Goal: Task Accomplishment & Management: Manage account settings

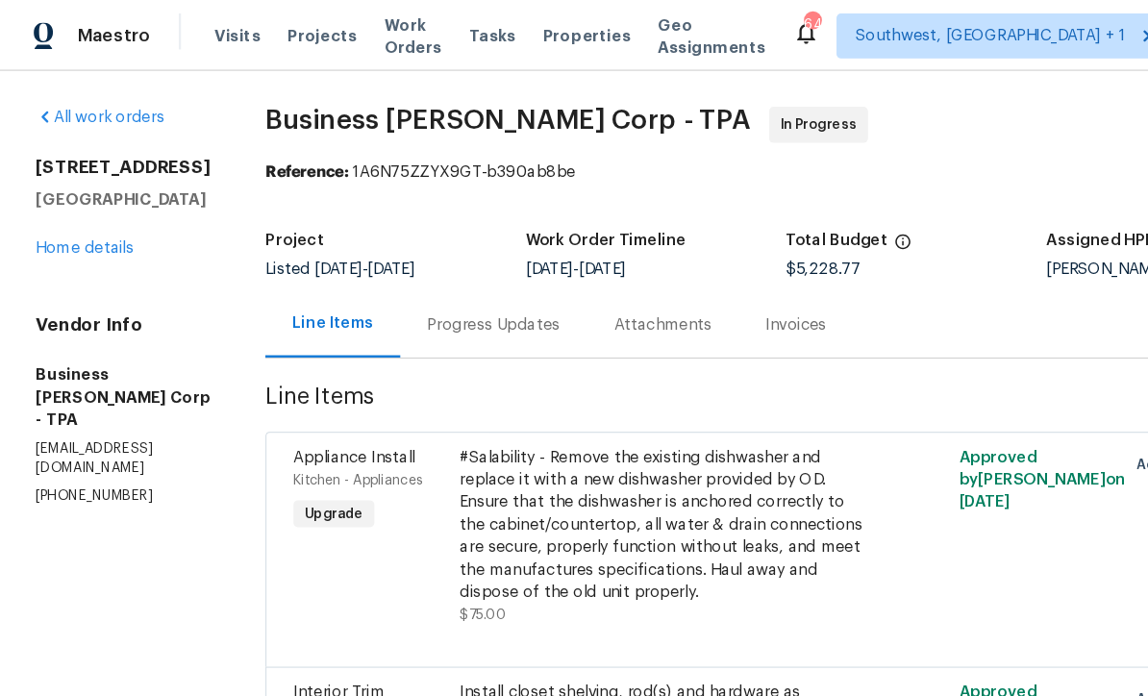
click at [87, 219] on link "Home details" at bounding box center [73, 212] width 84 height 13
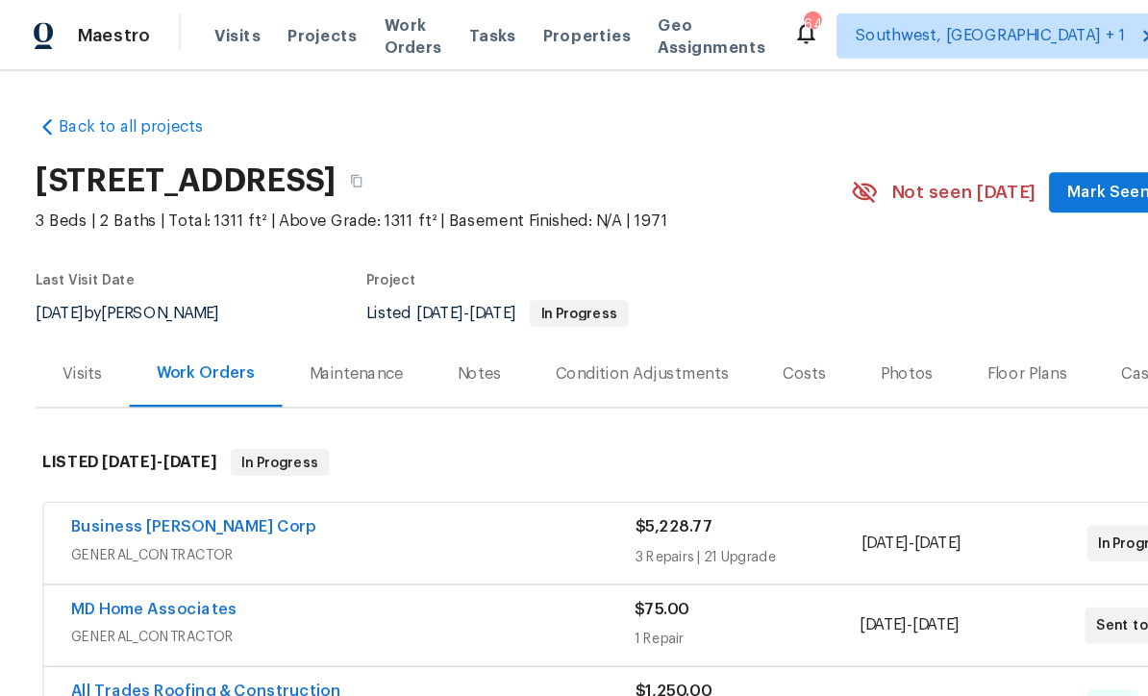
click at [251, 34] on span "Projects" at bounding box center [276, 30] width 60 height 19
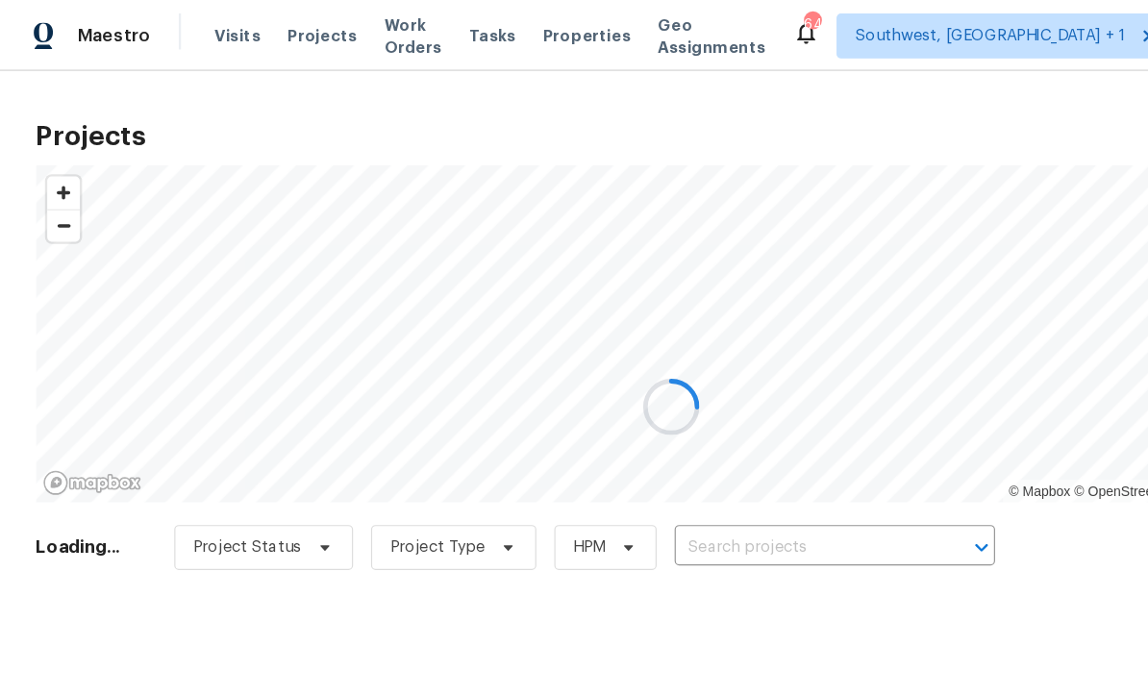
click at [624, 462] on div at bounding box center [574, 348] width 1148 height 696
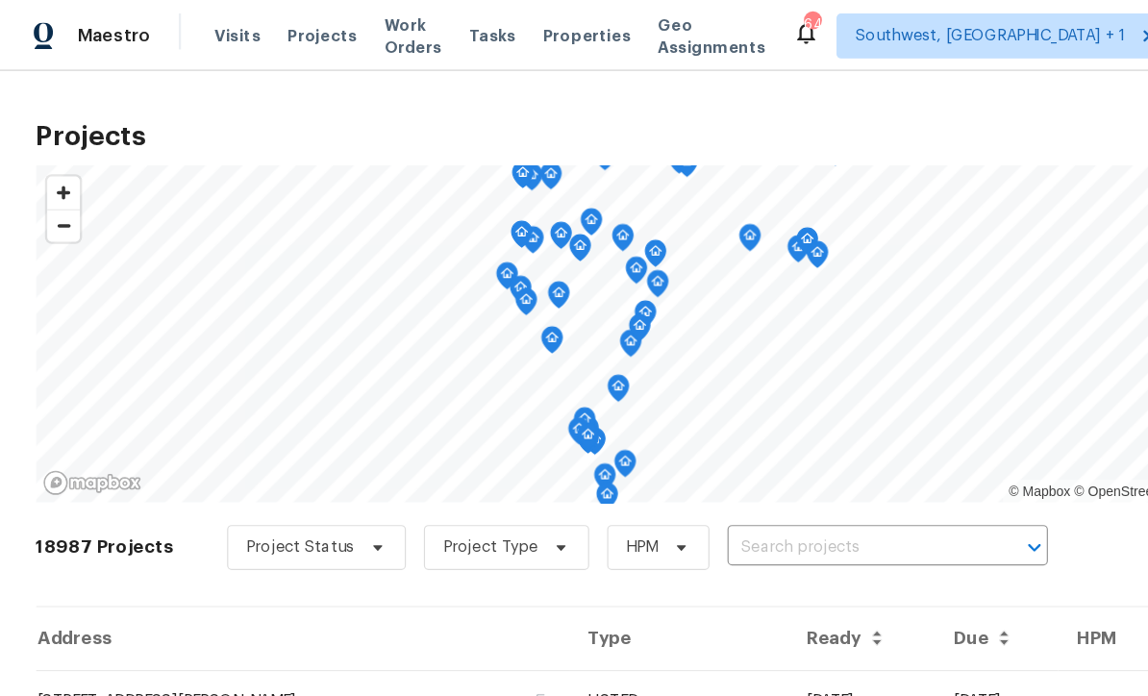
click at [647, 471] on input "text" at bounding box center [732, 469] width 220 height 30
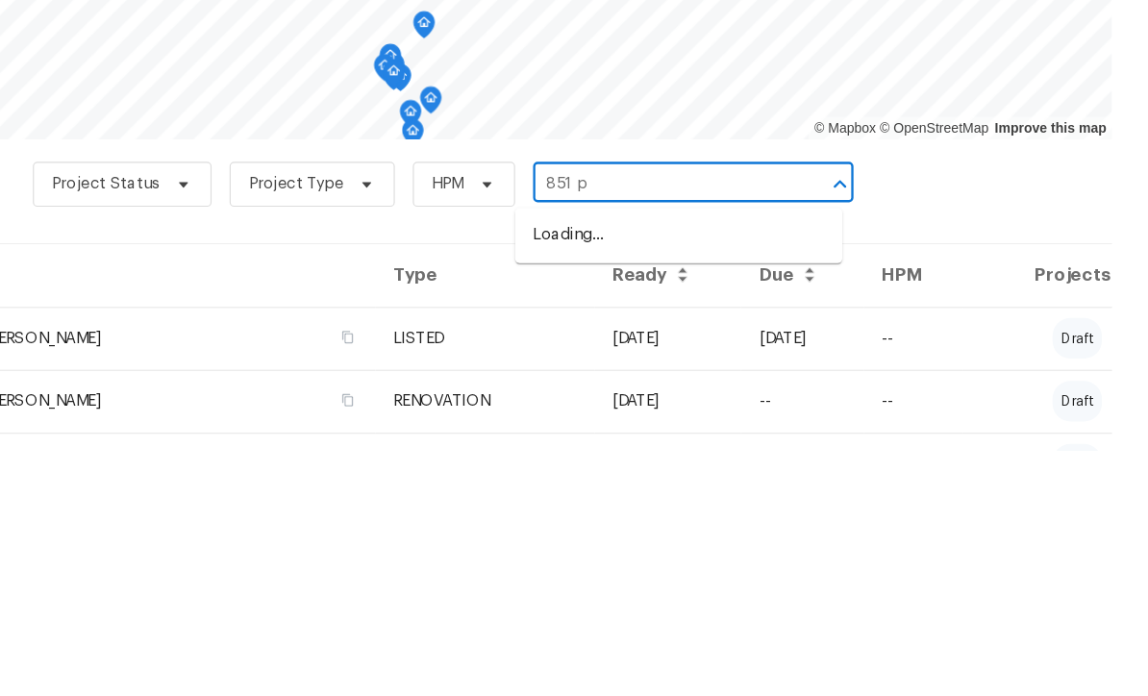
type input "851 pl"
click at [607, 496] on li "851 Placid Lake Dr, Osprey, FL 34229" at bounding box center [747, 512] width 280 height 32
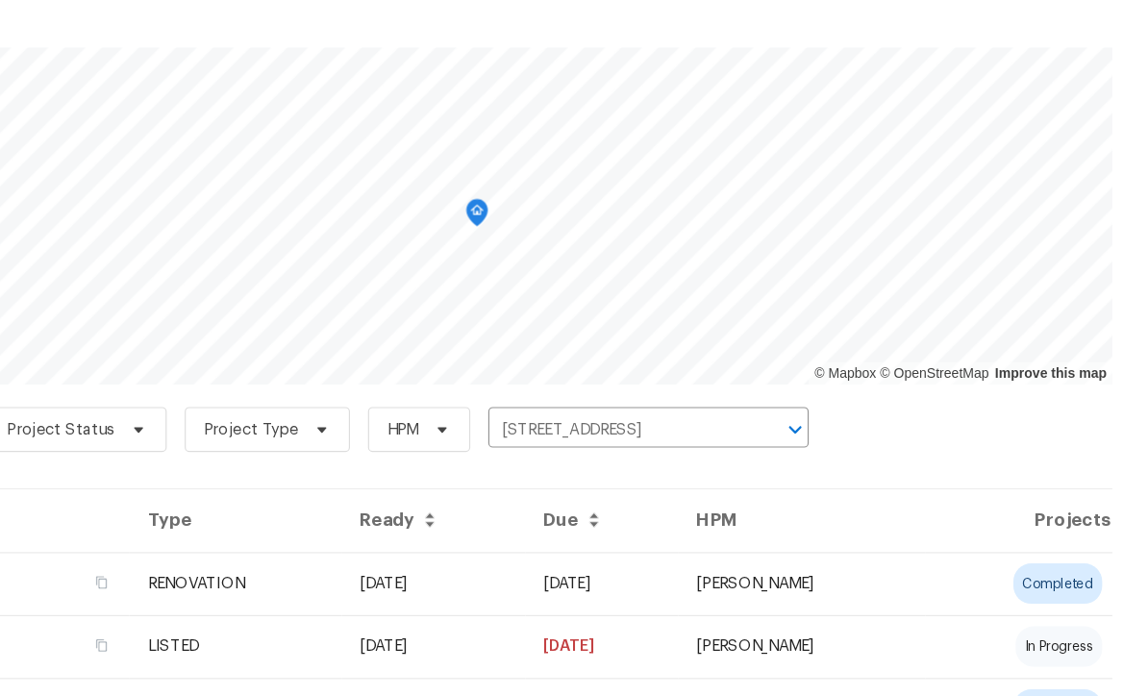
click at [508, 573] on td "08/27/25" at bounding box center [537, 600] width 157 height 54
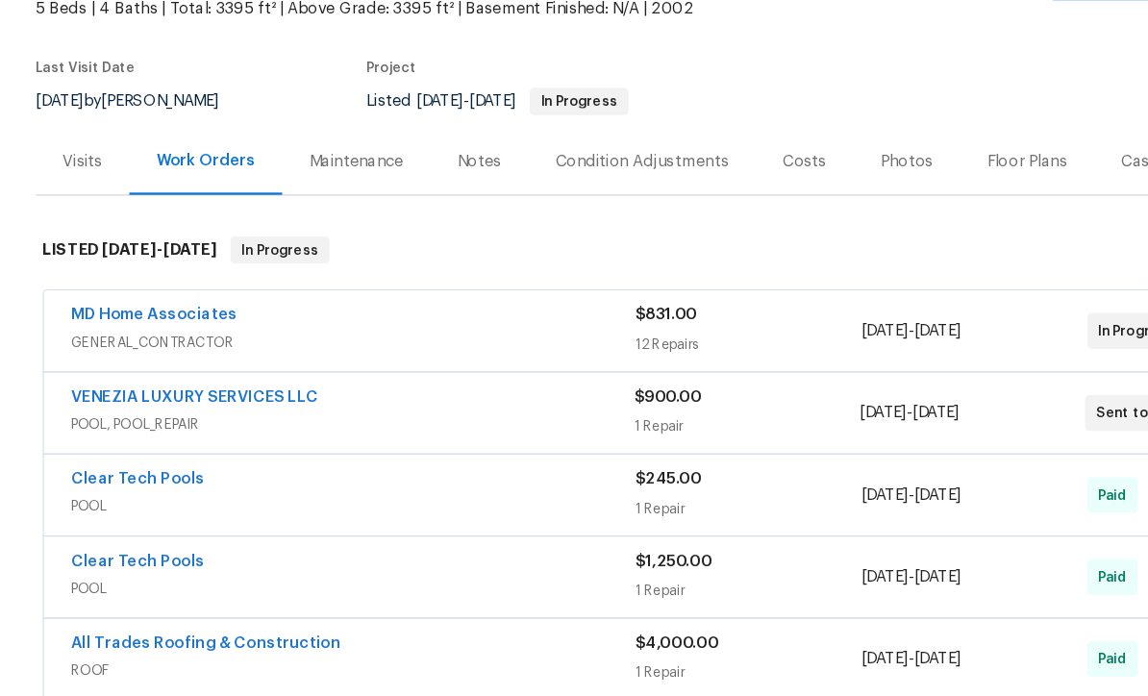
scroll to position [174, 0]
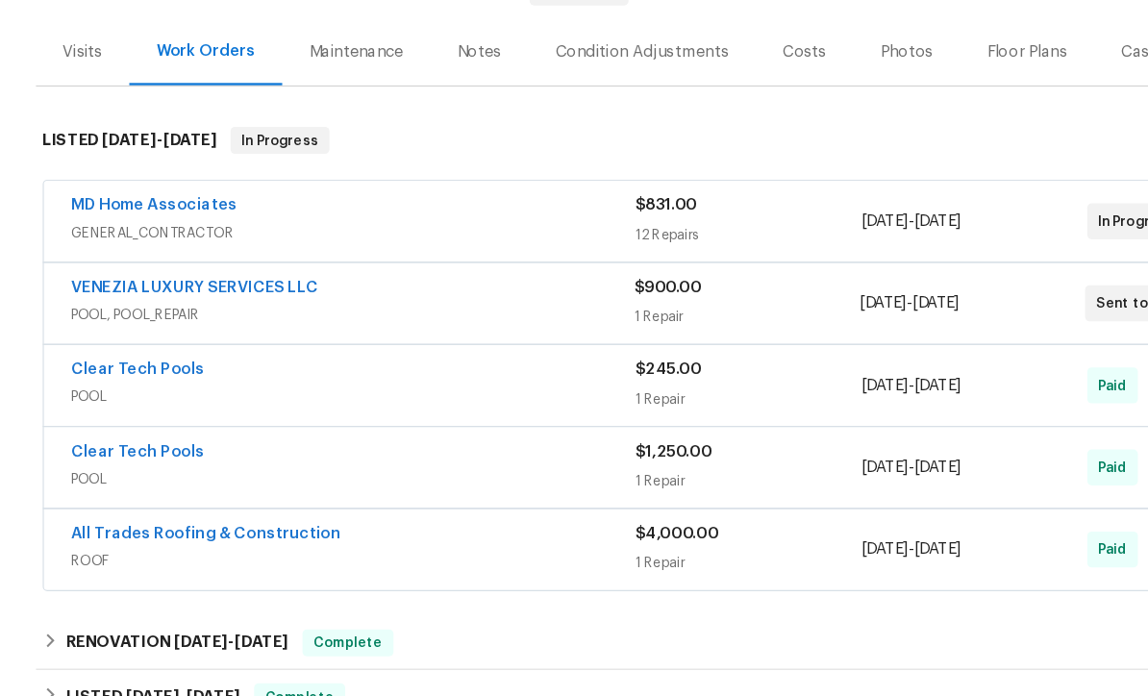
click at [137, 341] on link "VENEZIA LUXURY SERVICES LLC" at bounding box center [167, 347] width 212 height 13
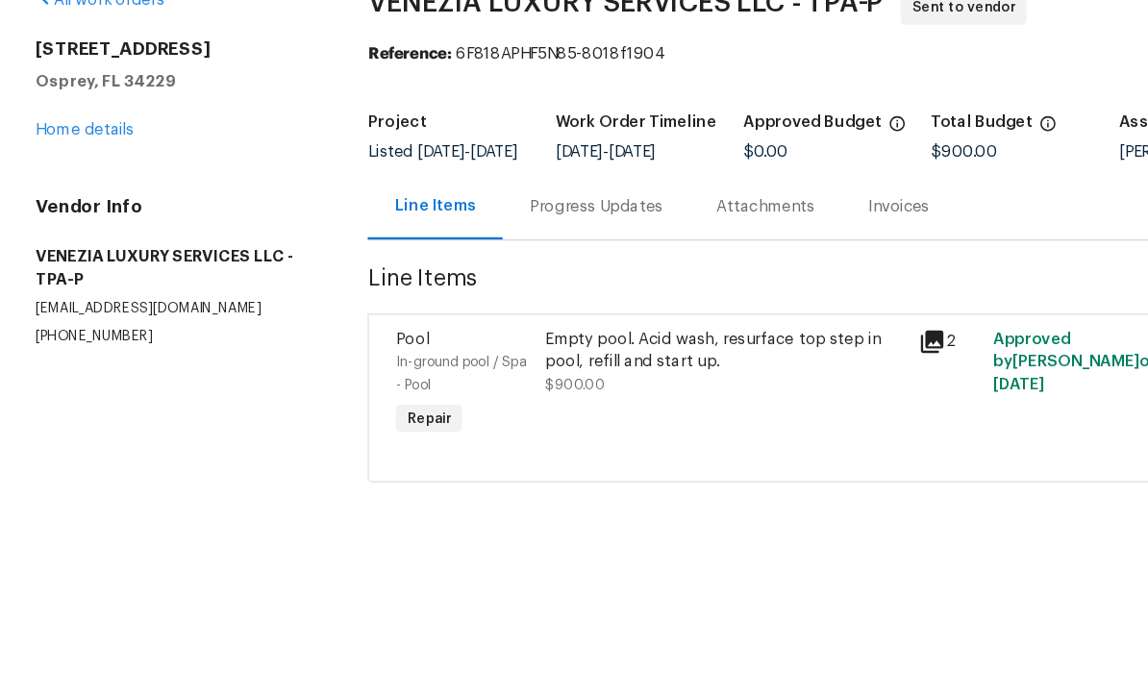
click at [537, 268] on div "Progress Updates" at bounding box center [510, 277] width 114 height 19
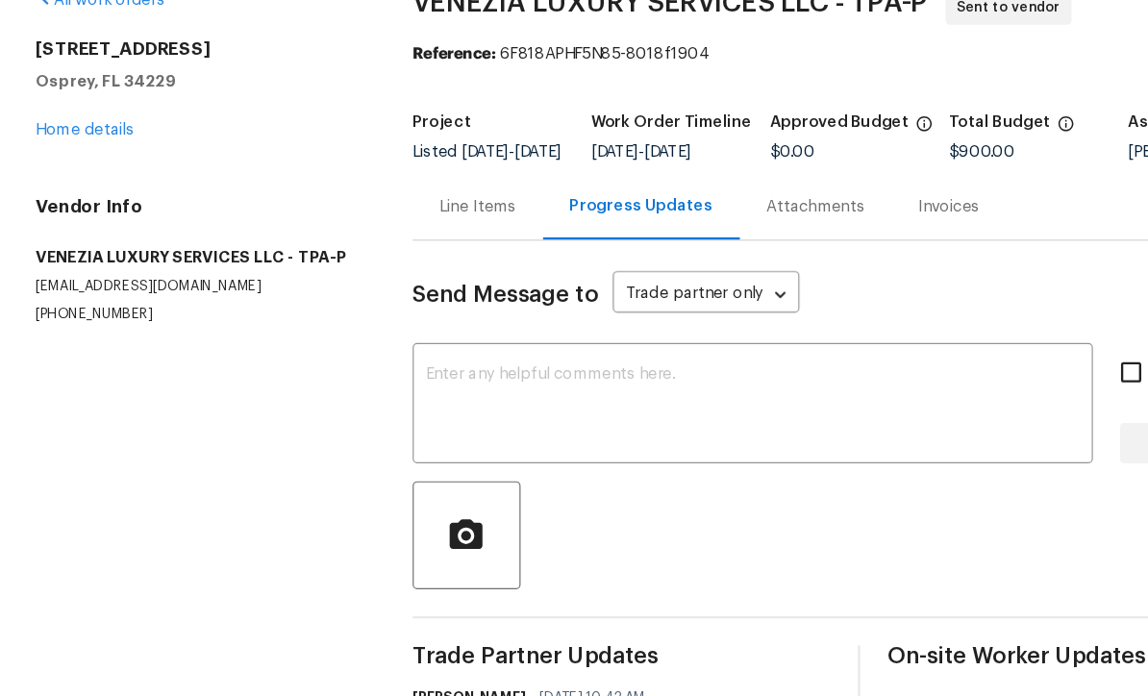
click at [582, 415] on textarea at bounding box center [644, 448] width 559 height 67
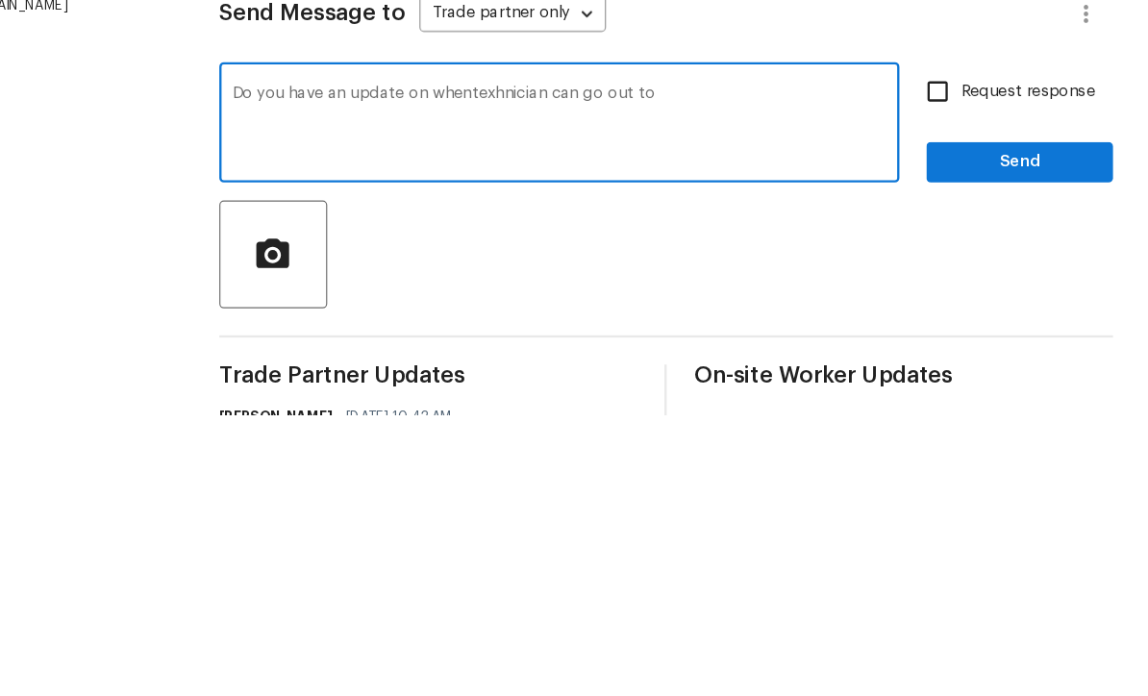
click at [424, 415] on textarea "Do you have an update on whentexhnician can go out to" at bounding box center [644, 448] width 559 height 67
click at [414, 415] on textarea "Do you have an update on whentexhnician can go out to" at bounding box center [644, 448] width 559 height 67
click at [688, 415] on textarea "Do you have an update on when technician can go out to" at bounding box center [644, 448] width 559 height 67
type textarea "Do you have an update on when technician can go out to inspect pool for issues …"
click at [947, 399] on input "Request response" at bounding box center [967, 419] width 40 height 40
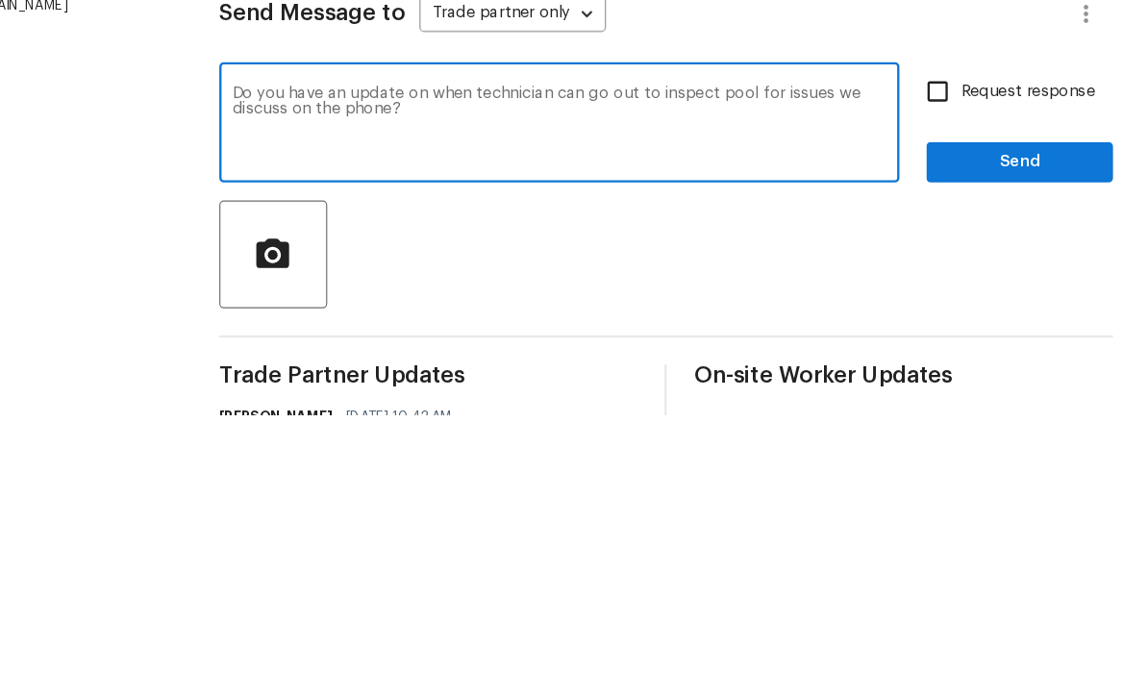
checkbox input "true"
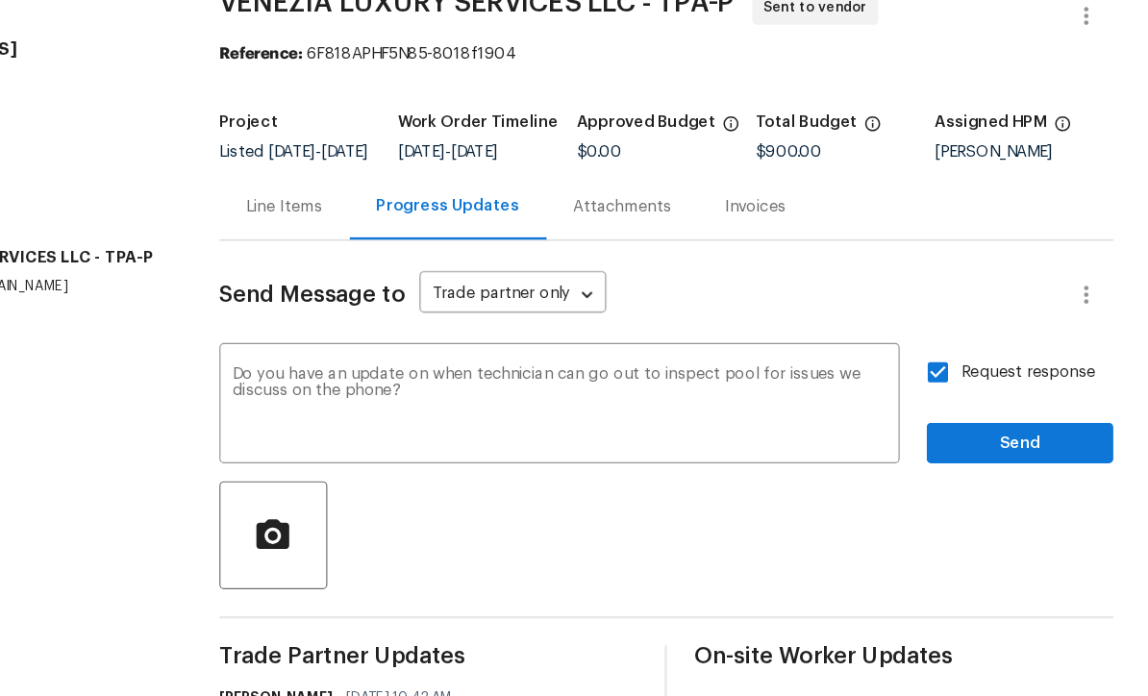
scroll to position [63, 0]
click at [973, 468] on span "Send" at bounding box center [1037, 480] width 129 height 24
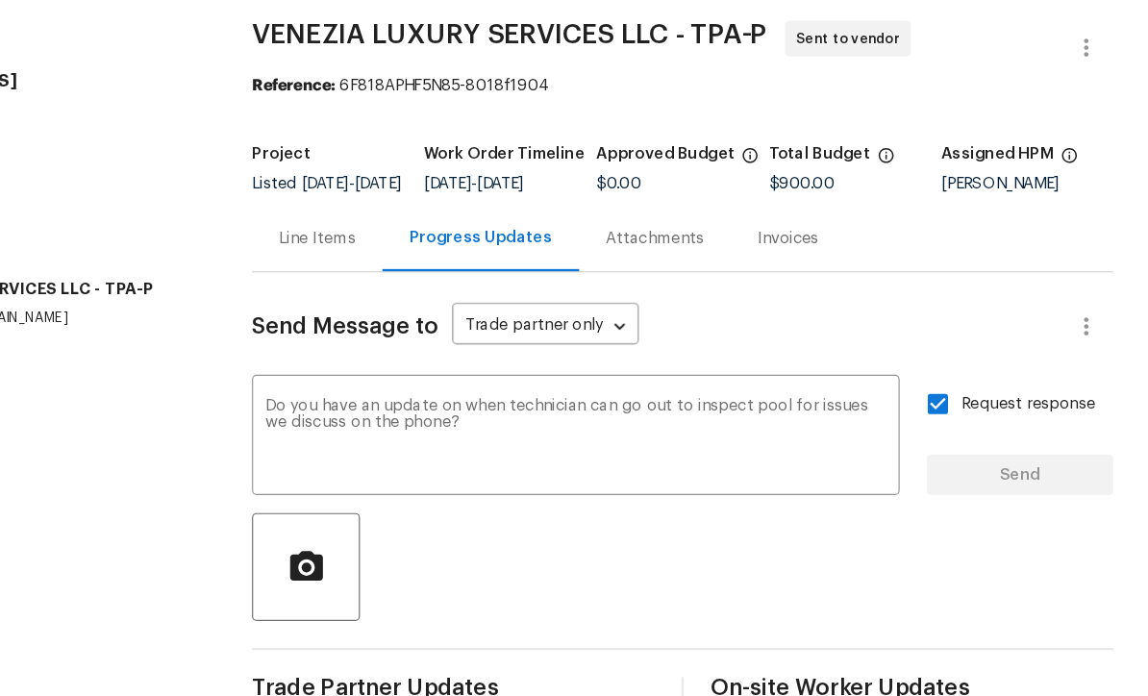
scroll to position [37, 0]
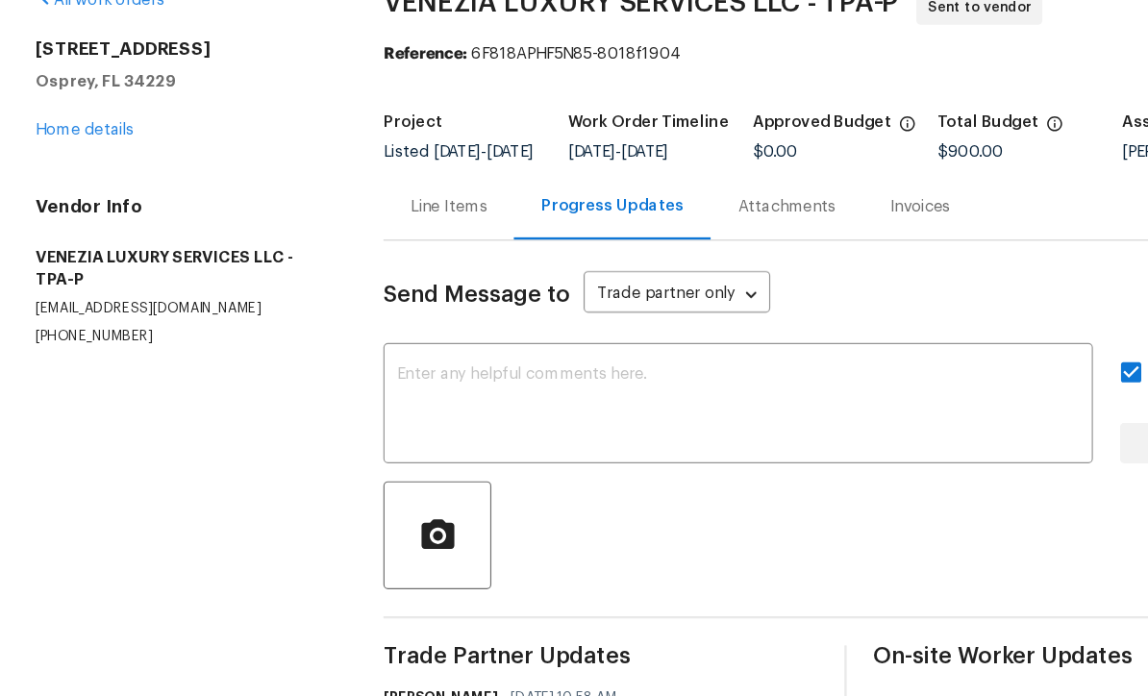
click at [75, 206] on link "Home details" at bounding box center [73, 212] width 84 height 13
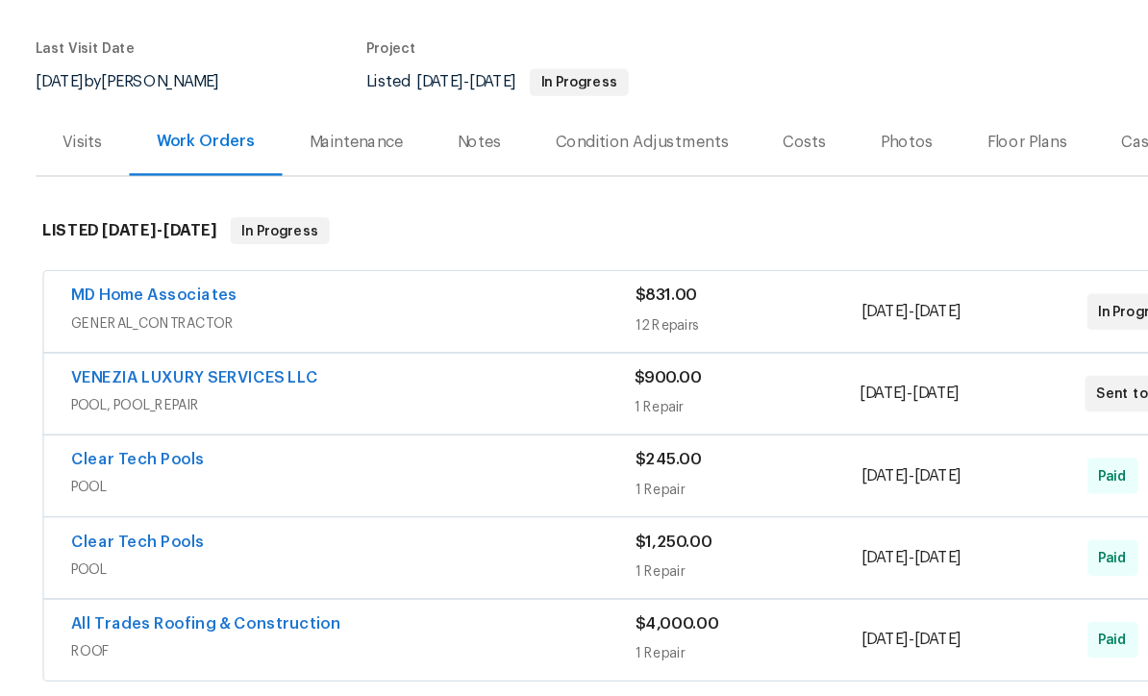
scroll to position [121, 0]
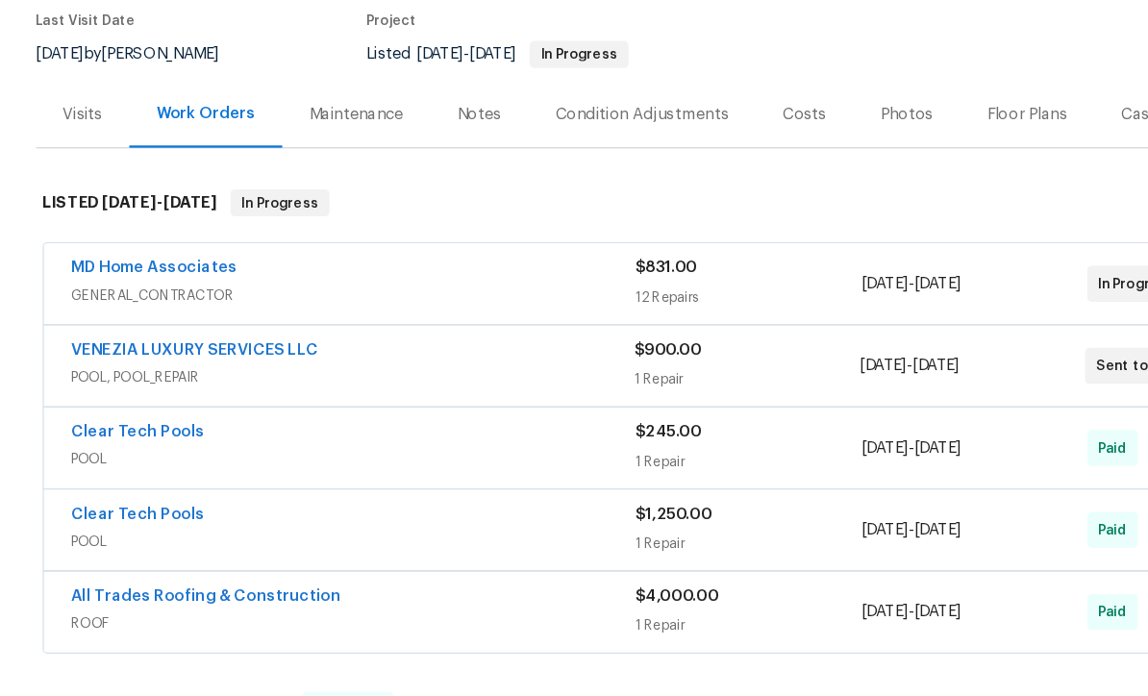
click at [113, 323] on link "MD Home Associates" at bounding box center [132, 329] width 142 height 13
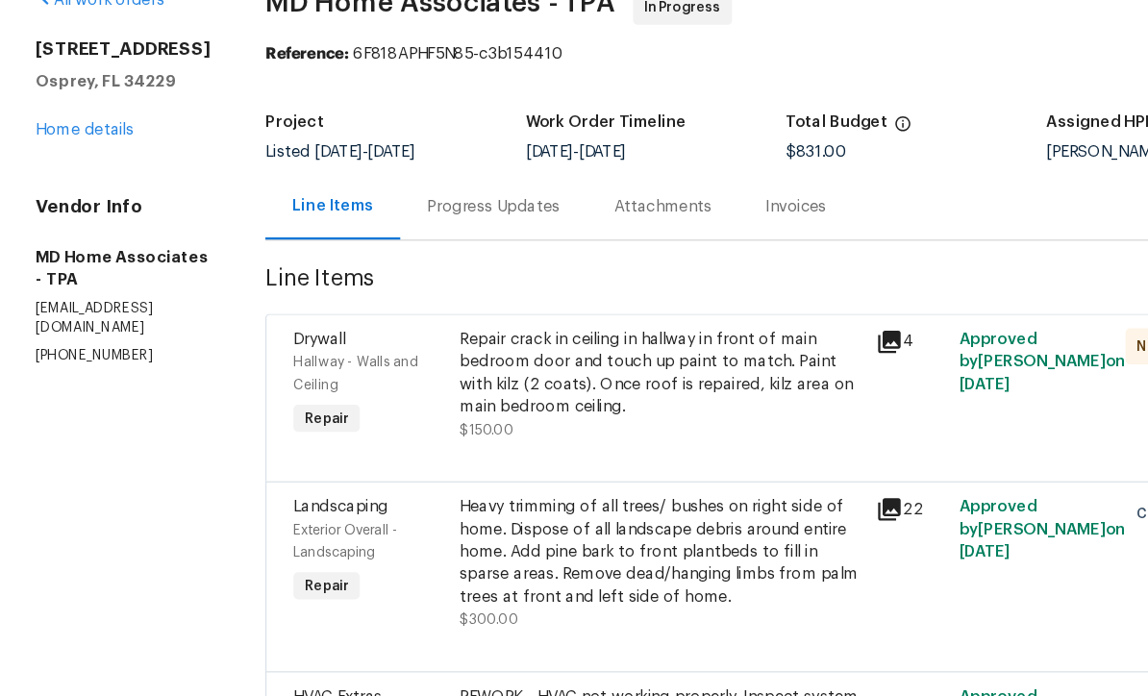
click at [409, 268] on div "Progress Updates" at bounding box center [423, 277] width 114 height 19
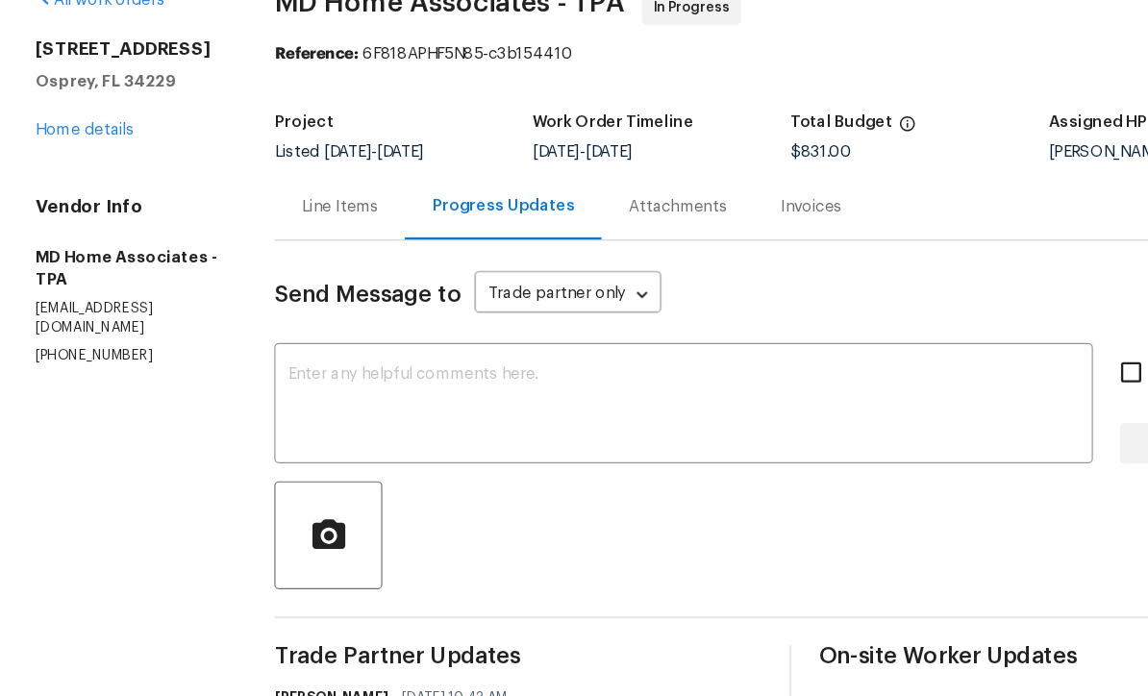
click at [581, 415] on textarea at bounding box center [584, 448] width 677 height 67
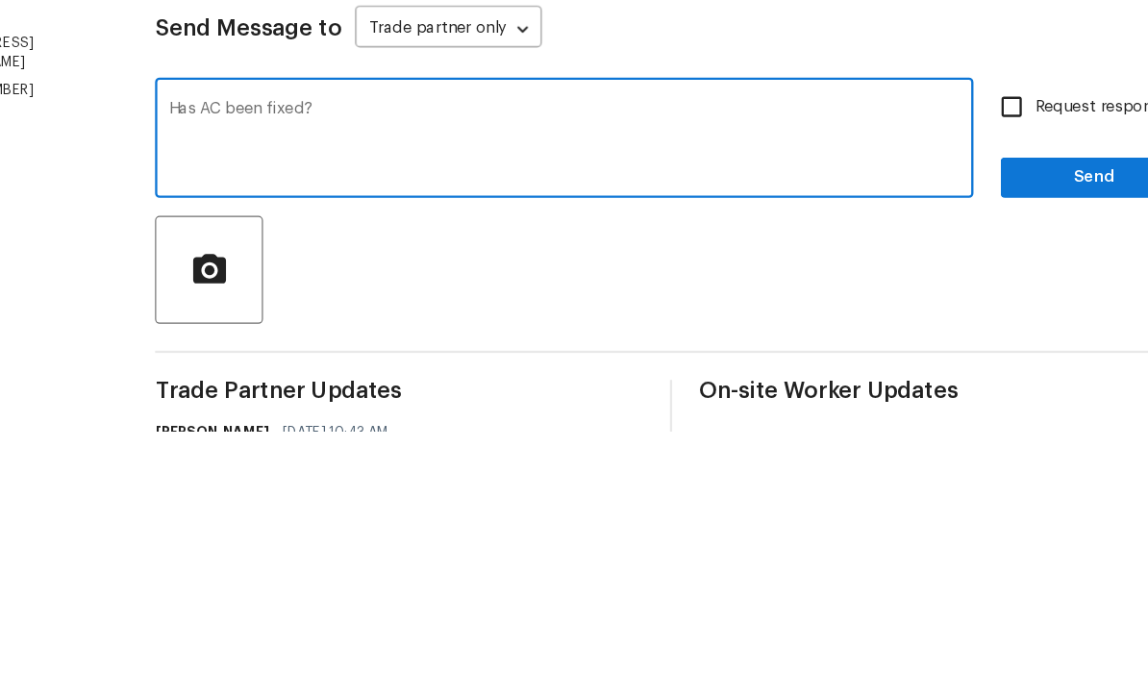
type textarea "Has AC been fixed?"
click at [947, 399] on input "Request response" at bounding box center [967, 419] width 40 height 40
checkbox input "true"
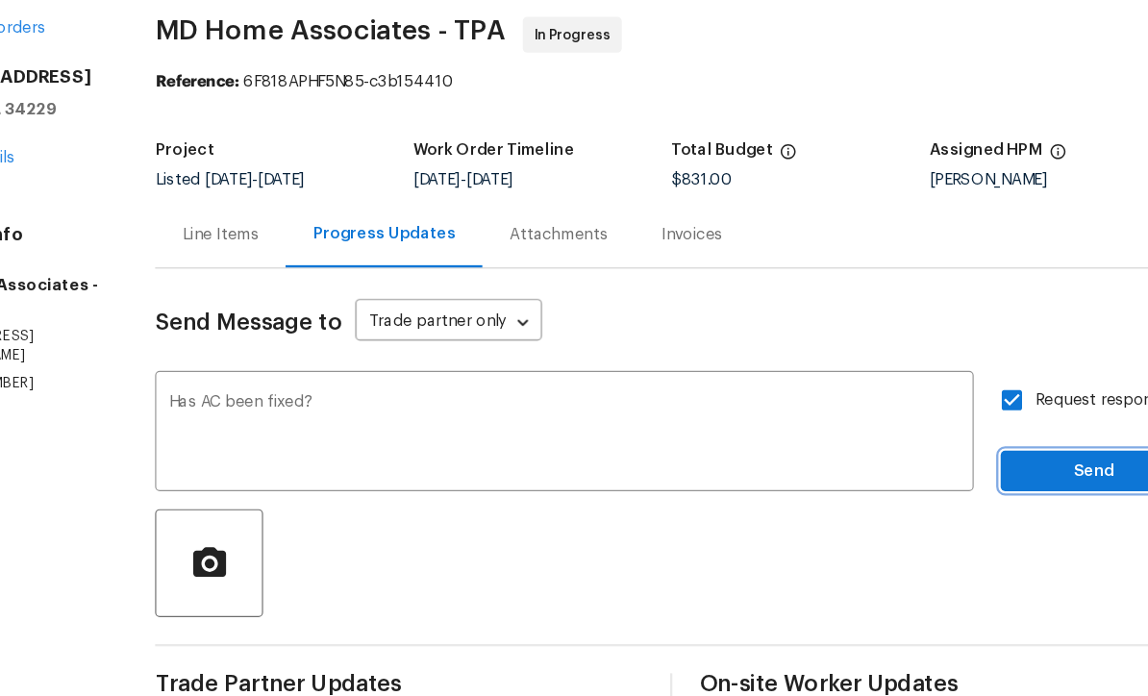
click at [973, 468] on span "Send" at bounding box center [1037, 480] width 129 height 24
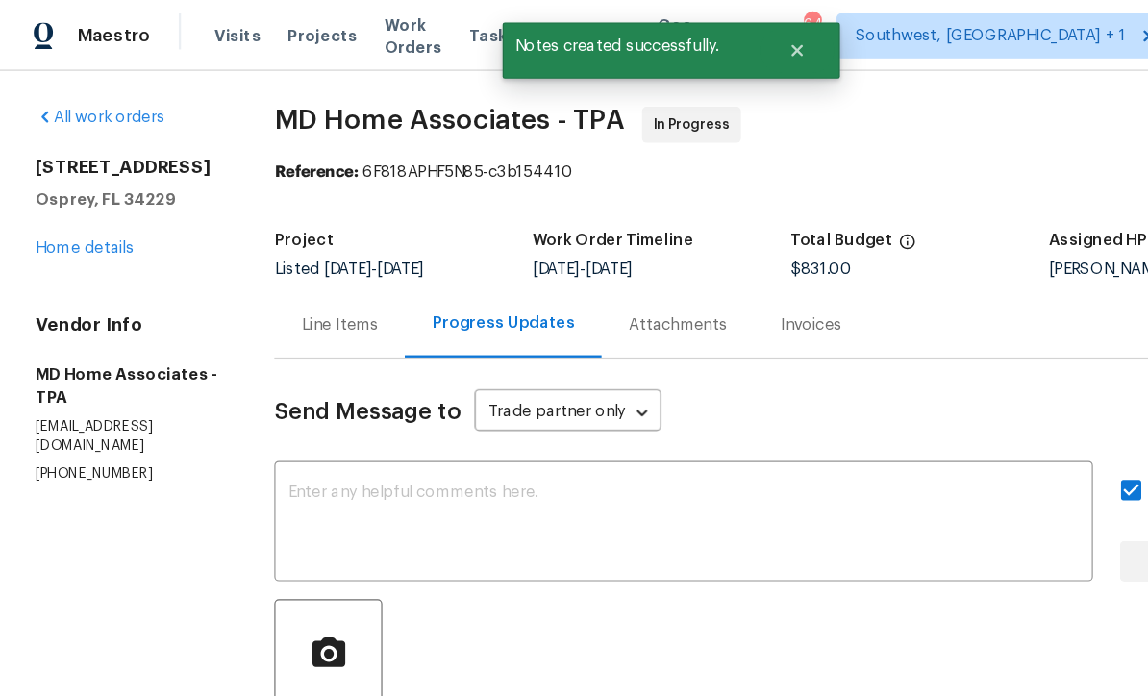
click at [74, 207] on link "Home details" at bounding box center [73, 212] width 84 height 13
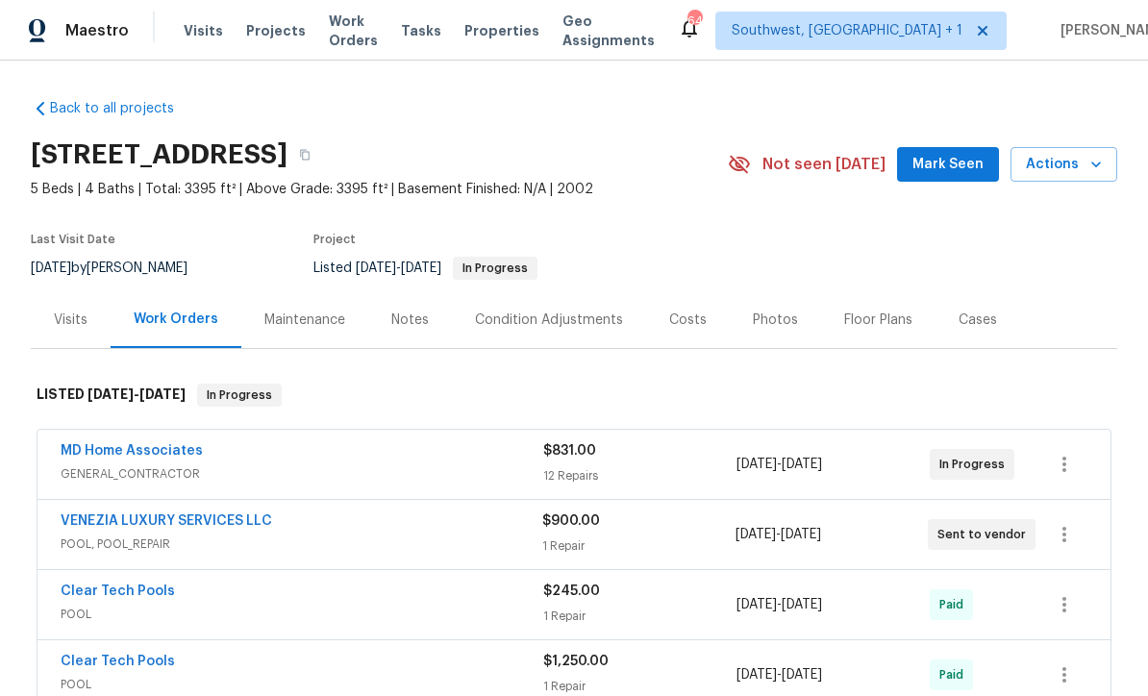
click at [686, 325] on div "Costs" at bounding box center [688, 320] width 38 height 19
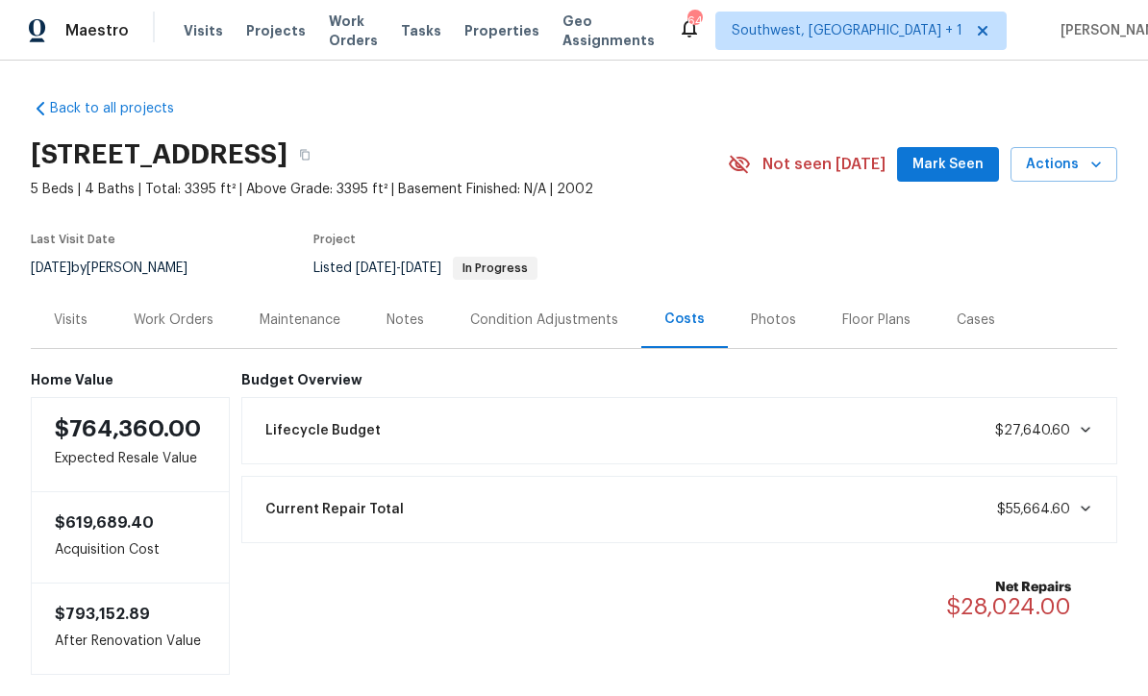
click at [139, 312] on div "Work Orders" at bounding box center [174, 320] width 80 height 19
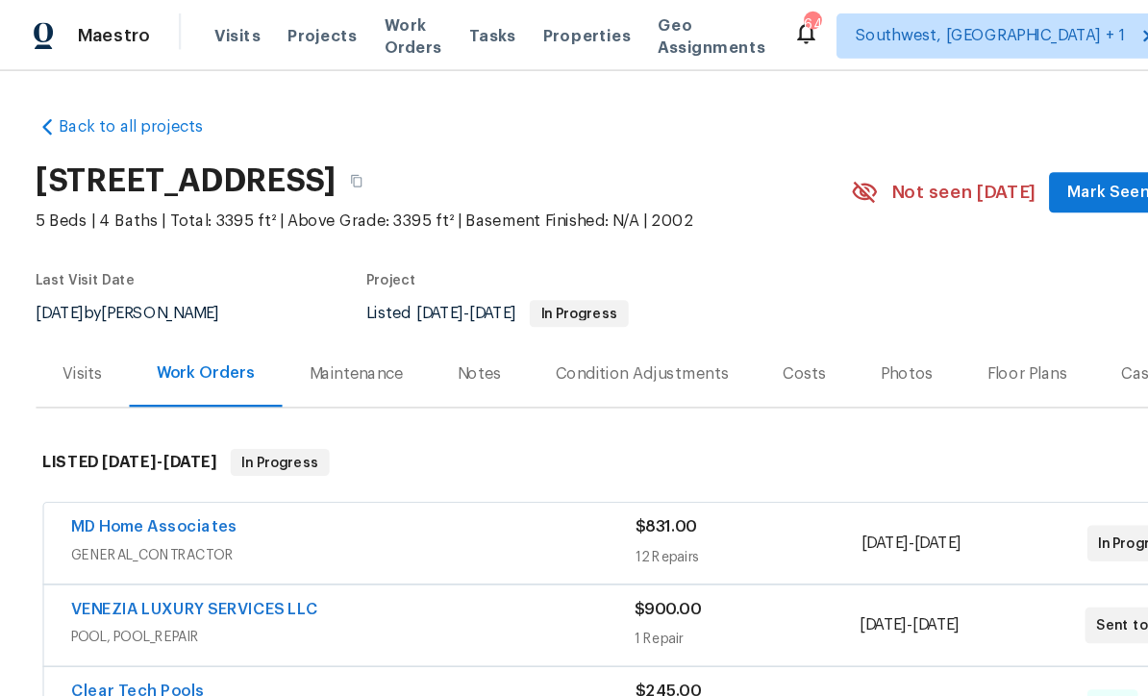
click at [351, 35] on span "Work Orders" at bounding box center [353, 31] width 49 height 38
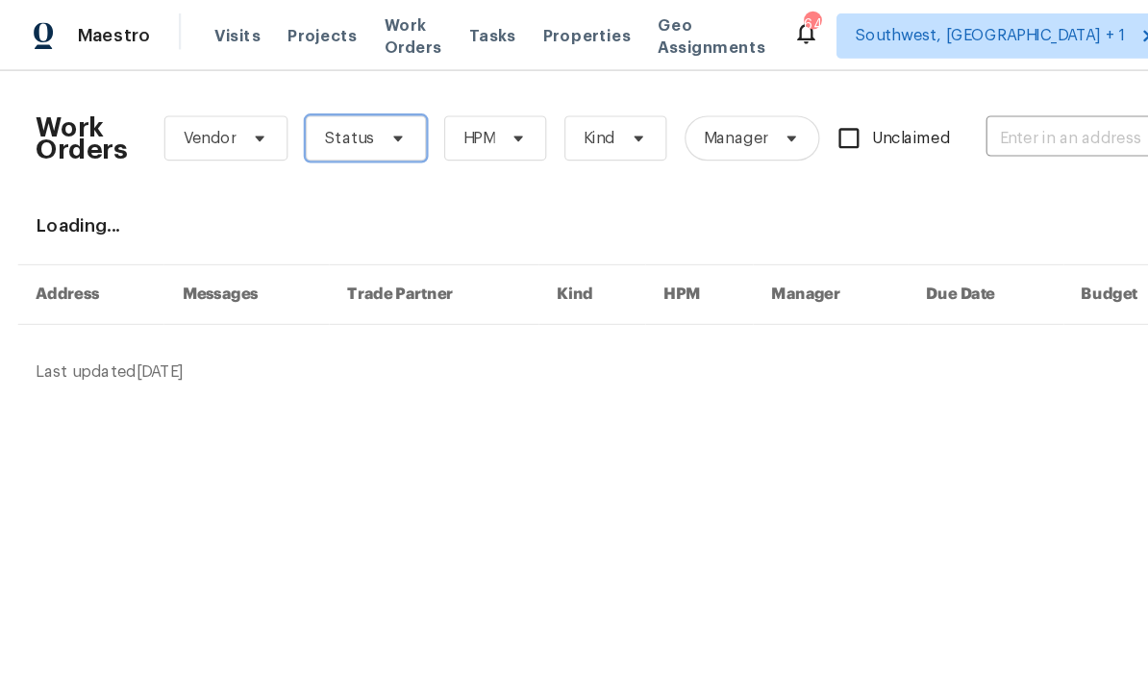
click at [321, 118] on span "Status" at bounding box center [313, 118] width 103 height 38
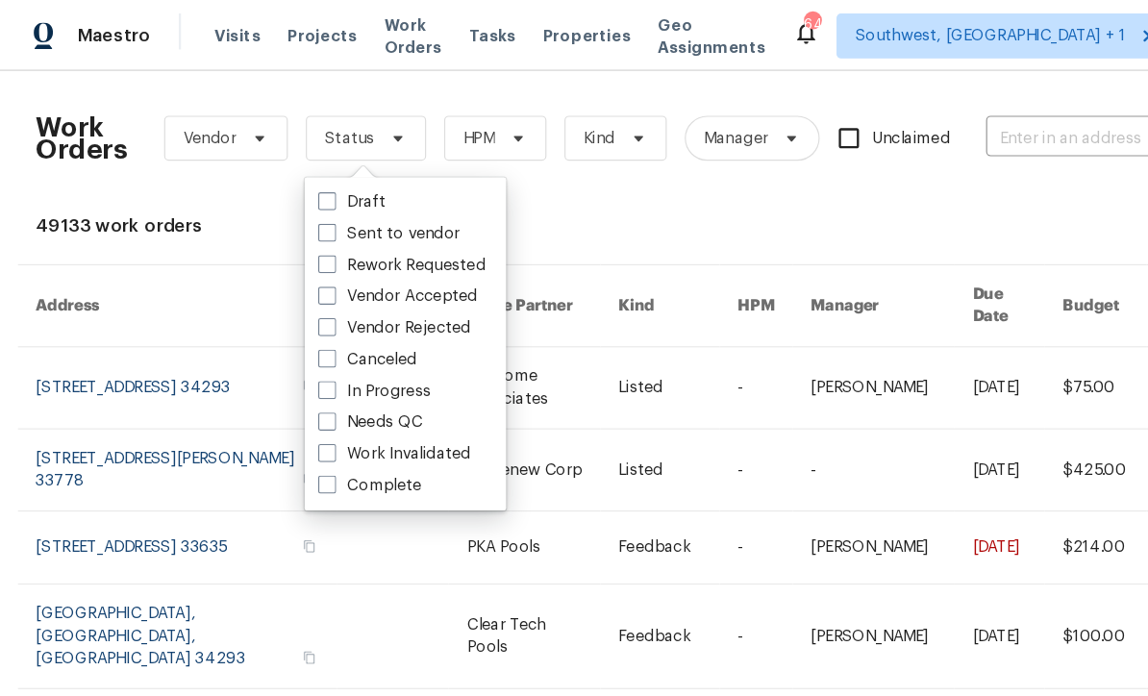
click at [282, 353] on span at bounding box center [279, 360] width 15 height 15
click at [282, 353] on input "Needs QC" at bounding box center [278, 358] width 13 height 13
checkbox input "true"
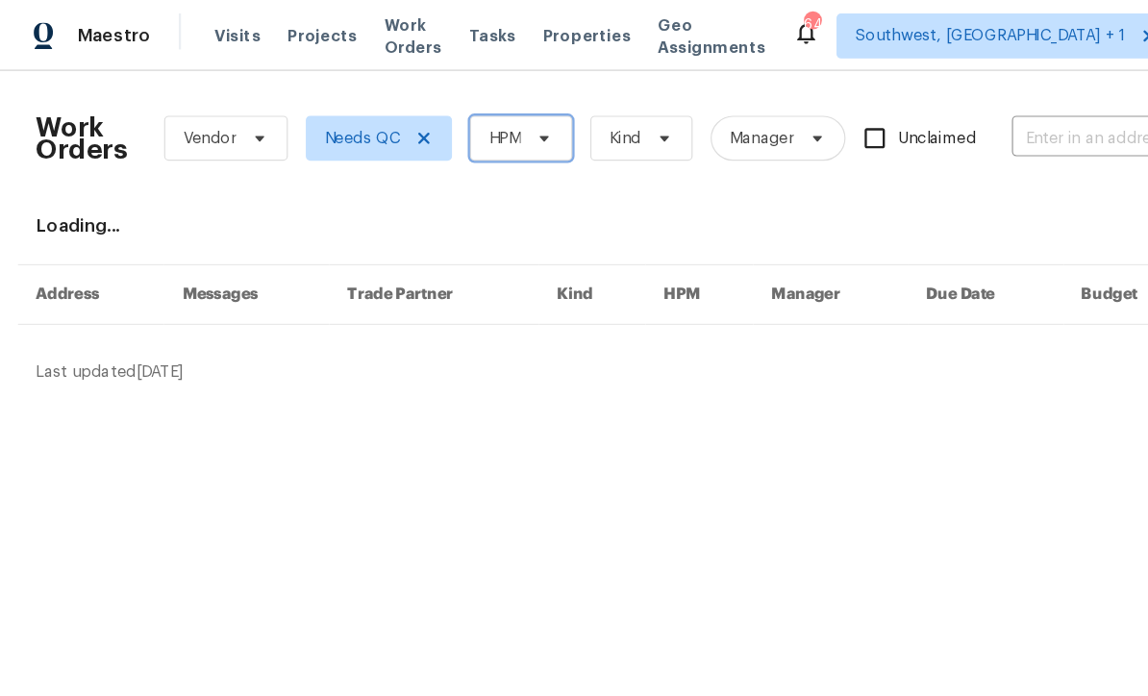
click at [457, 124] on span at bounding box center [462, 118] width 21 height 15
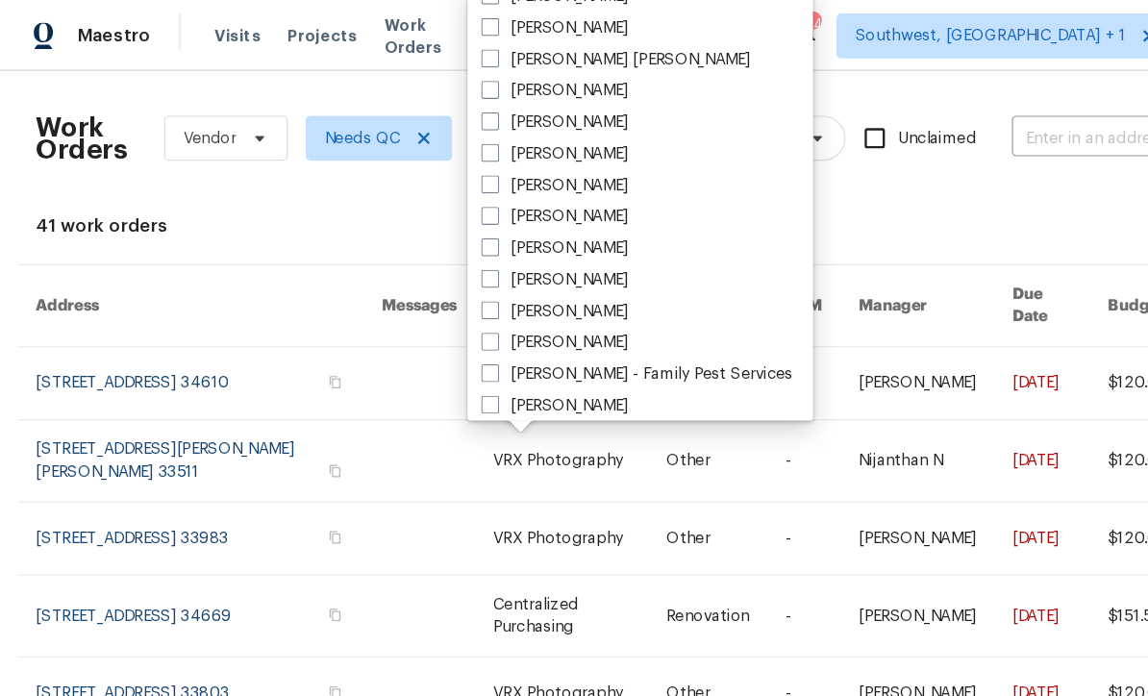
scroll to position [171, 0]
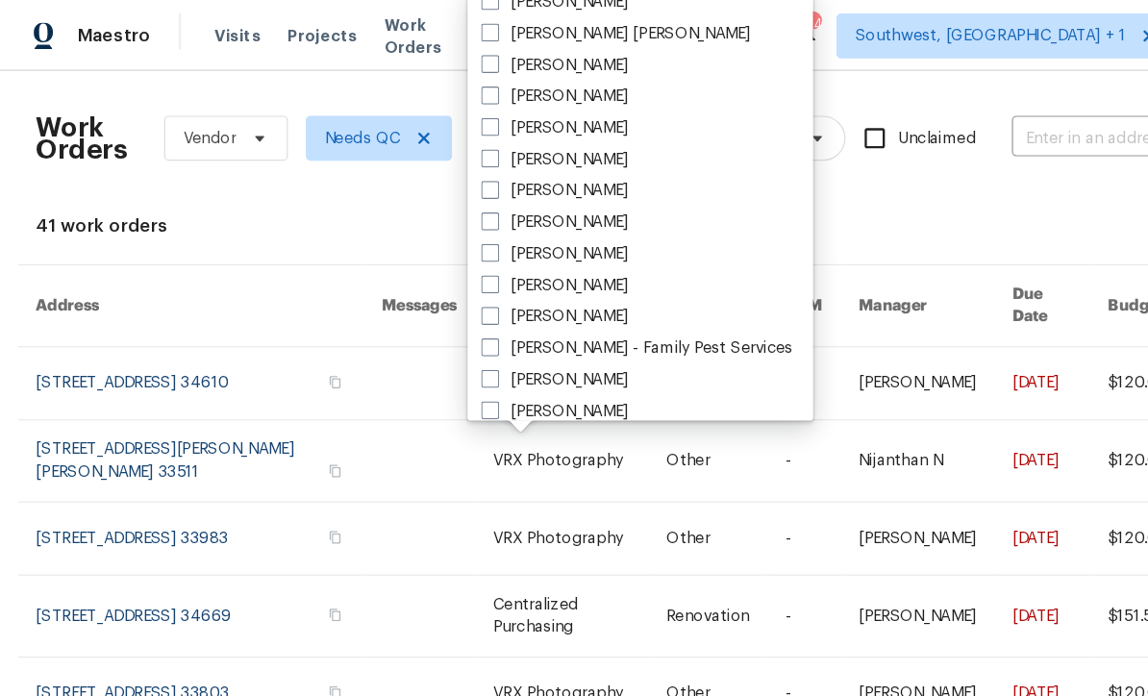
click at [420, 214] on span at bounding box center [419, 216] width 15 height 15
click at [420, 214] on input "[PERSON_NAME]" at bounding box center [418, 214] width 13 height 13
checkbox input "true"
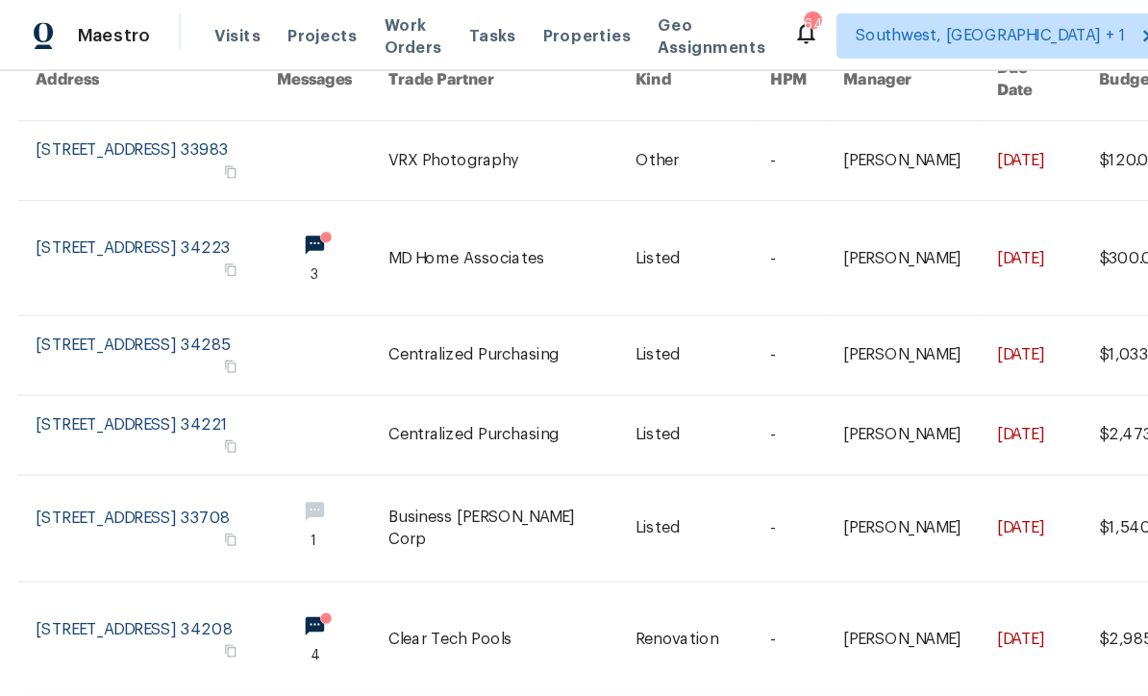
scroll to position [195, 0]
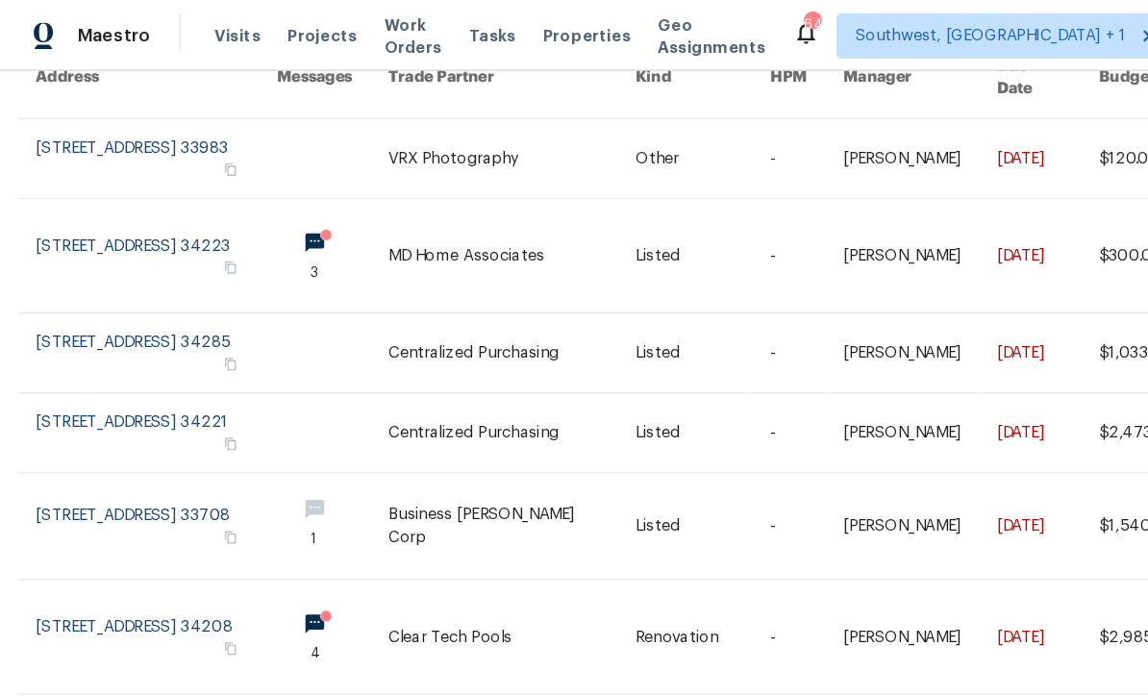
click at [424, 193] on link at bounding box center [438, 218] width 212 height 97
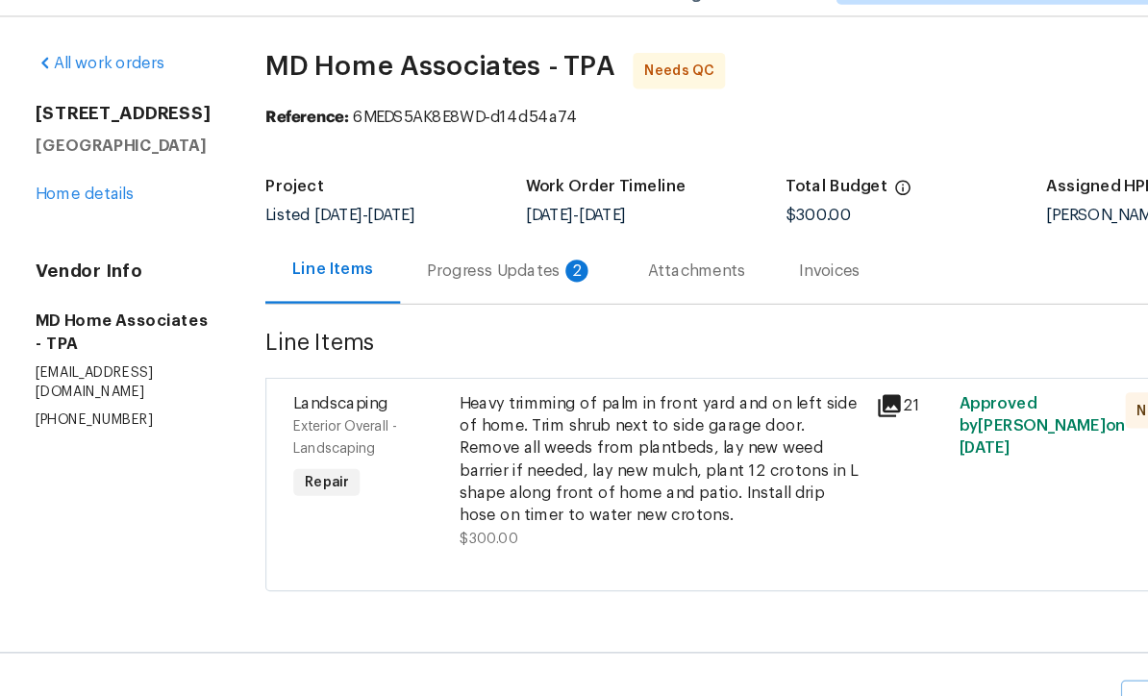
click at [453, 268] on div "Progress Updates 2" at bounding box center [437, 277] width 142 height 19
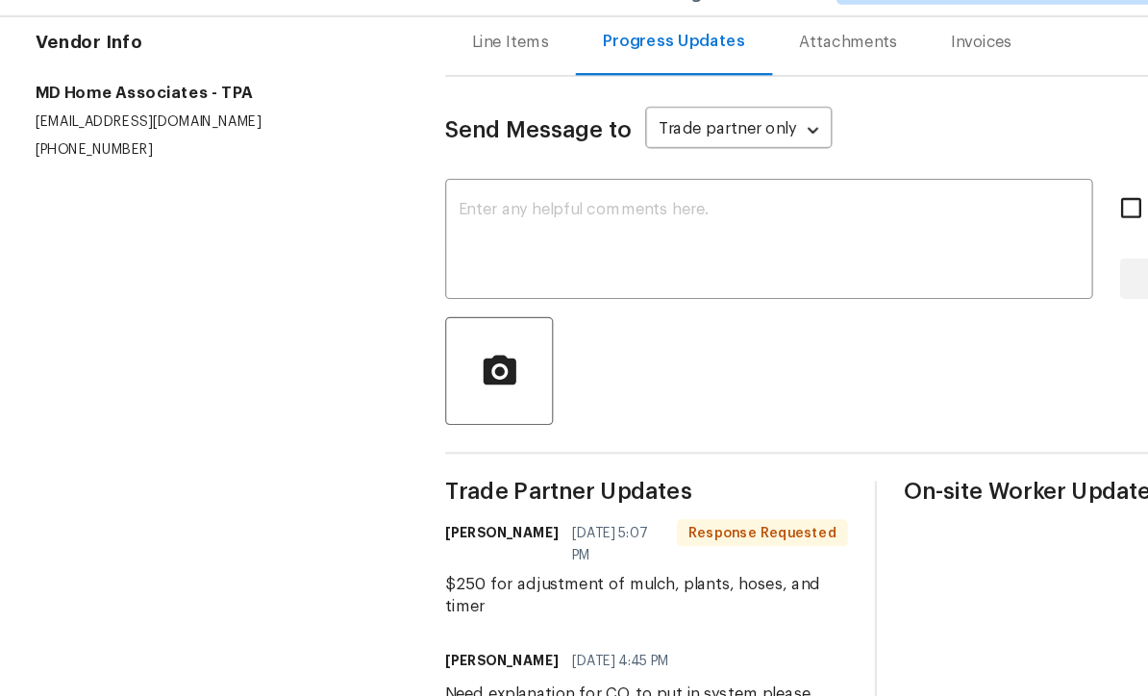
scroll to position [194, 0]
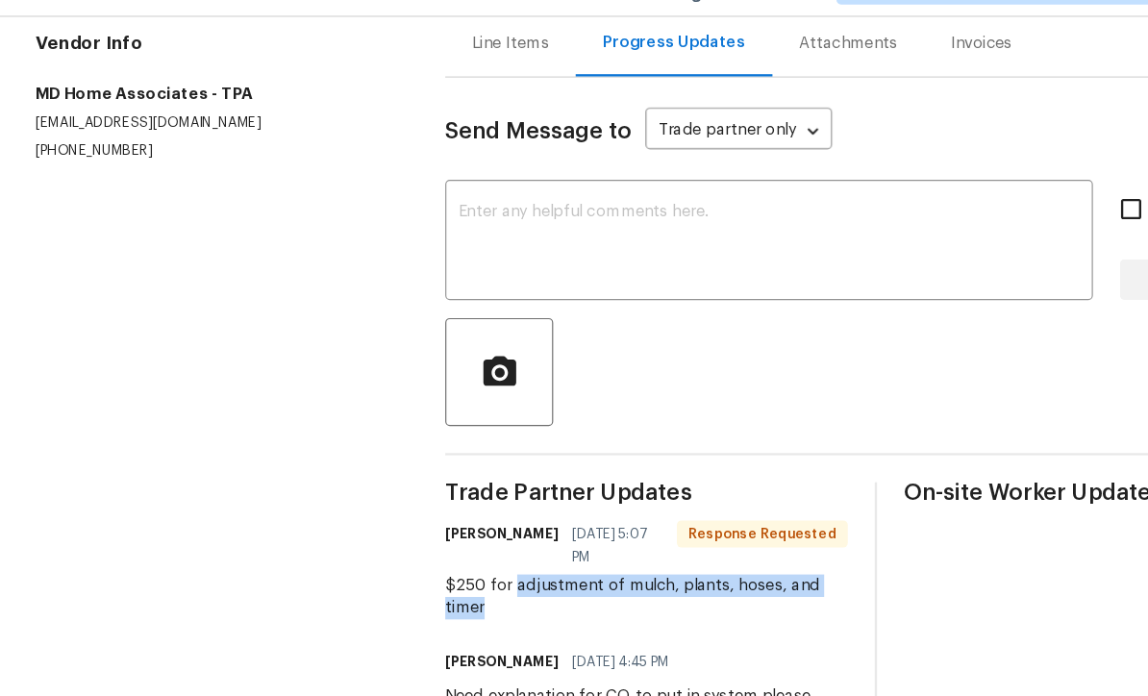
copy div "adjustment of mulch, plants, hoses, and timer"
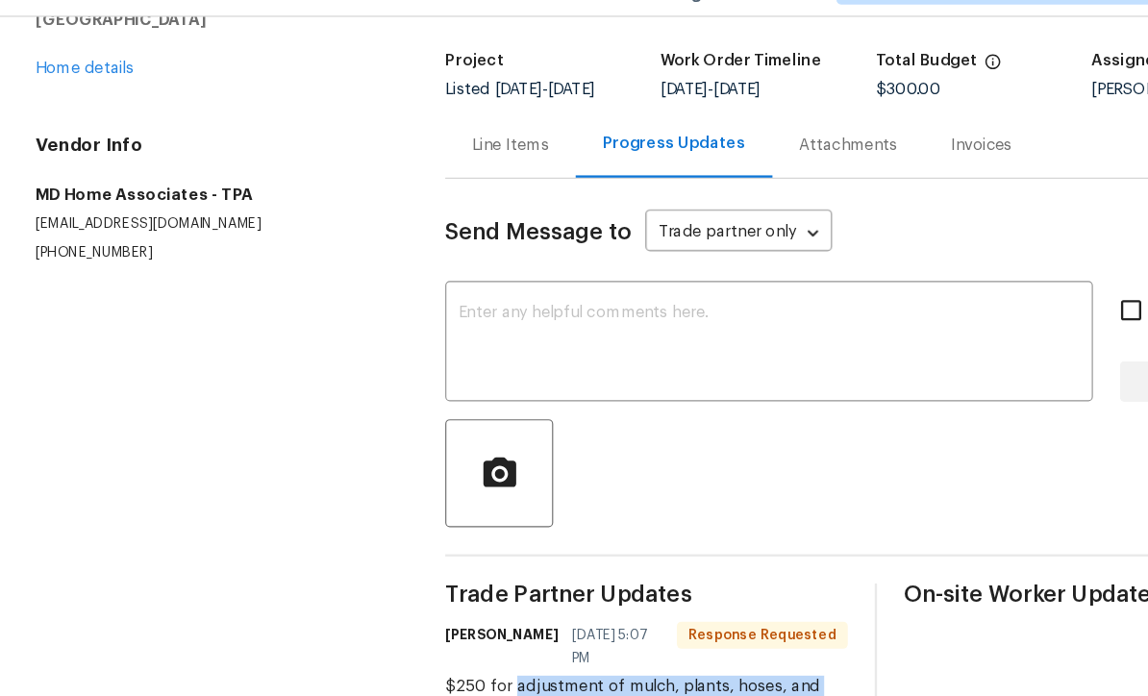
scroll to position [107, 0]
click at [445, 162] on div "Line Items" at bounding box center [436, 171] width 65 height 19
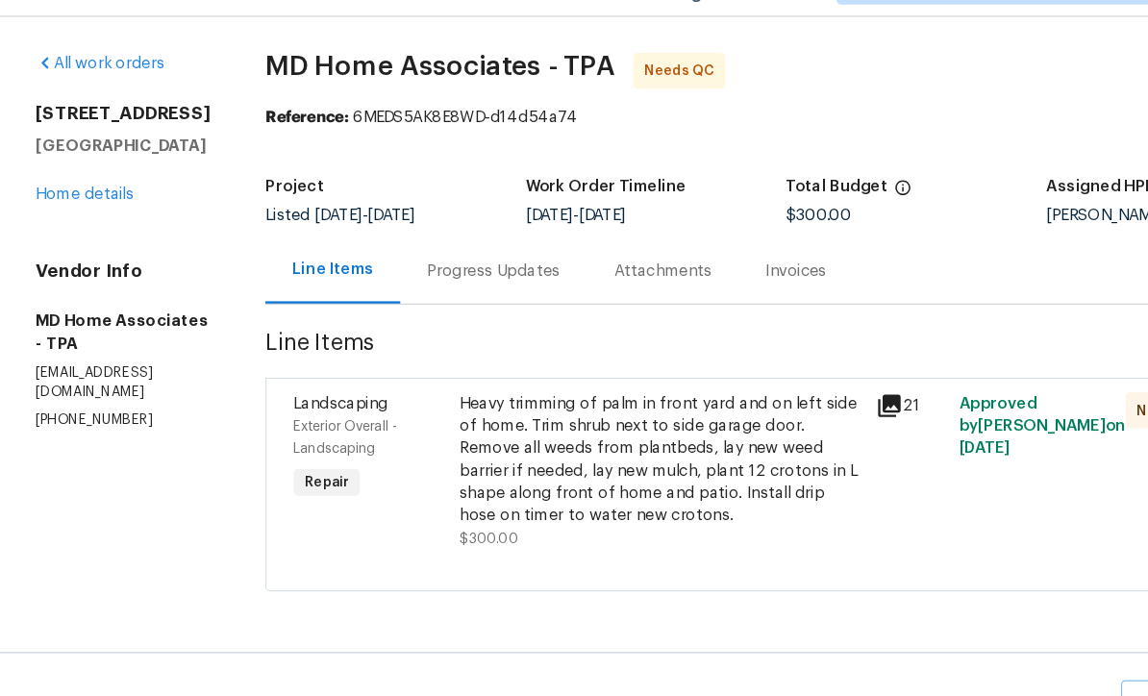
click at [561, 416] on div "Heavy trimming of palm in front yard and on left side of home. Trim shrub next …" at bounding box center [565, 439] width 344 height 115
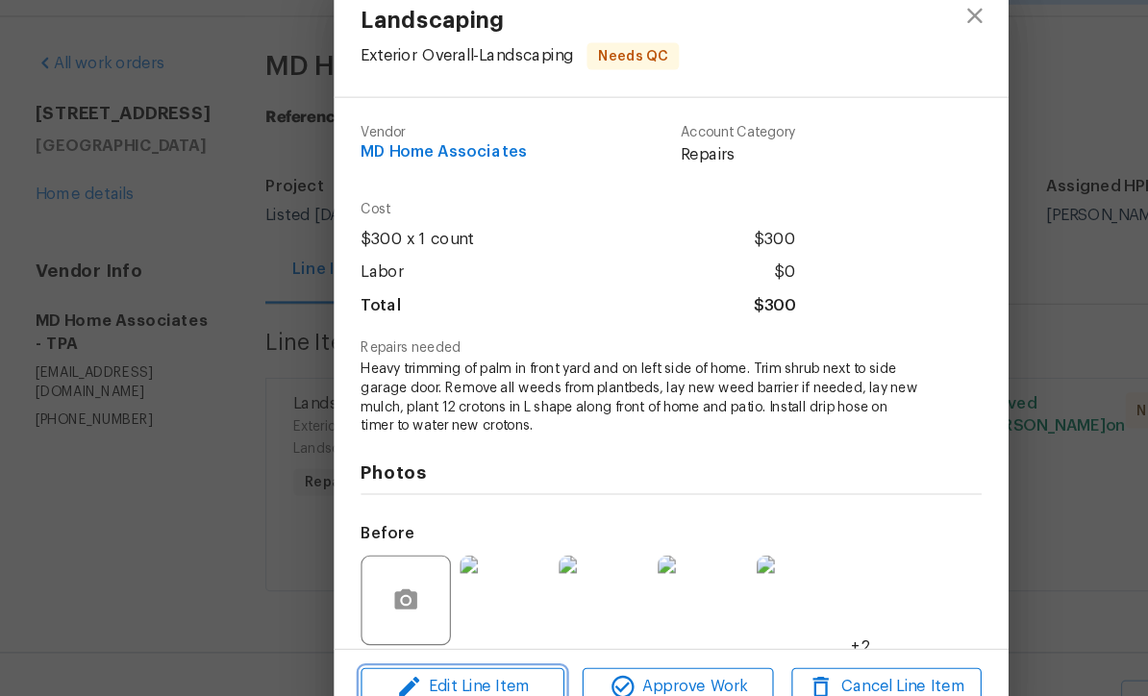
click at [447, 618] on button "Edit Line Item" at bounding box center [396, 635] width 174 height 34
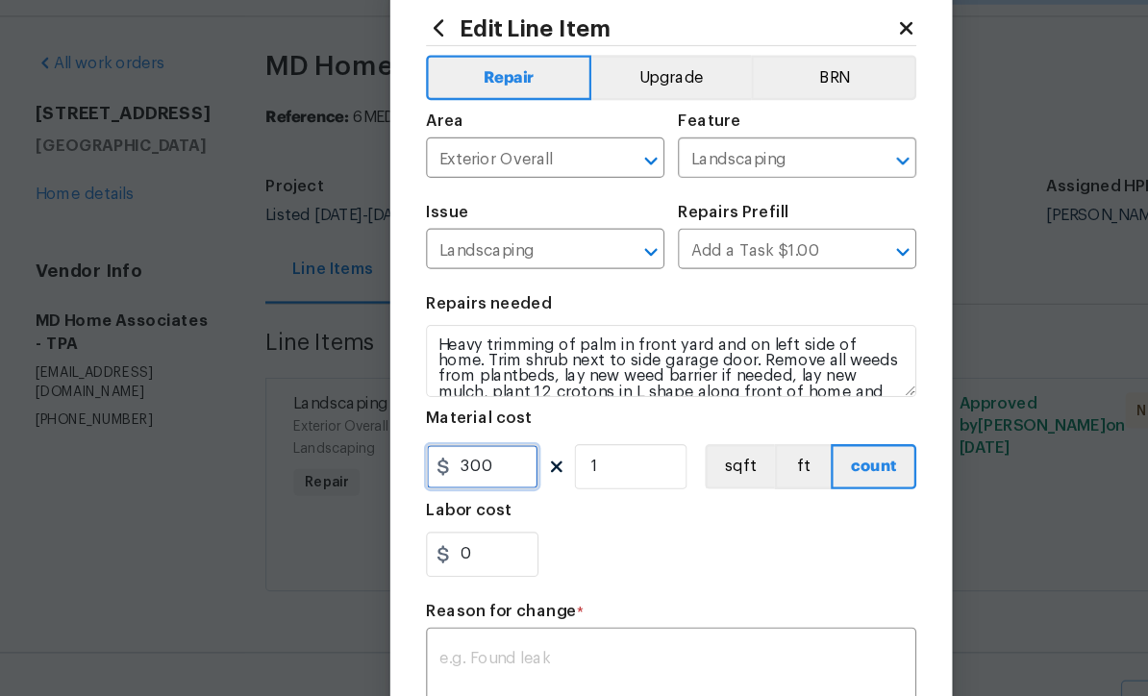
click at [436, 426] on input "300" at bounding box center [413, 445] width 96 height 38
type input "550"
click at [445, 603] on textarea at bounding box center [574, 623] width 396 height 40
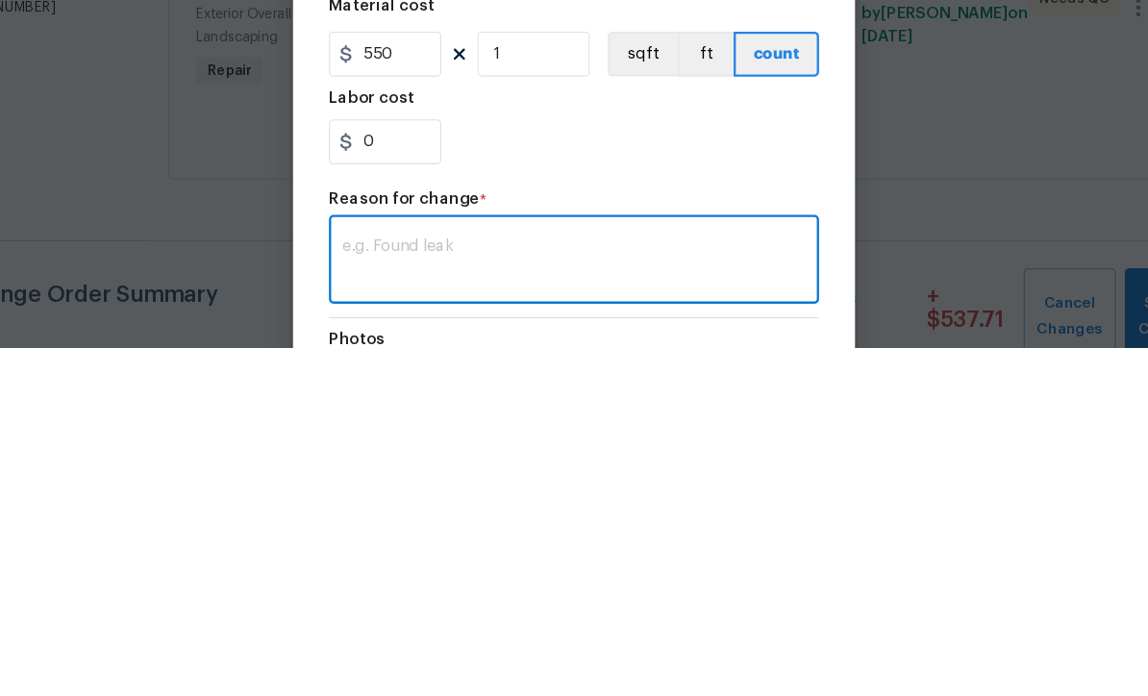
click at [376, 603] on textarea at bounding box center [574, 623] width 396 height 40
paste textarea "adjustment of mulch, plants, hoses, and timer"
click at [385, 603] on textarea "adjustment of mulch, plants, hoses, and timer" at bounding box center [574, 623] width 396 height 40
click at [365, 588] on div "adjustment for mulch, plants, hoses, and timer x ​" at bounding box center [574, 623] width 419 height 71
click at [376, 603] on textarea "adjustment for mulch, plants, hoses, and timer" at bounding box center [574, 623] width 396 height 40
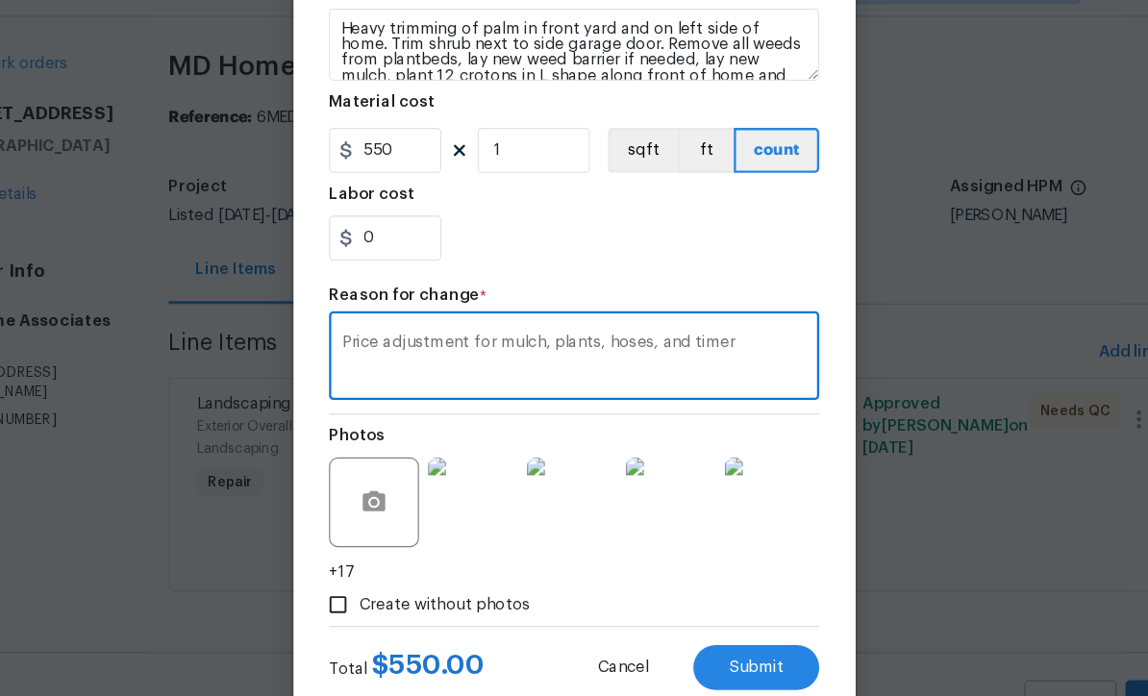
scroll to position [274, 0]
type textarea "Price adjustment for mulch, plants, hoses, and timer"
click at [707, 611] on span "Submit" at bounding box center [730, 618] width 46 height 14
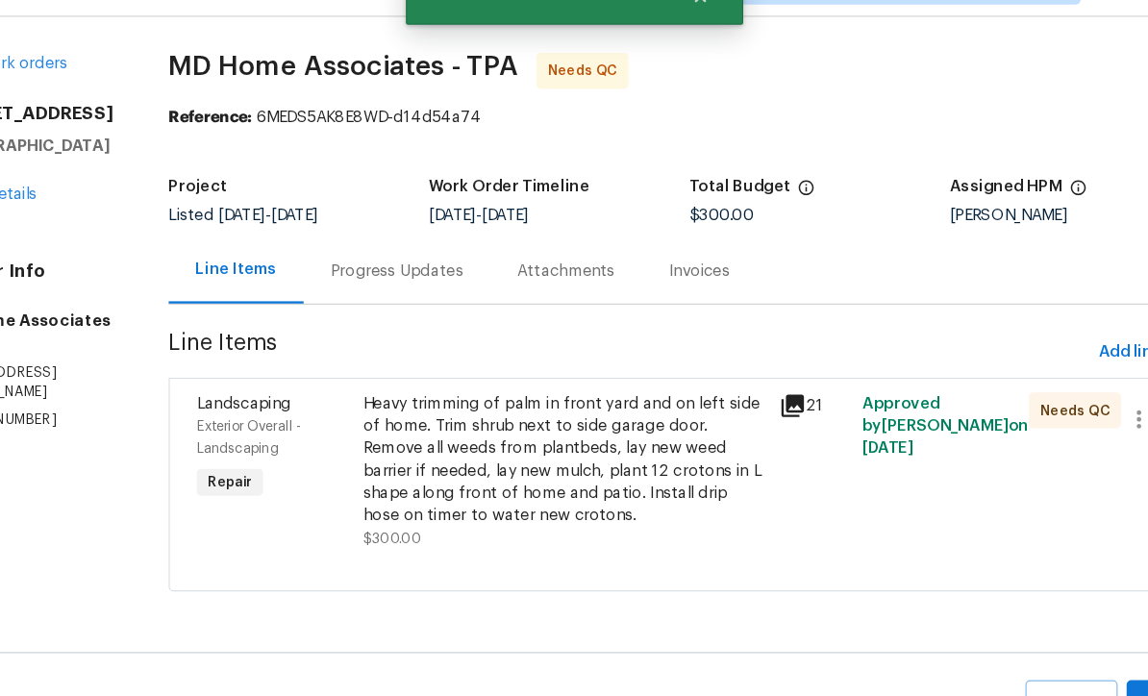
scroll to position [0, 0]
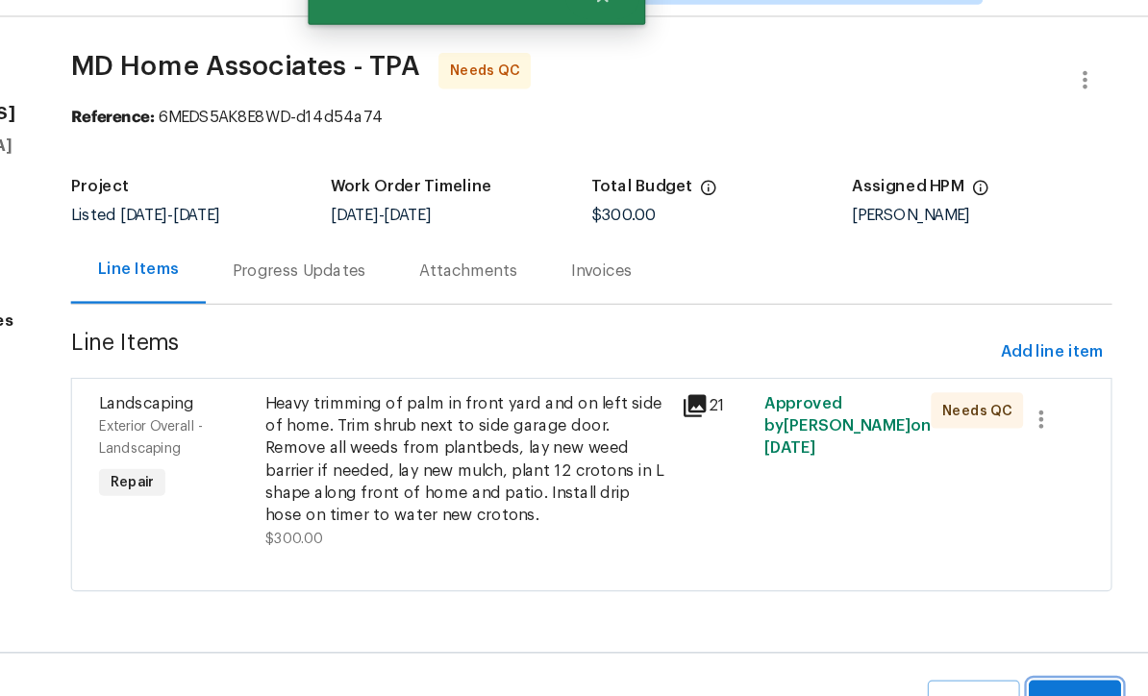
click at [1056, 647] on span "Submit Changes" at bounding box center [1086, 669] width 60 height 44
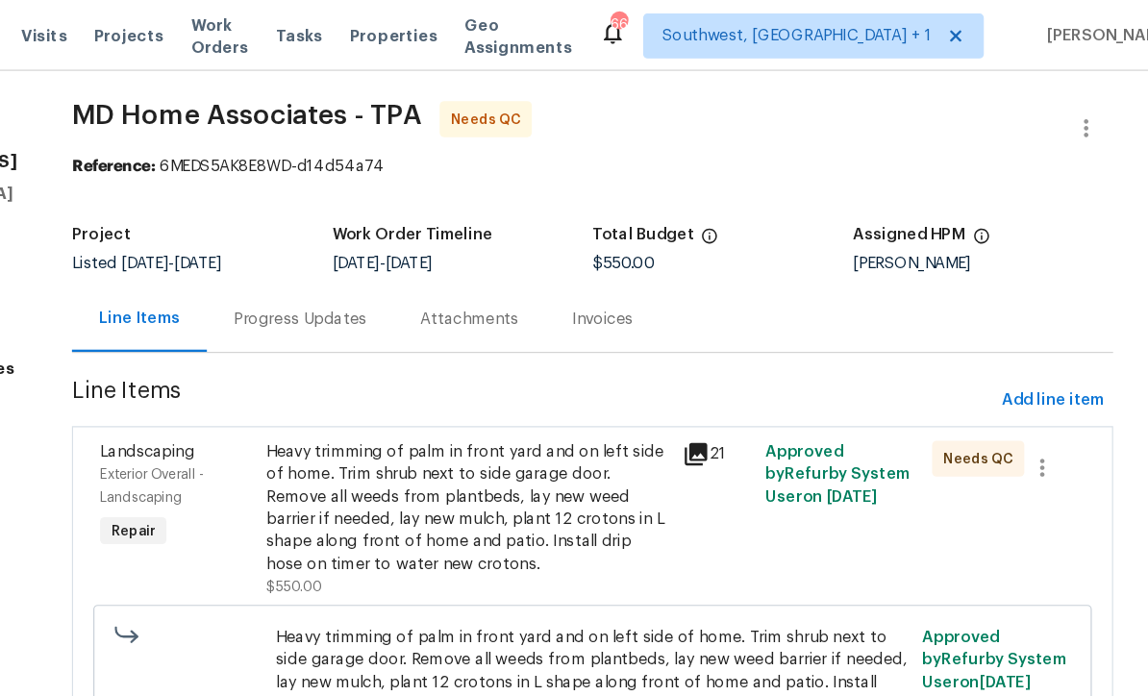
scroll to position [4, 0]
click at [415, 433] on div "Heavy trimming of palm in front yard and on left side of home. Trim shrub next …" at bounding box center [565, 435] width 344 height 115
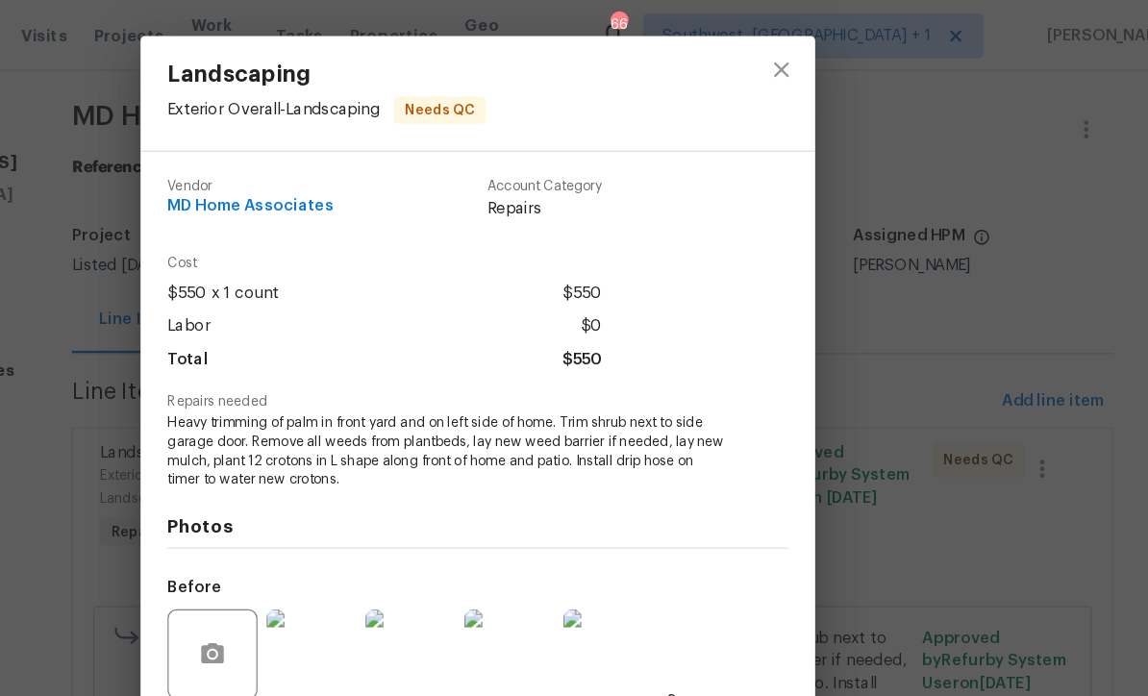
scroll to position [0, 0]
click at [822, 60] on icon "close" at bounding box center [833, 59] width 23 height 23
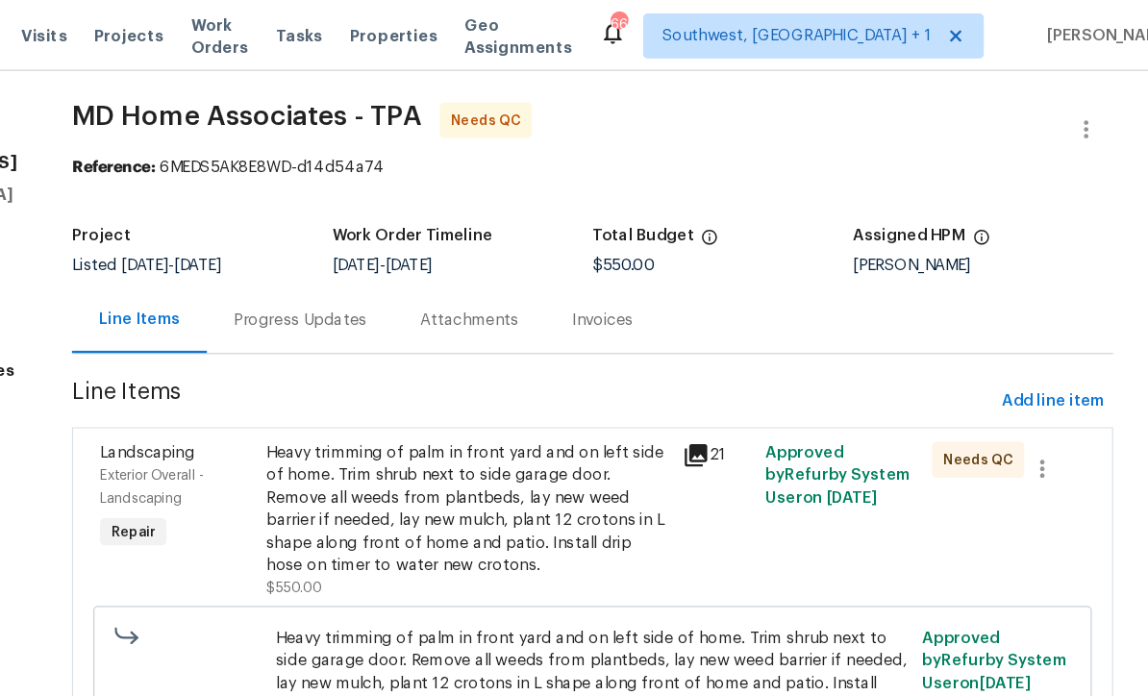
click at [366, 282] on div "Progress Updates" at bounding box center [423, 274] width 114 height 19
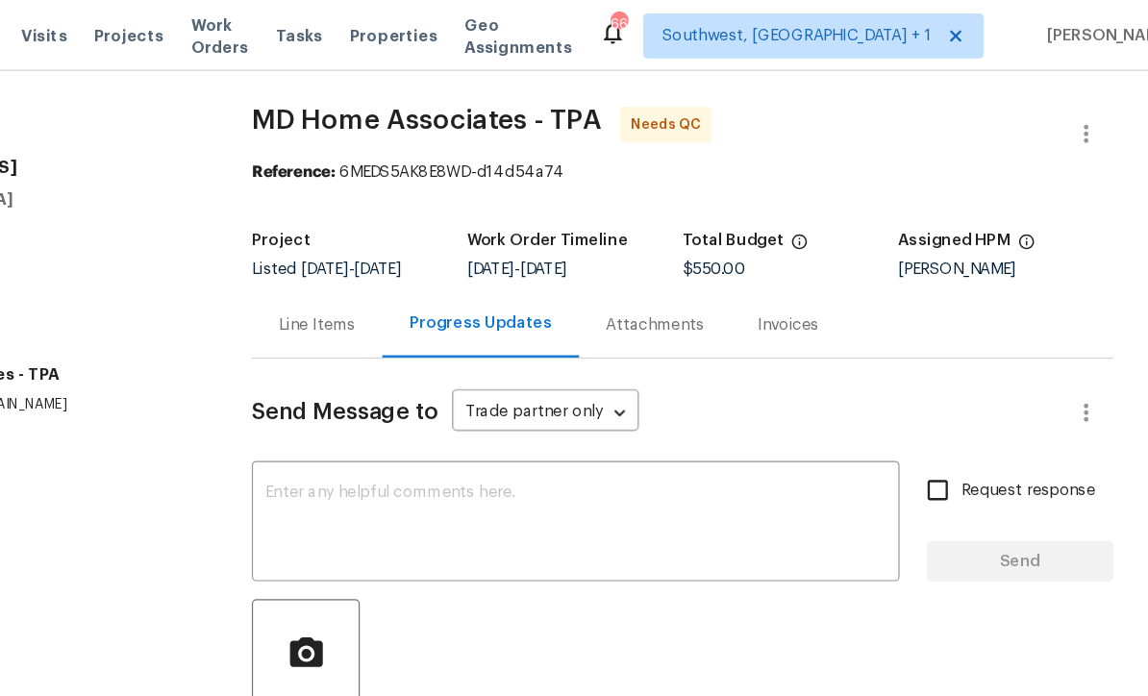
click at [501, 428] on textarea at bounding box center [657, 448] width 531 height 67
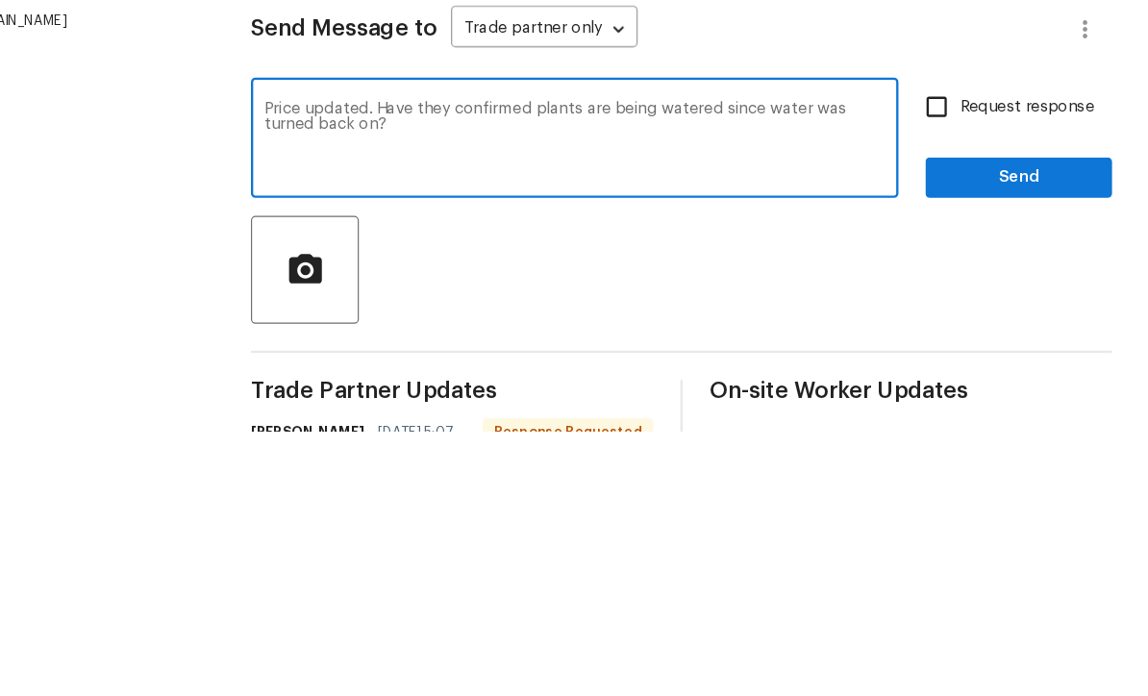
type textarea "Price updated. Have they confirmed plants are being watered since water was tur…"
click at [947, 399] on input "Request response" at bounding box center [967, 419] width 40 height 40
checkbox input "true"
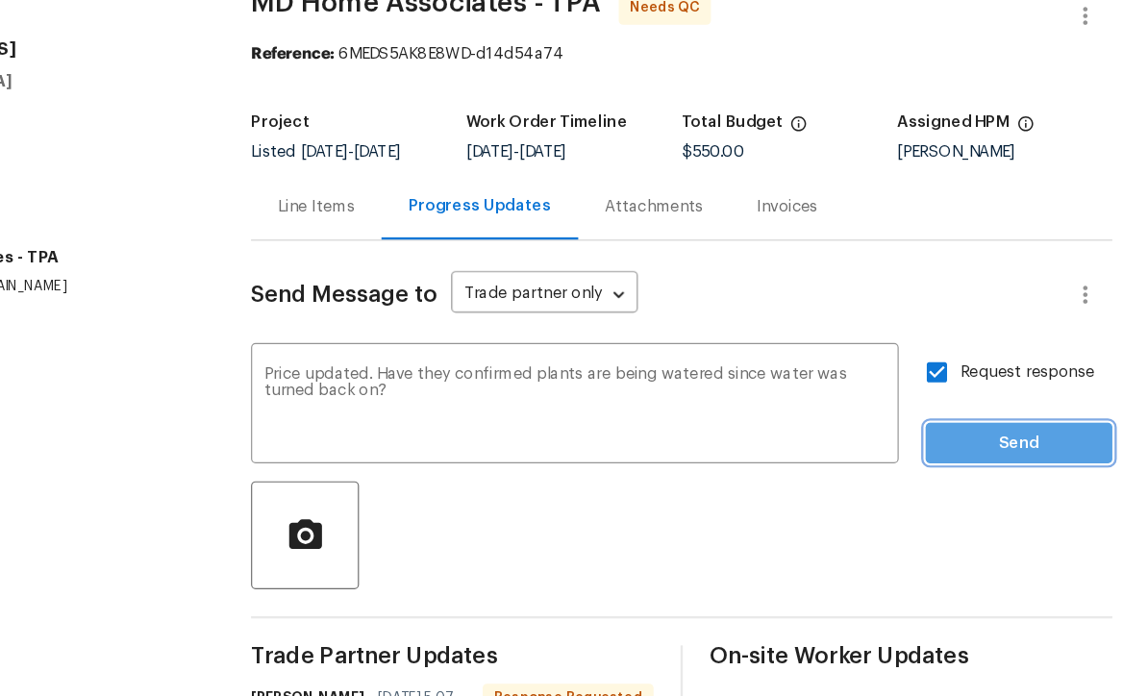
click at [973, 468] on span "Send" at bounding box center [1037, 480] width 129 height 24
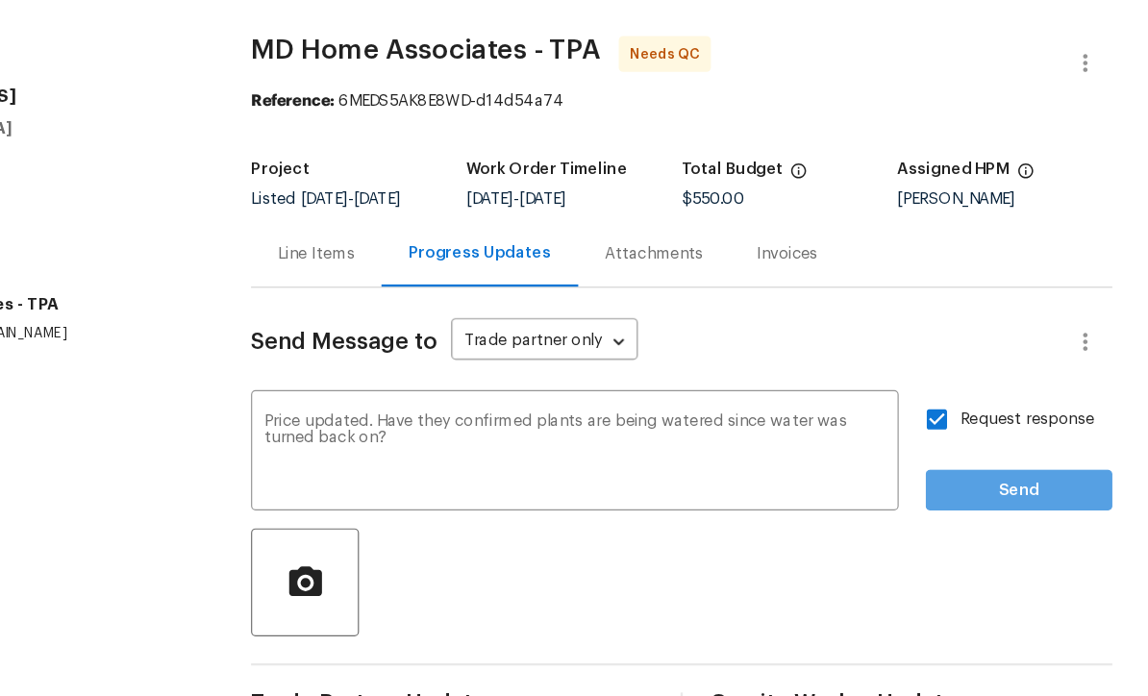
scroll to position [23, 0]
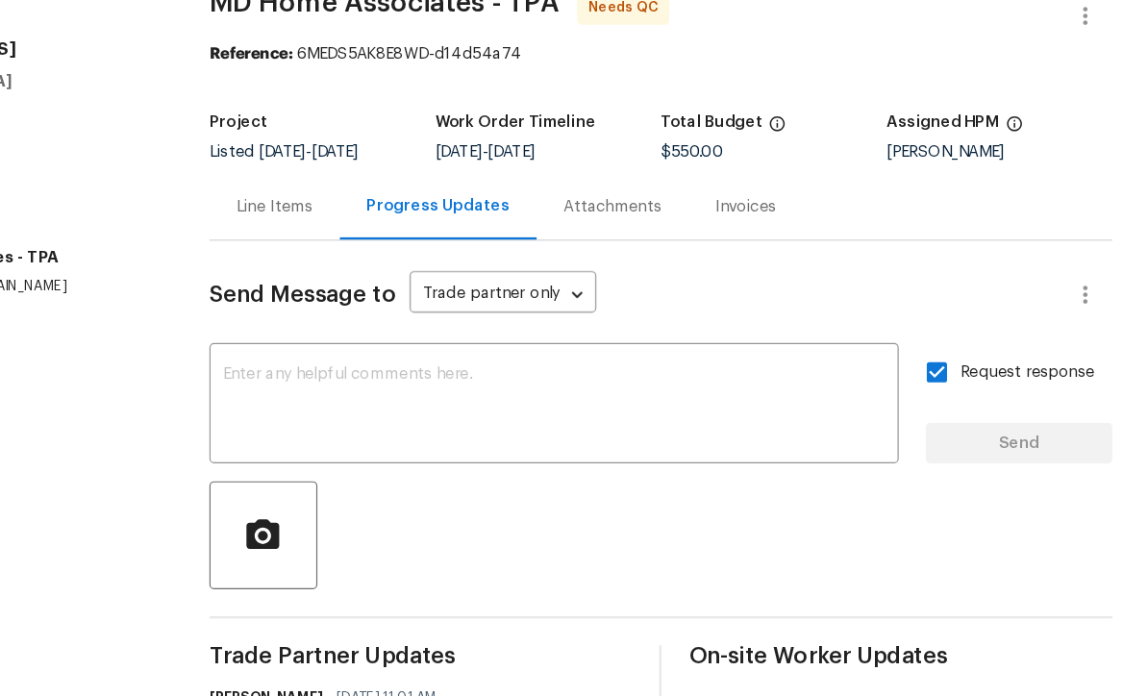
click at [368, 268] on div "Line Items" at bounding box center [400, 277] width 65 height 19
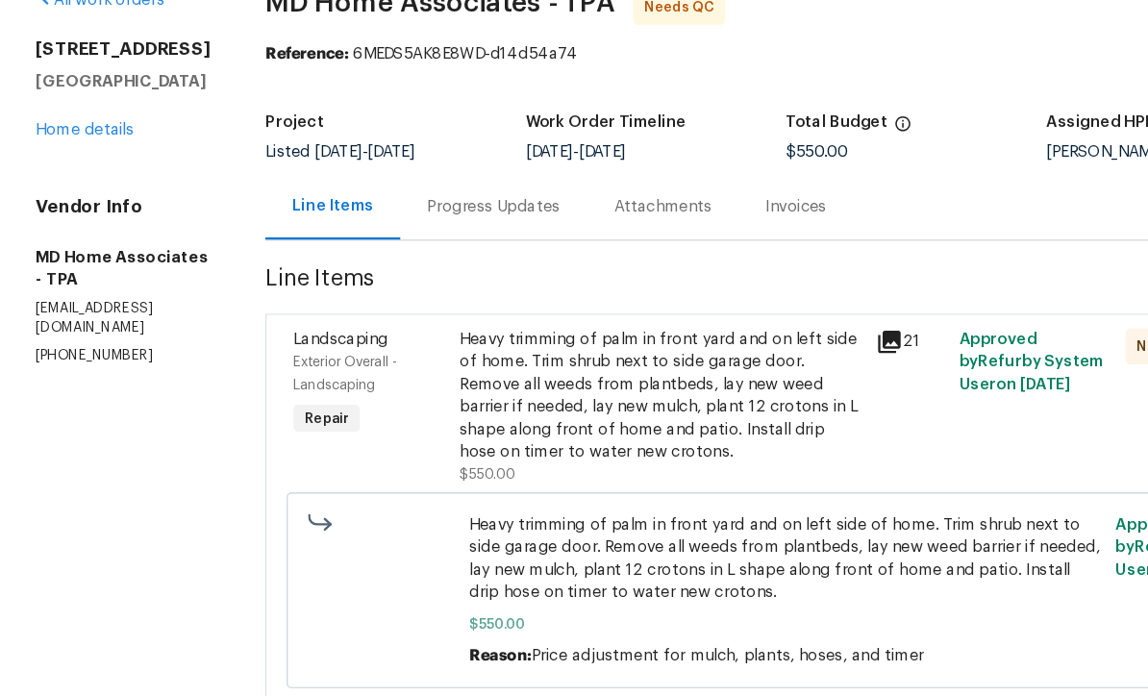
click at [65, 206] on link "Home details" at bounding box center [73, 212] width 84 height 13
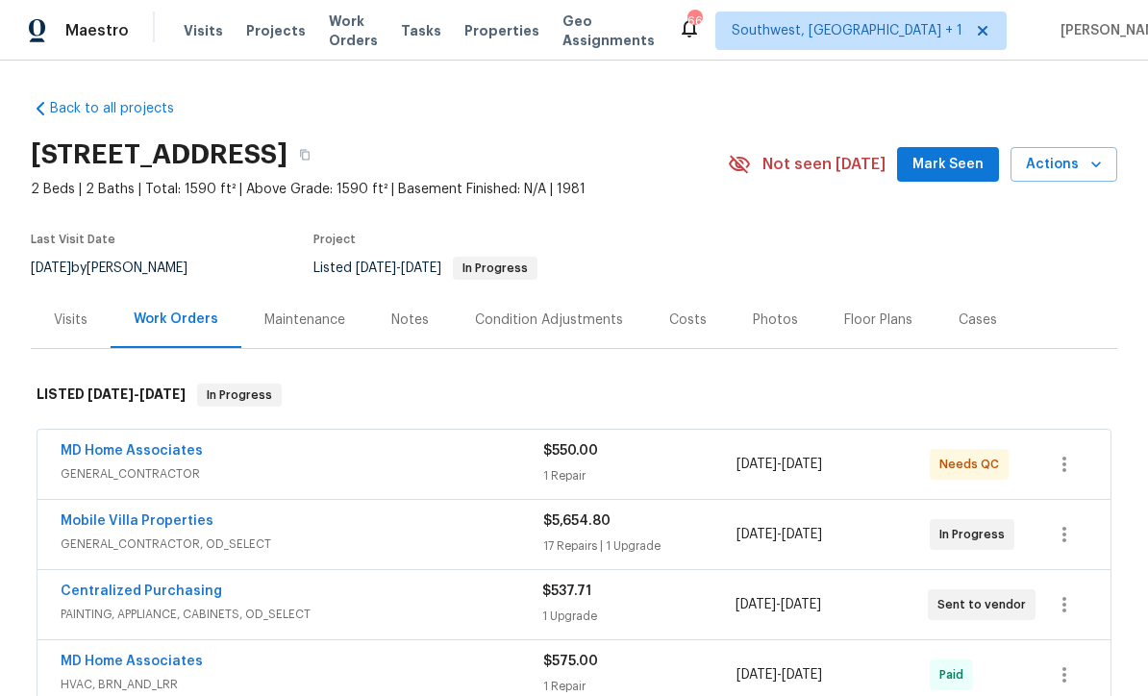
click at [340, 37] on span "Work Orders" at bounding box center [353, 31] width 49 height 38
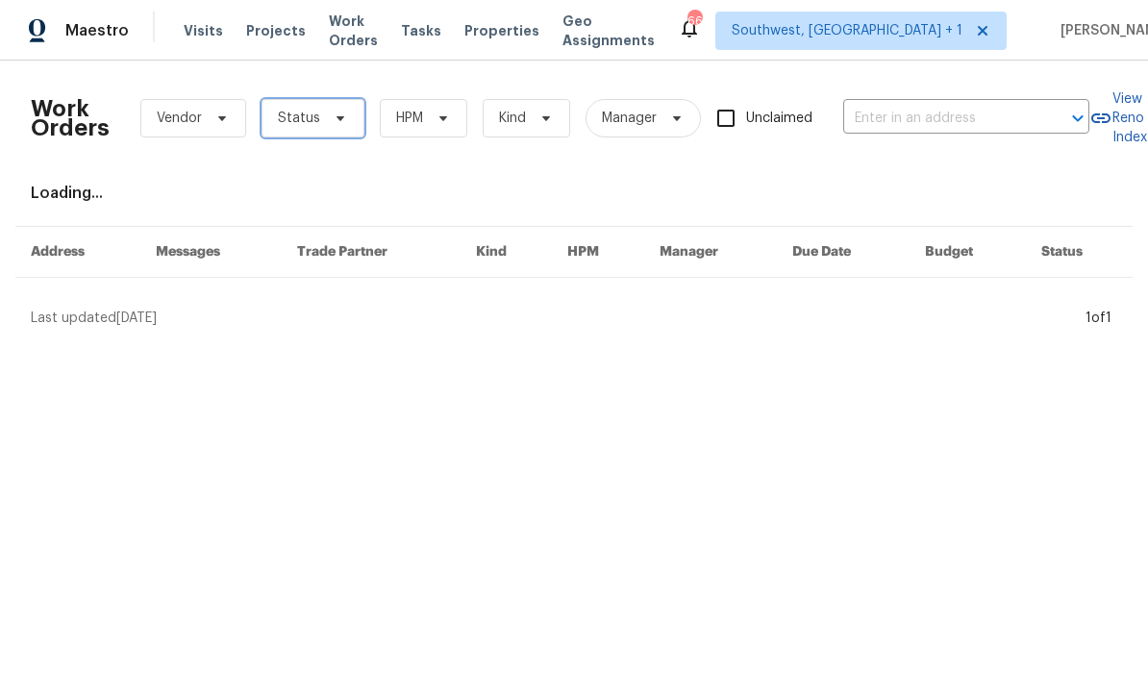
click at [286, 111] on span "Status" at bounding box center [299, 118] width 42 height 19
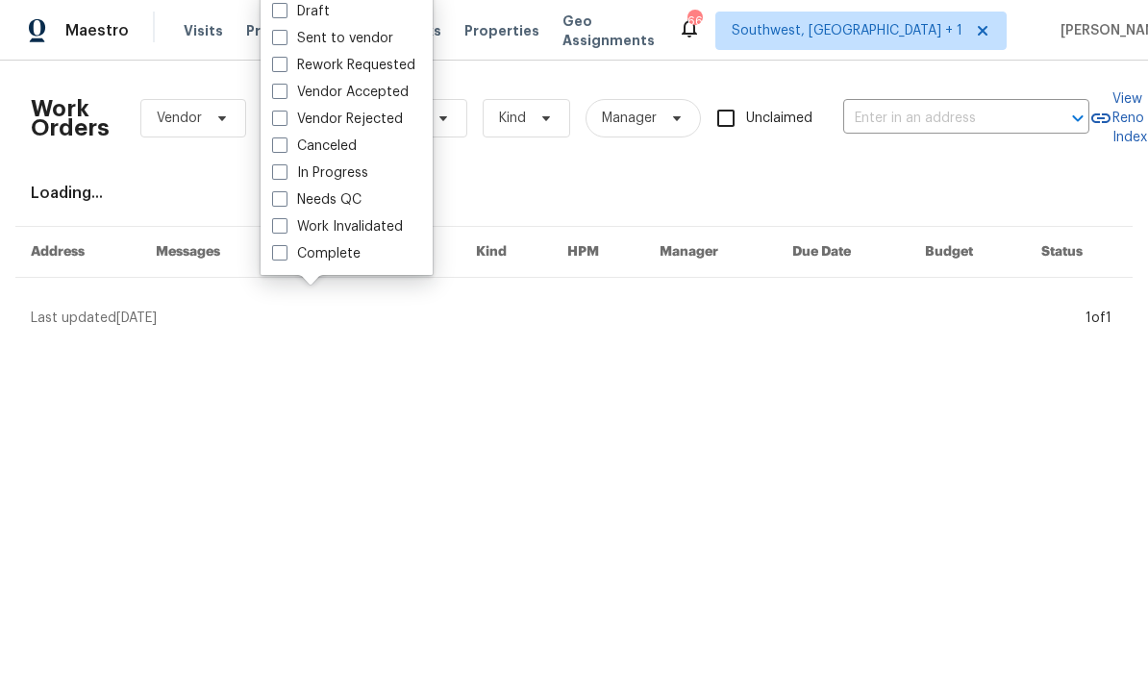
click at [274, 203] on span at bounding box center [279, 198] width 15 height 15
click at [274, 203] on input "Needs QC" at bounding box center [278, 196] width 13 height 13
checkbox input "true"
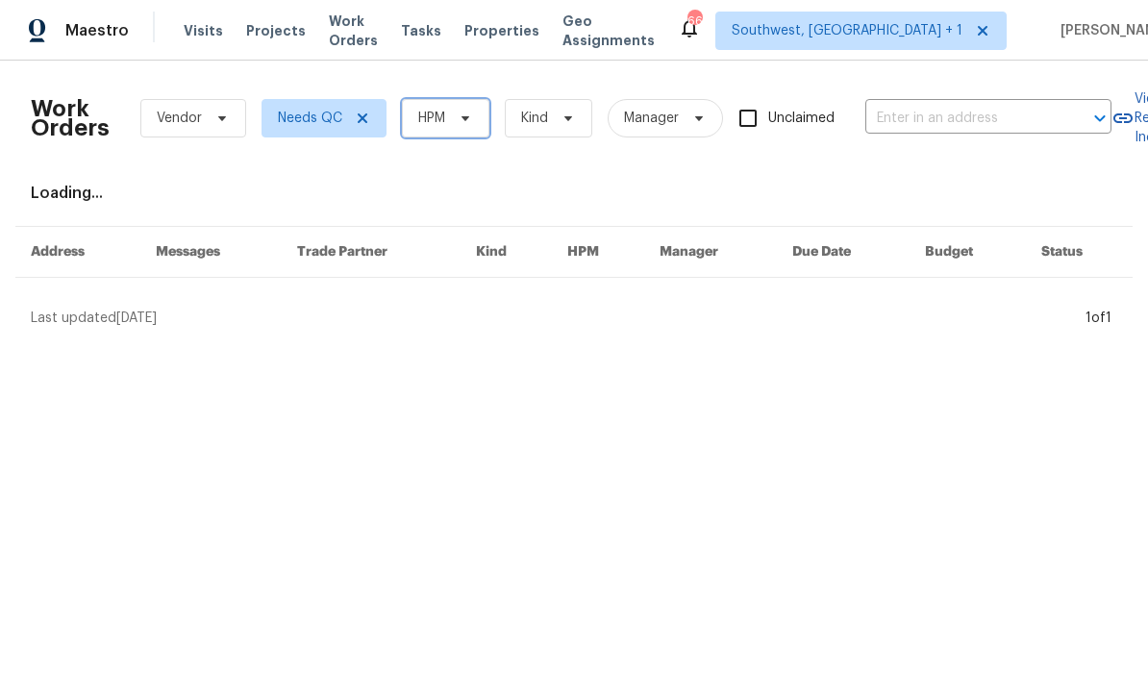
click at [475, 114] on span "HPM" at bounding box center [446, 118] width 88 height 38
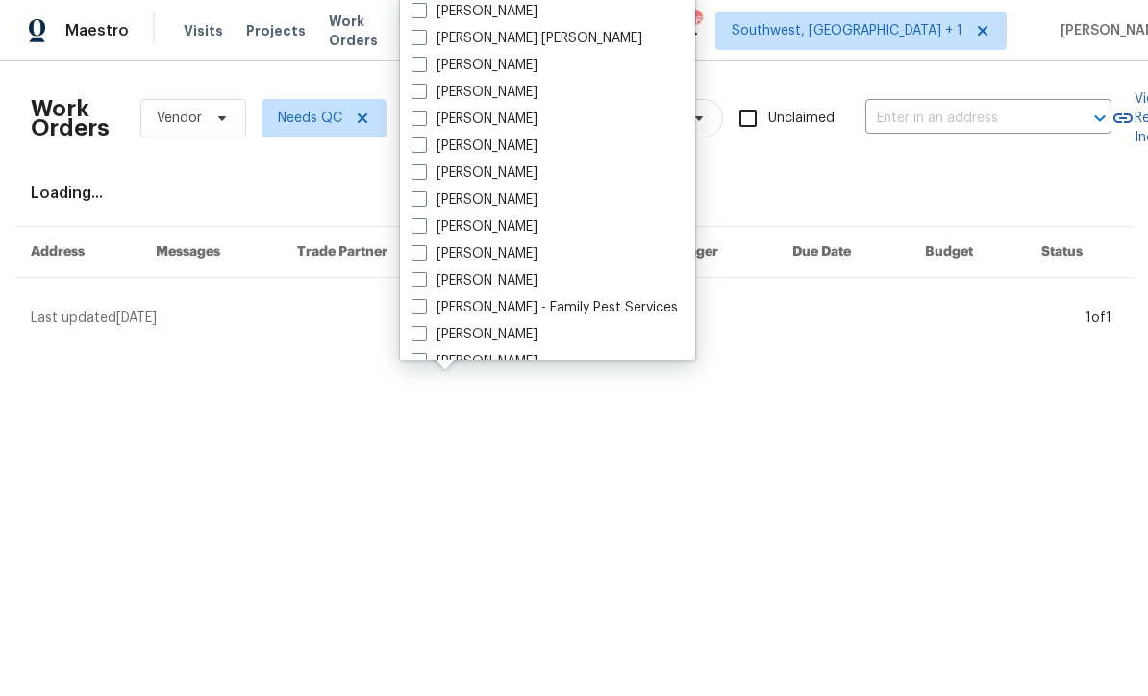
scroll to position [161, 0]
click at [418, 224] on span at bounding box center [419, 226] width 15 height 15
click at [418, 224] on input "[PERSON_NAME]" at bounding box center [418, 224] width 13 height 13
checkbox input "true"
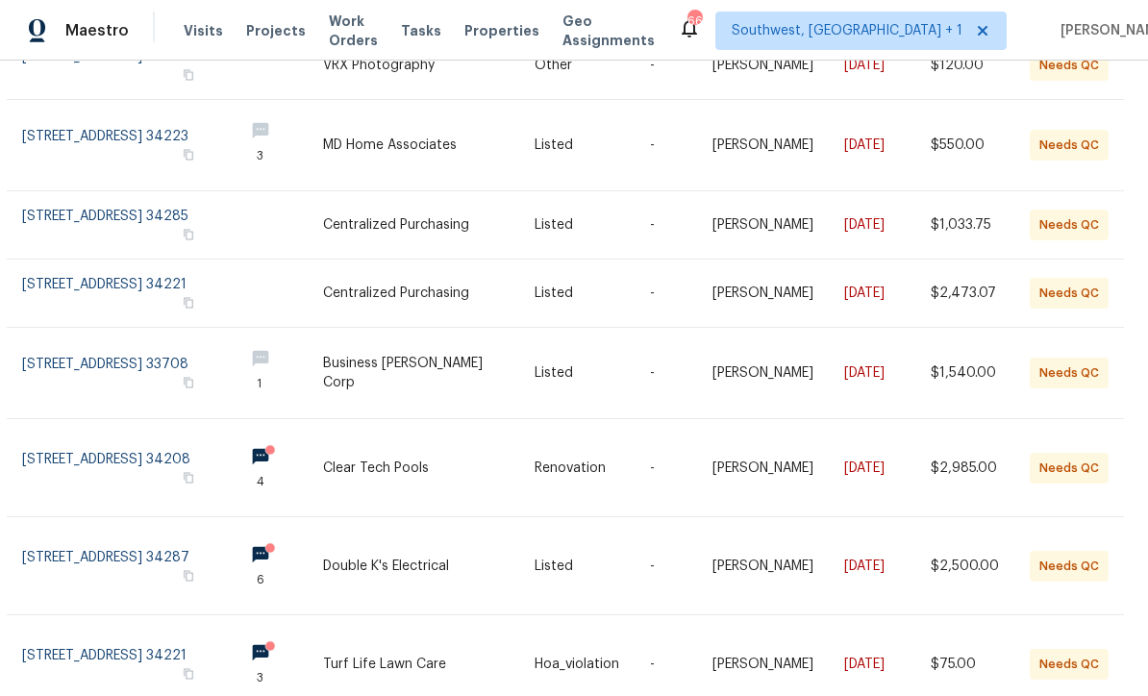
scroll to position [266, 9]
click at [486, 357] on link at bounding box center [429, 372] width 212 height 90
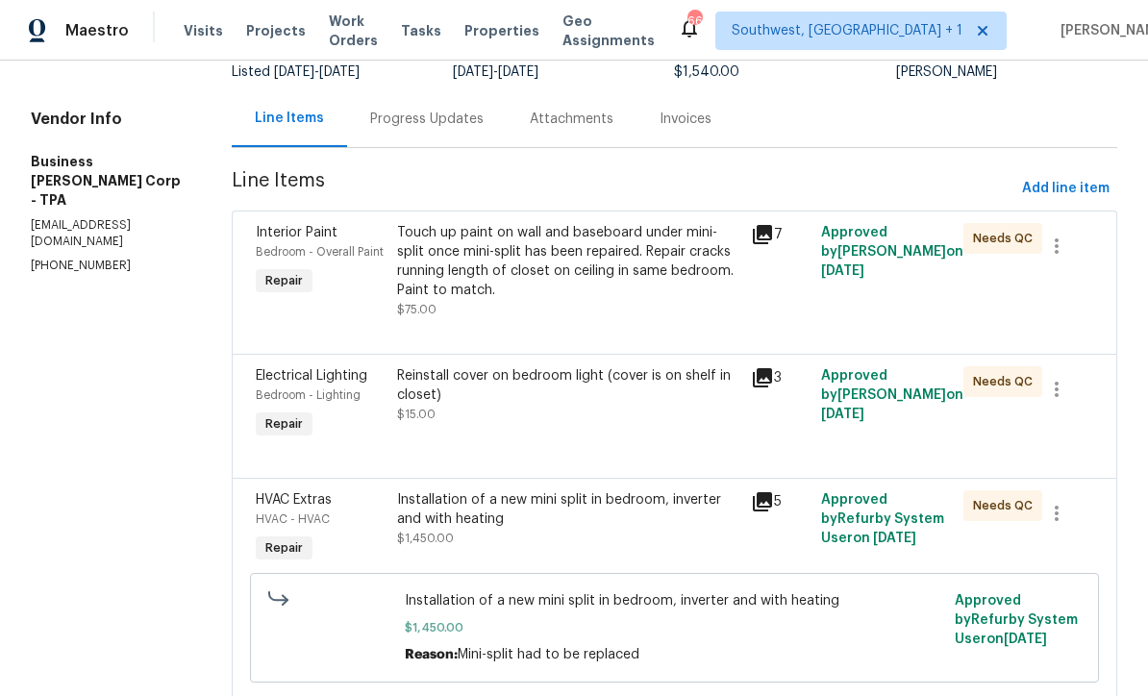
scroll to position [158, 0]
click at [479, 414] on div "Reinstall cover on bedroom light (cover is on shelf in closet) $15.00" at bounding box center [568, 396] width 342 height 58
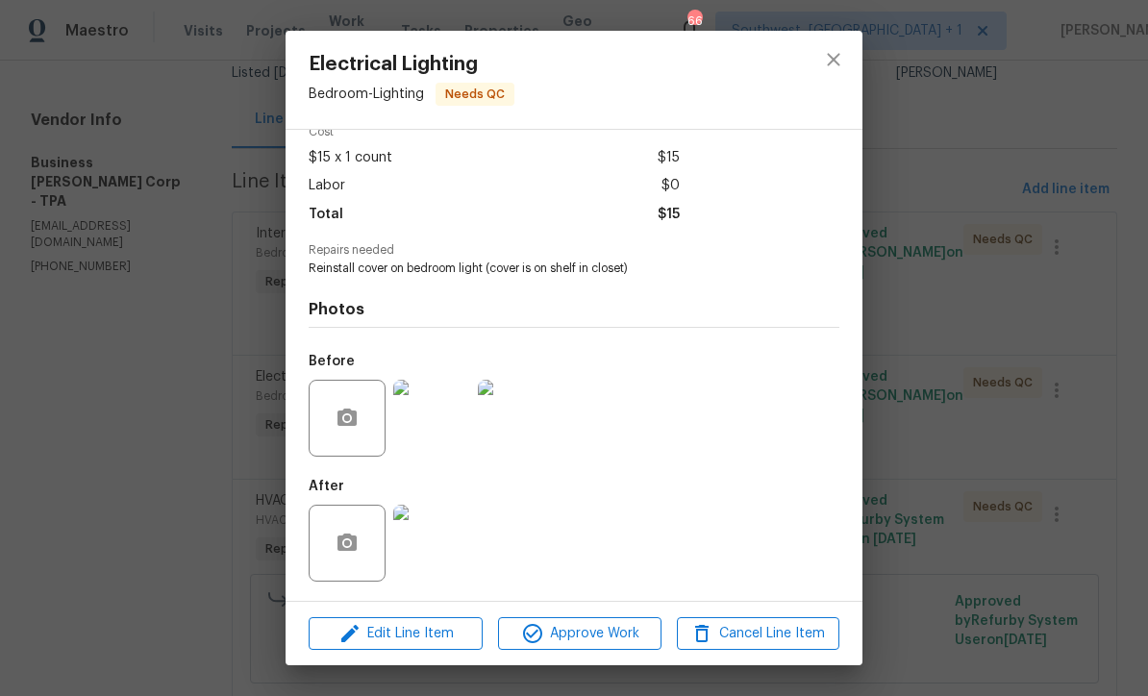
scroll to position [98, 0]
click at [626, 625] on span "Approve Work" at bounding box center [579, 634] width 151 height 24
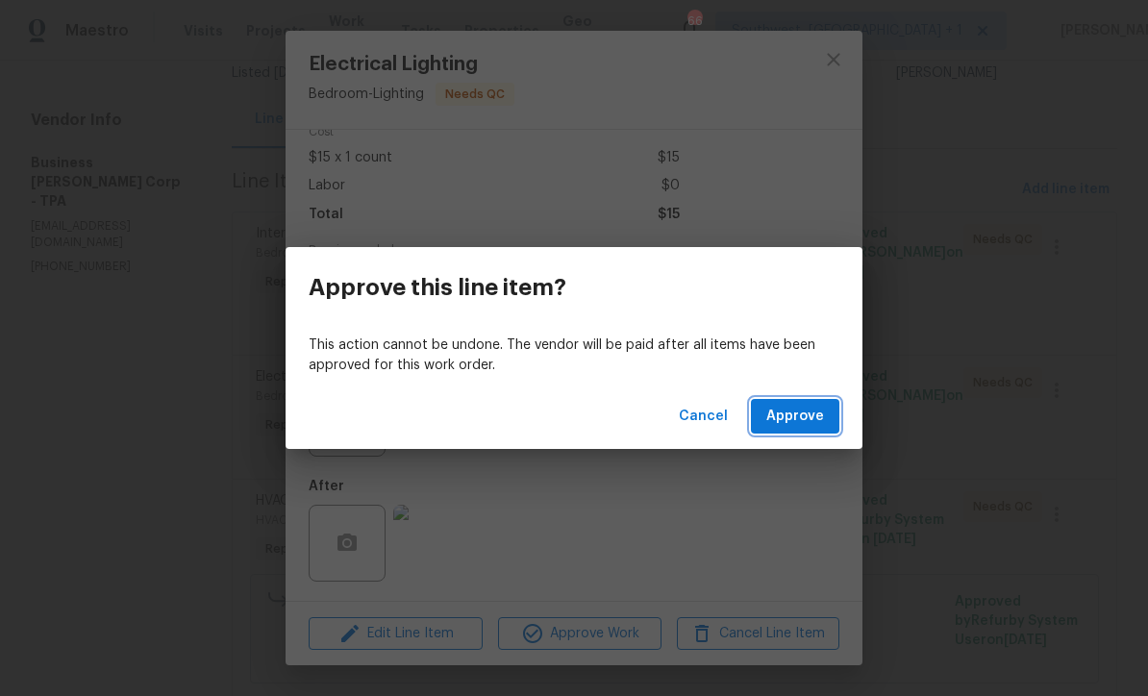
click at [812, 410] on span "Approve" at bounding box center [796, 417] width 58 height 24
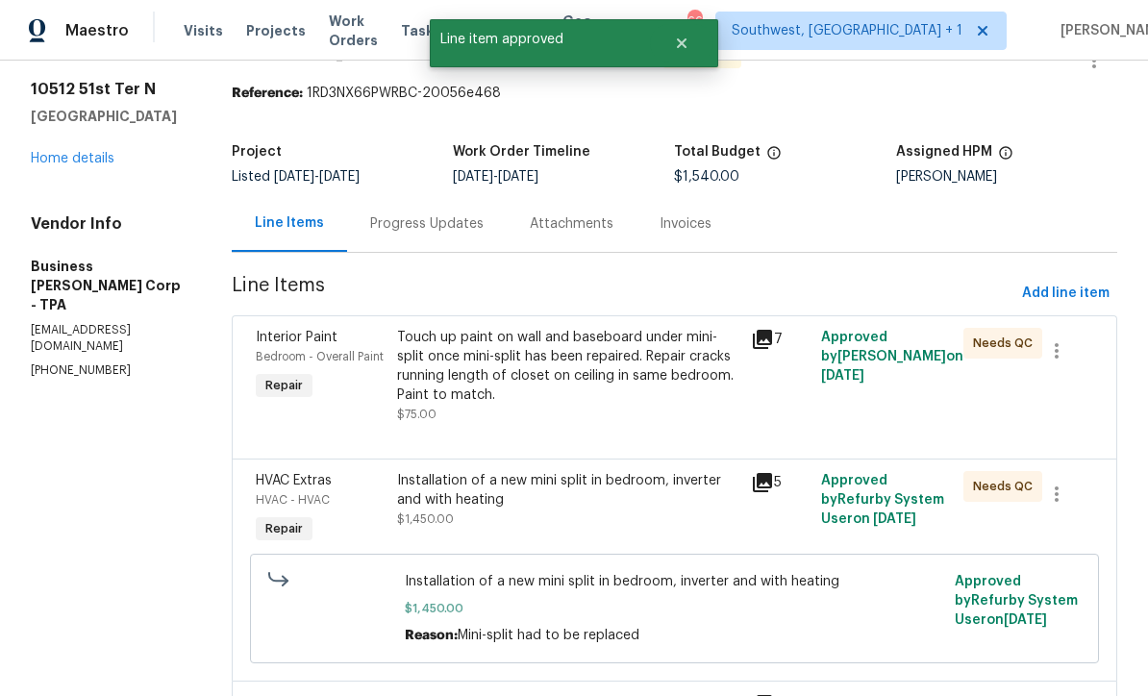
scroll to position [57, 0]
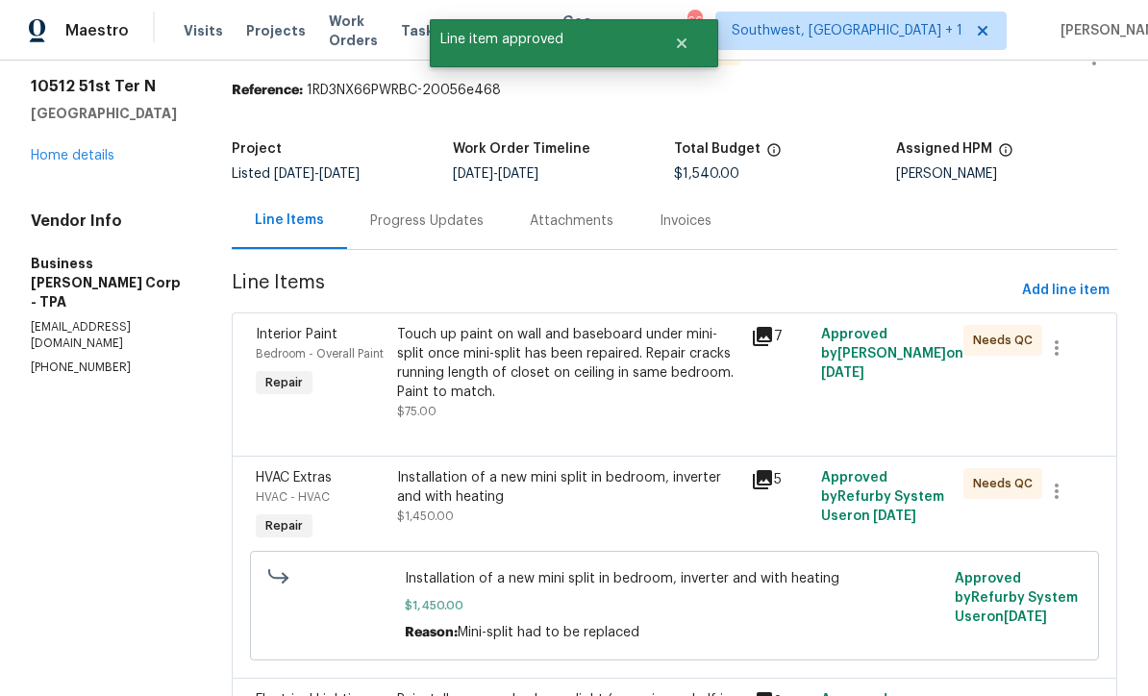
click at [648, 408] on div "Touch up paint on wall and baseboard under mini-split once mini-split has been …" at bounding box center [568, 373] width 342 height 96
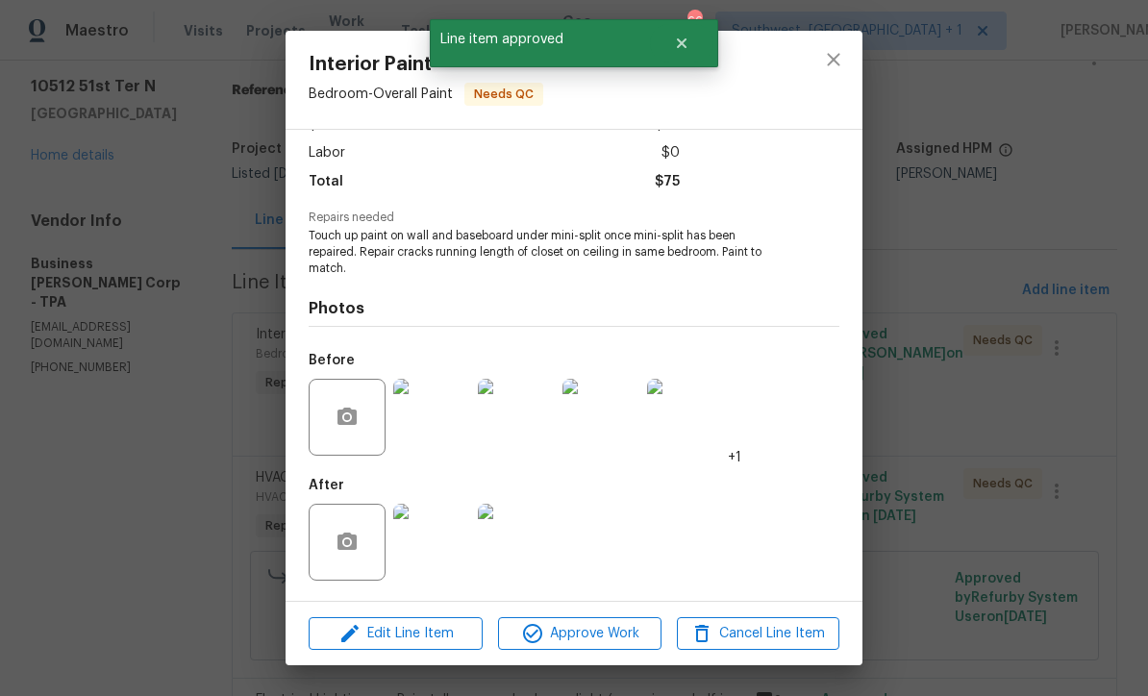
scroll to position [129, 0]
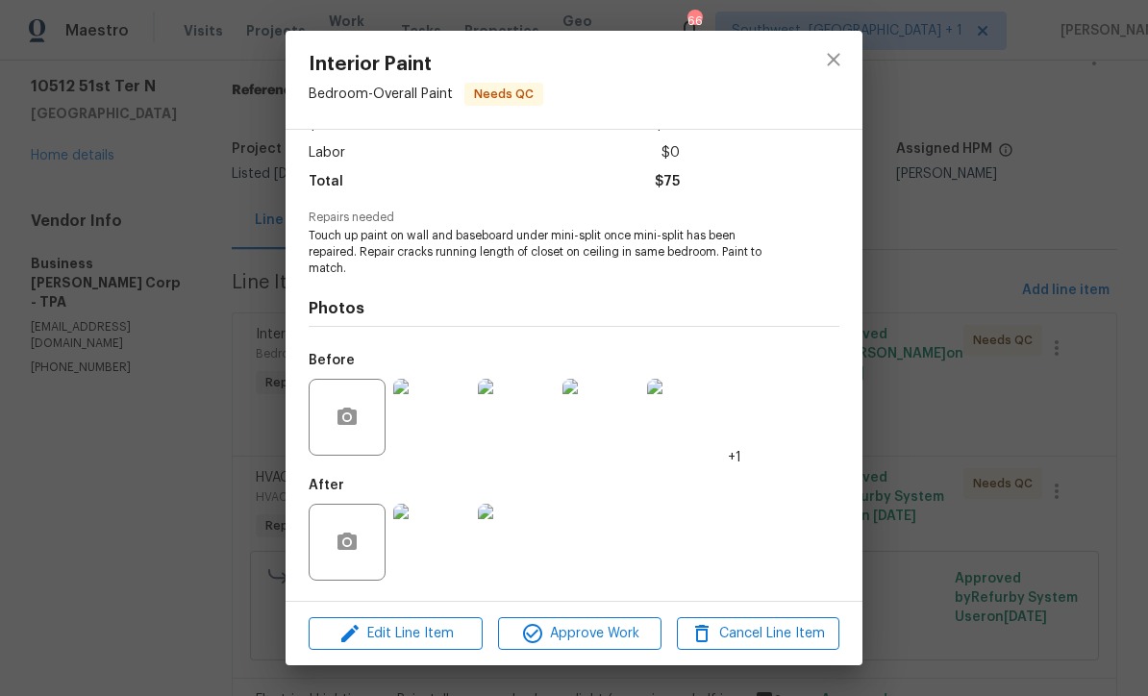
click at [448, 540] on img at bounding box center [431, 542] width 77 height 77
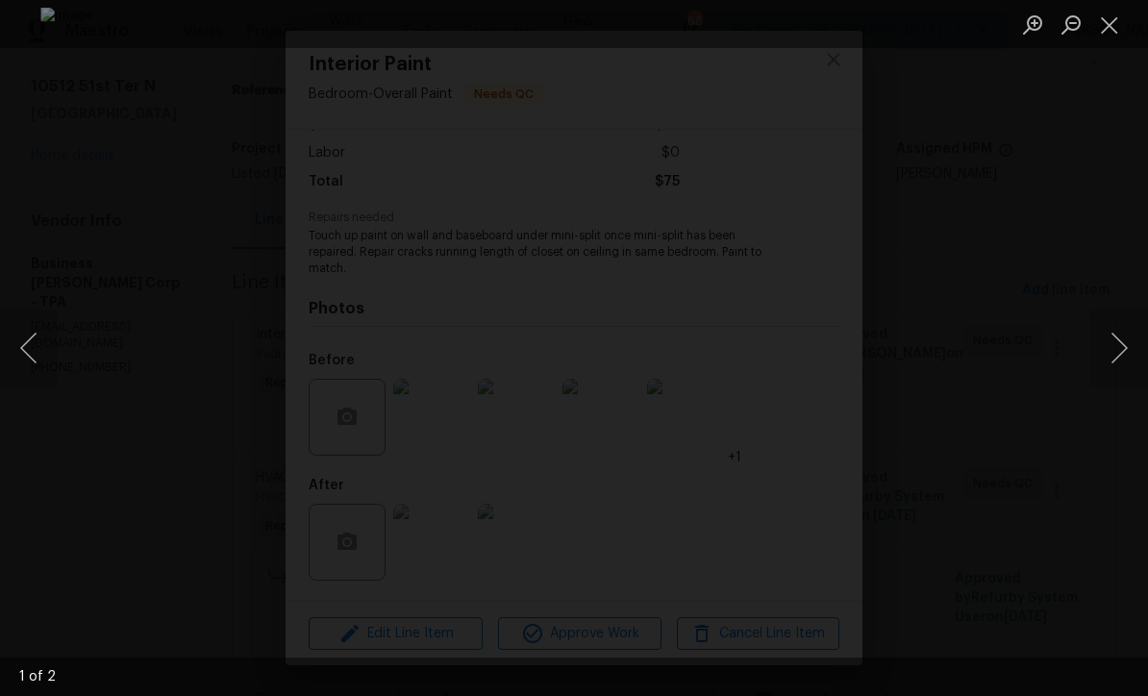
click at [1120, 341] on button "Next image" at bounding box center [1120, 348] width 58 height 77
click at [1116, 30] on button "Close lightbox" at bounding box center [1110, 25] width 38 height 34
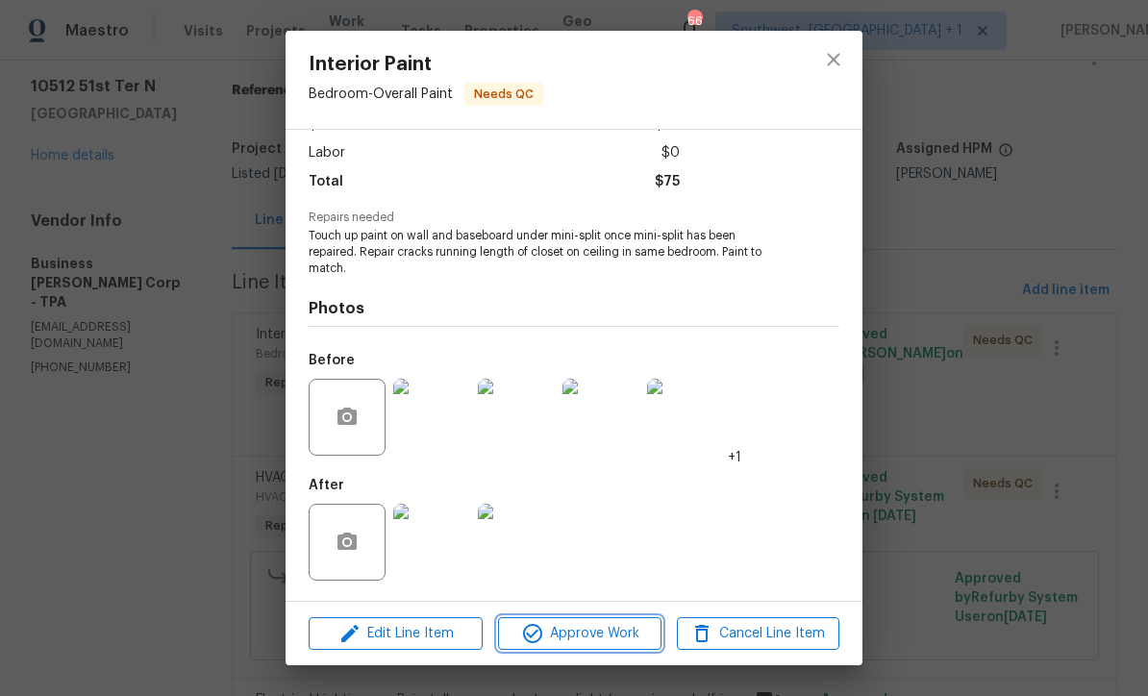
click at [626, 641] on span "Approve Work" at bounding box center [579, 634] width 151 height 24
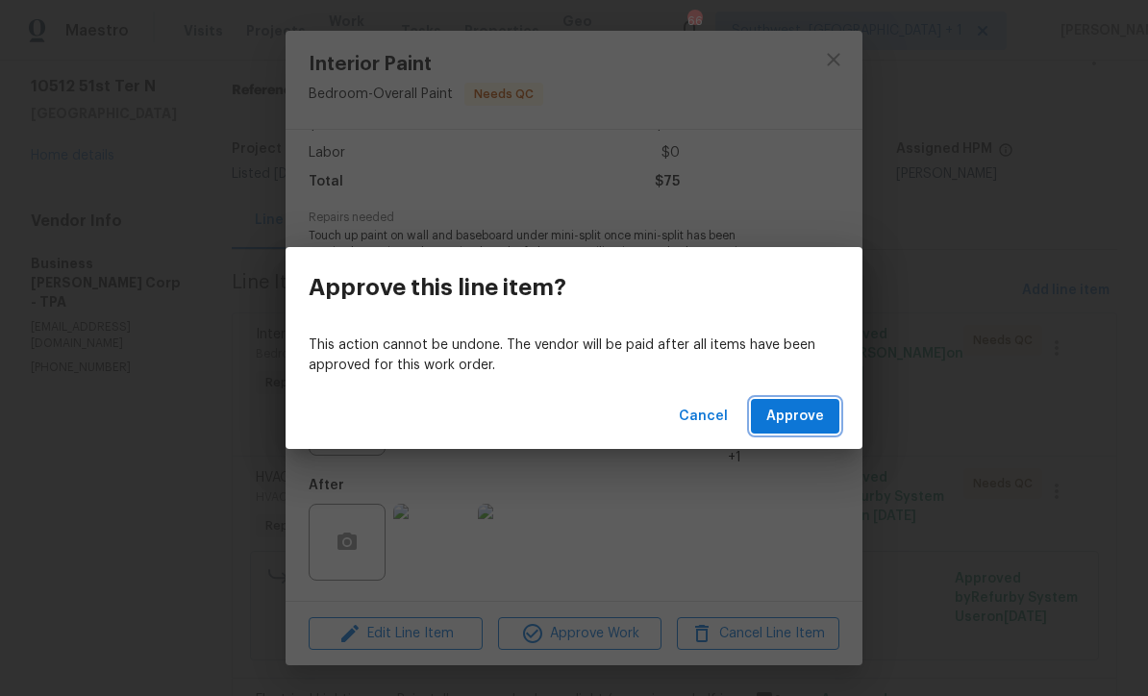
click at [800, 431] on button "Approve" at bounding box center [795, 417] width 88 height 36
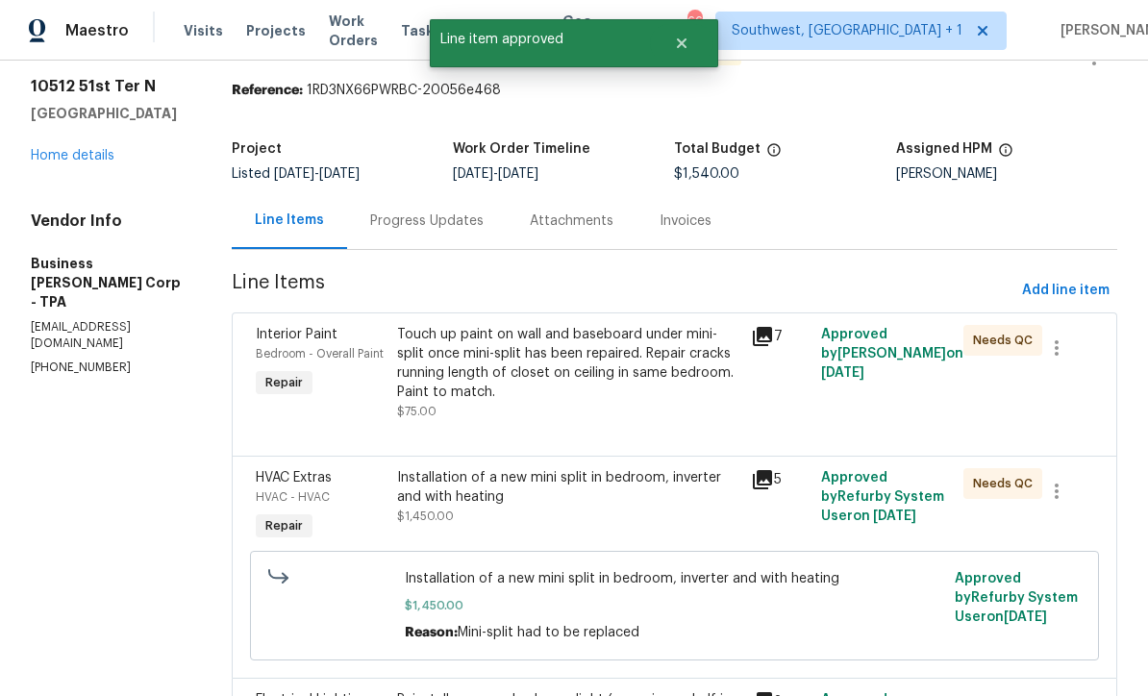
scroll to position [0, 0]
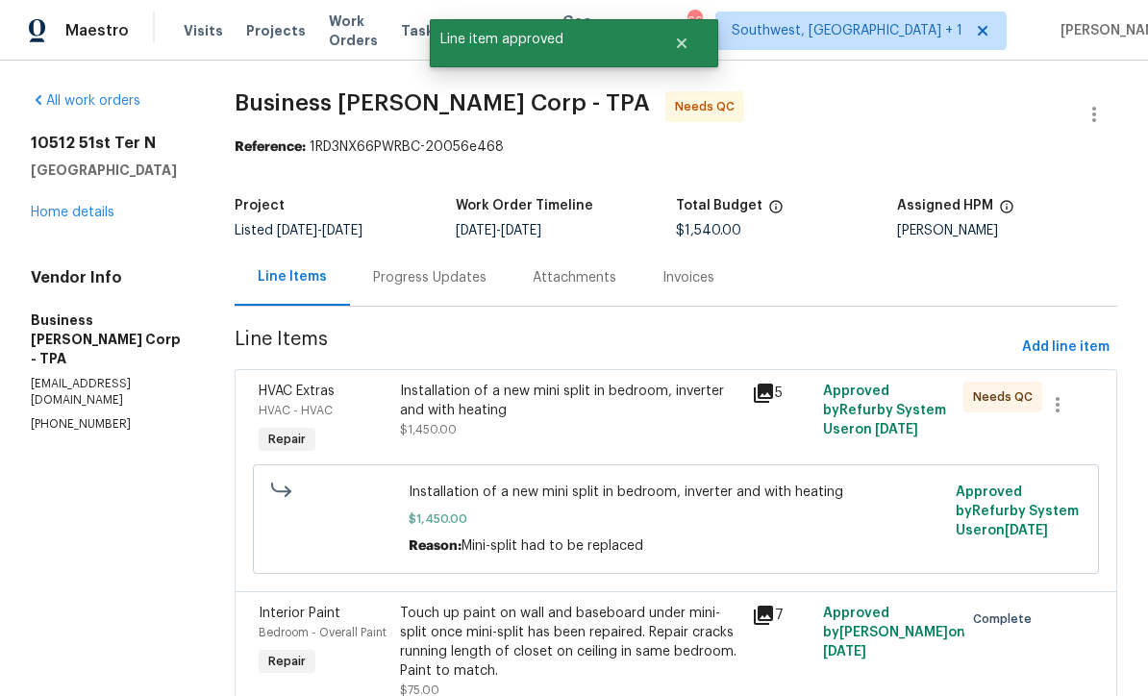
click at [636, 429] on div "Installation of a new mini split in bedroom, inverter and with heating $1,450.00" at bounding box center [570, 411] width 341 height 58
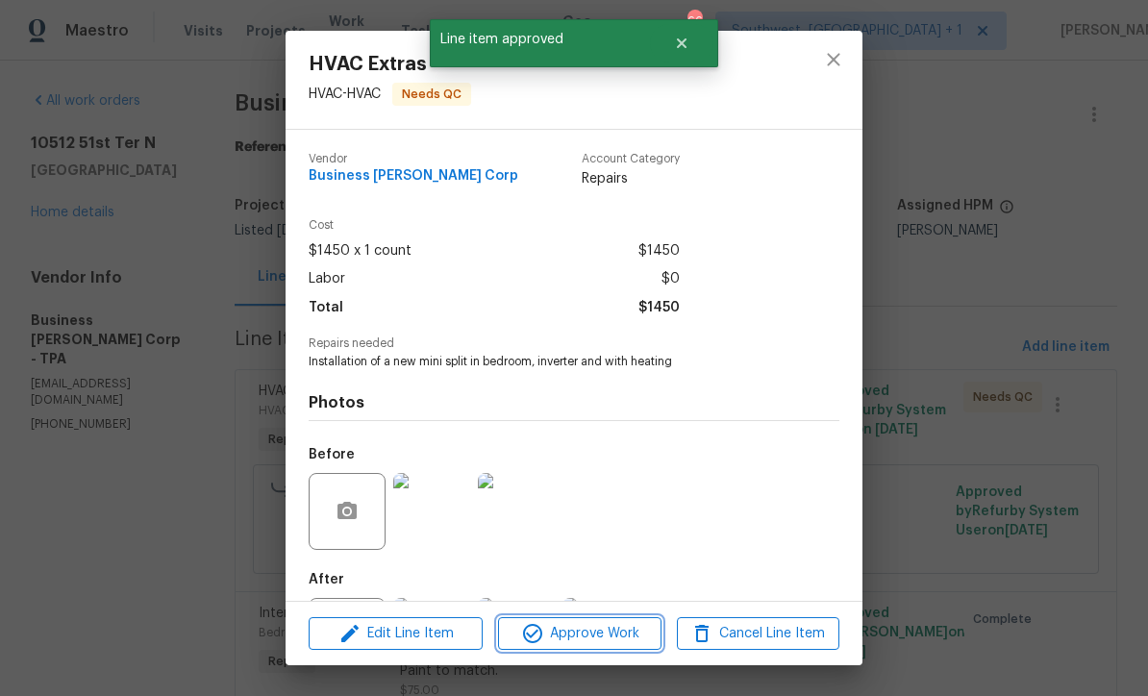
click at [636, 634] on span "Approve Work" at bounding box center [579, 634] width 151 height 24
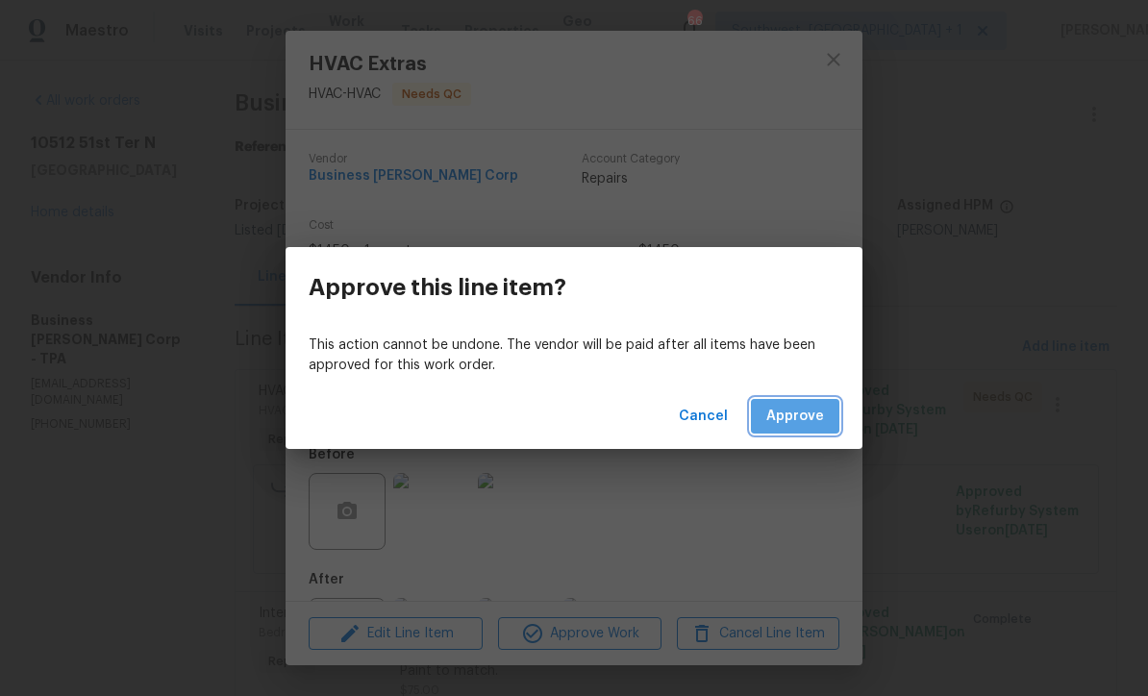
click at [815, 422] on span "Approve" at bounding box center [796, 417] width 58 height 24
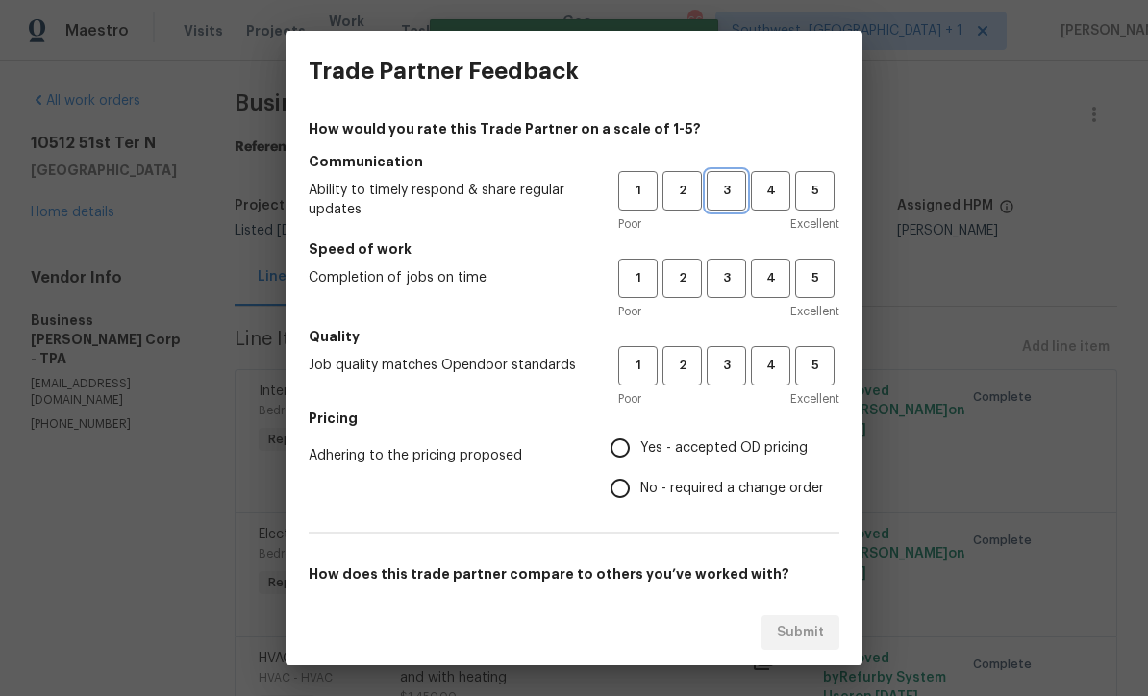
click at [721, 188] on span "3" at bounding box center [727, 191] width 36 height 22
click at [731, 282] on span "3" at bounding box center [727, 278] width 36 height 22
click at [741, 379] on button "3" at bounding box center [726, 365] width 39 height 39
click at [632, 444] on input "Yes - accepted OD pricing" at bounding box center [620, 448] width 40 height 40
radio input "true"
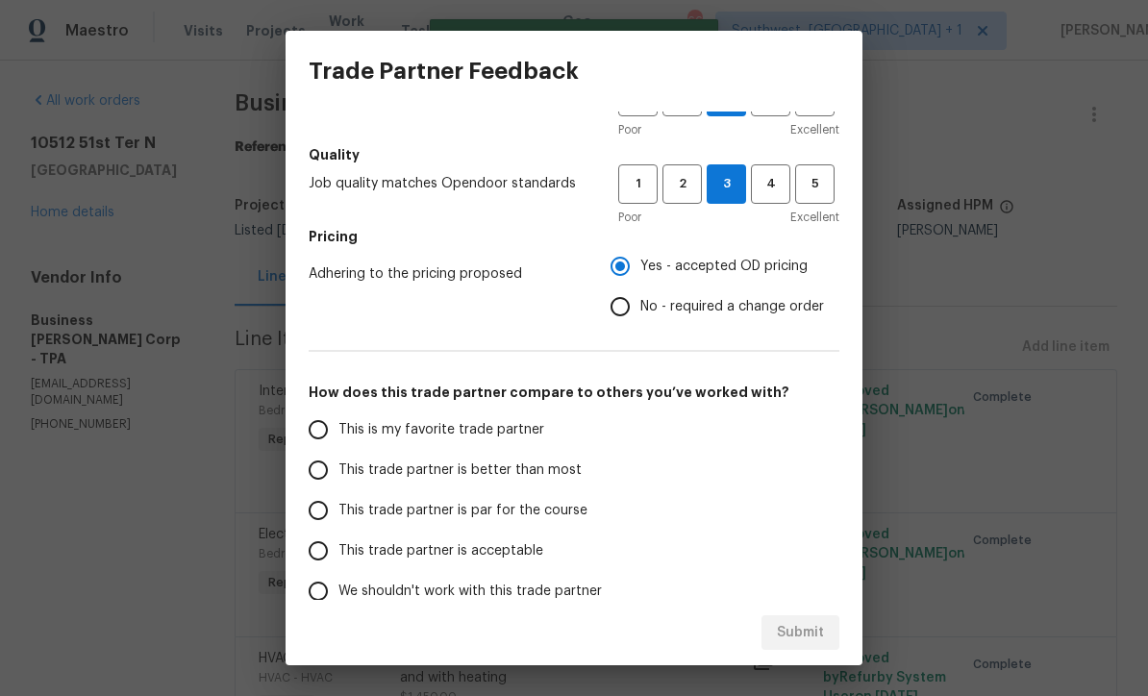
scroll to position [183, 0]
click at [322, 510] on input "This trade partner is par for the course" at bounding box center [318, 510] width 40 height 40
click at [812, 621] on span "Submit" at bounding box center [800, 633] width 47 height 24
radio input "true"
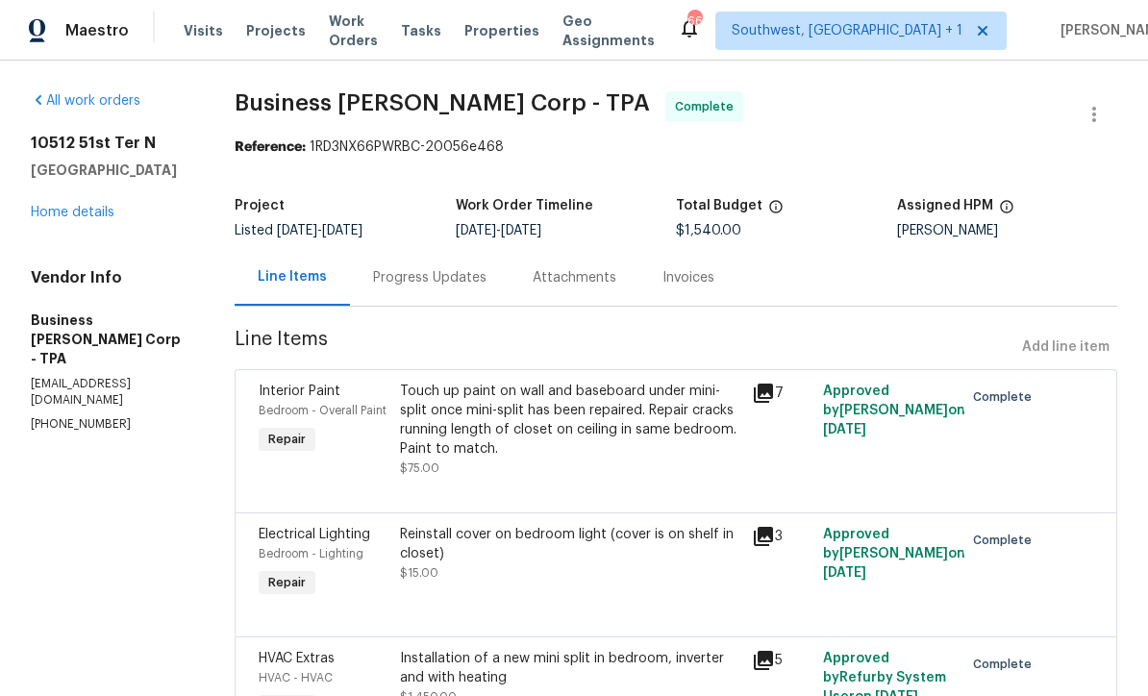
click at [372, 32] on span "Work Orders" at bounding box center [353, 31] width 49 height 38
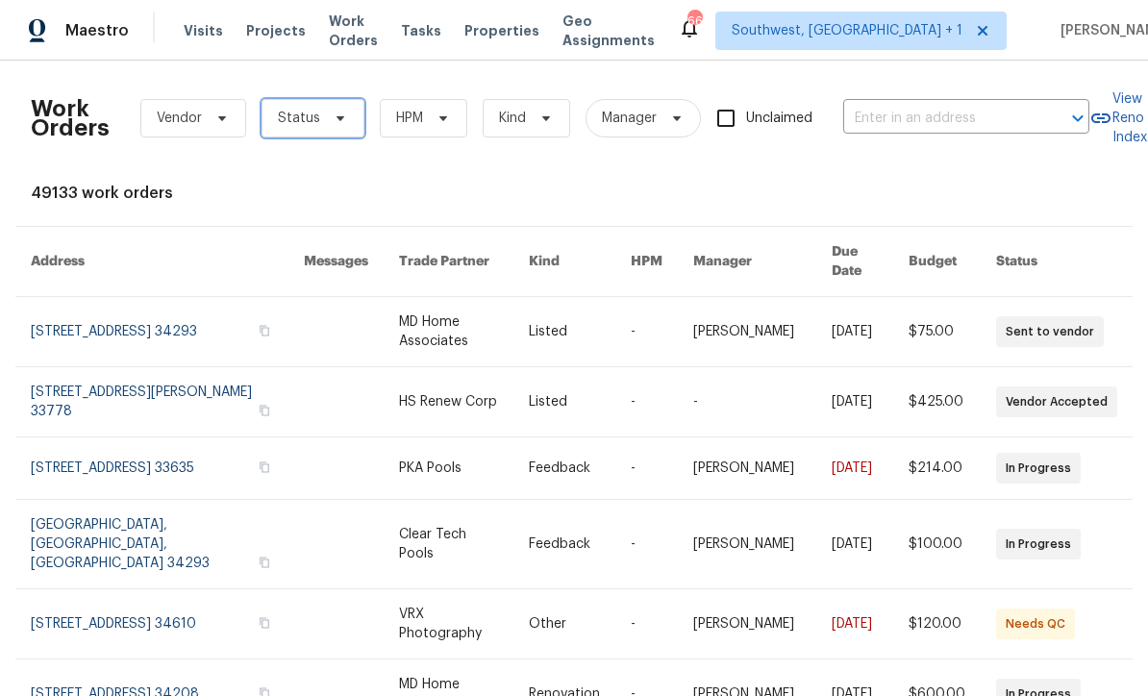
click at [333, 118] on icon at bounding box center [340, 118] width 15 height 15
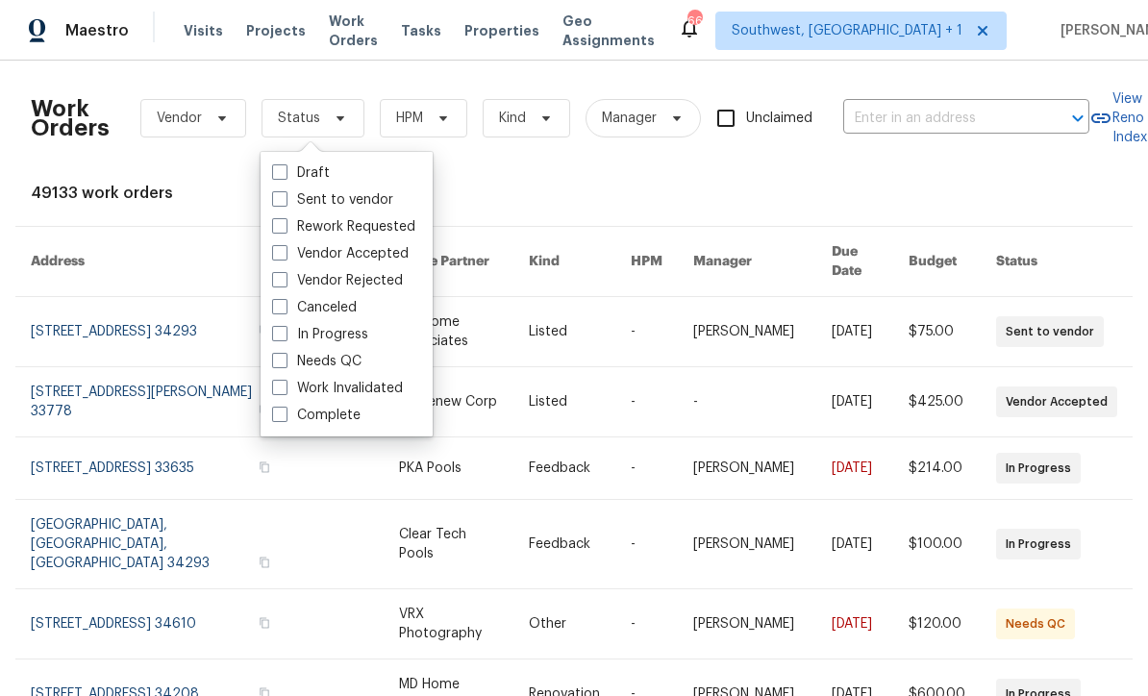
click at [284, 362] on span at bounding box center [279, 360] width 15 height 15
click at [284, 362] on input "Needs QC" at bounding box center [278, 358] width 13 height 13
checkbox input "true"
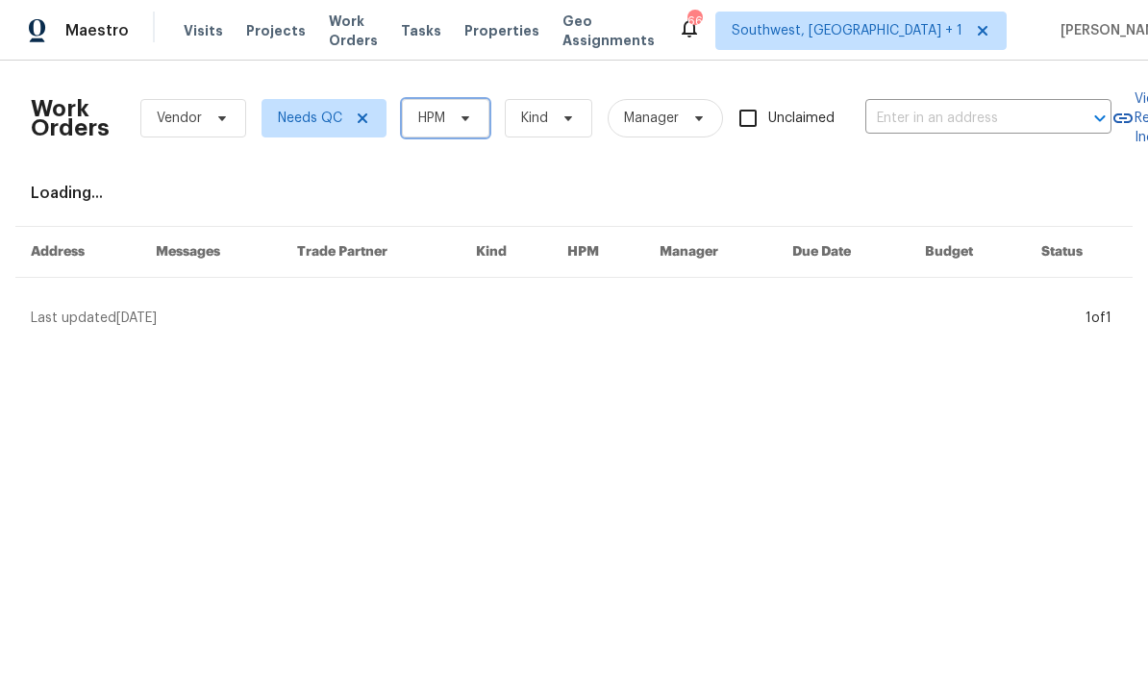
click at [470, 108] on span "HPM" at bounding box center [446, 118] width 88 height 38
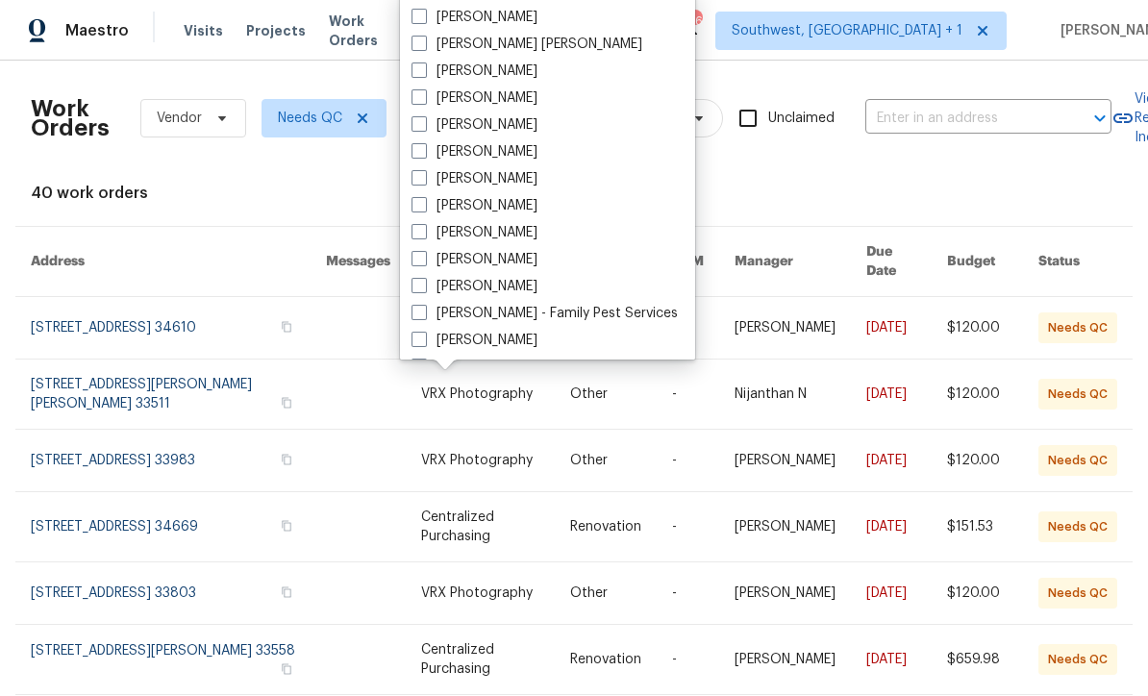
scroll to position [170, 0]
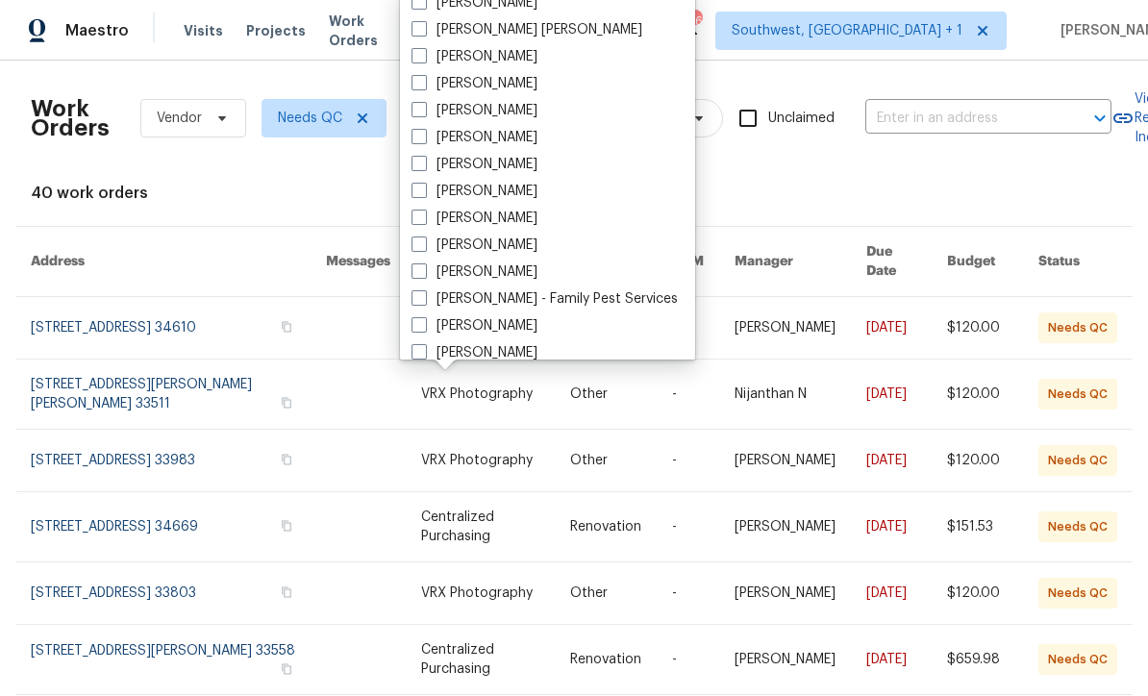
click at [420, 215] on span at bounding box center [419, 217] width 15 height 15
click at [420, 215] on input "[PERSON_NAME]" at bounding box center [418, 215] width 13 height 13
checkbox input "true"
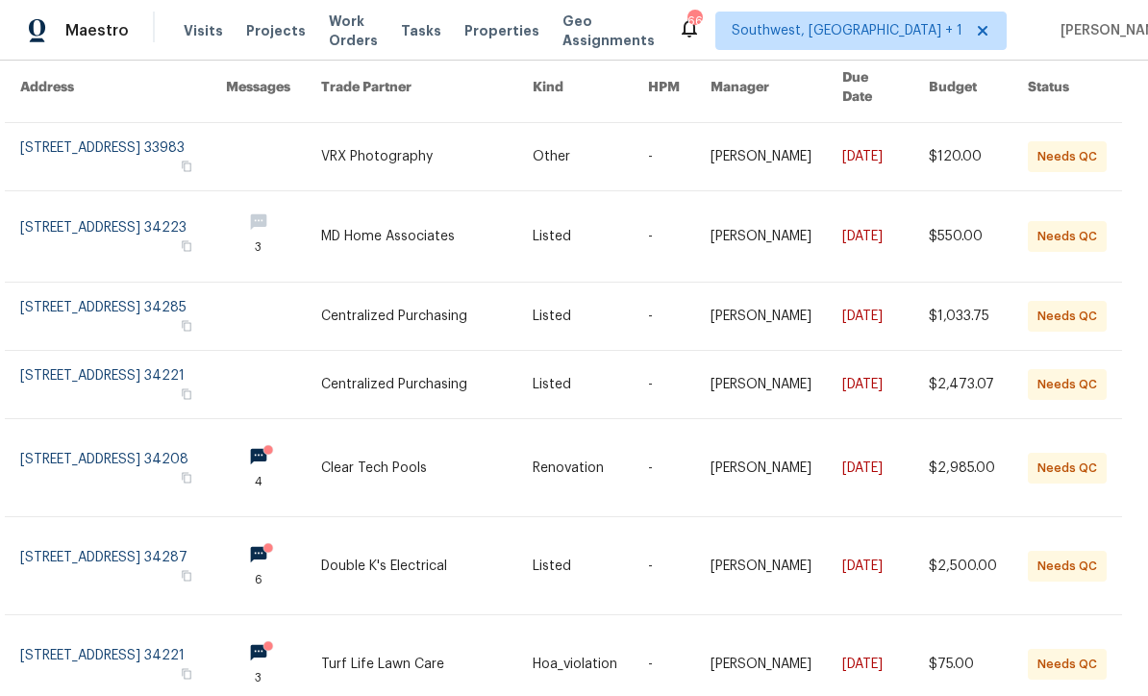
scroll to position [183, 12]
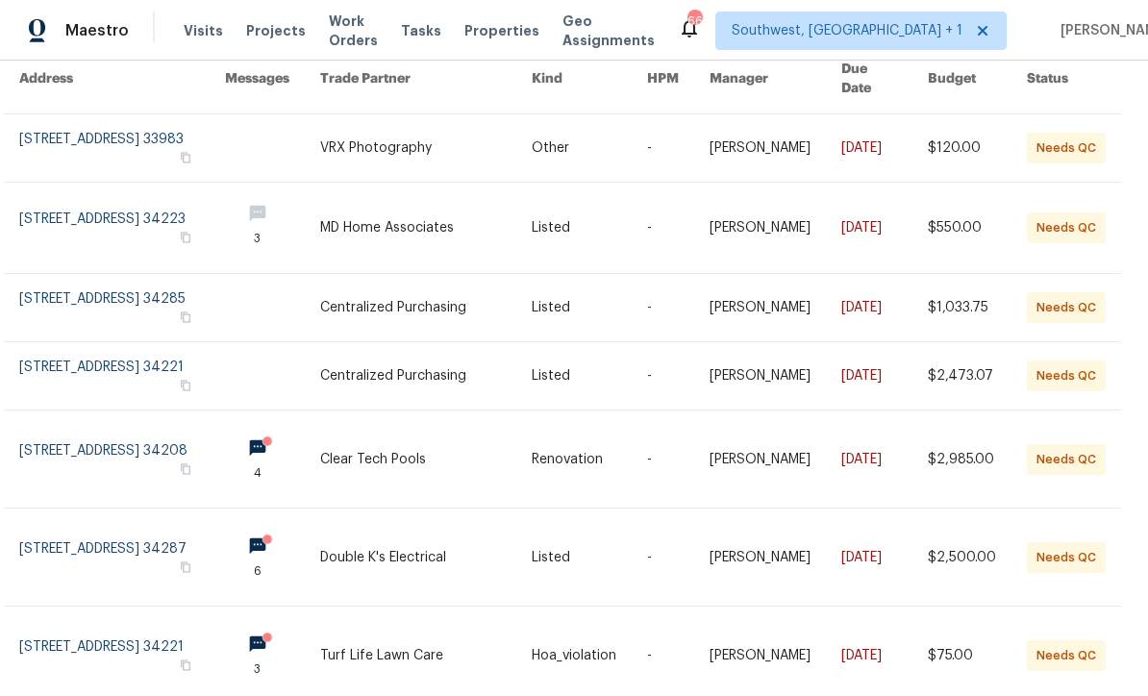
click at [453, 446] on link at bounding box center [426, 459] width 212 height 97
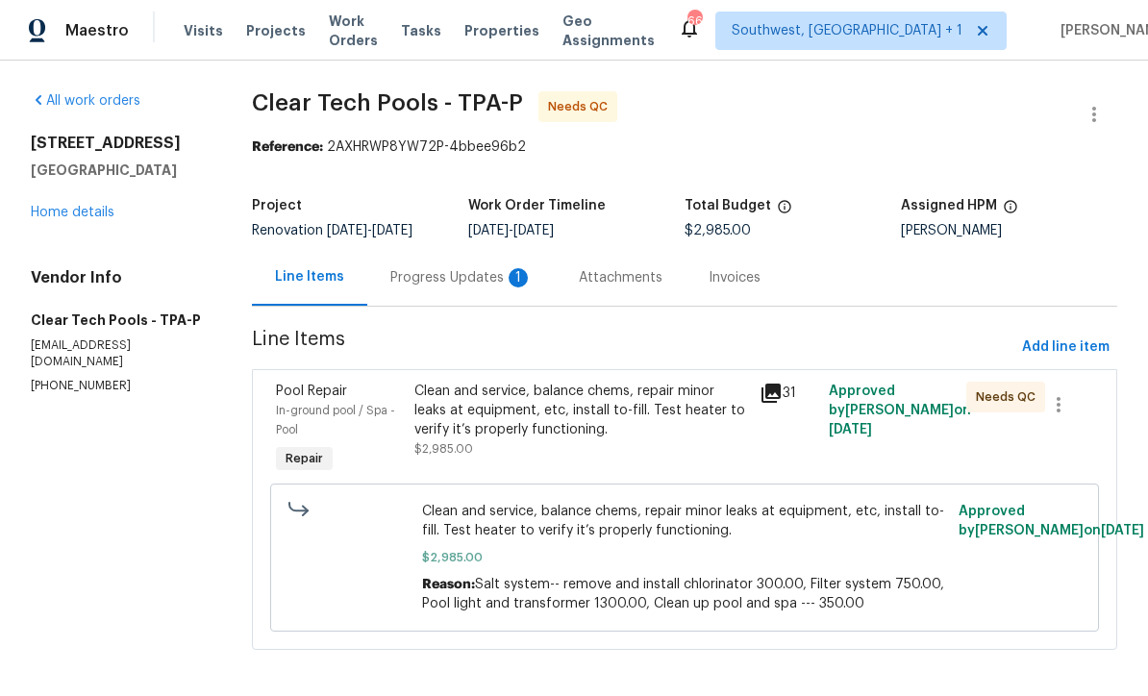
click at [406, 271] on div "Progress Updates 1" at bounding box center [462, 277] width 142 height 19
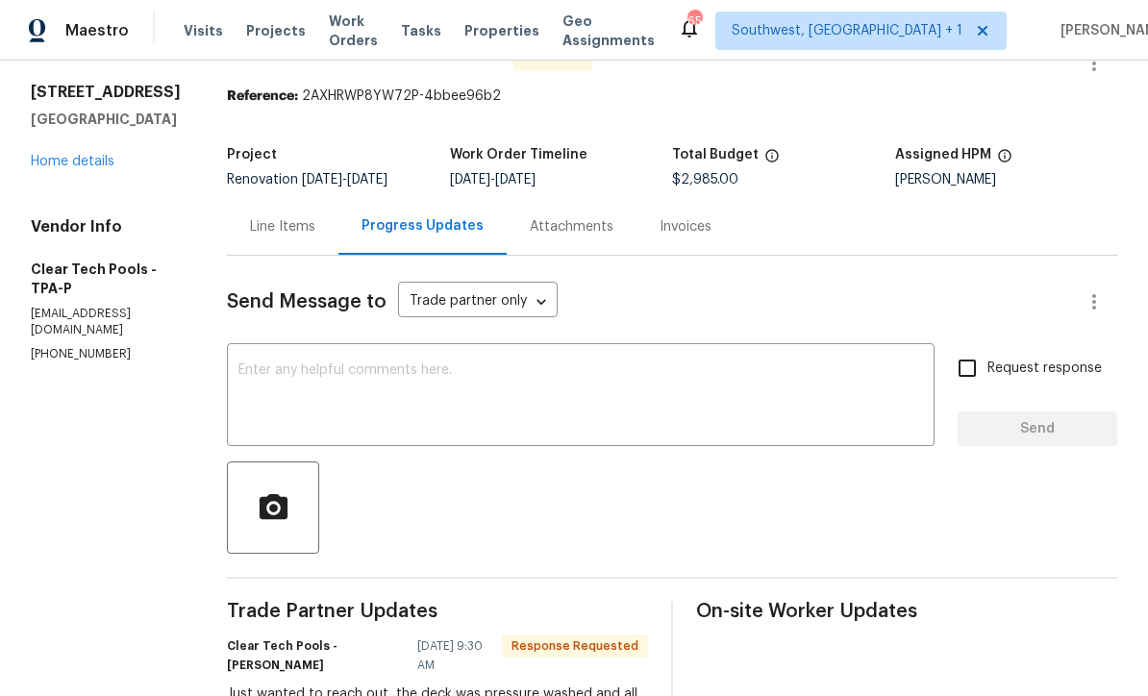
scroll to position [27, 0]
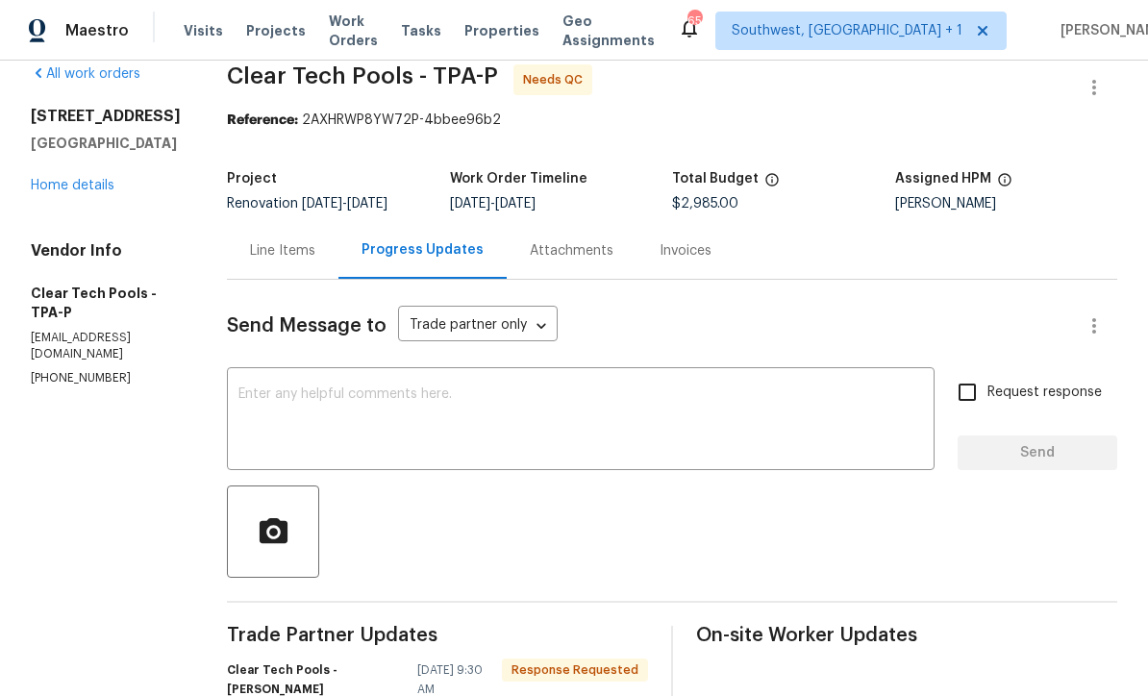
click at [290, 390] on textarea at bounding box center [581, 421] width 685 height 67
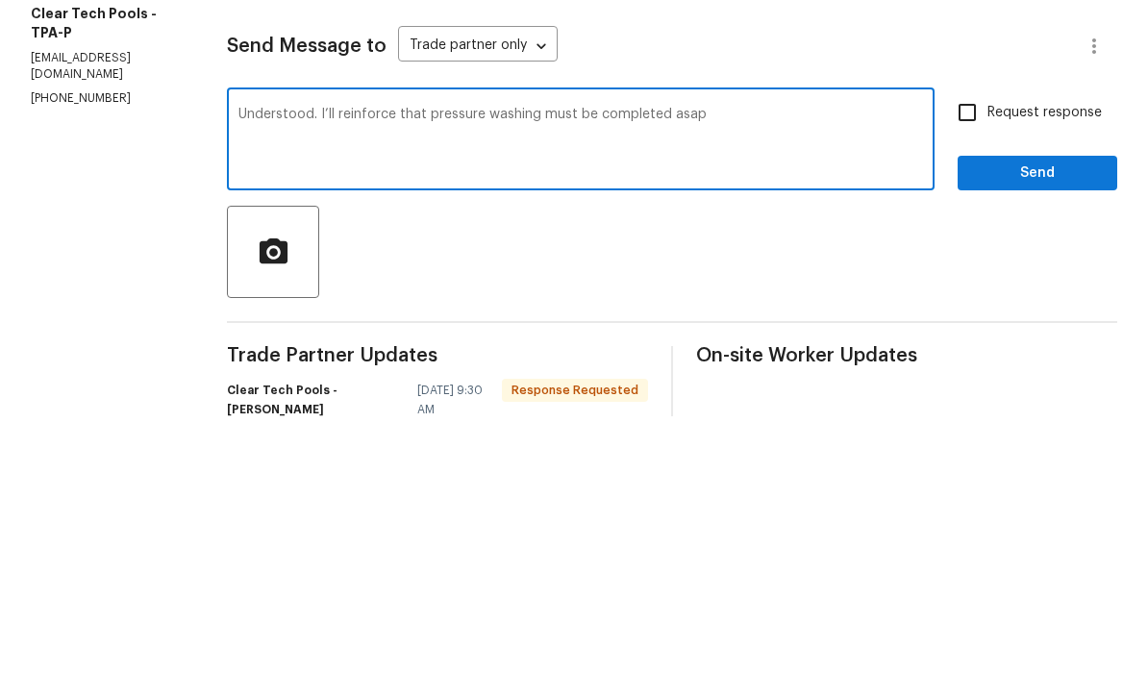
click at [424, 388] on textarea "Understood. I’ll reinforce that pressure washing must be completed asap" at bounding box center [581, 421] width 685 height 67
click at [792, 388] on textarea "Understood. I’ll reinforce again that pressure washing must be completed asap" at bounding box center [581, 421] width 685 height 67
type textarea "Understood. I’ll reinforce again that pressure washing must be completed first …"
click at [983, 372] on input "Request response" at bounding box center [967, 392] width 40 height 40
checkbox input "true"
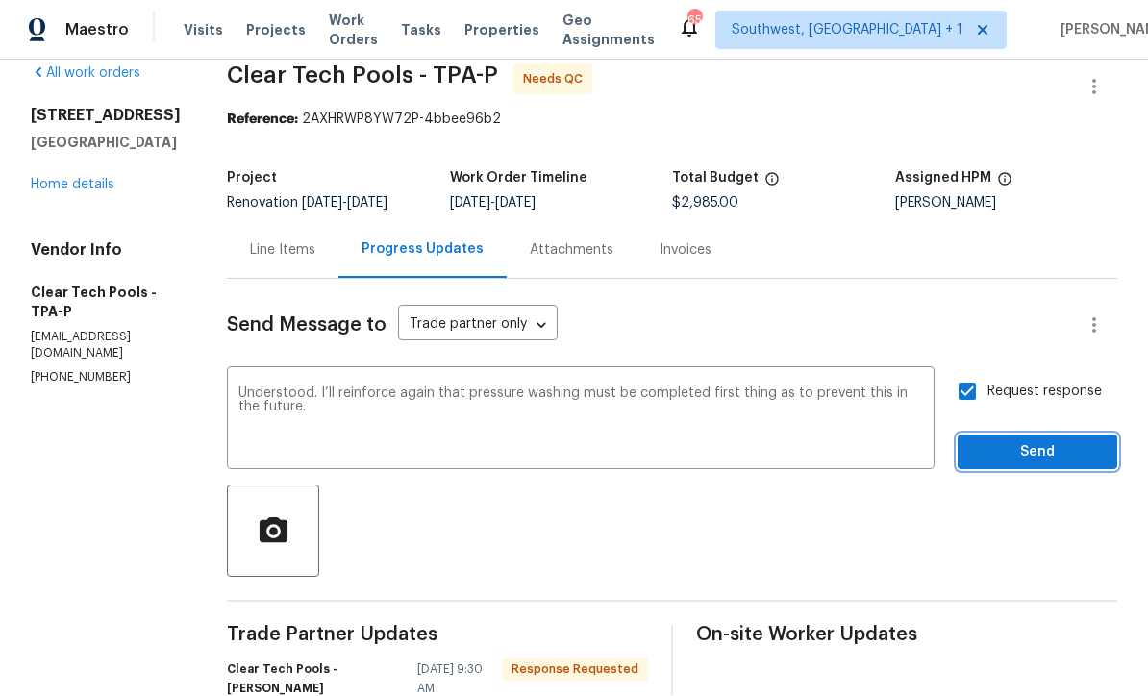
click at [1007, 442] on span "Send" at bounding box center [1037, 454] width 129 height 24
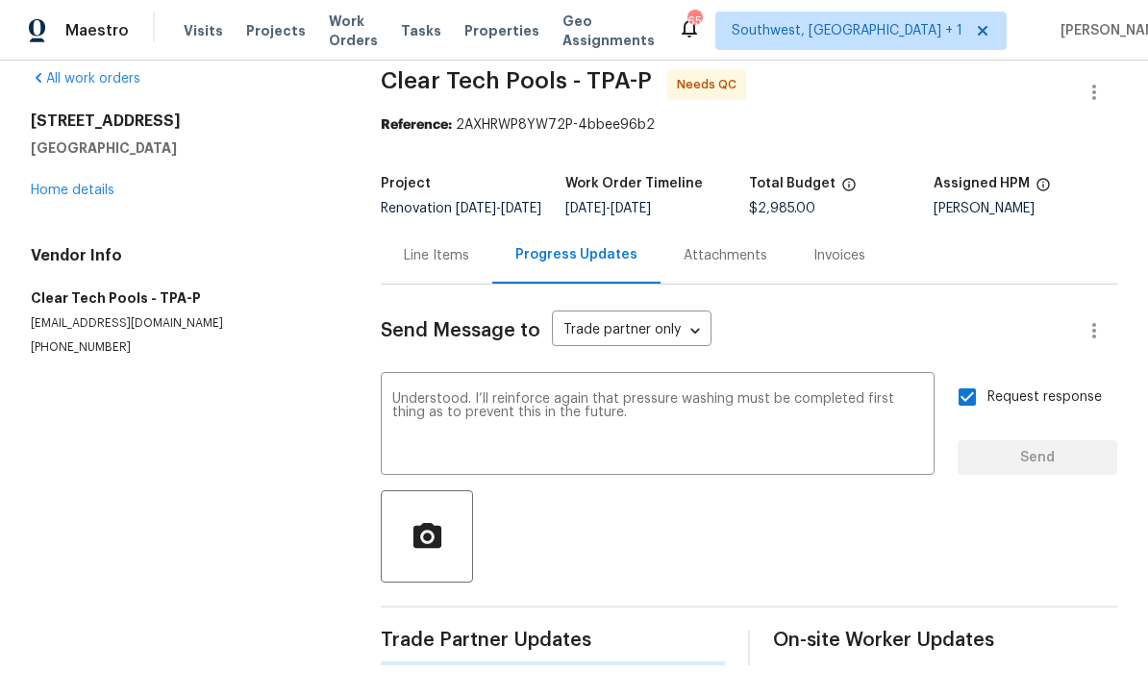
scroll to position [0, 0]
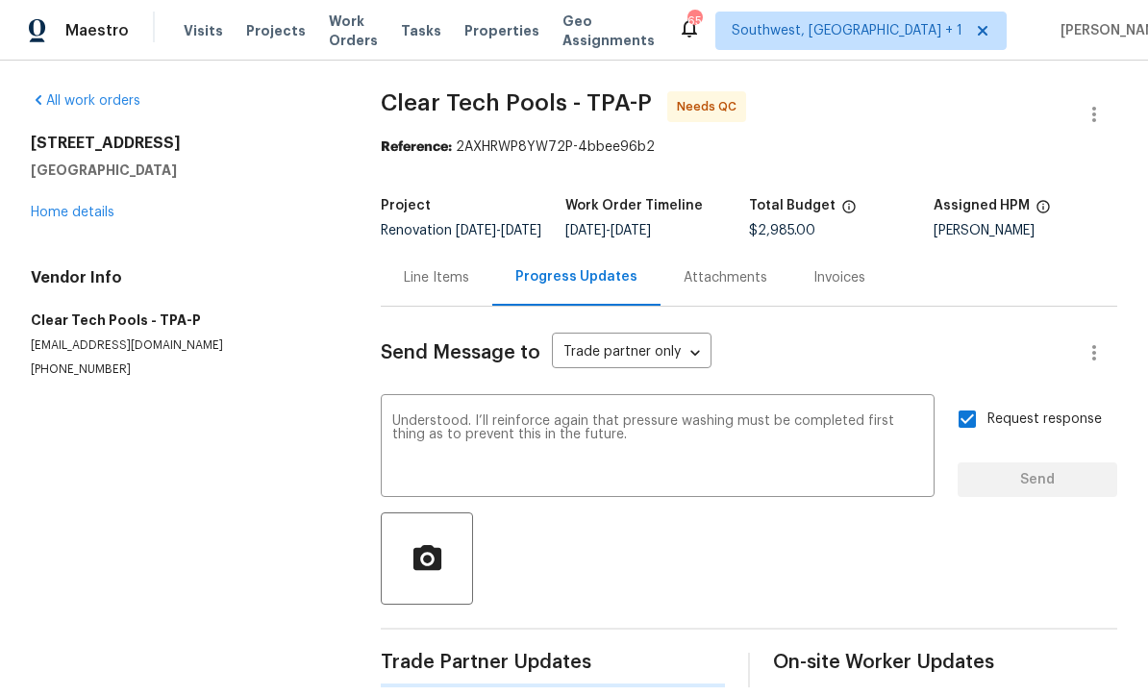
click at [60, 206] on link "Home details" at bounding box center [73, 212] width 84 height 13
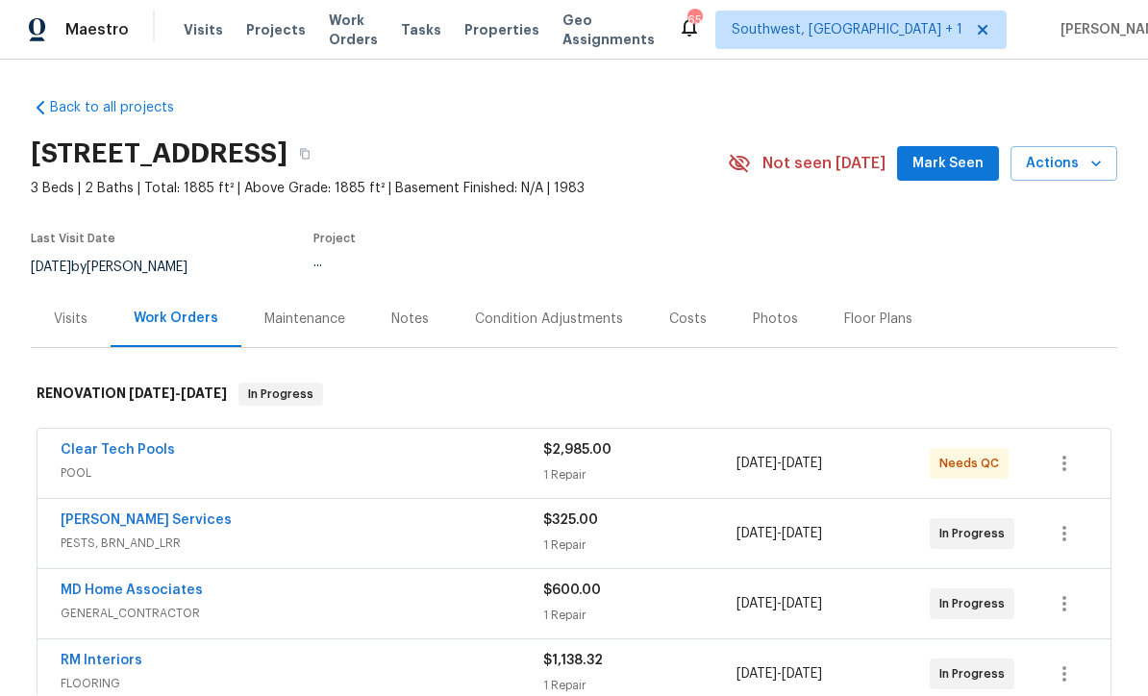
scroll to position [1, 0]
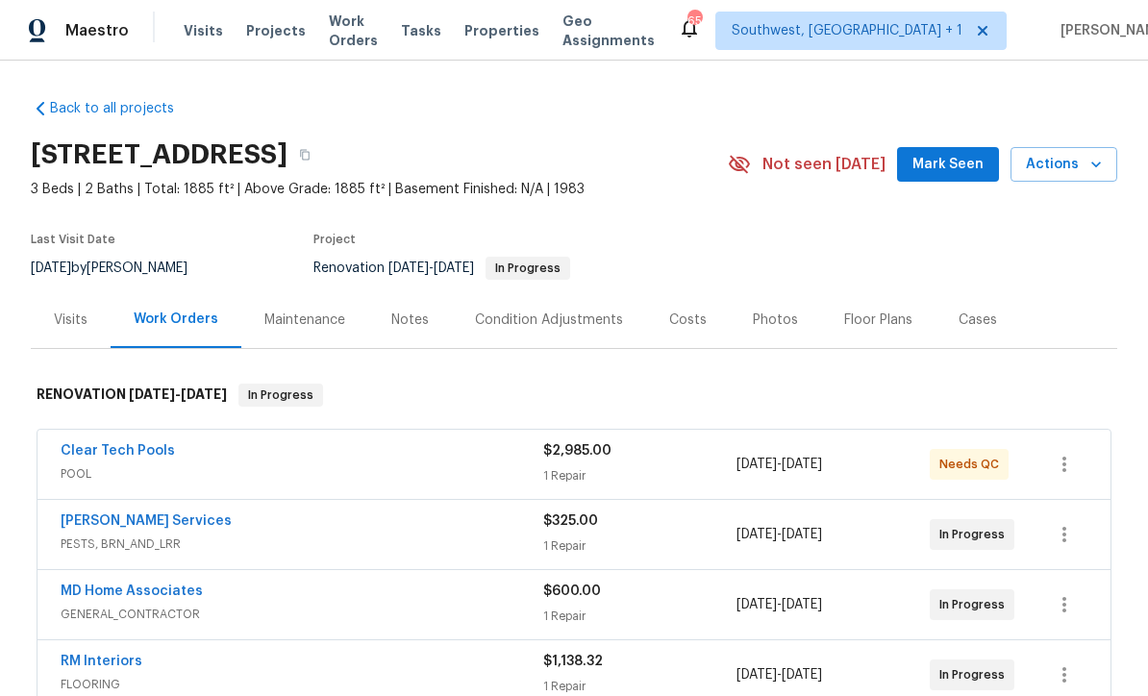
click at [504, 471] on span "POOL" at bounding box center [302, 474] width 483 height 19
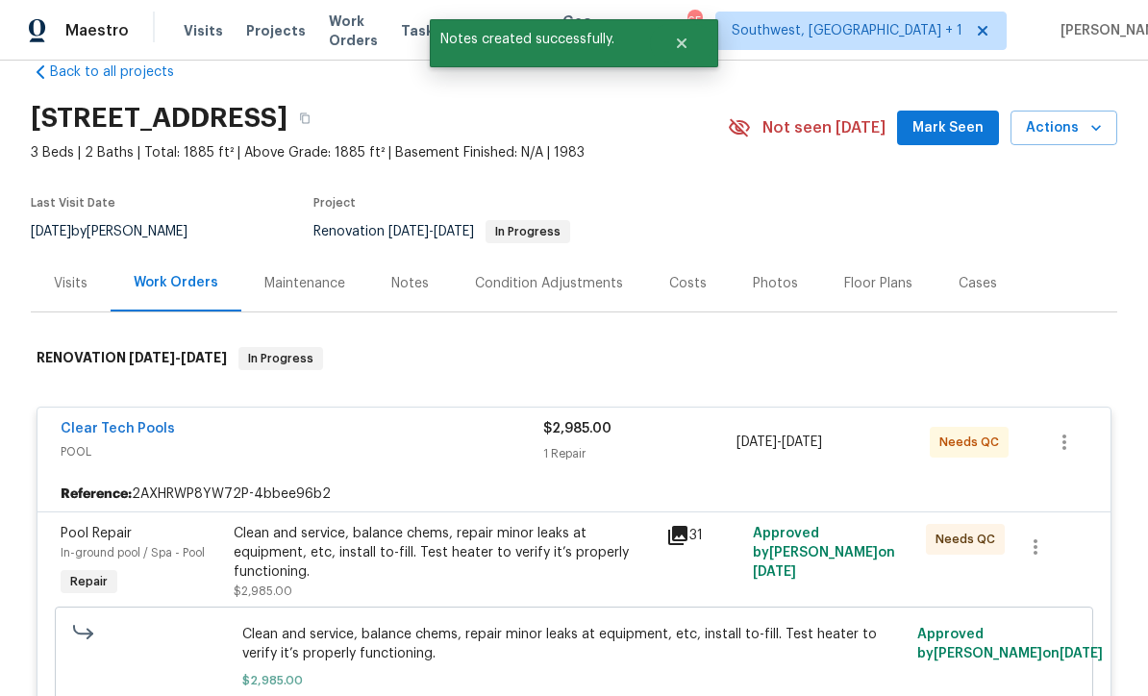
scroll to position [125, 0]
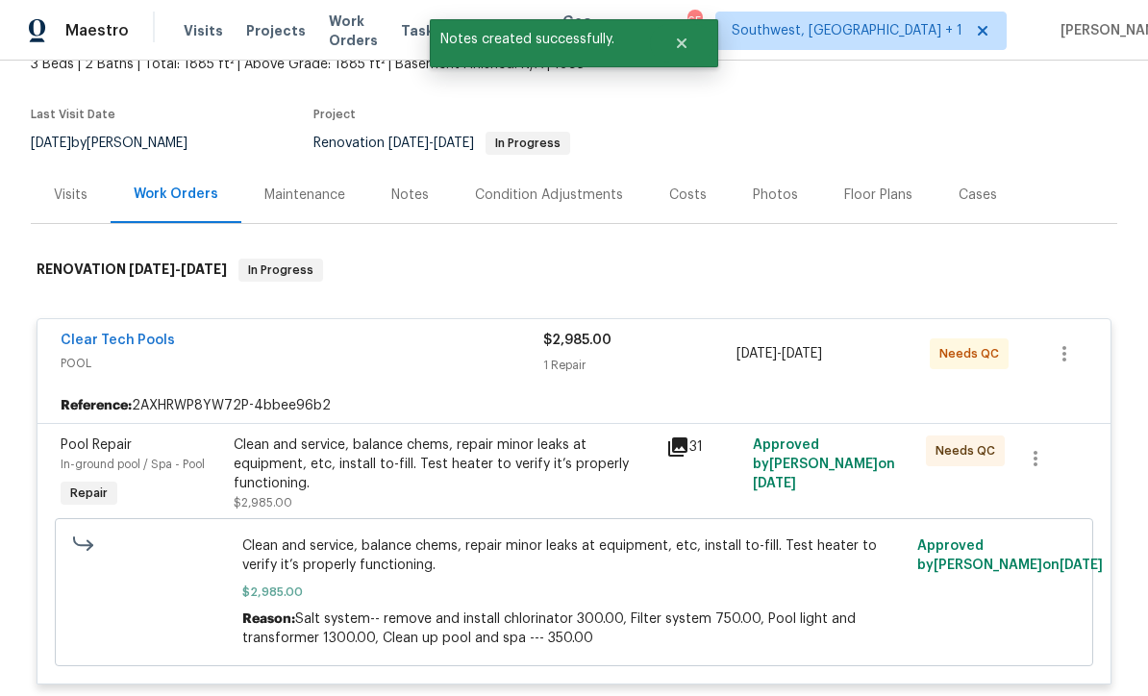
click at [520, 352] on div "Clear Tech Pools" at bounding box center [302, 342] width 483 height 23
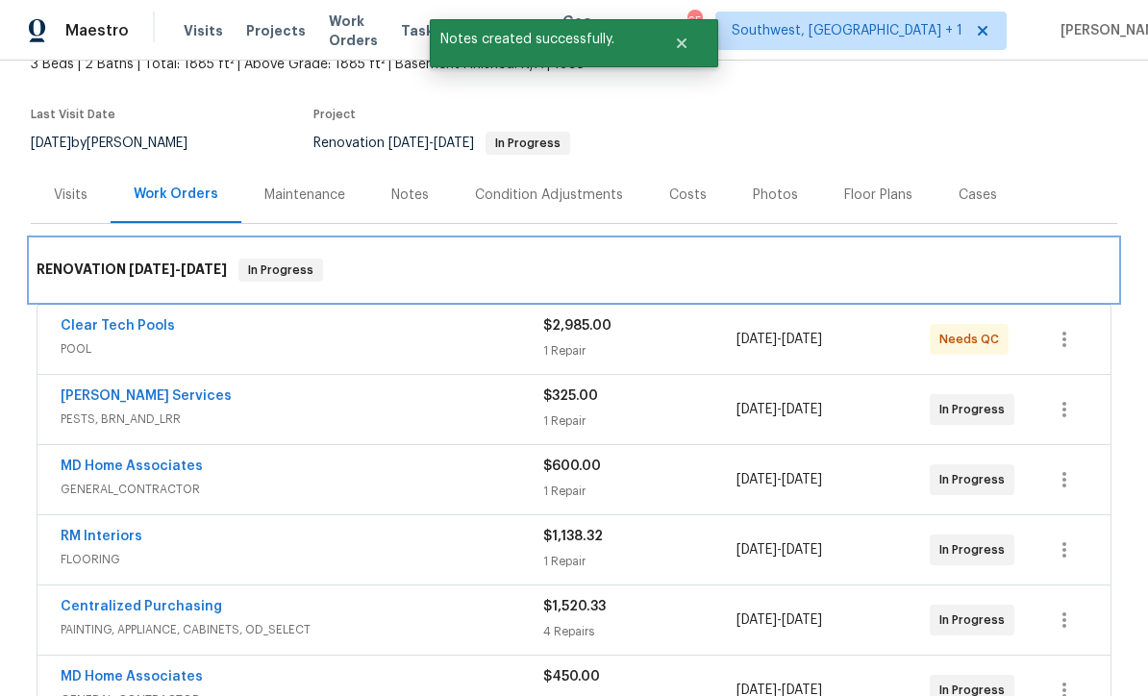
click at [631, 299] on div "RENOVATION 9/17/25 - 10/17/25 In Progress" at bounding box center [574, 271] width 1087 height 62
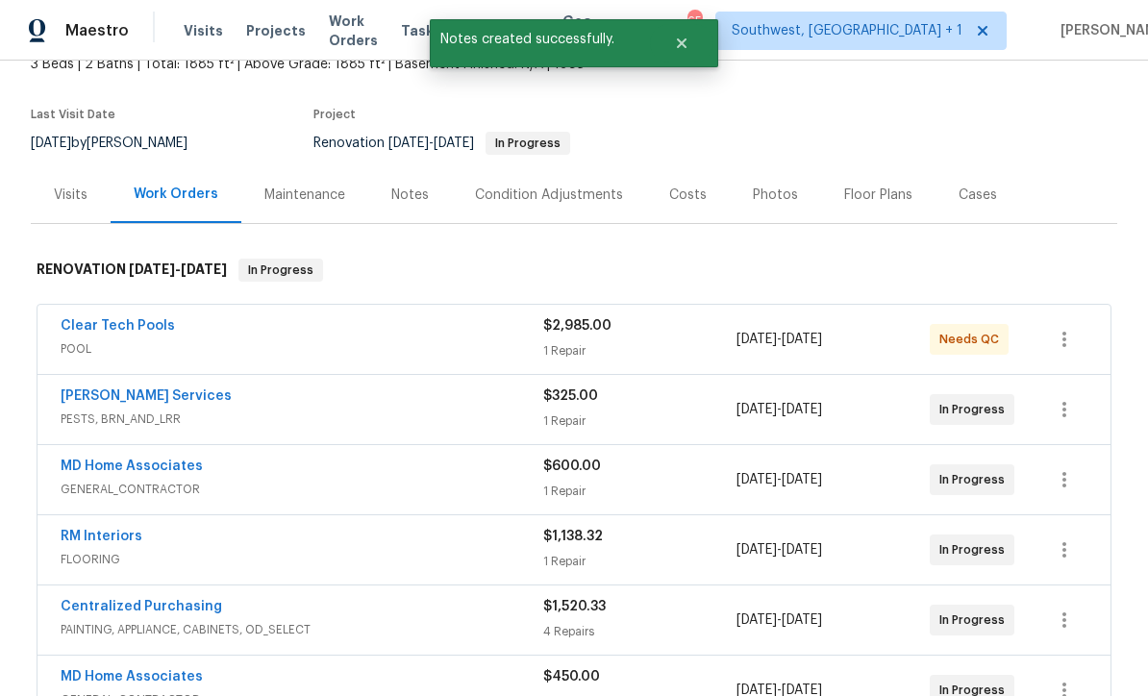
click at [644, 348] on div "1 Repair" at bounding box center [639, 350] width 193 height 19
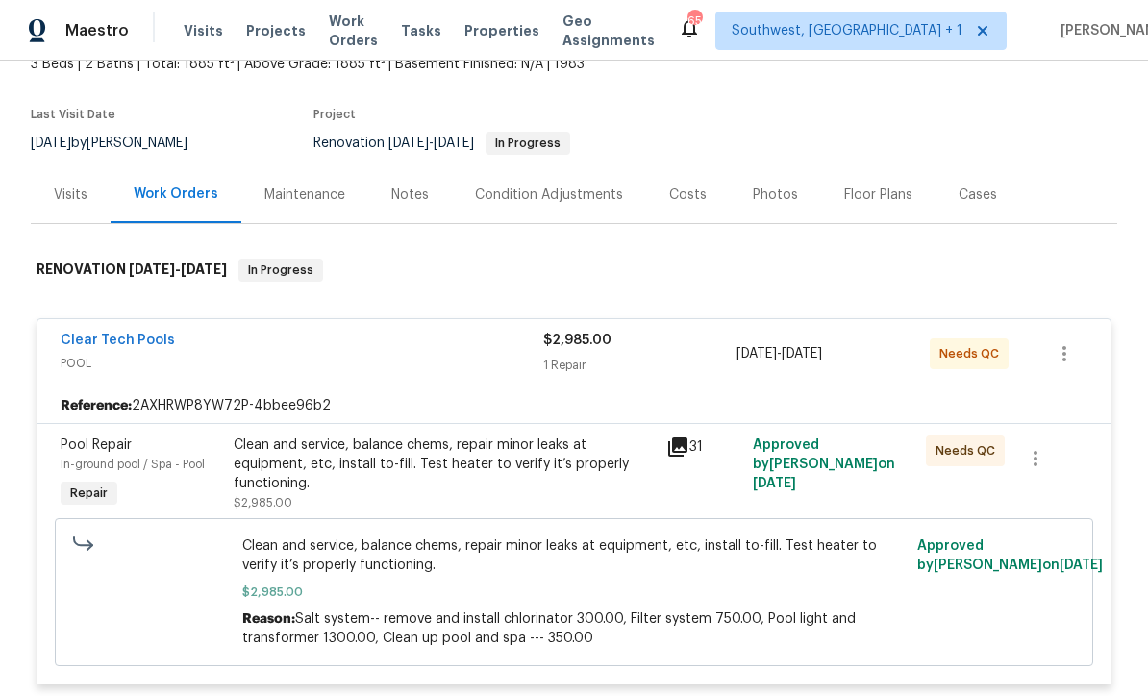
click at [529, 486] on div "Clean and service, balance chems, repair minor leaks at equipment, etc, install…" at bounding box center [444, 465] width 421 height 58
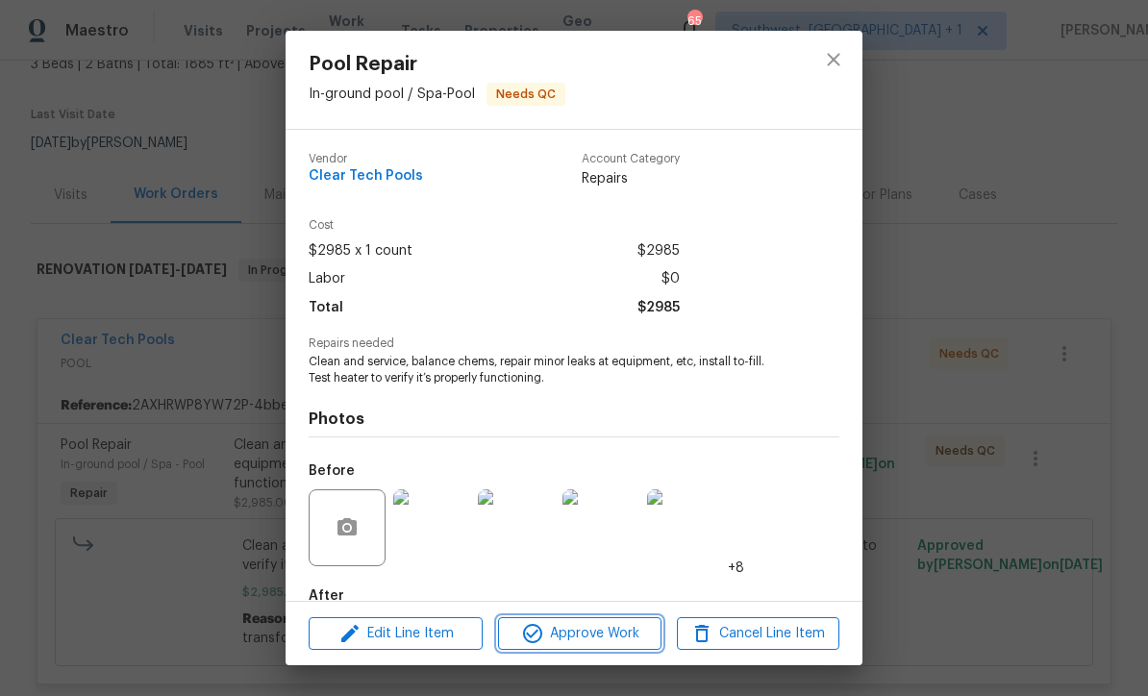
click at [603, 632] on span "Approve Work" at bounding box center [579, 634] width 151 height 24
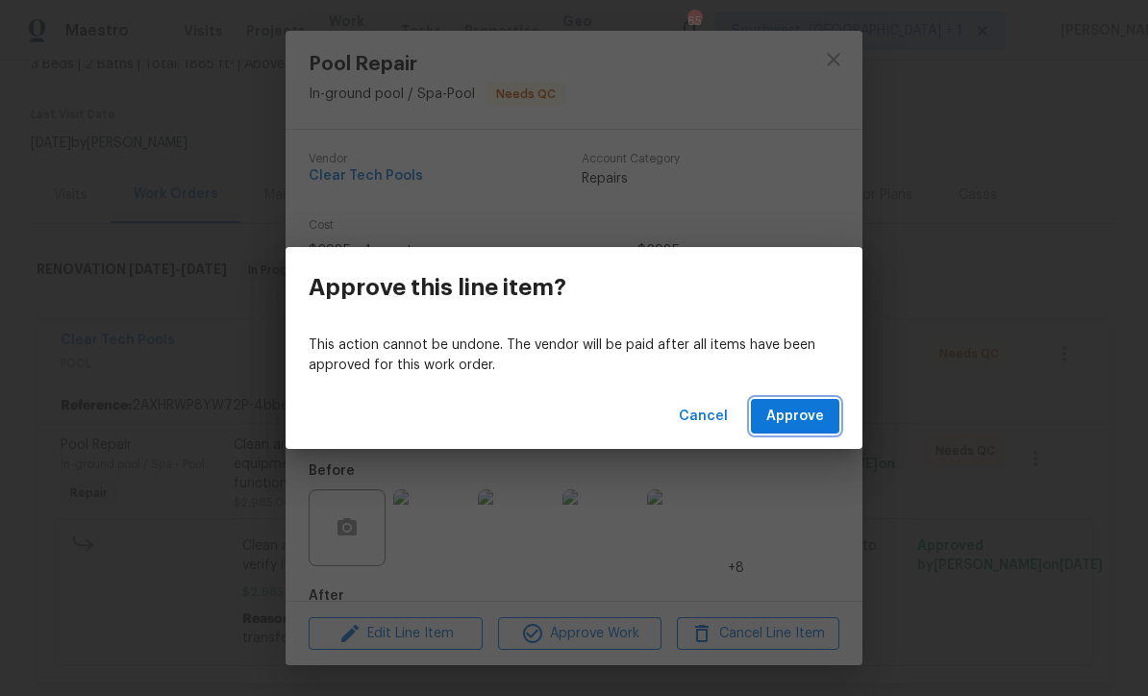
click at [798, 418] on span "Approve" at bounding box center [796, 417] width 58 height 24
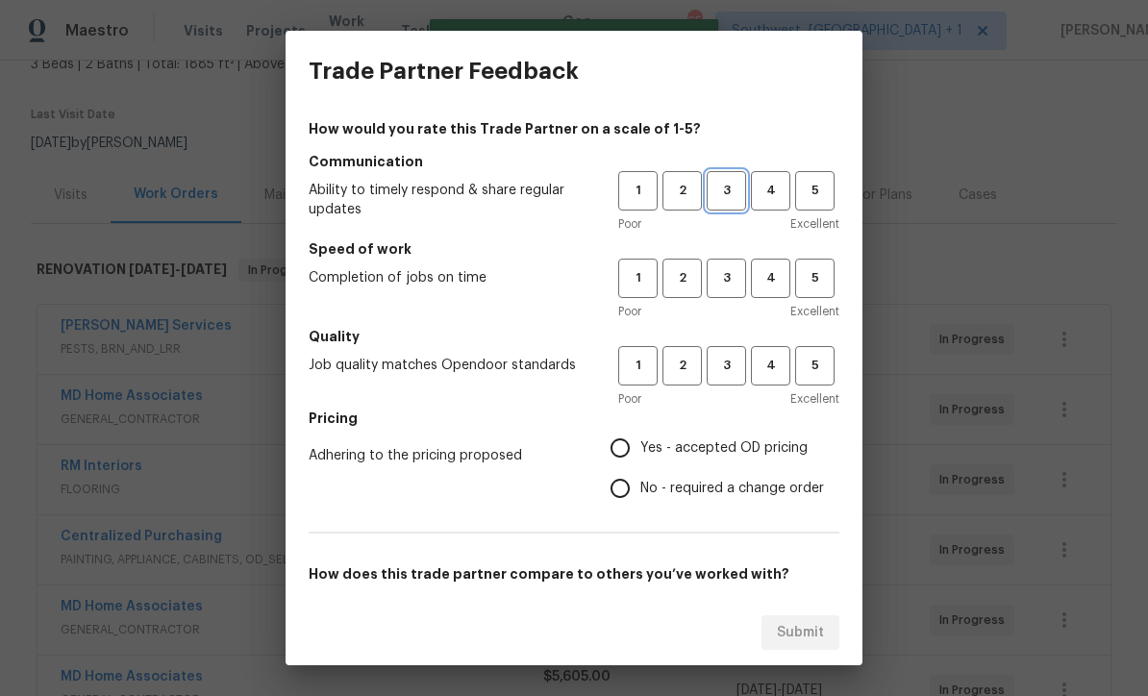
click at [724, 192] on span "3" at bounding box center [727, 191] width 36 height 22
click at [733, 265] on button "3" at bounding box center [726, 278] width 39 height 39
click at [742, 354] on button "3" at bounding box center [726, 365] width 39 height 39
click at [627, 439] on input "Yes - accepted OD pricing" at bounding box center [620, 448] width 40 height 40
radio input "true"
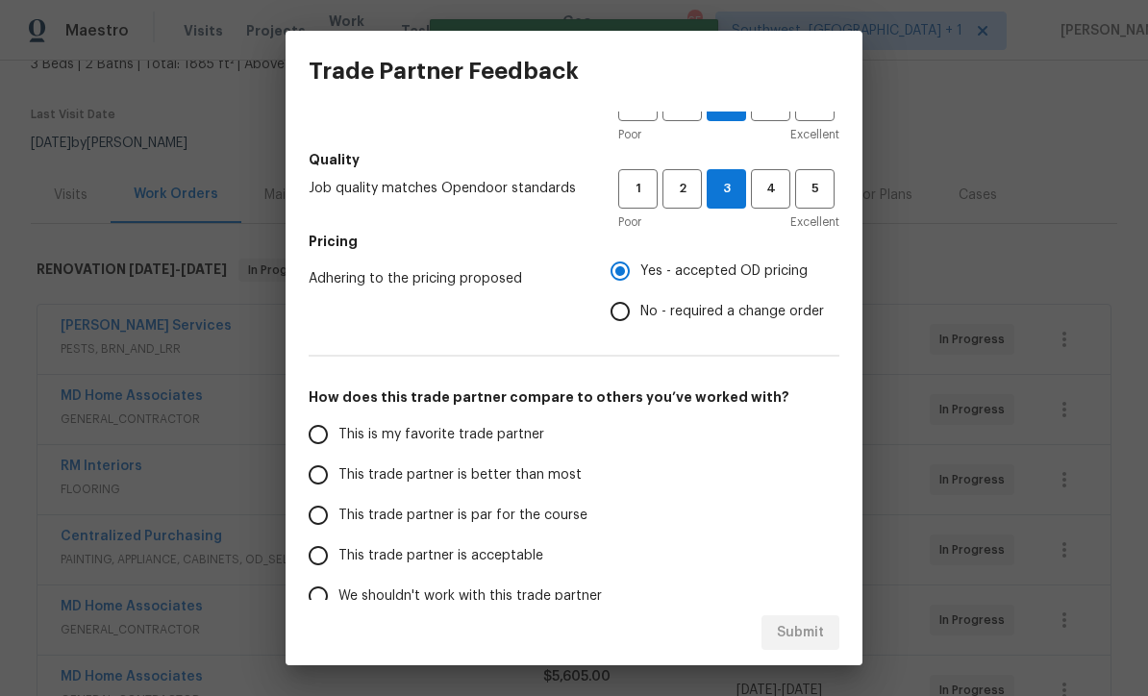
scroll to position [173, 0]
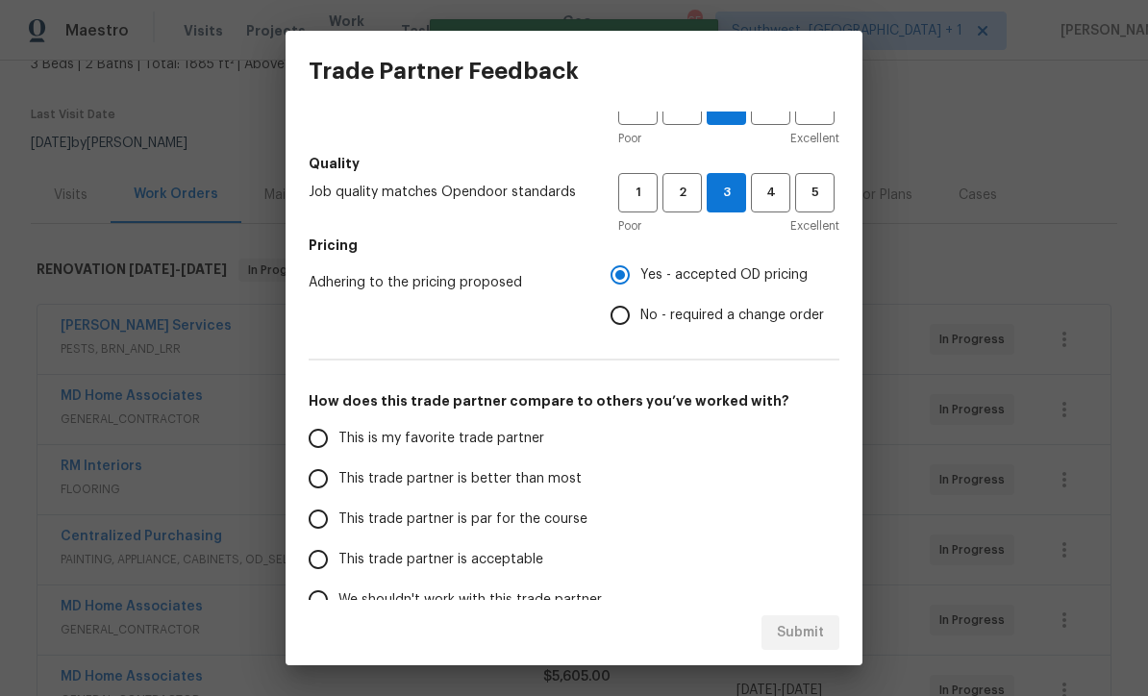
click at [318, 511] on input "This trade partner is par for the course" at bounding box center [318, 519] width 40 height 40
click at [801, 632] on span "Submit" at bounding box center [800, 633] width 47 height 24
radio input "true"
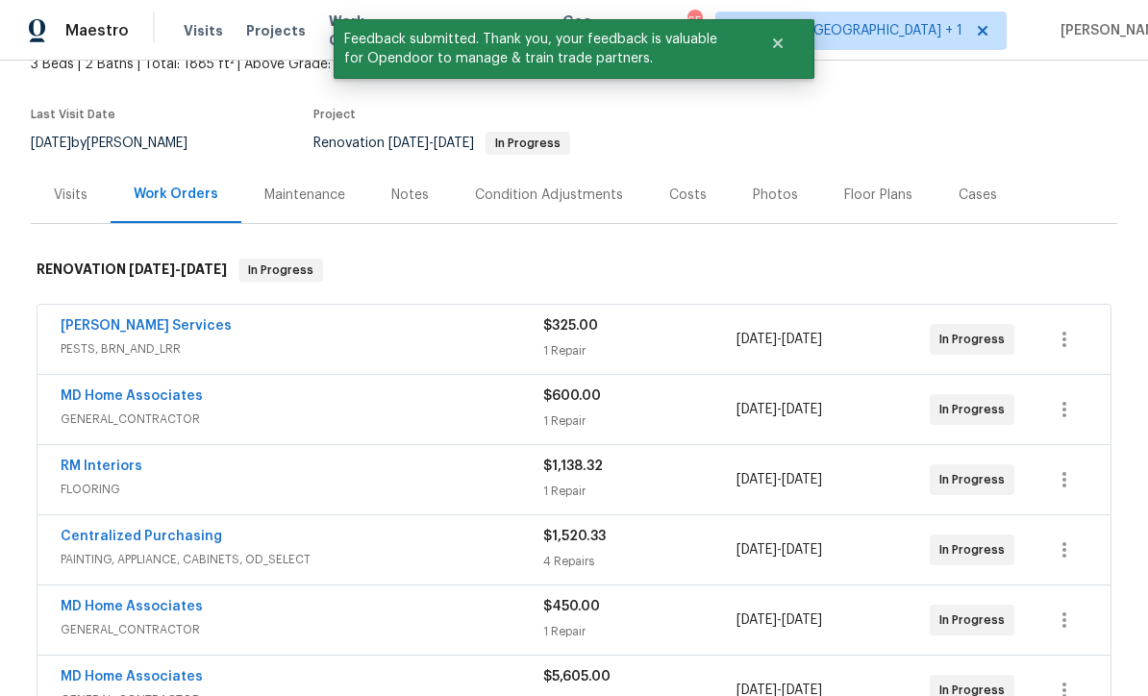
click at [304, 189] on div "Maintenance" at bounding box center [305, 195] width 81 height 19
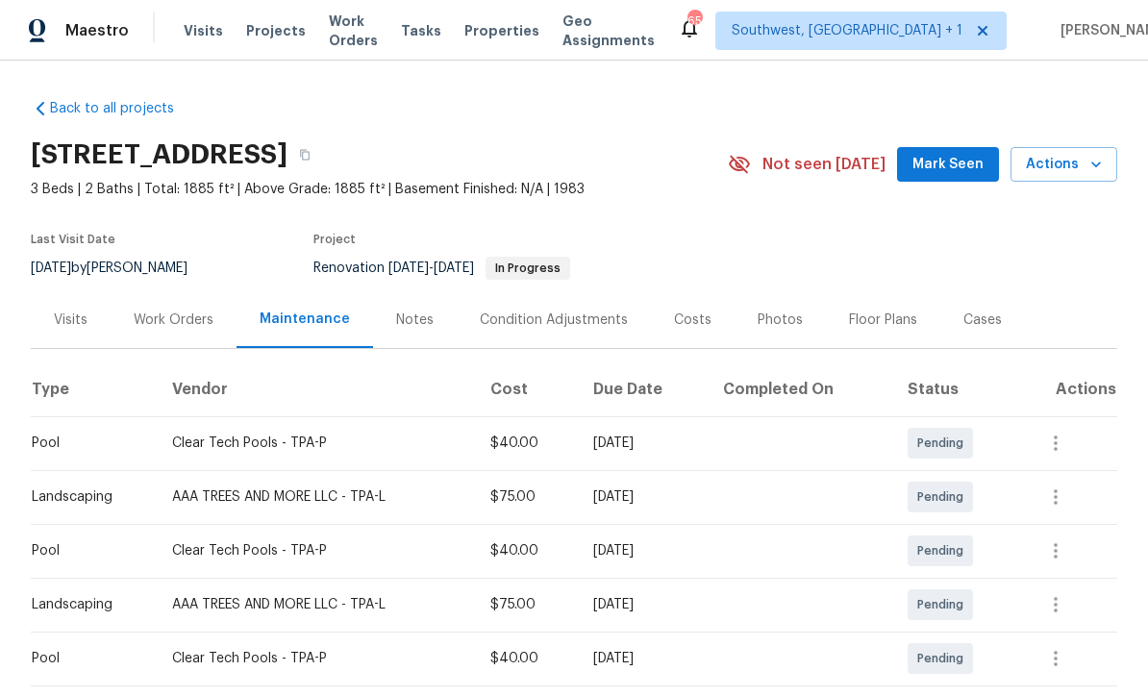
click at [333, 39] on span "Work Orders" at bounding box center [353, 31] width 49 height 38
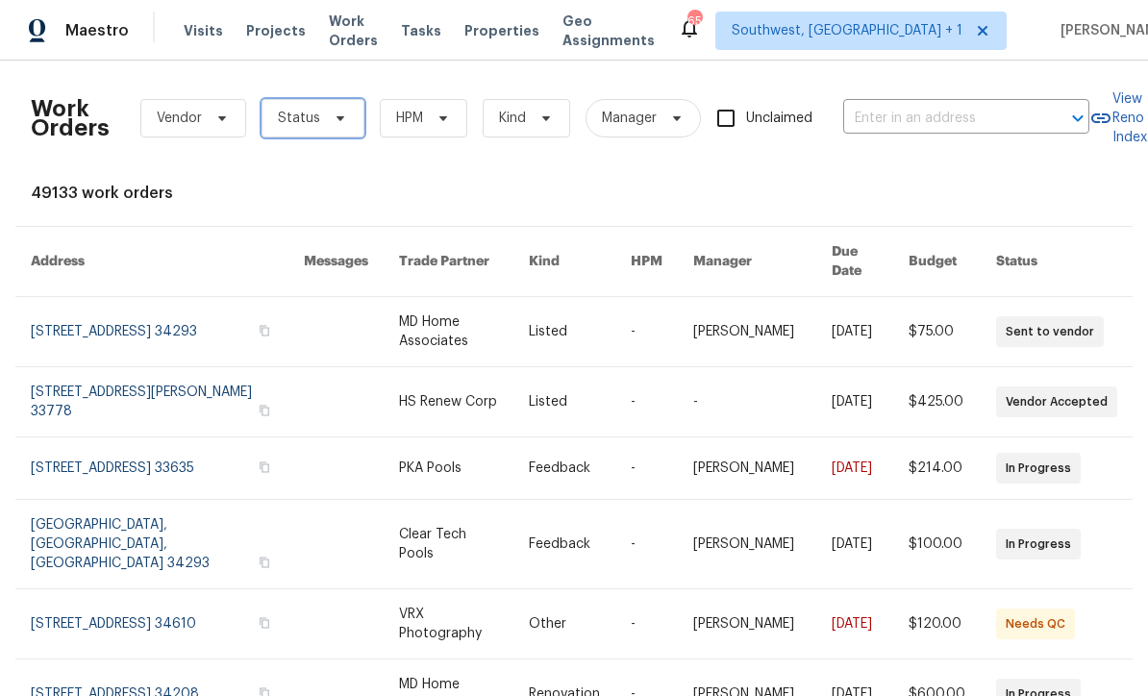
click at [306, 113] on span "Status" at bounding box center [299, 118] width 42 height 19
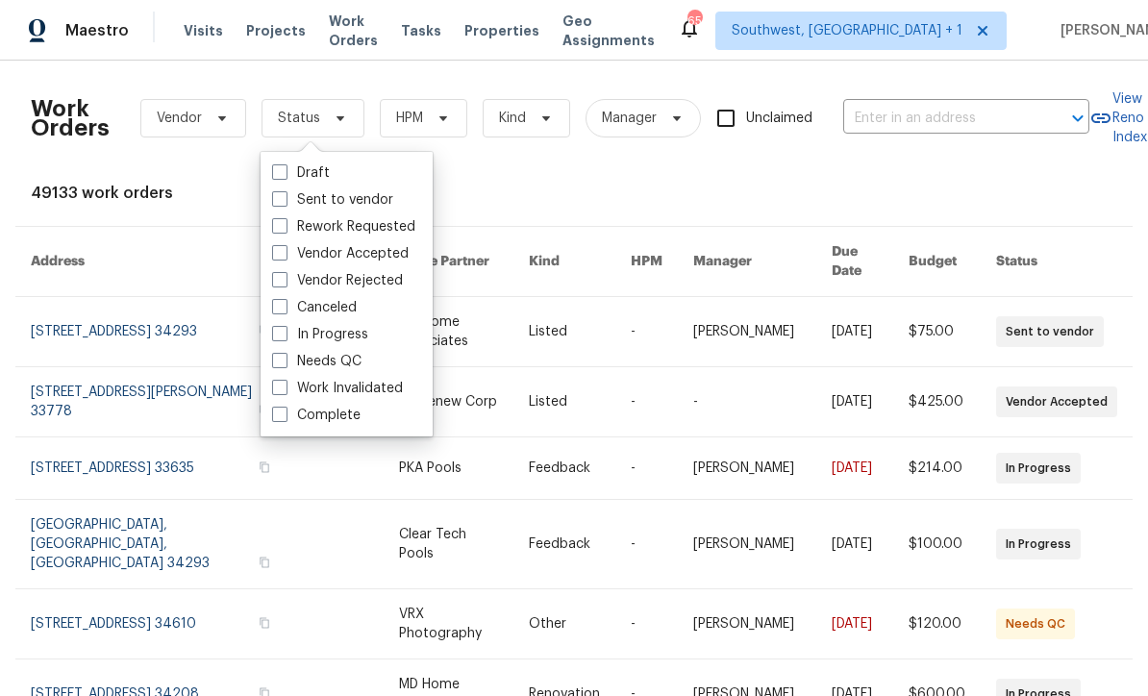
click at [279, 353] on span at bounding box center [279, 360] width 15 height 15
click at [279, 353] on input "Needs QC" at bounding box center [278, 358] width 13 height 13
checkbox input "true"
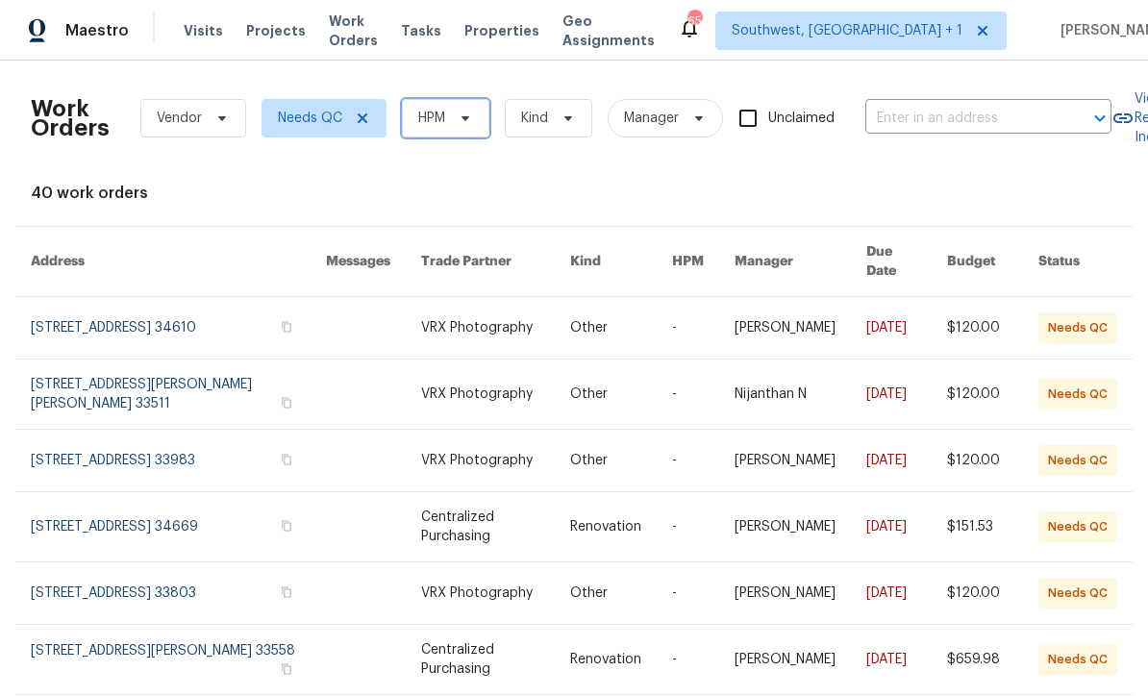
click at [424, 109] on span "HPM" at bounding box center [431, 118] width 27 height 19
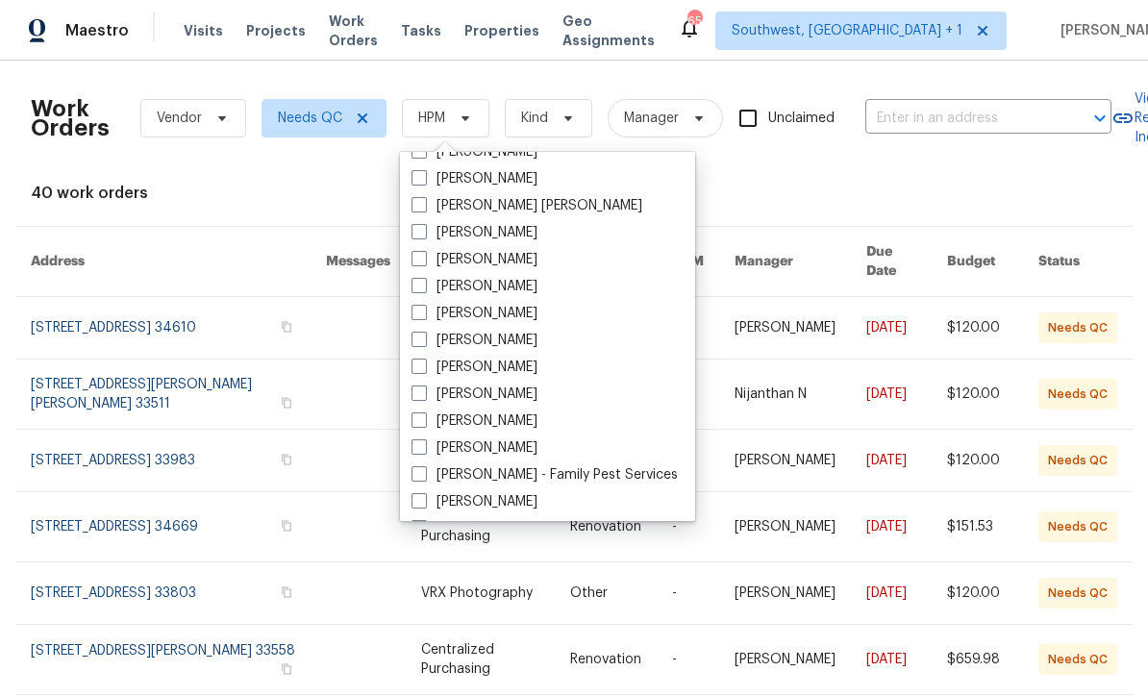
scroll to position [155, 0]
click at [426, 388] on span at bounding box center [419, 394] width 15 height 15
click at [424, 388] on input "[PERSON_NAME]" at bounding box center [418, 392] width 13 height 13
checkbox input "true"
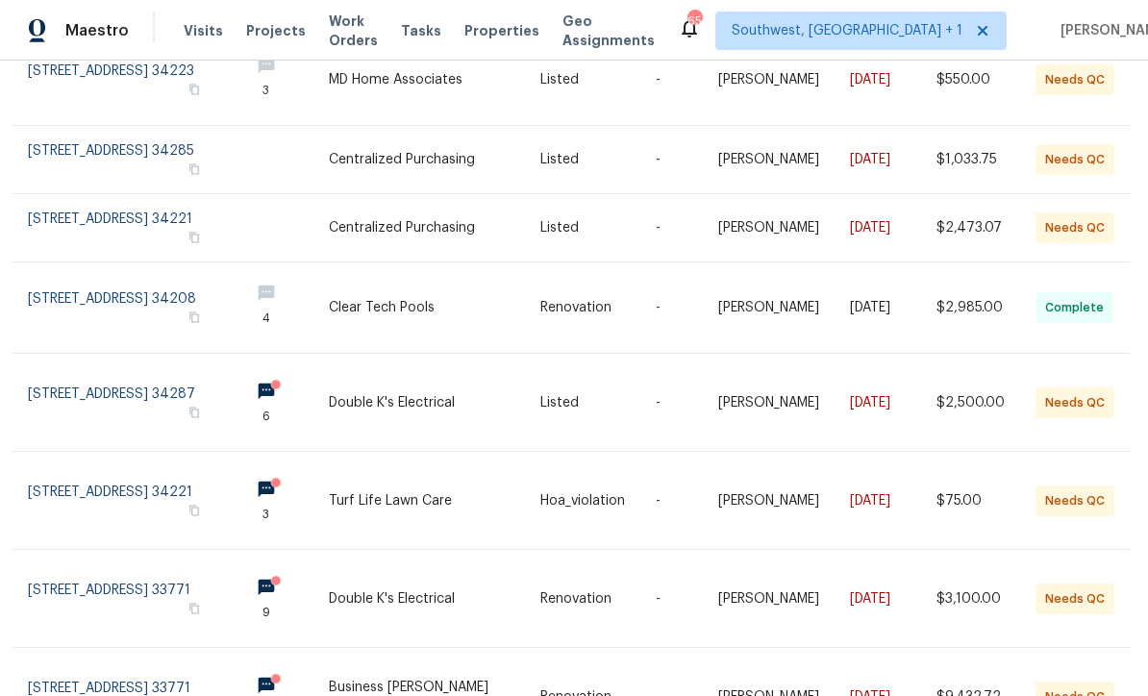
scroll to position [331, 4]
click at [459, 391] on link at bounding box center [434, 402] width 212 height 97
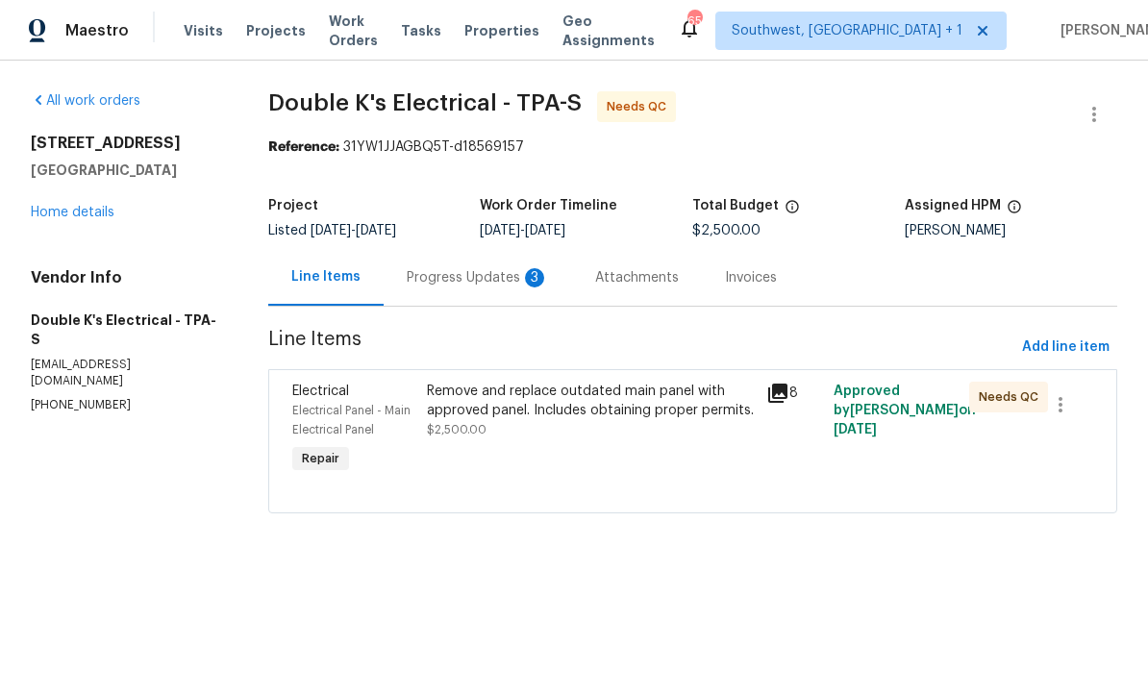
click at [428, 287] on div "Progress Updates 3" at bounding box center [478, 277] width 142 height 19
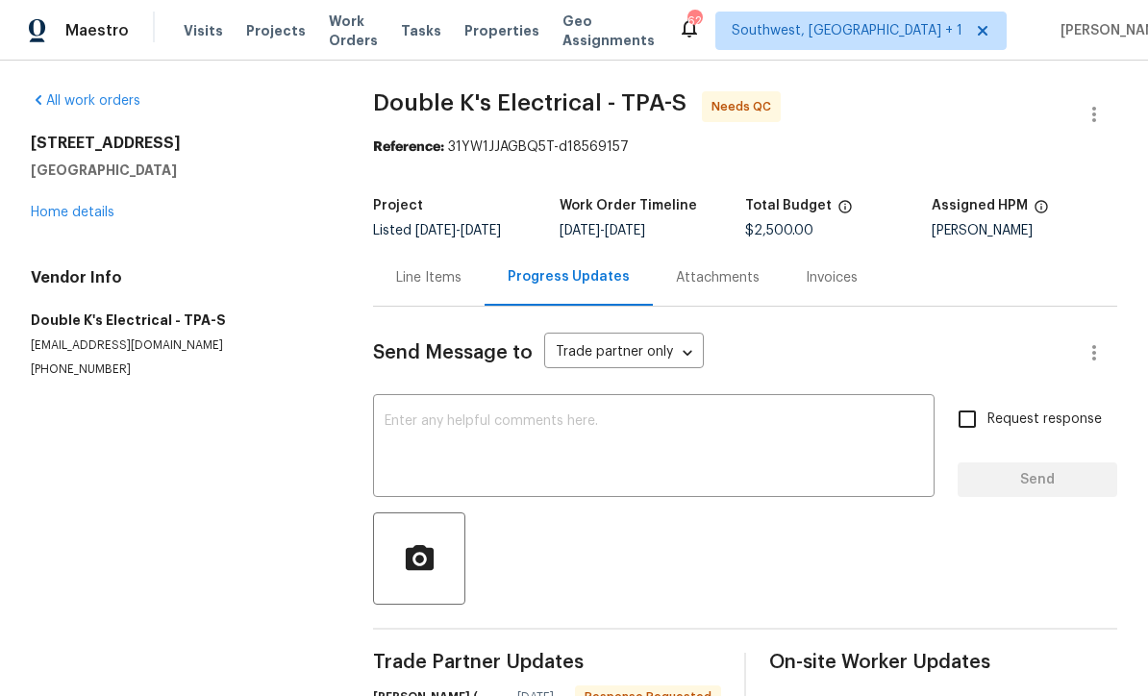
click at [378, 421] on div "x ​" at bounding box center [654, 448] width 562 height 98
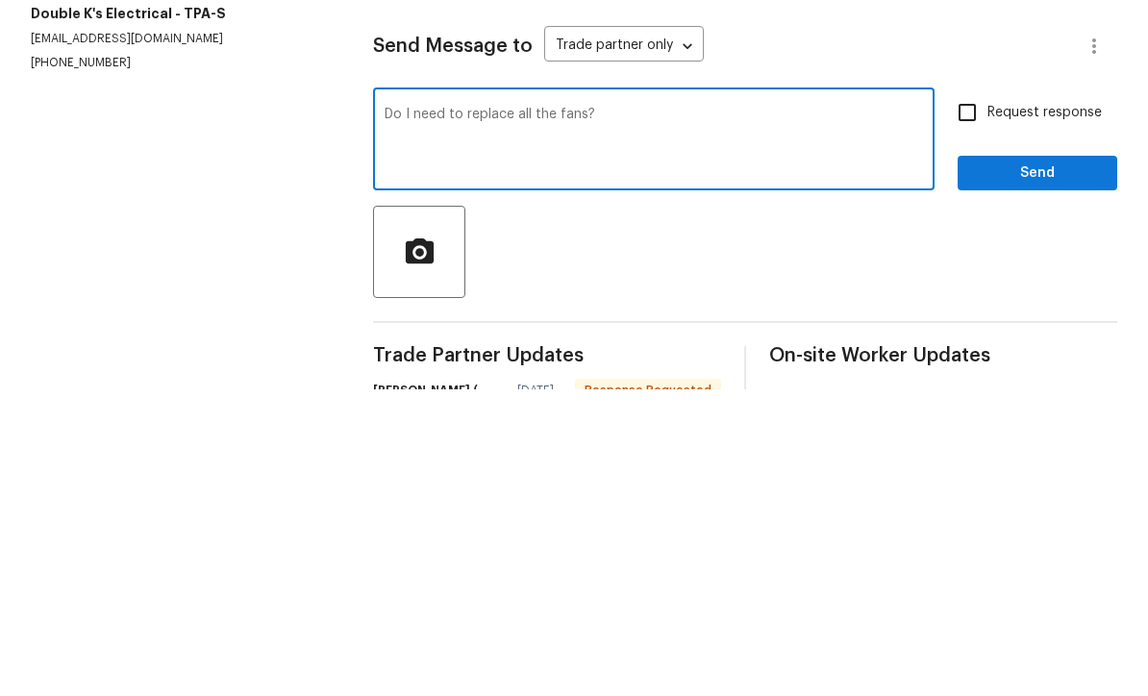
type textarea "Do I need to replace all the fans?"
click at [976, 399] on input "Request response" at bounding box center [967, 419] width 40 height 40
checkbox input "true"
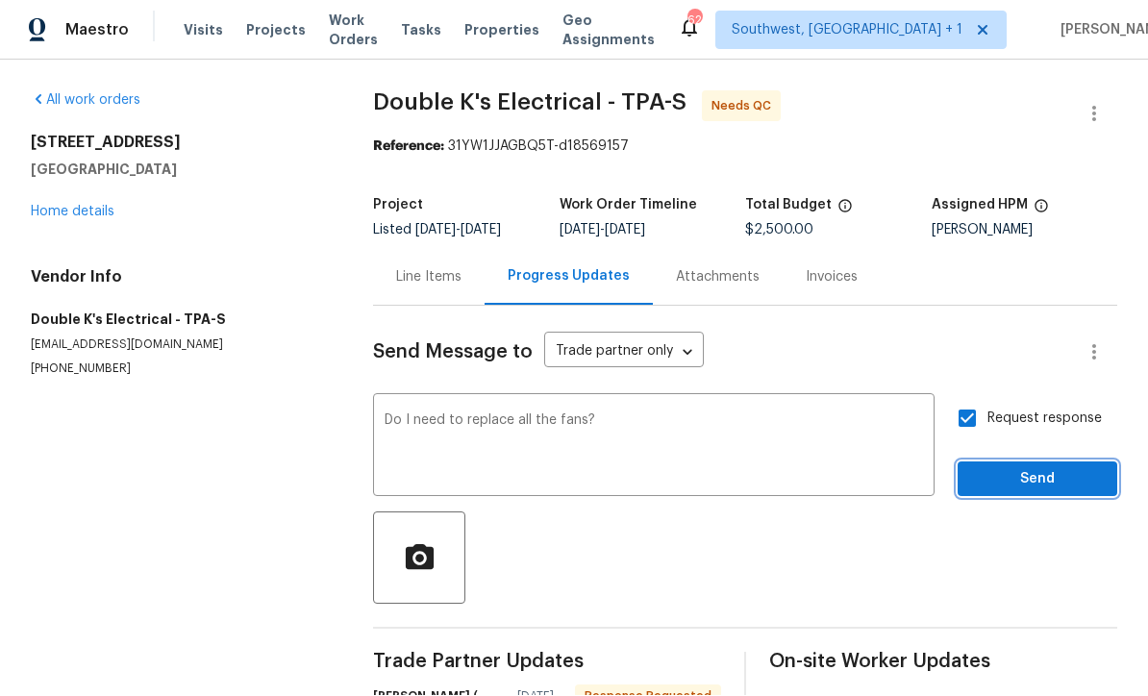
click at [1012, 468] on span "Send" at bounding box center [1037, 480] width 129 height 24
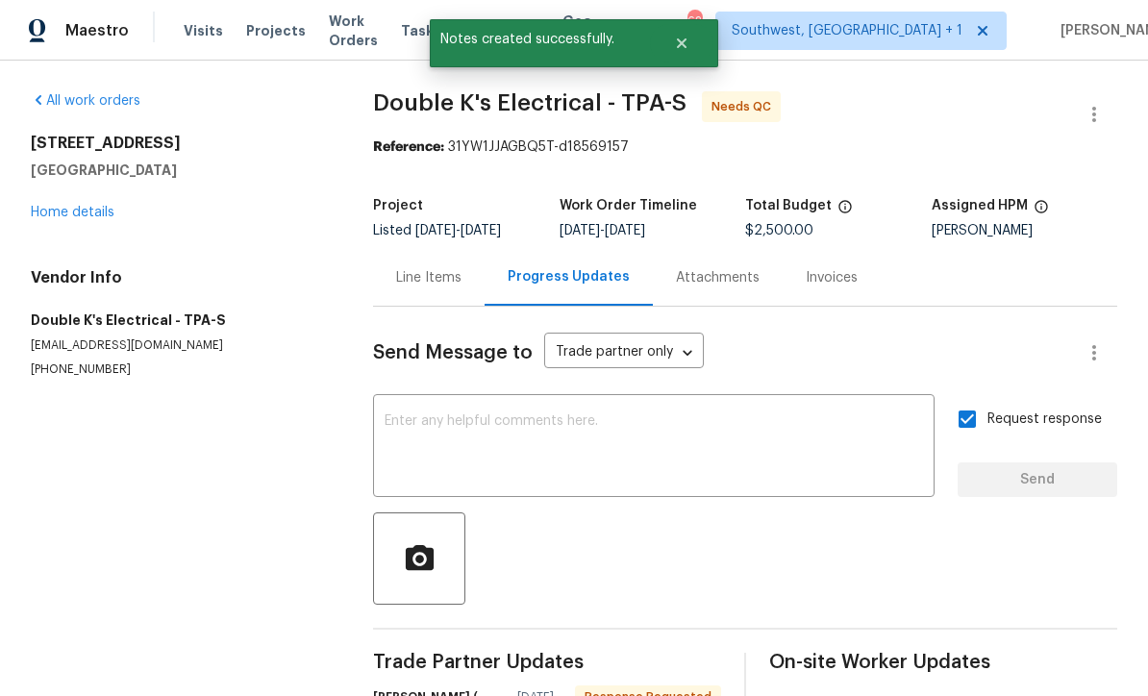
click at [73, 206] on link "Home details" at bounding box center [73, 212] width 84 height 13
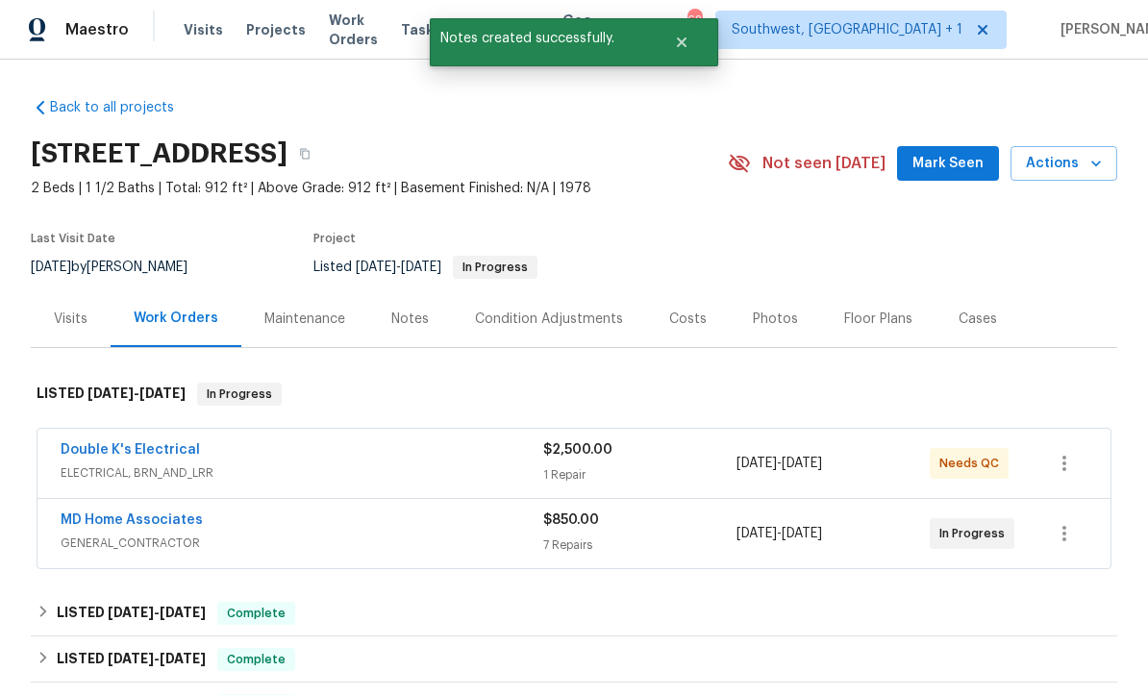
scroll to position [1, 0]
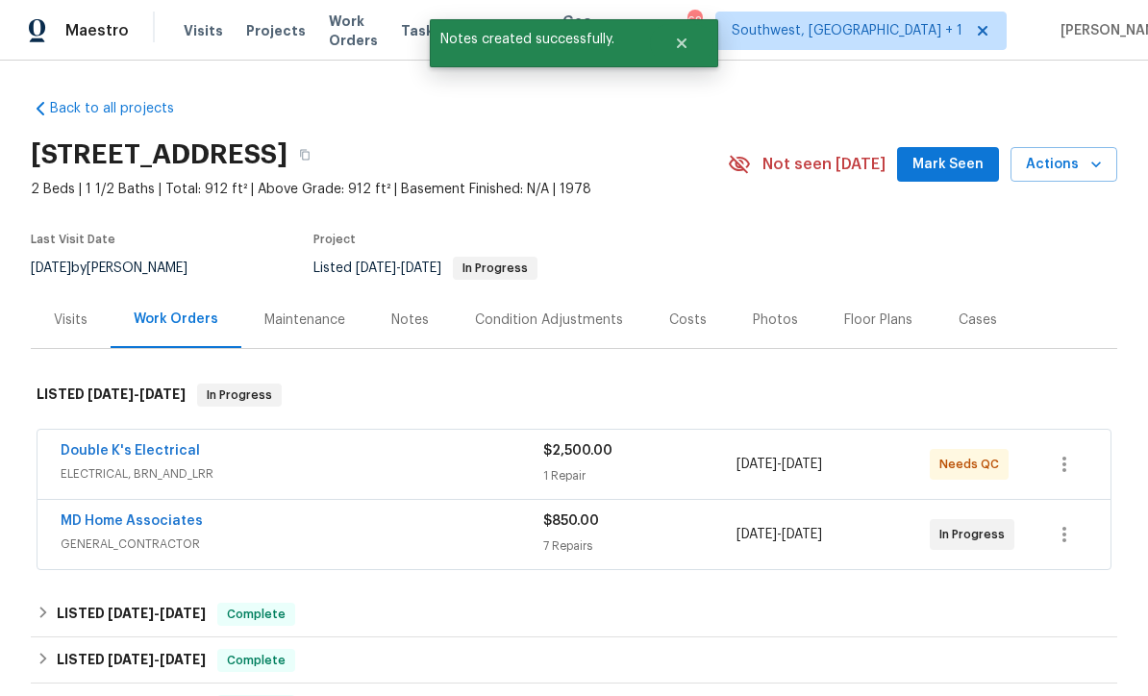
click at [344, 38] on span "Work Orders" at bounding box center [353, 31] width 49 height 38
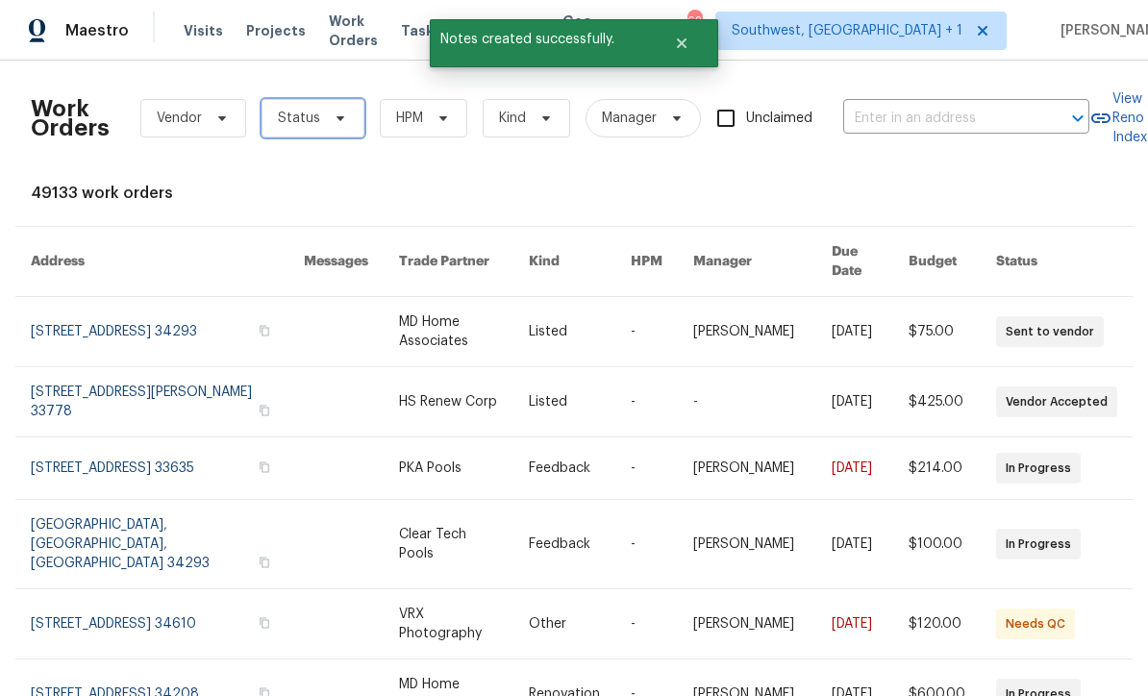
click at [297, 123] on span "Status" at bounding box center [299, 118] width 42 height 19
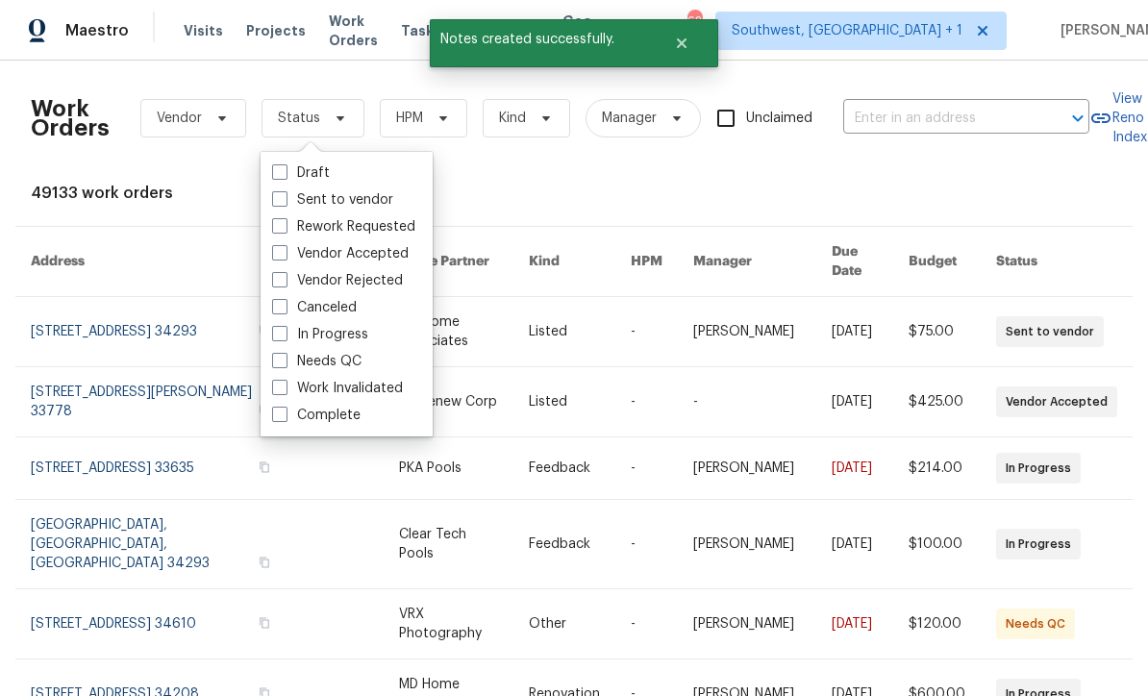
click at [280, 353] on span at bounding box center [279, 360] width 15 height 15
click at [280, 353] on input "Needs QC" at bounding box center [278, 358] width 13 height 13
checkbox input "true"
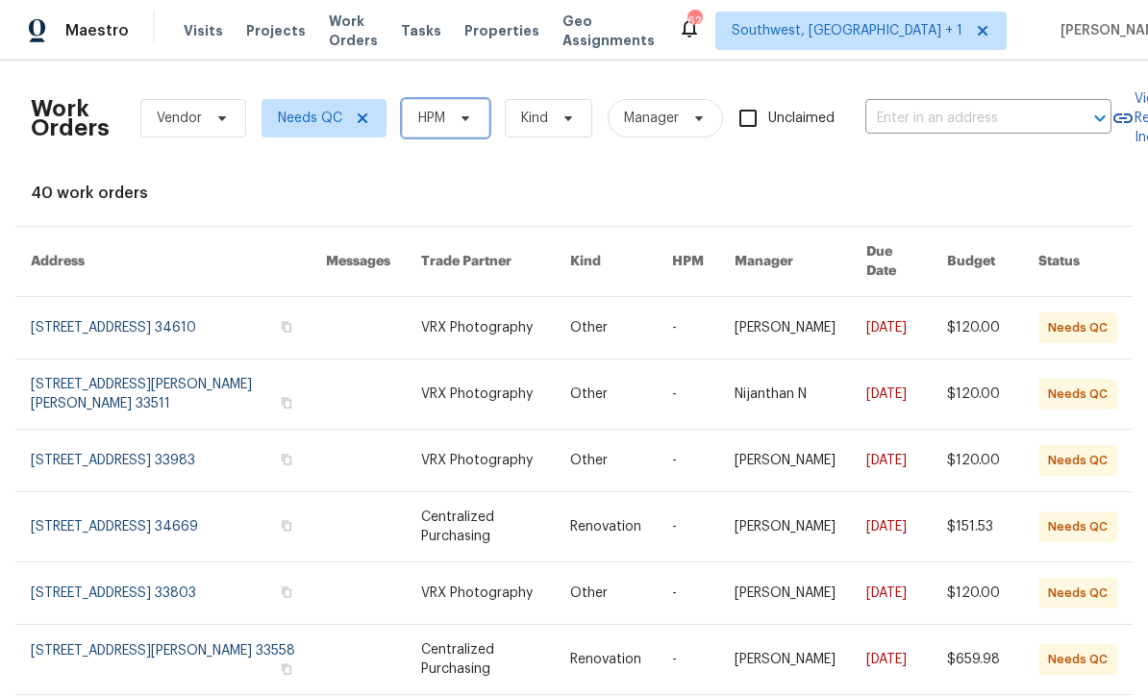
click at [448, 119] on span "HPM" at bounding box center [446, 118] width 88 height 38
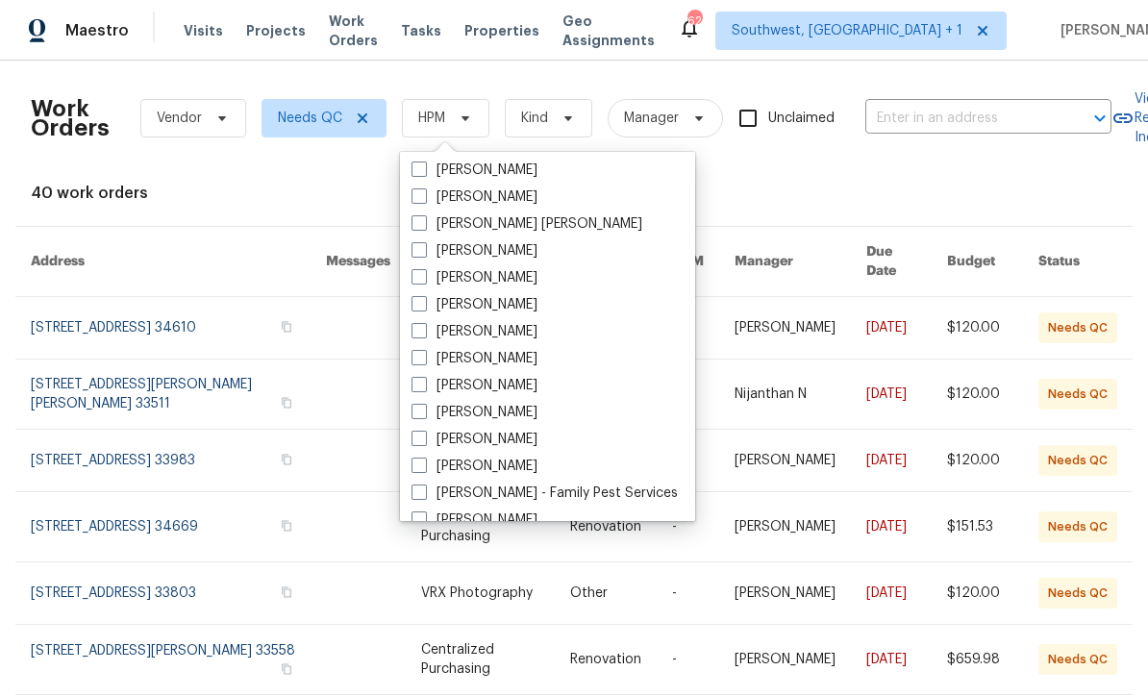
scroll to position [137, 0]
click at [420, 415] on span at bounding box center [419, 412] width 15 height 15
click at [420, 415] on input "[PERSON_NAME]" at bounding box center [418, 410] width 13 height 13
checkbox input "true"
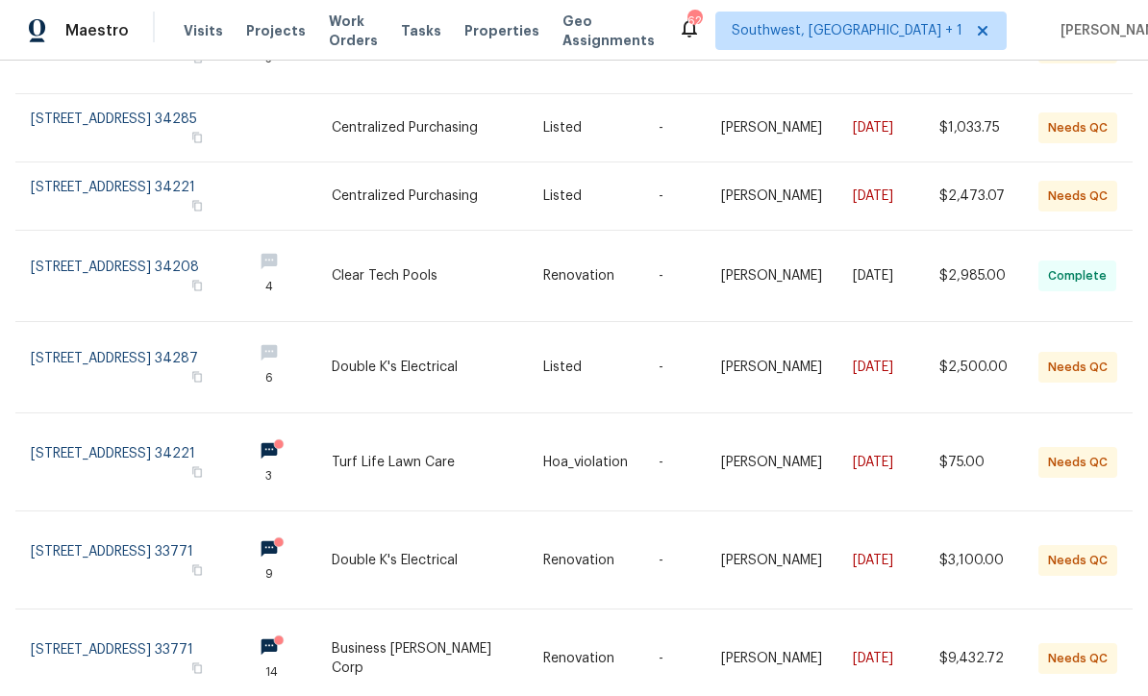
scroll to position [63, 0]
click at [412, 512] on link at bounding box center [438, 560] width 212 height 97
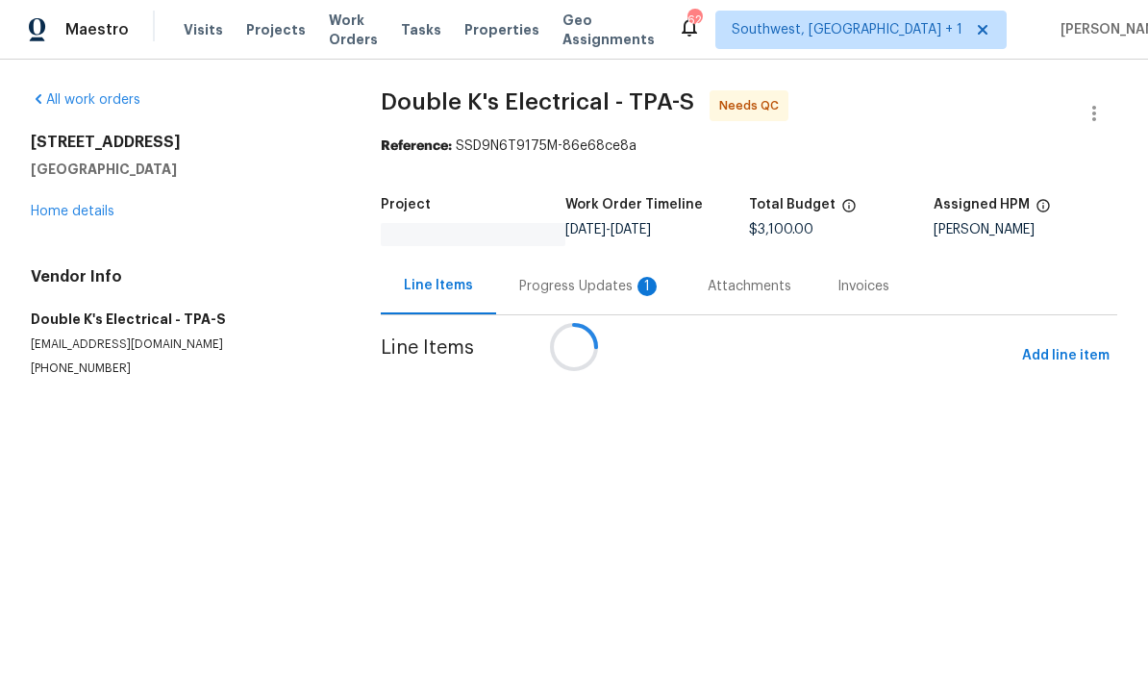
scroll to position [1, 0]
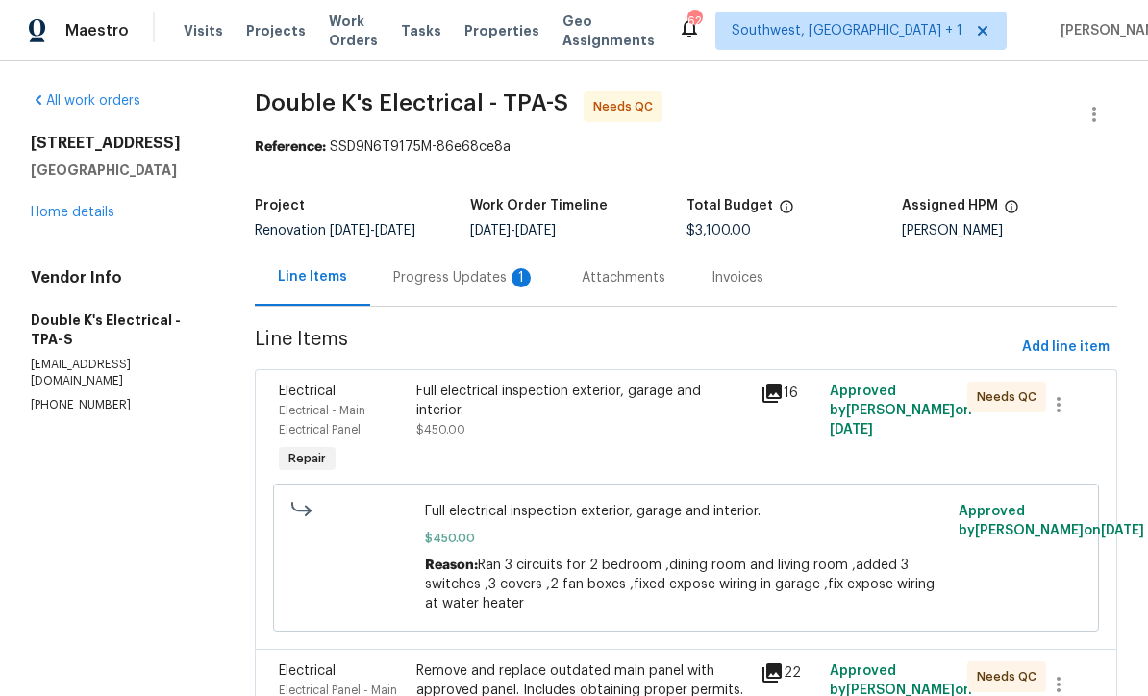
click at [422, 412] on div "Full electrical inspection exterior, garage and interior." at bounding box center [582, 401] width 333 height 38
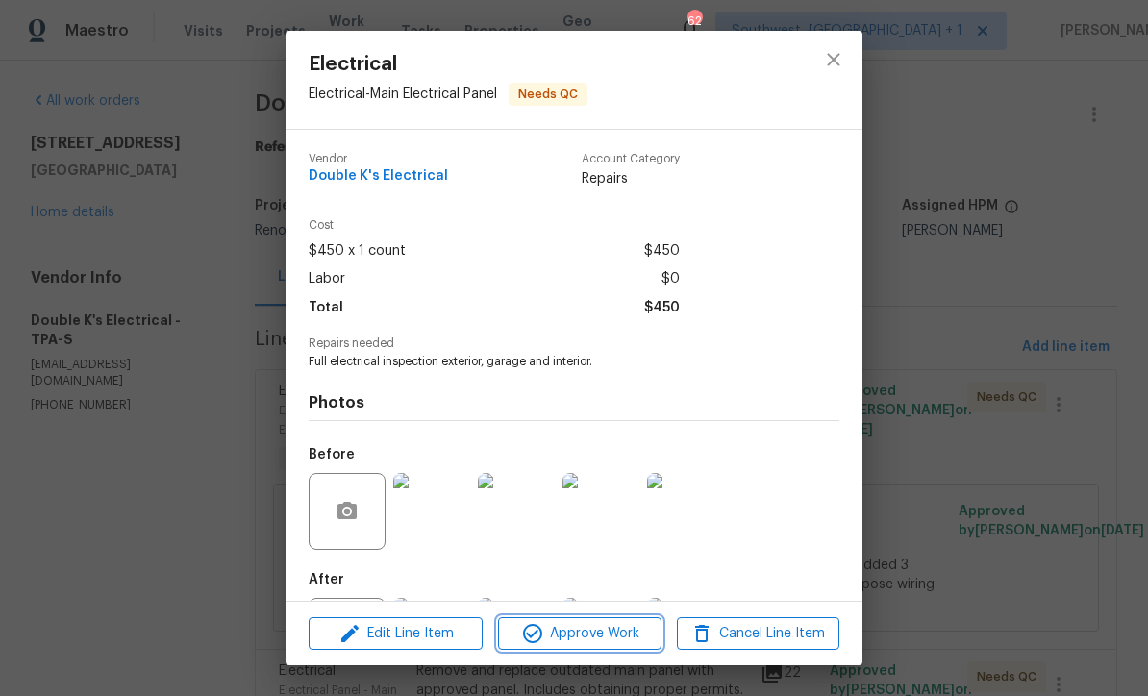
click at [603, 637] on span "Approve Work" at bounding box center [579, 634] width 151 height 24
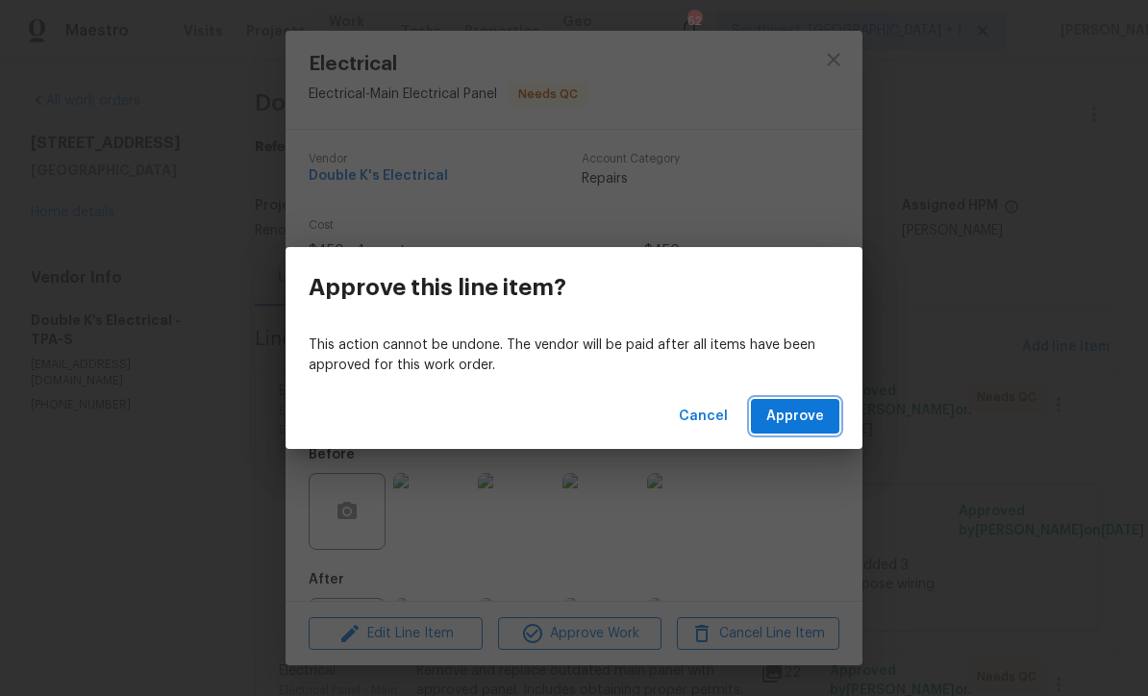
click at [804, 421] on span "Approve" at bounding box center [796, 417] width 58 height 24
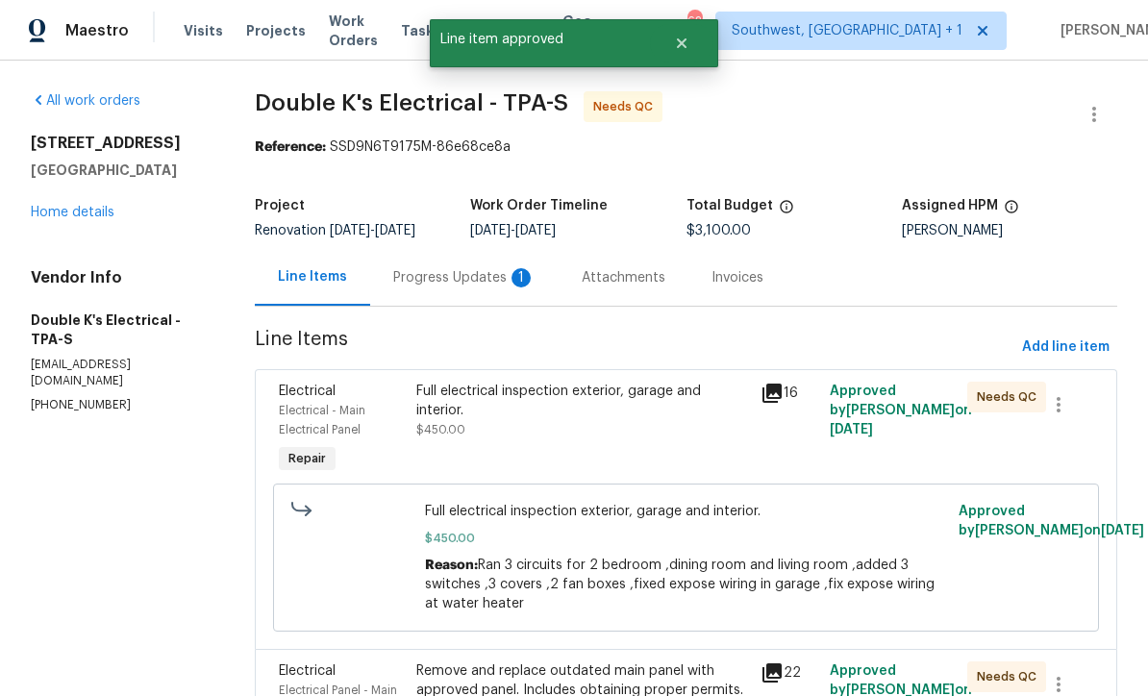
scroll to position [0, 0]
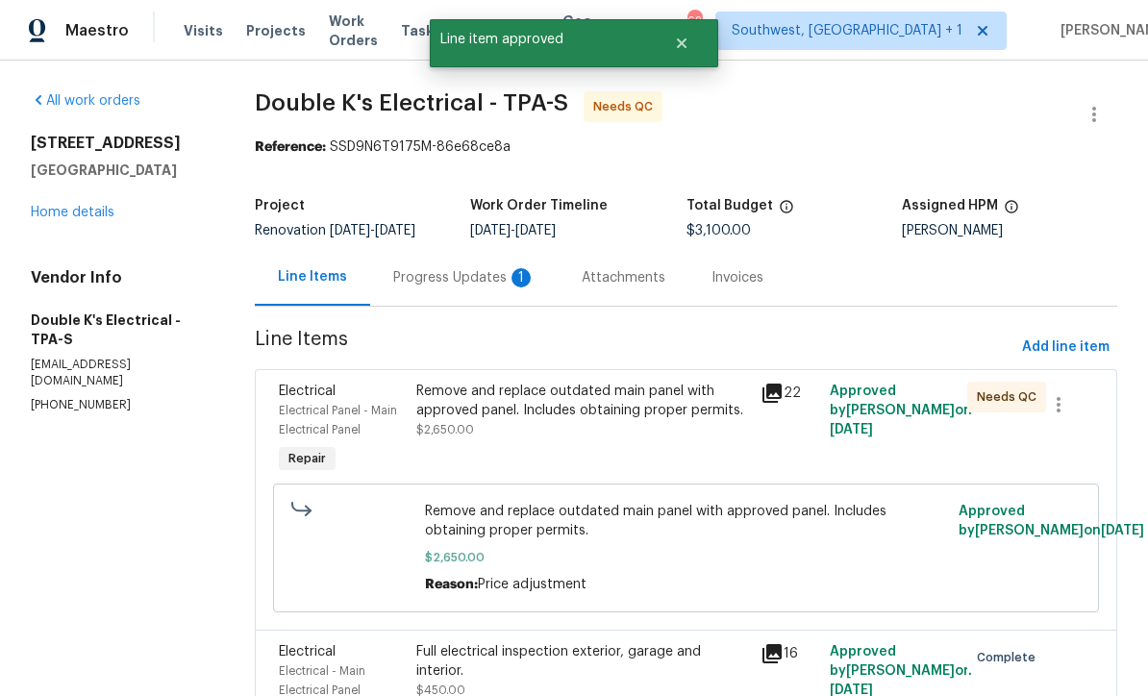
click at [424, 417] on div "Remove and replace outdated main panel with approved panel. Includes obtaining …" at bounding box center [582, 401] width 333 height 38
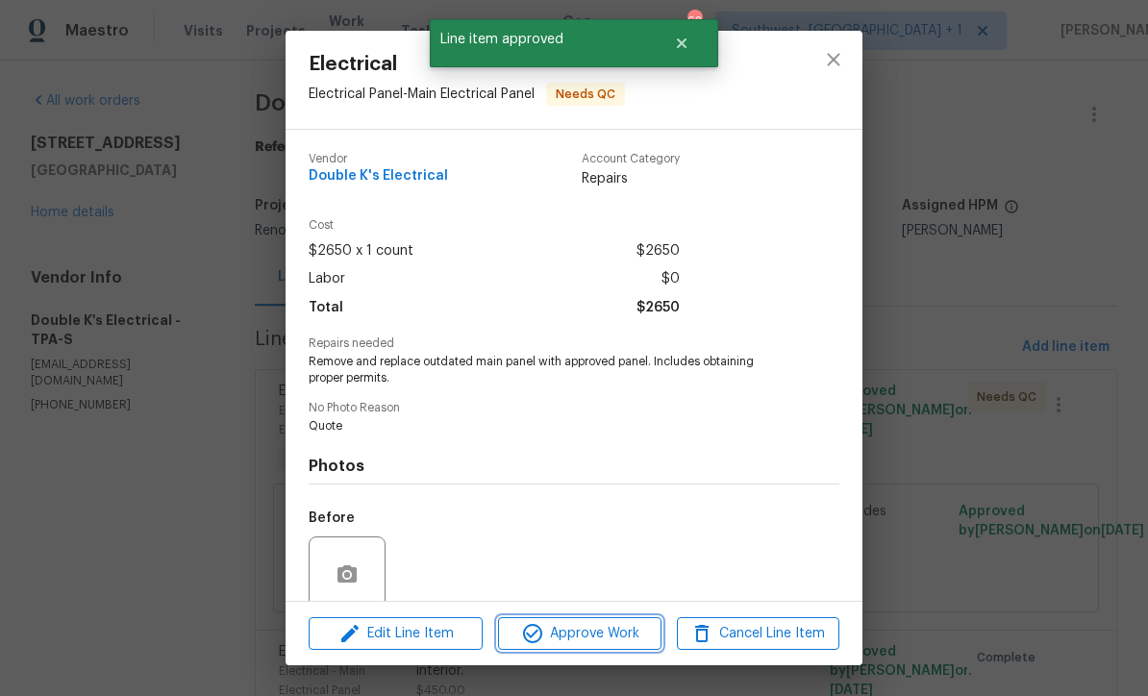
click at [606, 630] on span "Approve Work" at bounding box center [579, 634] width 151 height 24
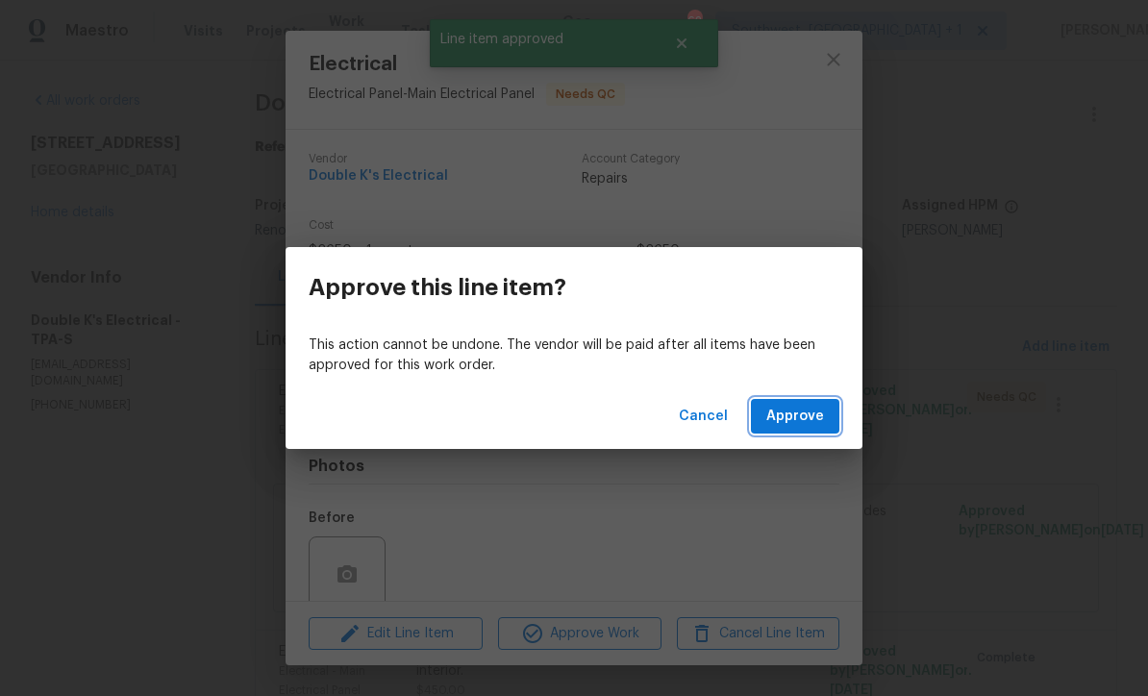
click at [796, 412] on span "Approve" at bounding box center [796, 417] width 58 height 24
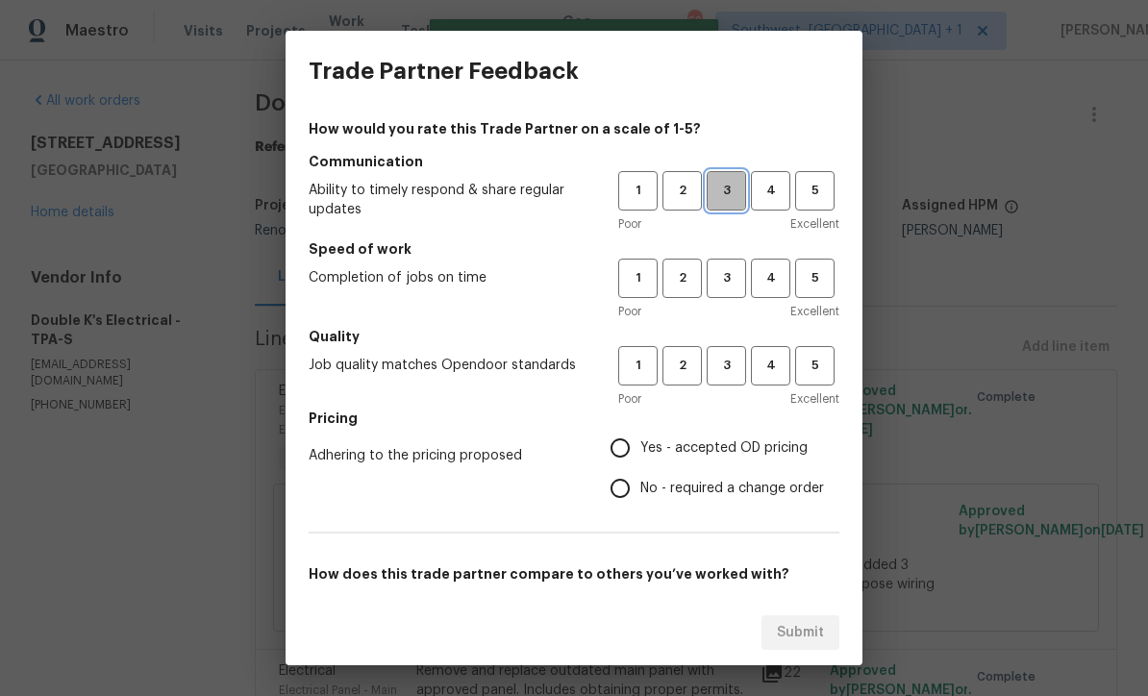
click at [729, 193] on span "3" at bounding box center [727, 191] width 36 height 22
click at [732, 277] on span "3" at bounding box center [727, 278] width 36 height 22
click at [727, 368] on span "3" at bounding box center [727, 366] width 36 height 22
click at [615, 446] on input "Yes - accepted OD pricing" at bounding box center [620, 448] width 40 height 40
radio input "true"
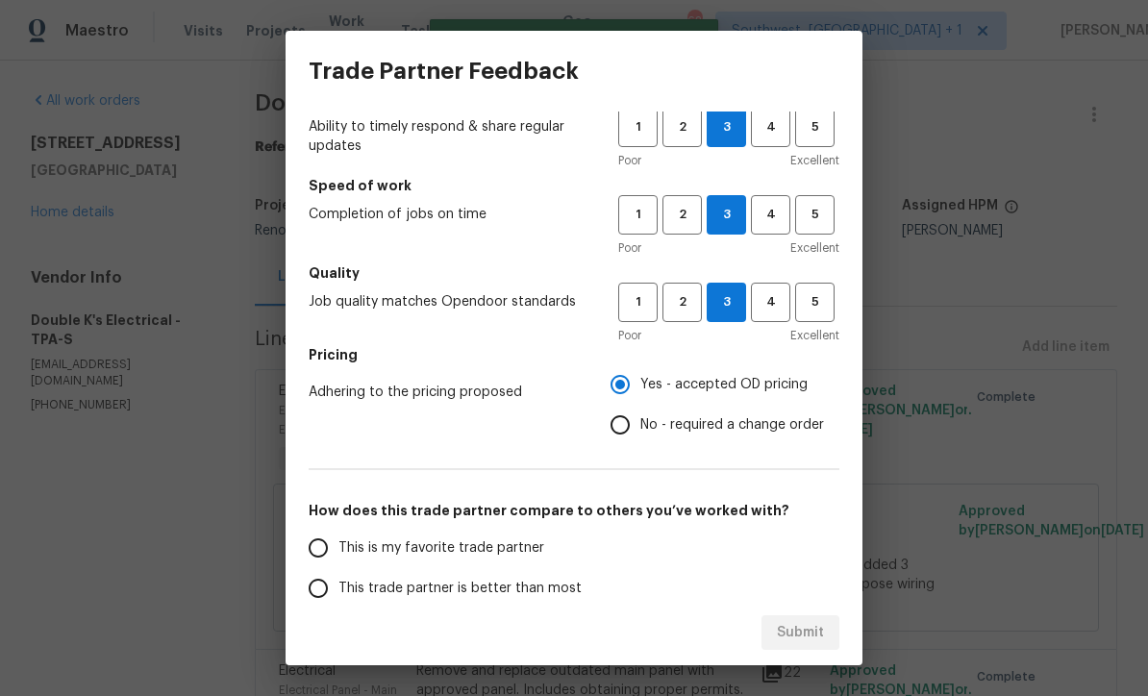
scroll to position [183, 0]
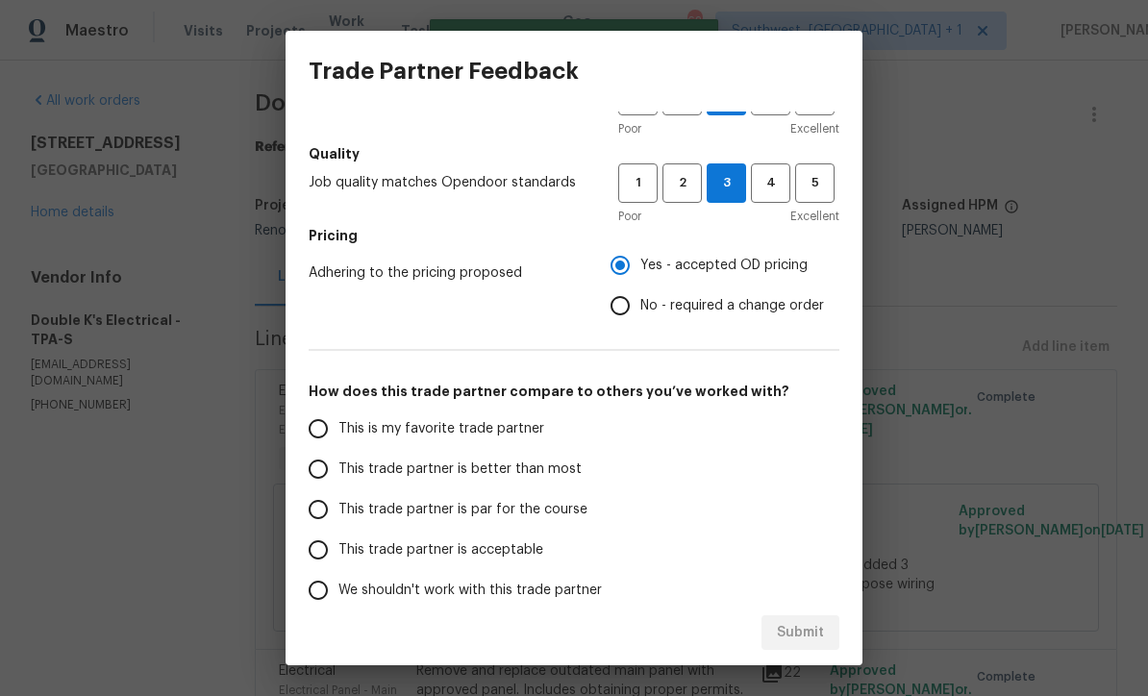
click at [323, 511] on input "This trade partner is par for the course" at bounding box center [318, 510] width 40 height 40
click at [820, 634] on span "Submit" at bounding box center [800, 633] width 47 height 24
radio input "true"
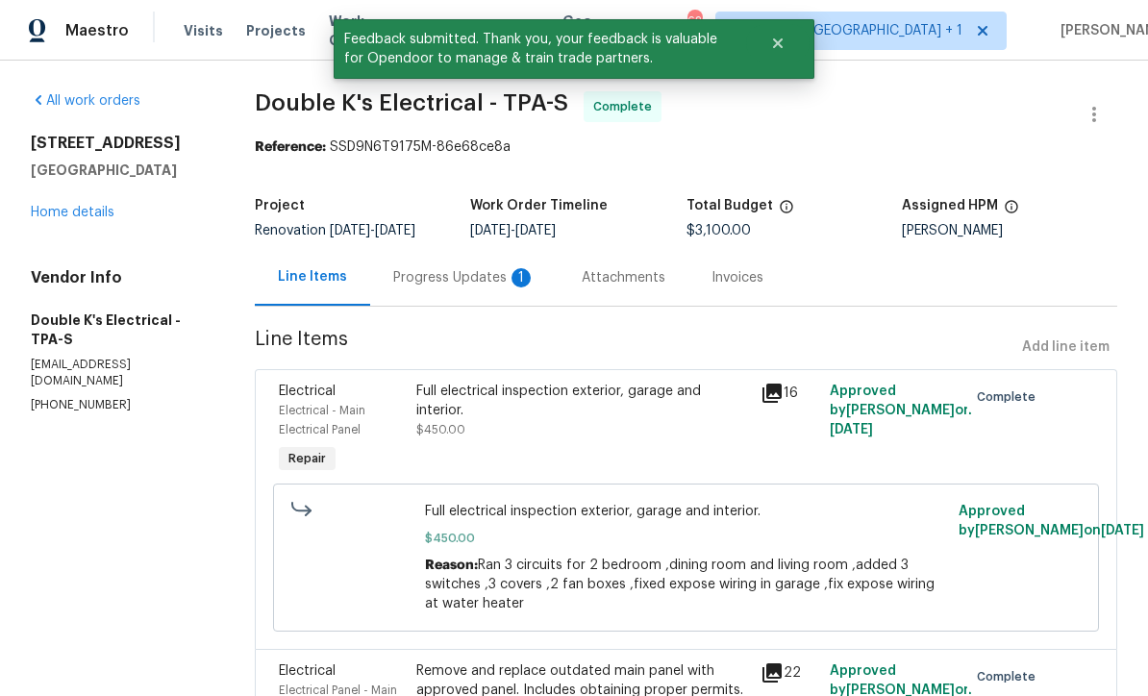
click at [481, 269] on div "Progress Updates 1" at bounding box center [464, 277] width 142 height 19
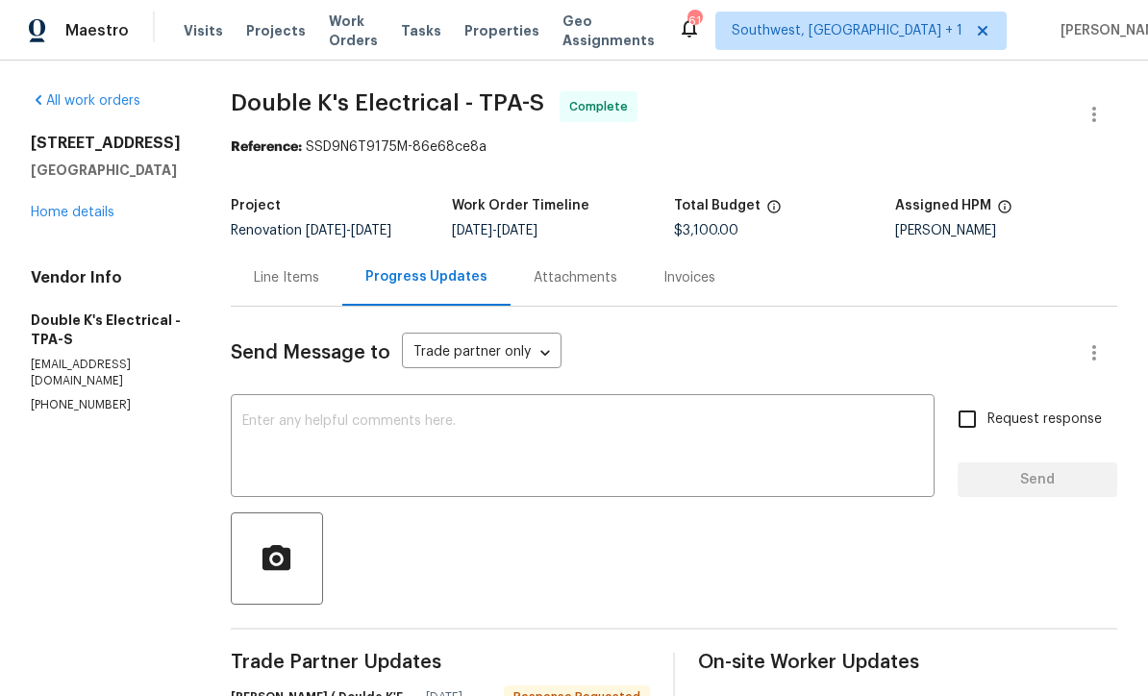
click at [76, 208] on link "Home details" at bounding box center [73, 212] width 84 height 13
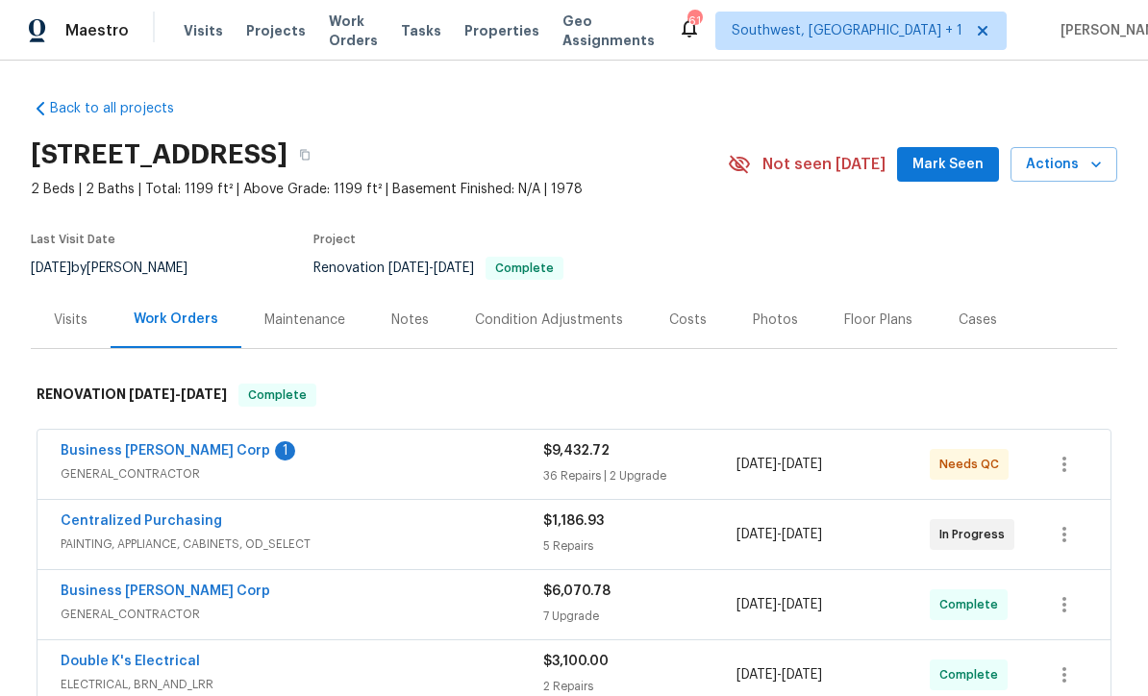
click at [133, 444] on link "Business [PERSON_NAME] Corp" at bounding box center [166, 450] width 210 height 13
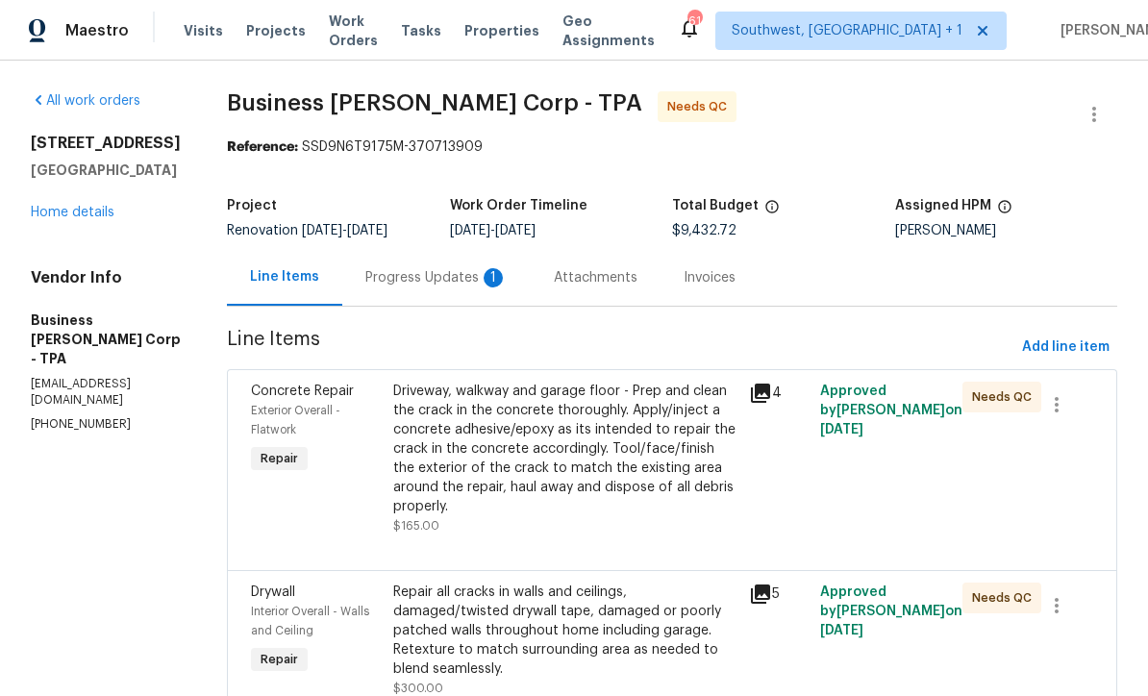
click at [416, 287] on div "Progress Updates 1" at bounding box center [437, 277] width 142 height 19
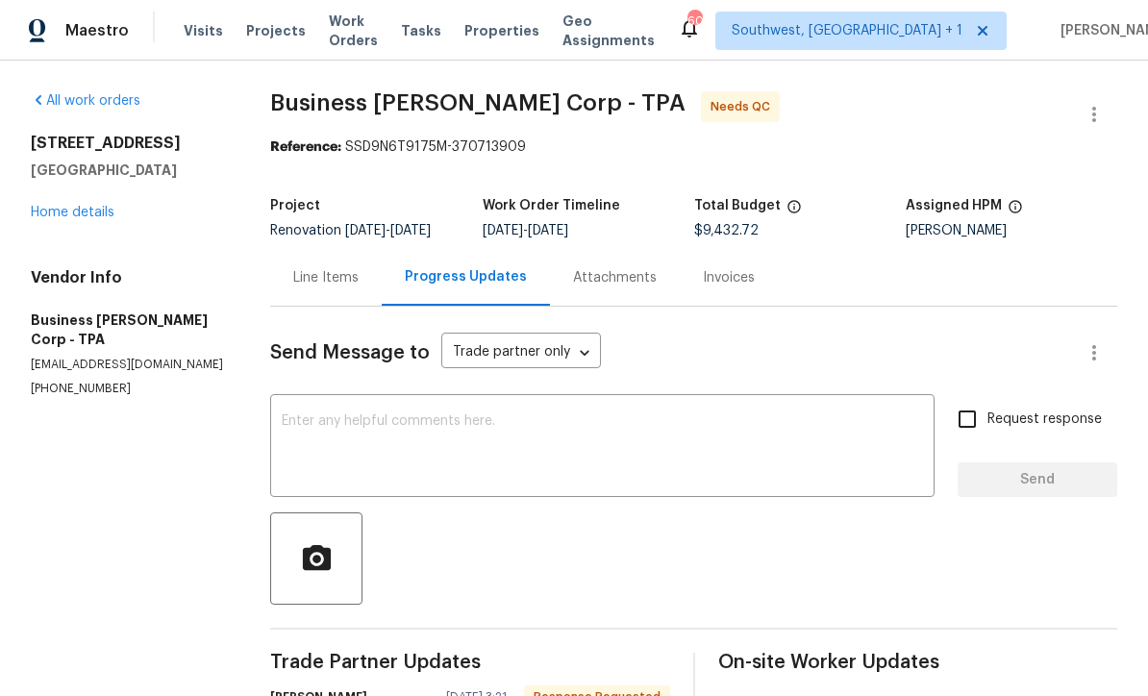
click at [73, 206] on link "Home details" at bounding box center [73, 212] width 84 height 13
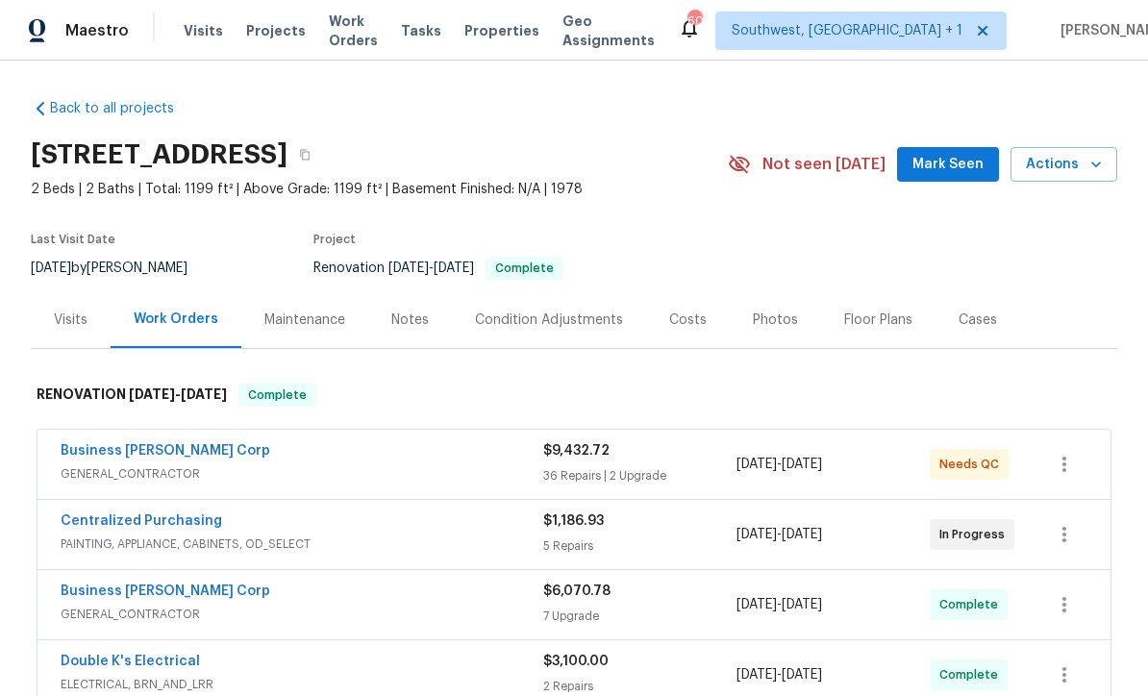
click at [318, 442] on div "Business [PERSON_NAME] Corp" at bounding box center [302, 453] width 483 height 23
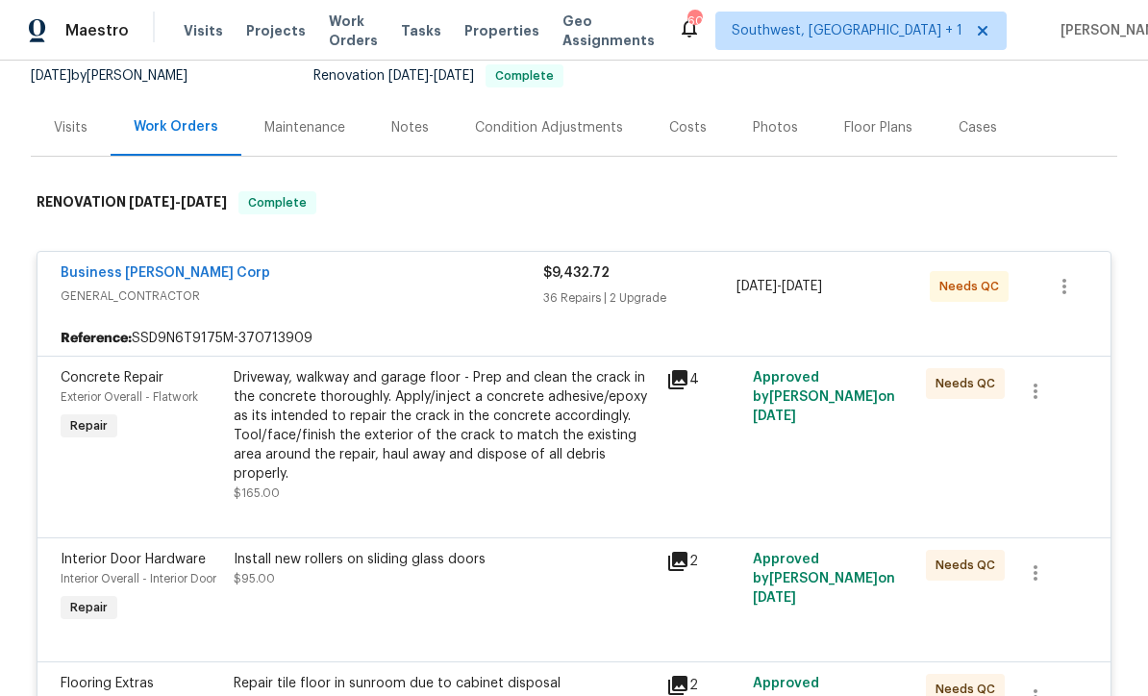
scroll to position [223, 0]
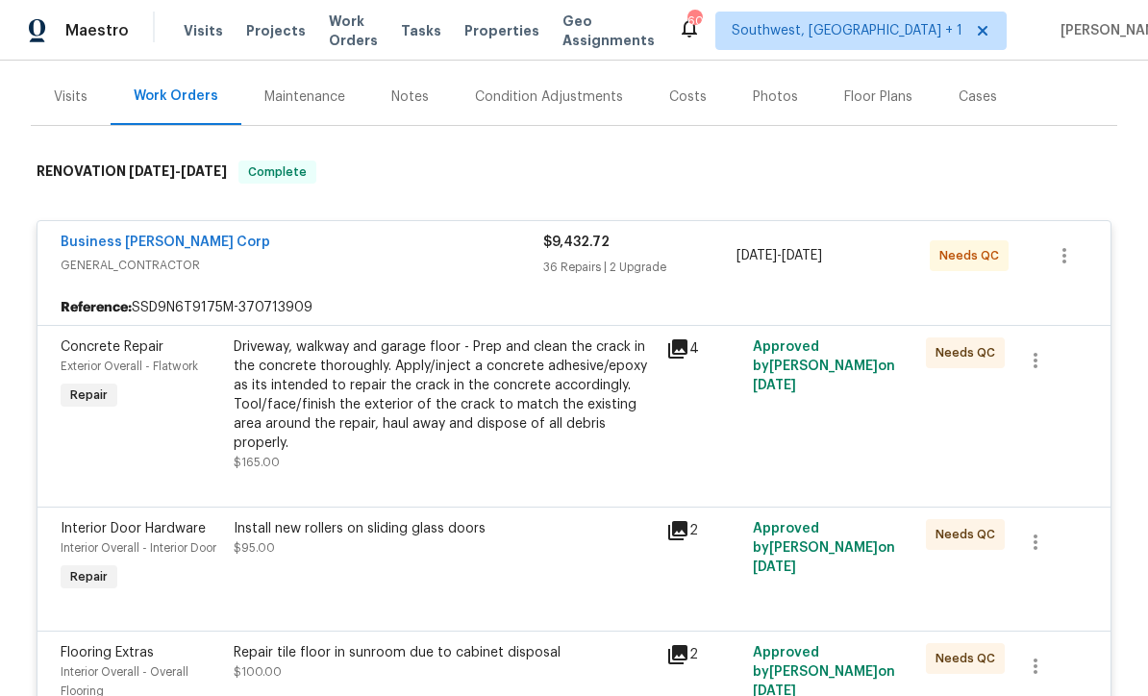
click at [532, 380] on div "Driveway, walkway and garage floor - Prep and clean the crack in the concrete t…" at bounding box center [444, 395] width 421 height 115
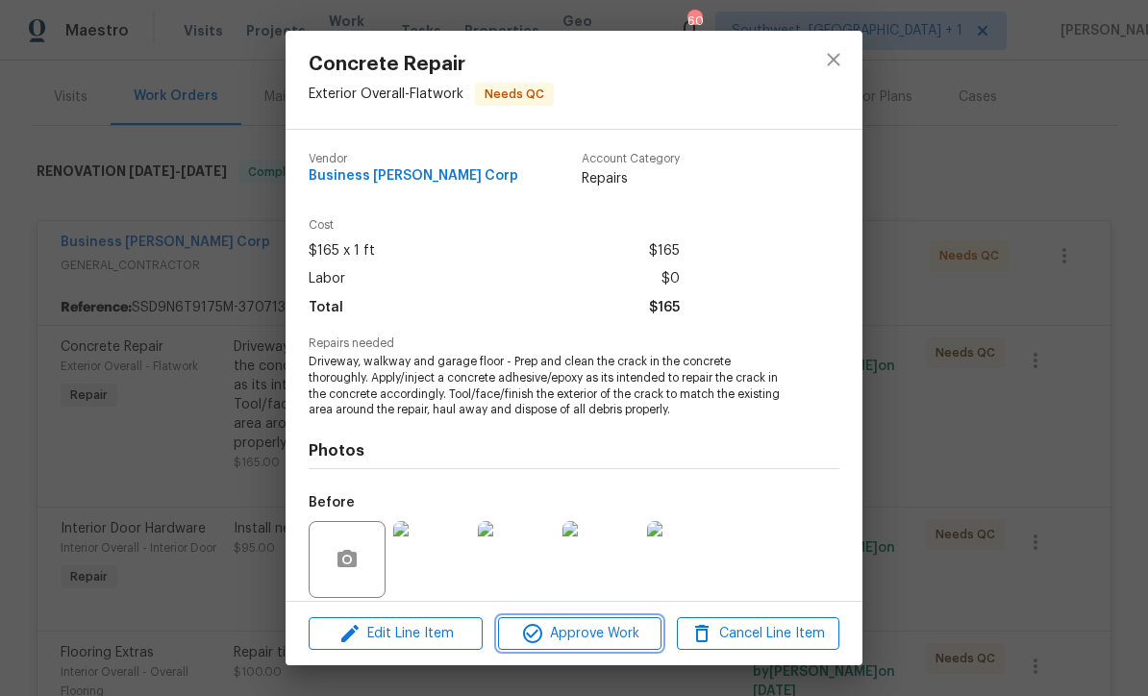
click at [591, 640] on span "Approve Work" at bounding box center [579, 634] width 151 height 24
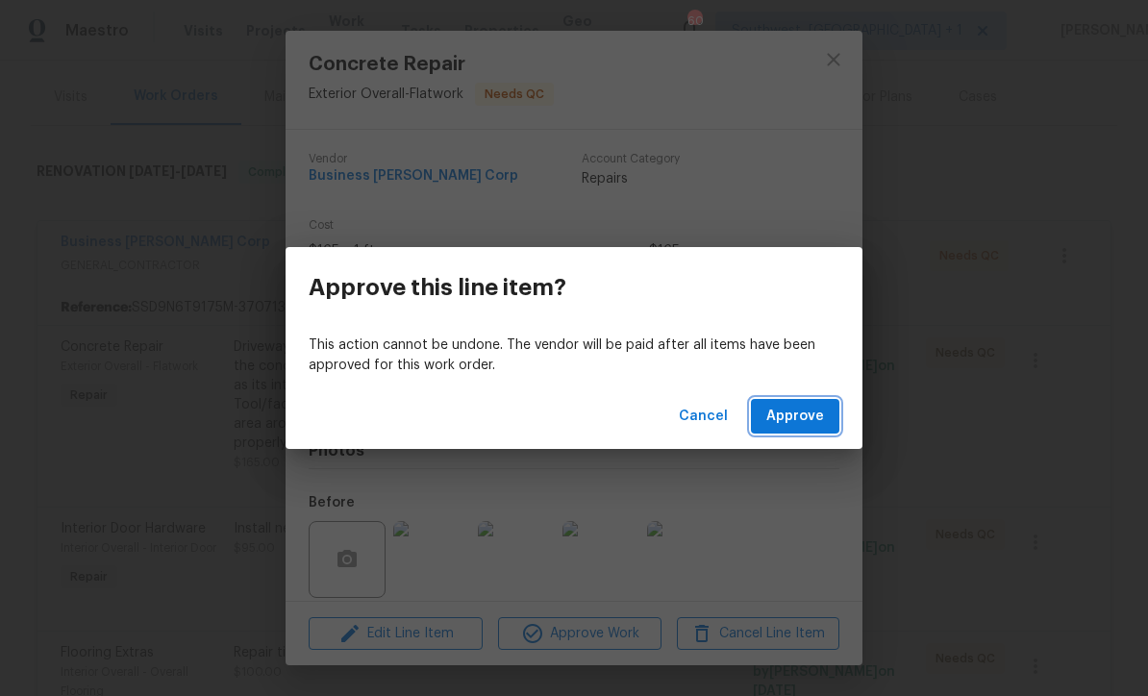
click at [793, 416] on span "Approve" at bounding box center [796, 417] width 58 height 24
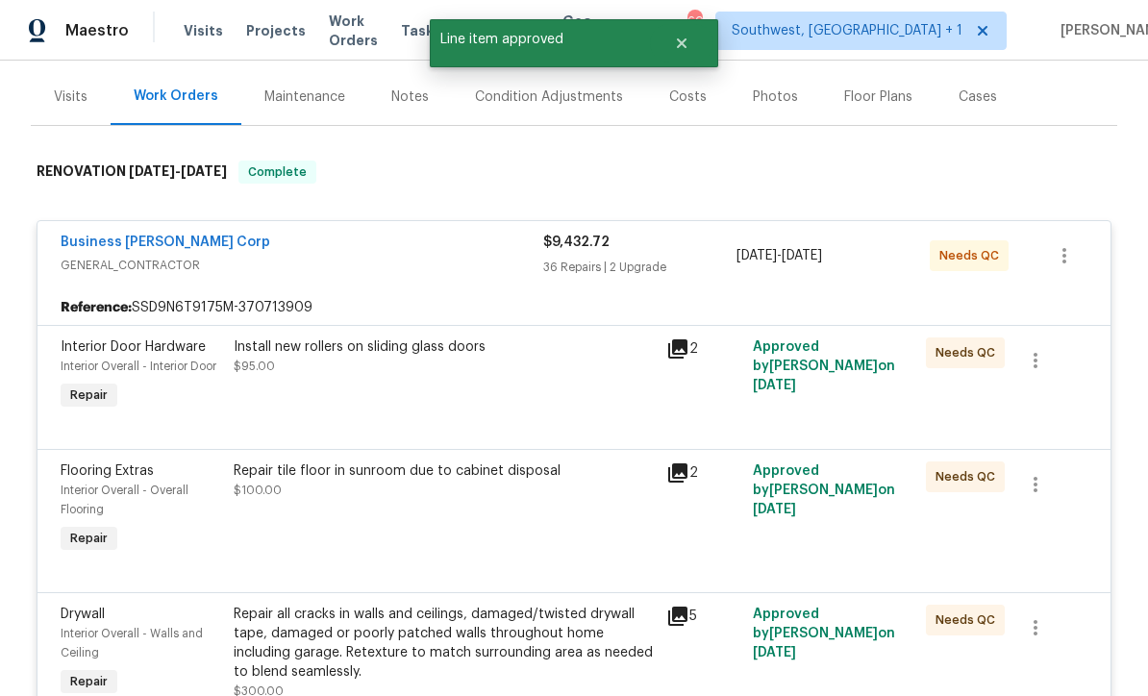
click at [322, 352] on div "Install new rollers on sliding glass doors $95.00" at bounding box center [444, 376] width 433 height 88
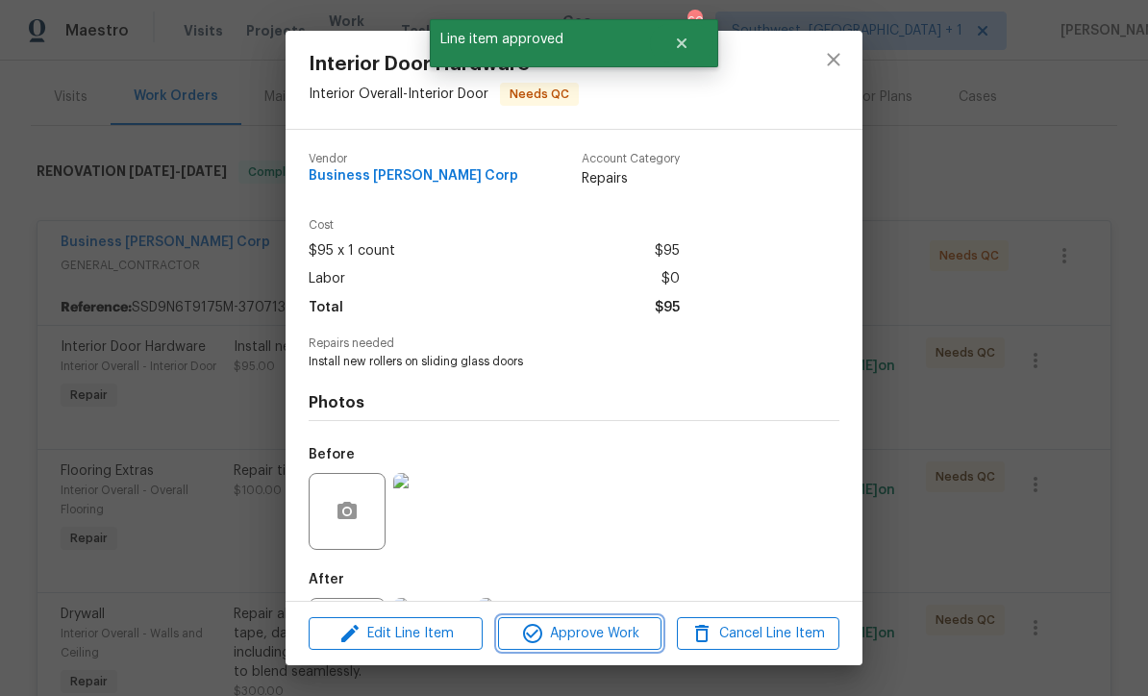
click at [596, 622] on span "Approve Work" at bounding box center [579, 634] width 151 height 24
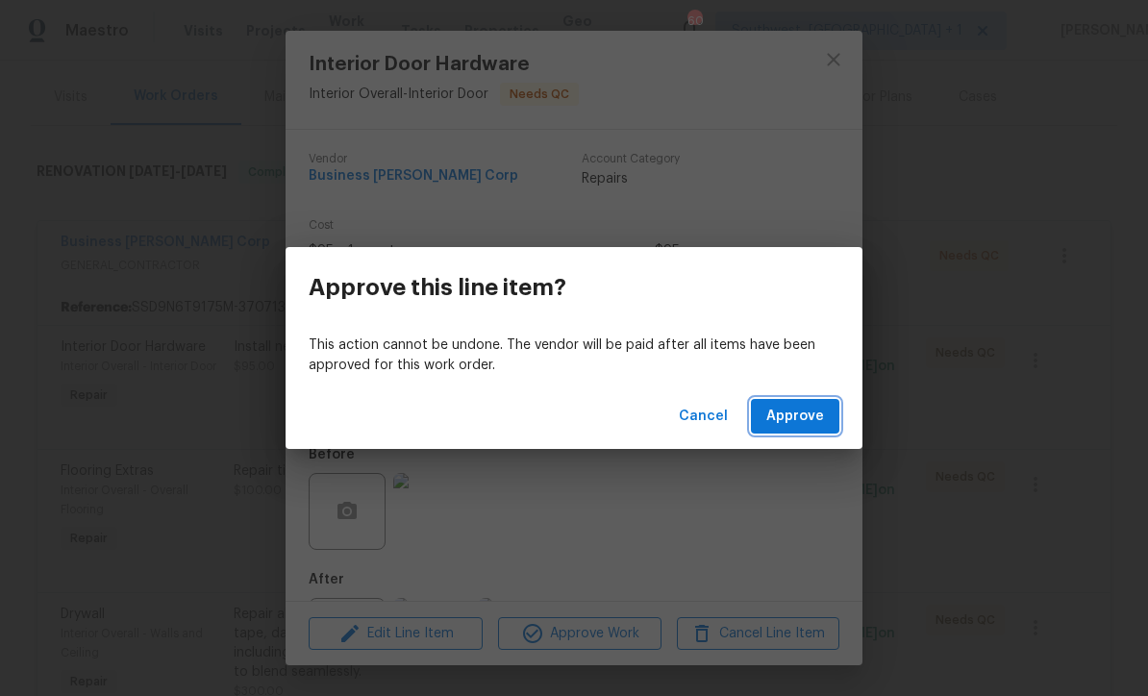
click at [782, 416] on span "Approve" at bounding box center [796, 417] width 58 height 24
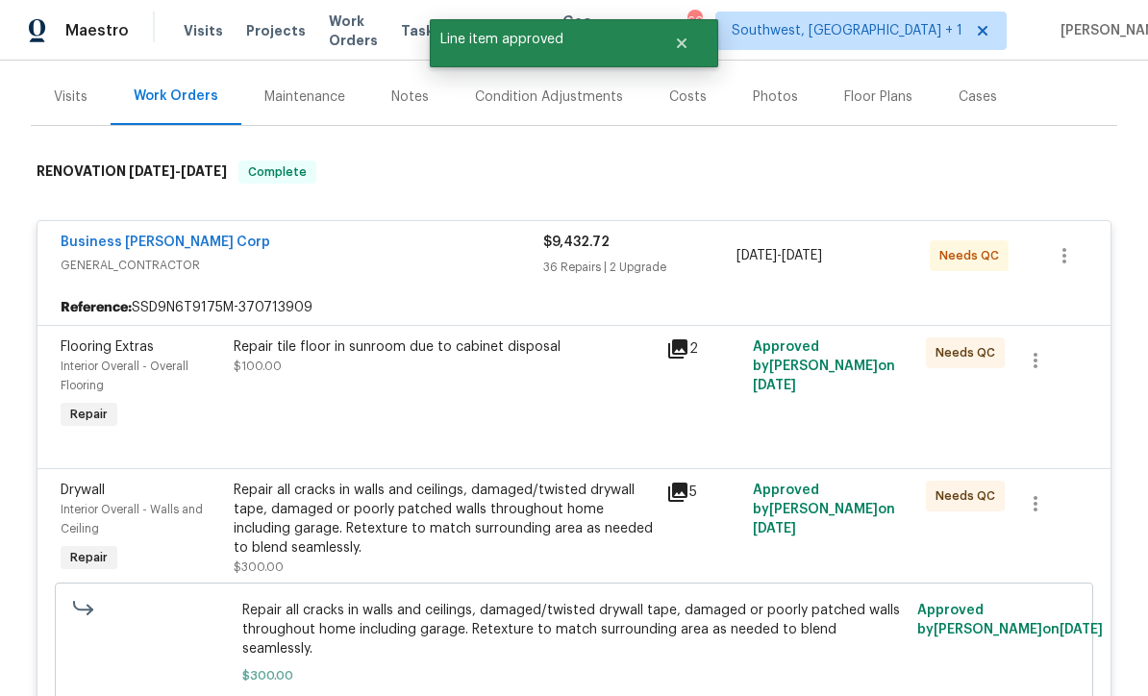
click at [329, 360] on div "Repair tile floor in sunroom due to cabinet disposal $100.00" at bounding box center [444, 386] width 433 height 108
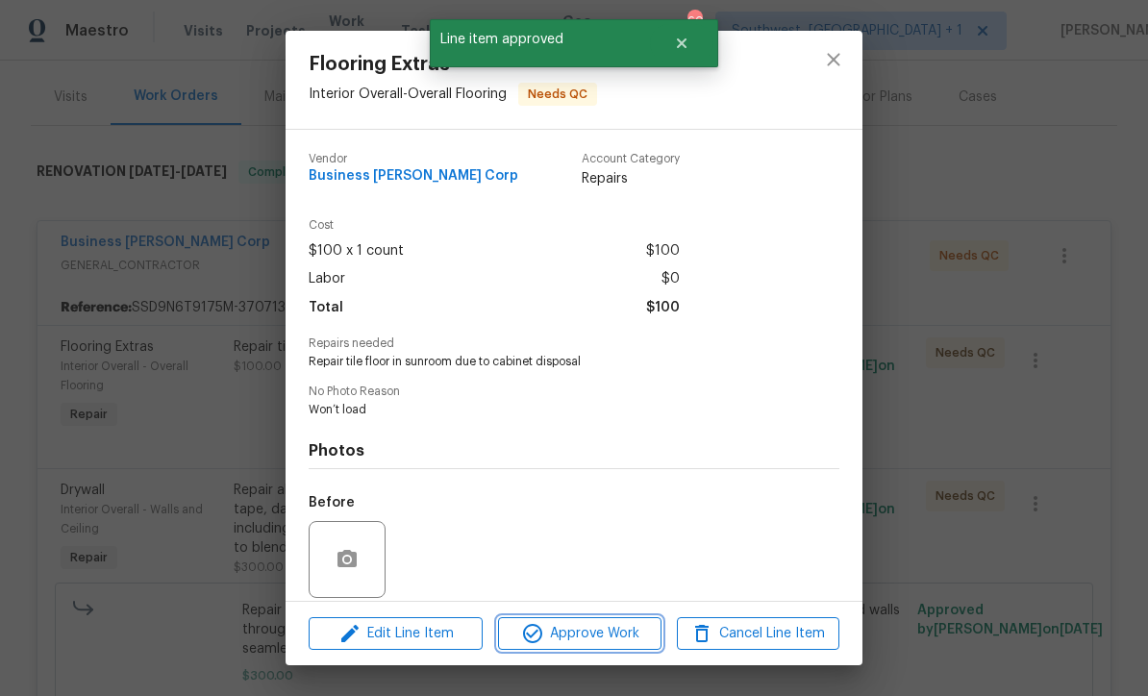
click at [601, 622] on span "Approve Work" at bounding box center [579, 634] width 151 height 24
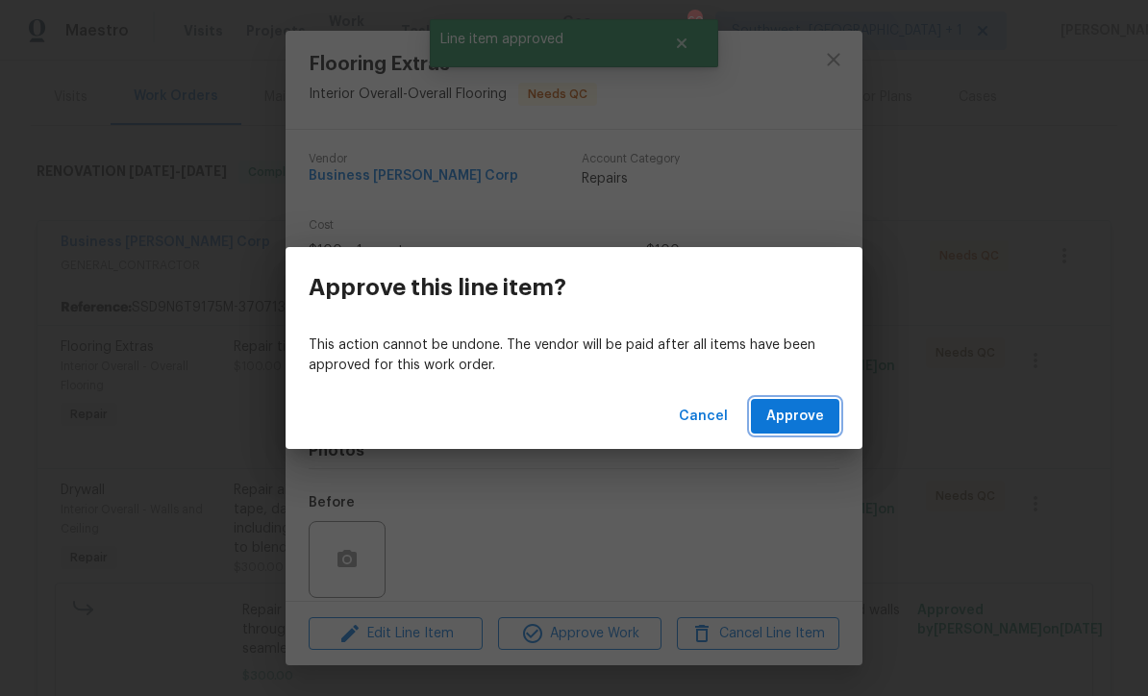
click at [795, 419] on span "Approve" at bounding box center [796, 417] width 58 height 24
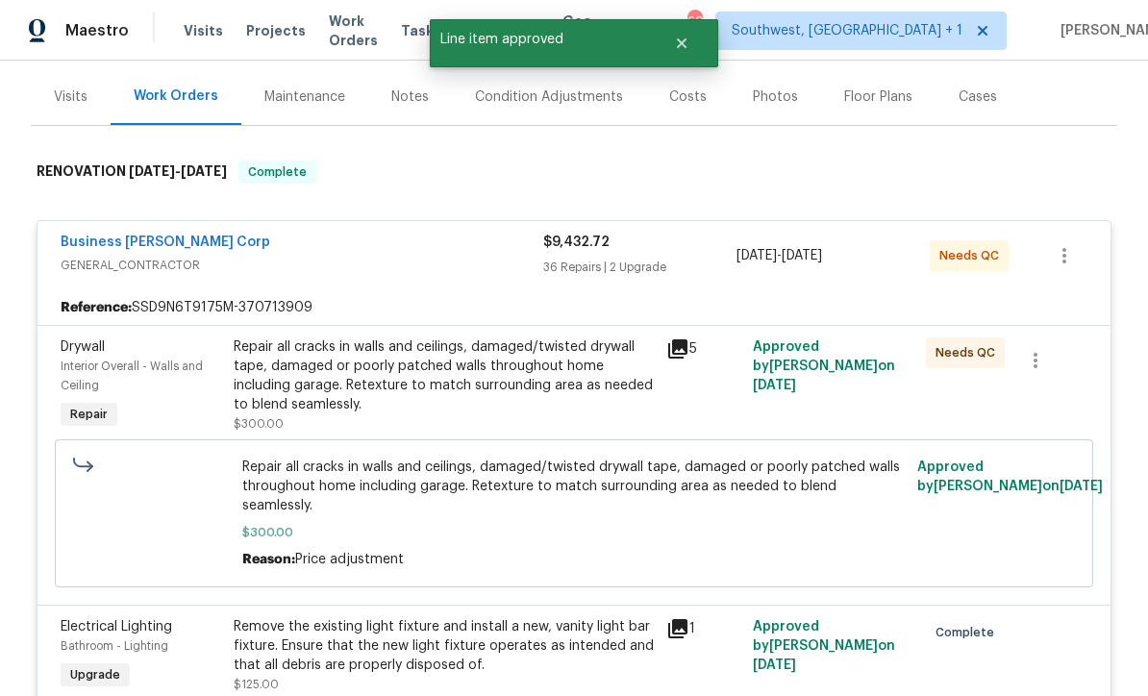
click at [321, 338] on div "Repair all cracks in walls and ceilings, damaged/twisted drywall tape, damaged …" at bounding box center [444, 376] width 421 height 77
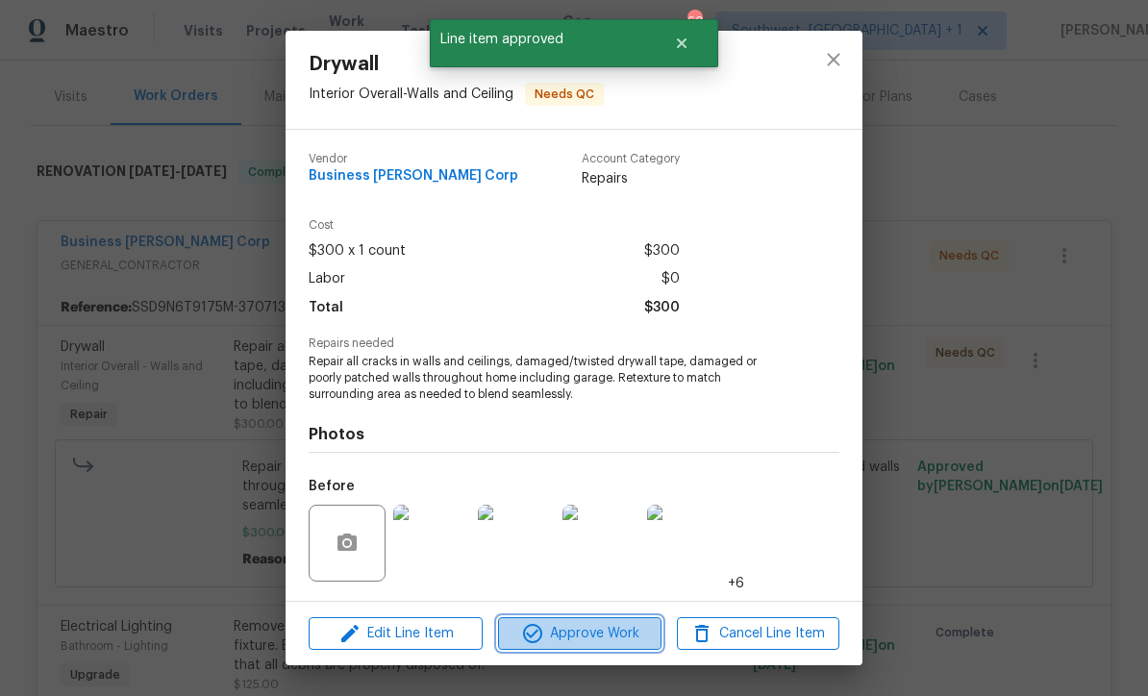
click at [579, 626] on span "Approve Work" at bounding box center [579, 634] width 151 height 24
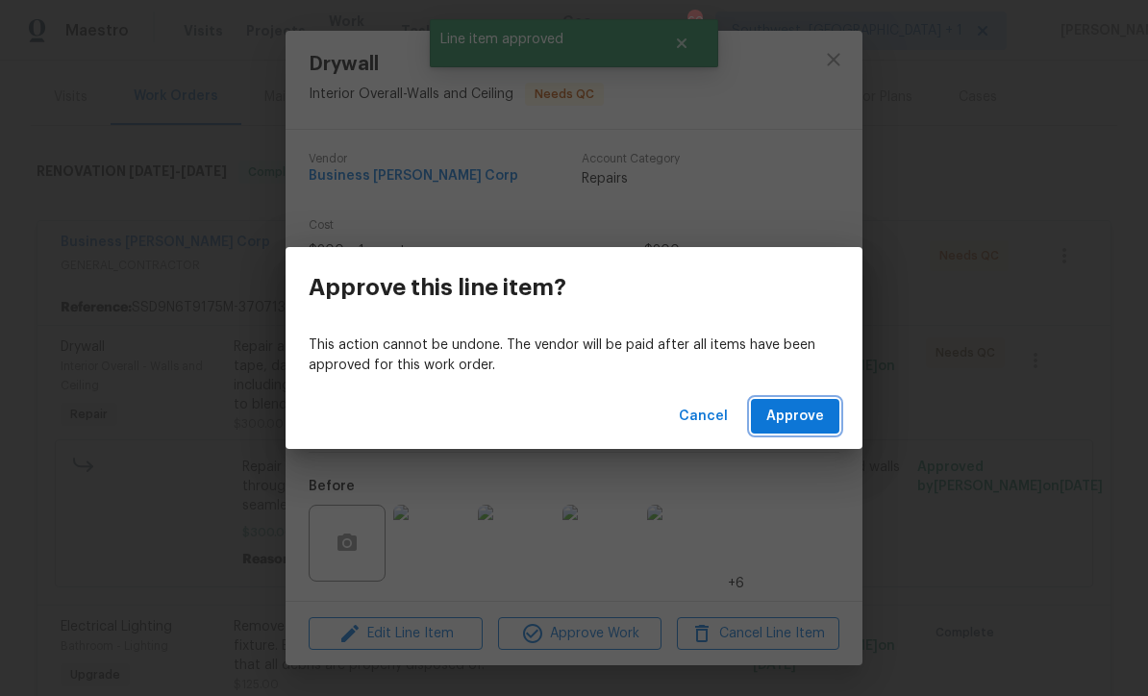
click at [807, 414] on span "Approve" at bounding box center [796, 417] width 58 height 24
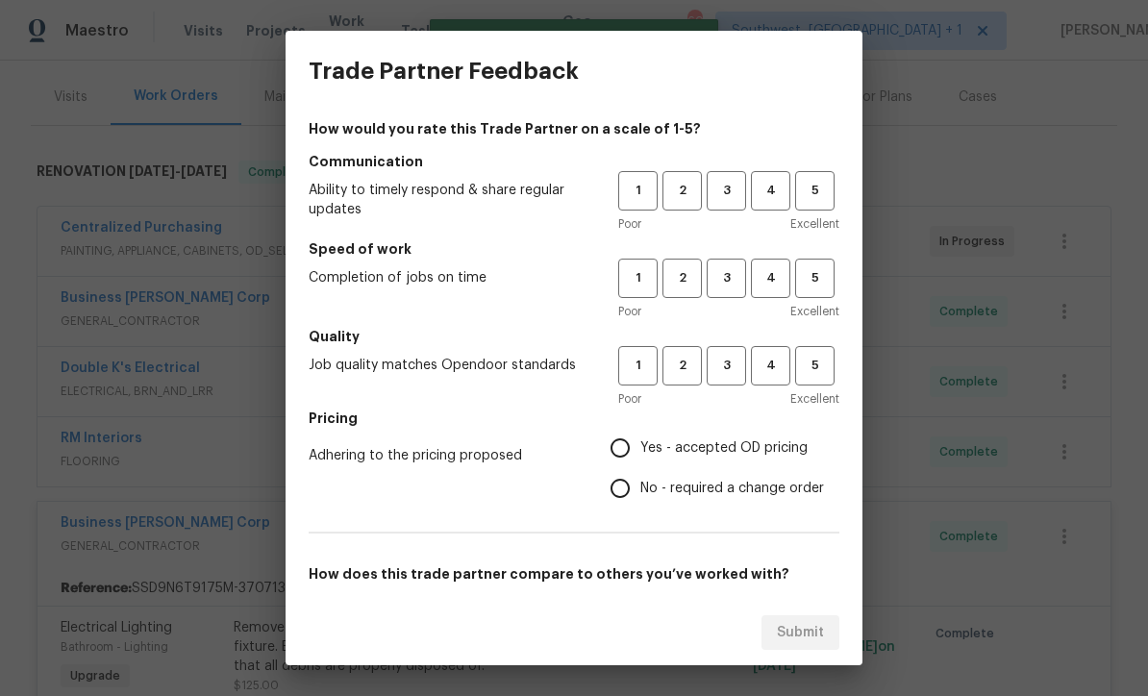
click at [718, 167] on h5 "Communication" at bounding box center [574, 161] width 531 height 19
click at [736, 255] on h5 "Speed of work" at bounding box center [574, 249] width 531 height 19
click at [726, 374] on span "3" at bounding box center [727, 366] width 36 height 22
click at [720, 276] on span "3" at bounding box center [727, 278] width 36 height 22
click at [719, 186] on span "3" at bounding box center [727, 191] width 36 height 22
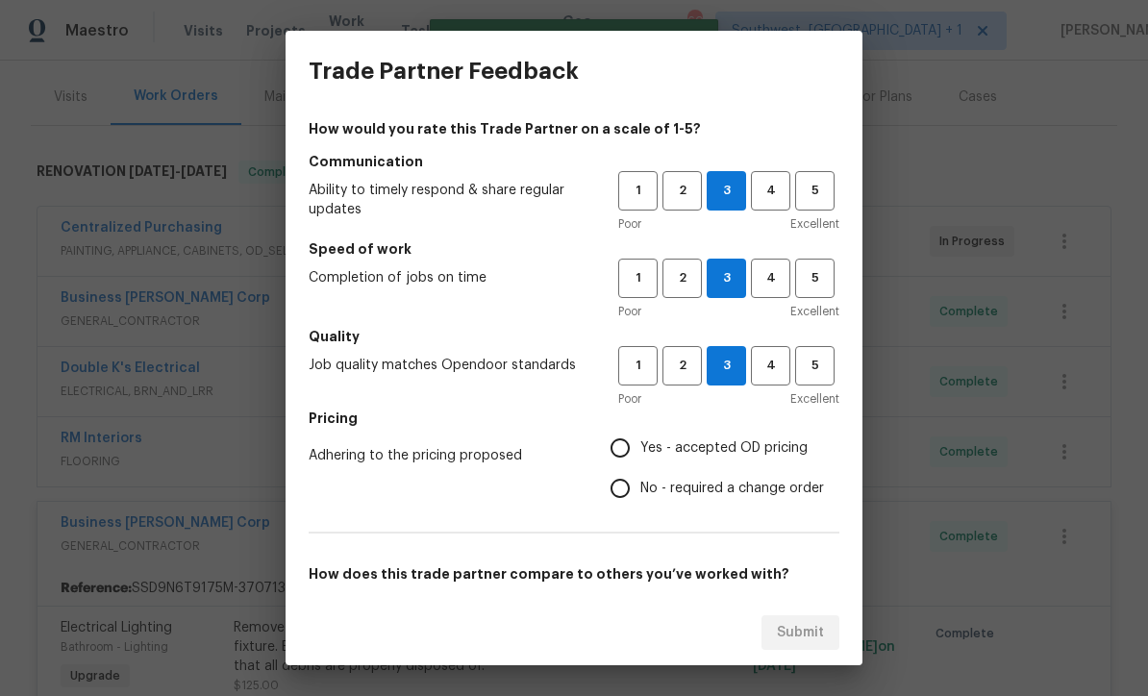
click at [620, 444] on input "Yes - accepted OD pricing" at bounding box center [620, 448] width 40 height 40
radio input "true"
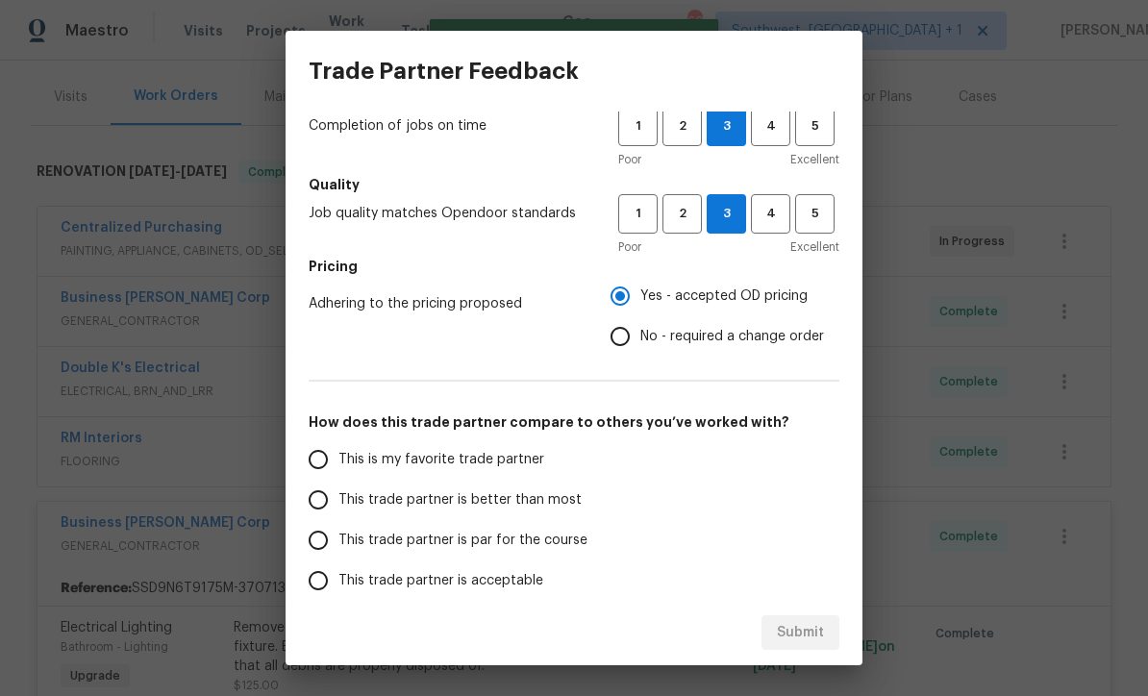
scroll to position [154, 0]
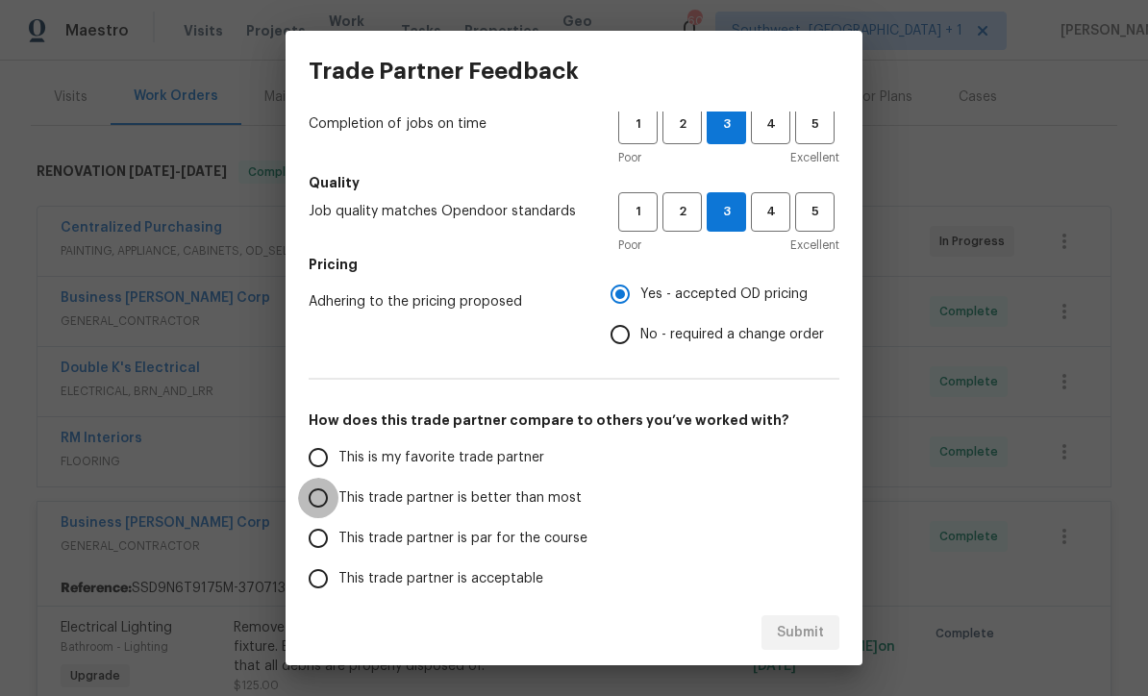
click at [313, 513] on input "This trade partner is better than most" at bounding box center [318, 498] width 40 height 40
radio input "false"
click at [311, 543] on input "This trade partner is par for the course" at bounding box center [318, 538] width 40 height 40
click at [800, 623] on span "Submit" at bounding box center [800, 633] width 47 height 24
radio input "true"
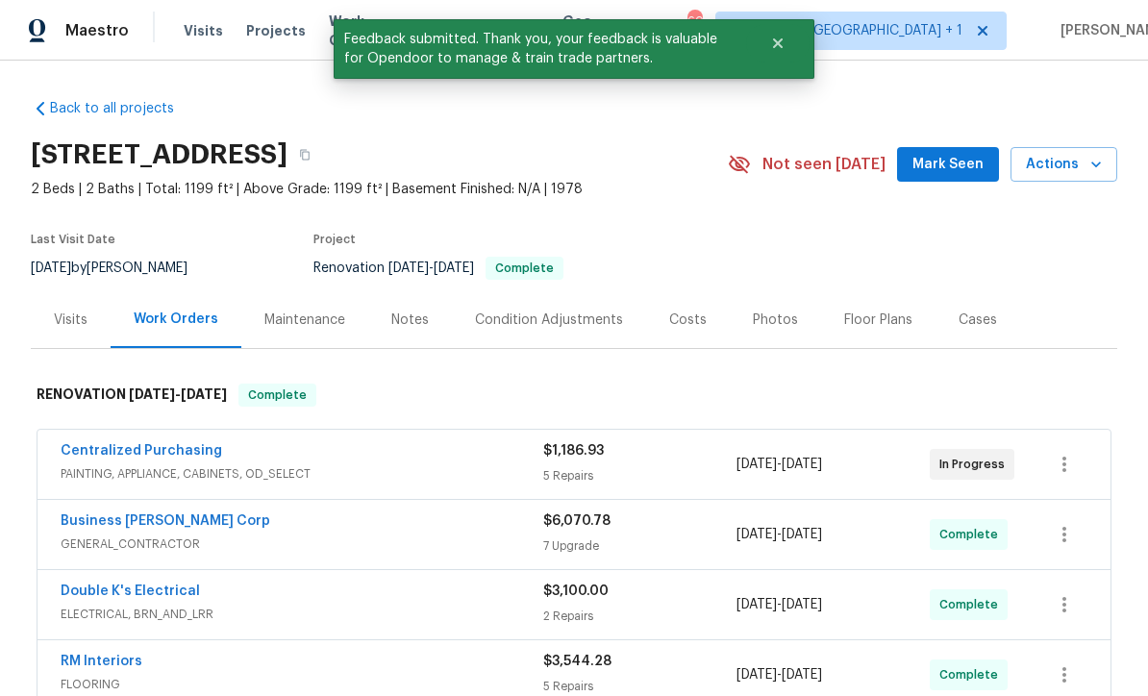
scroll to position [0, 0]
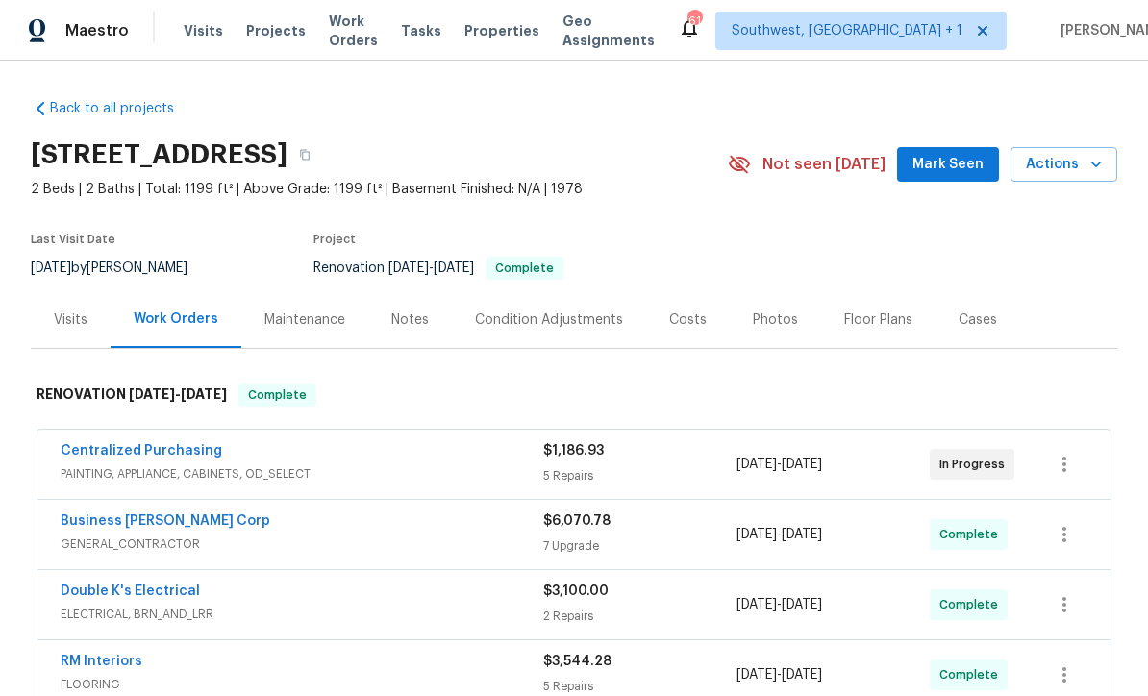
click at [689, 329] on div "Costs" at bounding box center [688, 320] width 38 height 19
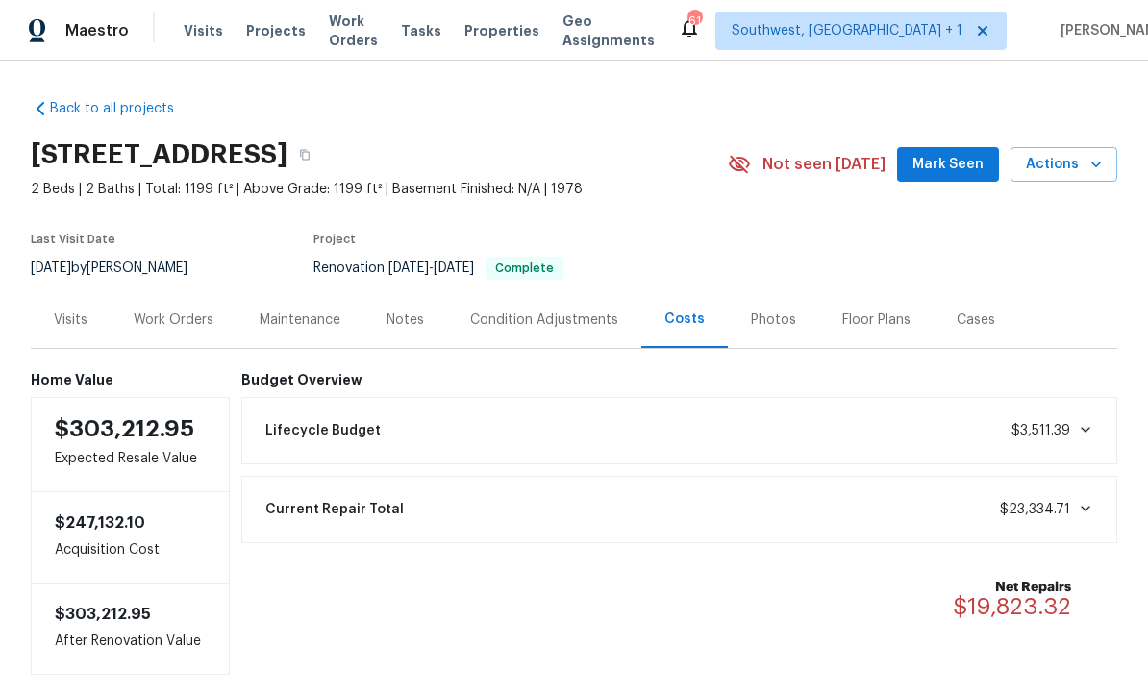
click at [167, 315] on div "Work Orders" at bounding box center [174, 320] width 80 height 19
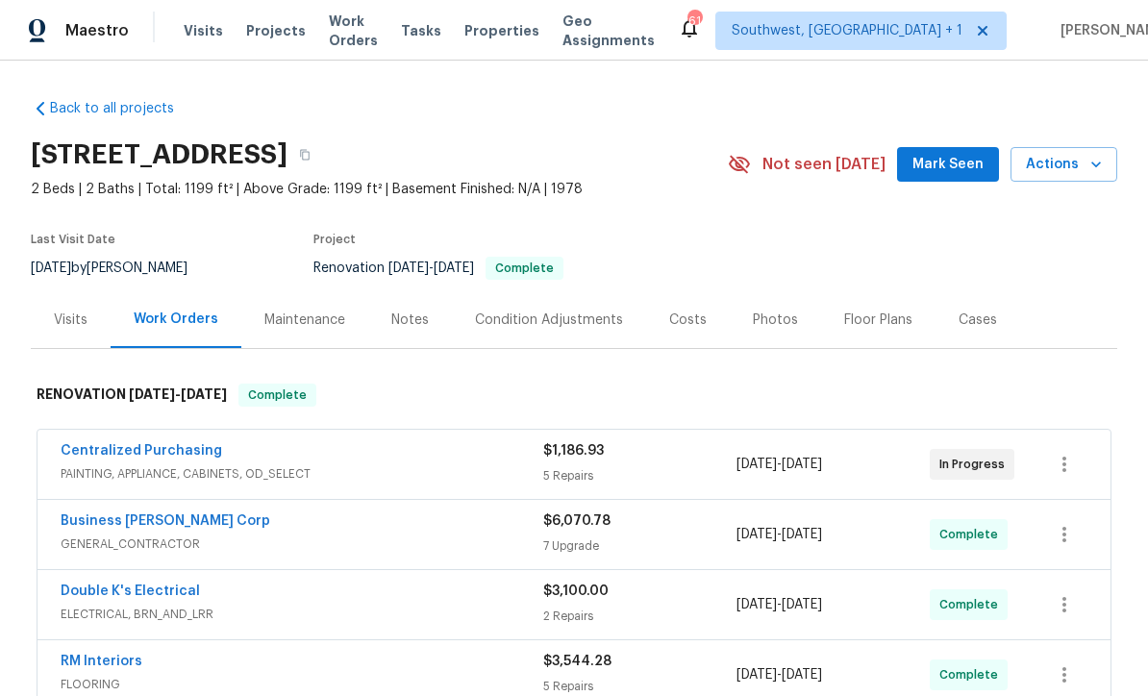
click at [339, 34] on span "Work Orders" at bounding box center [353, 31] width 49 height 38
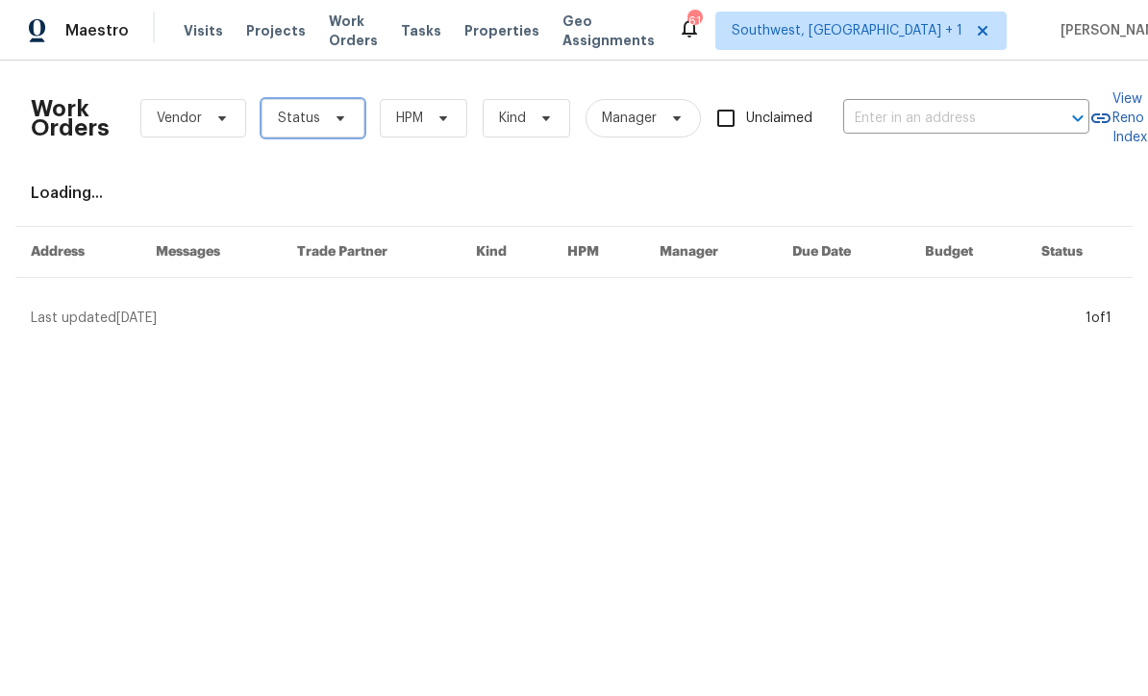
click at [294, 114] on span "Status" at bounding box center [299, 118] width 42 height 19
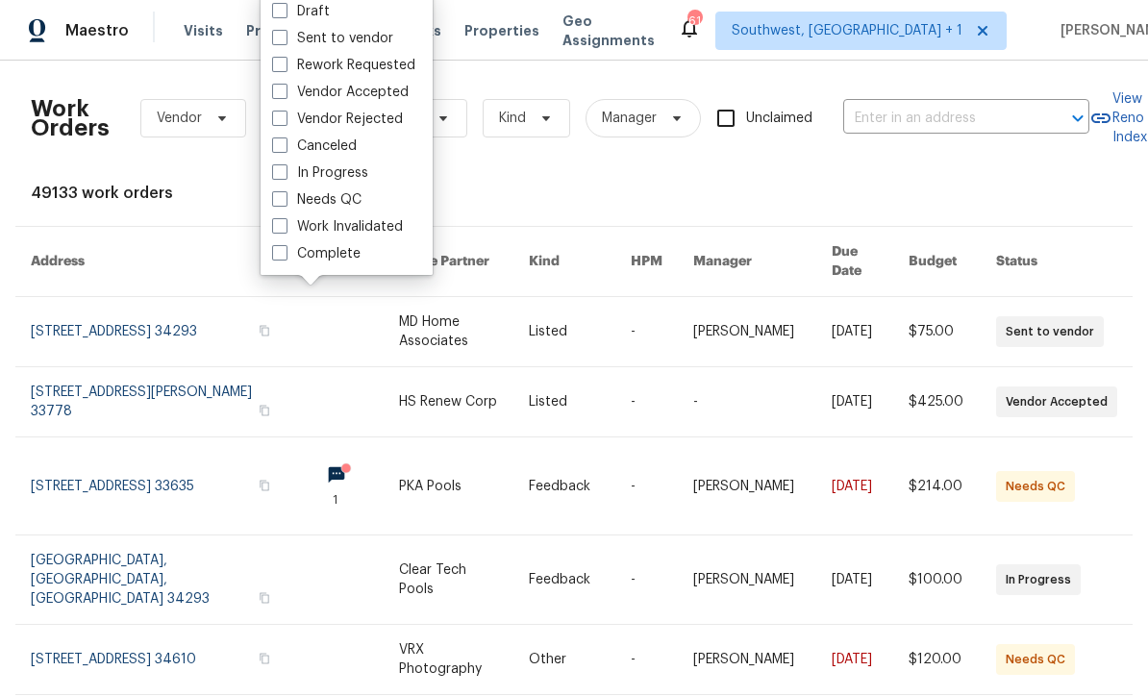
click at [279, 201] on span at bounding box center [279, 198] width 15 height 15
click at [279, 201] on input "Needs QC" at bounding box center [278, 196] width 13 height 13
checkbox input "true"
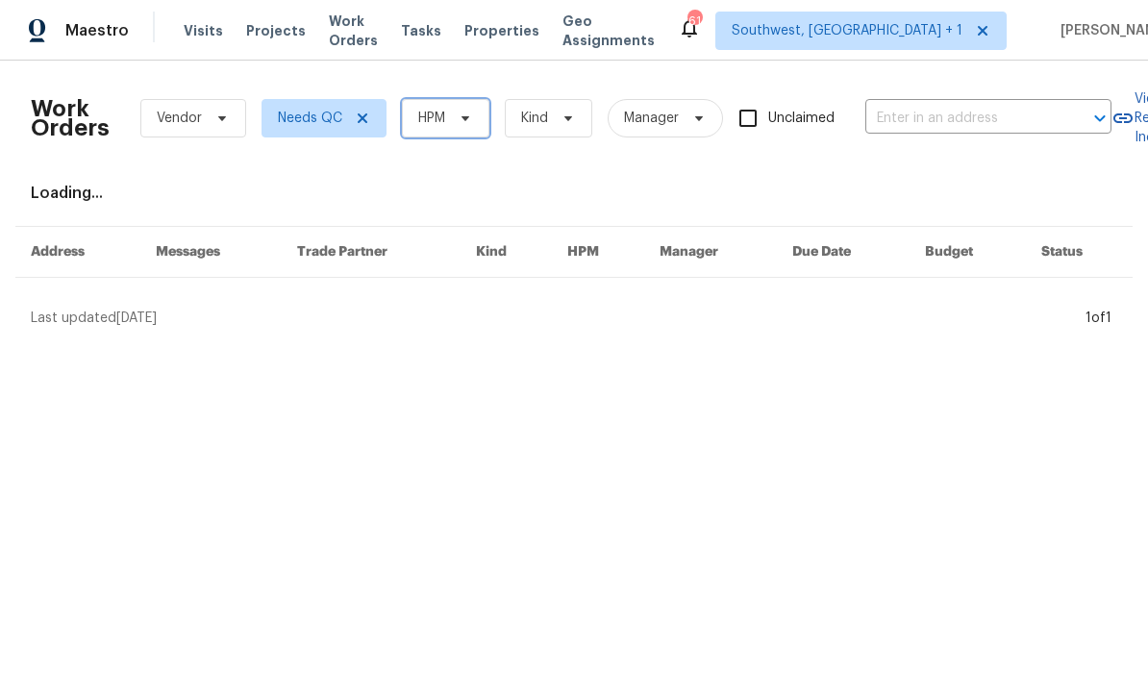
click at [426, 115] on span "HPM" at bounding box center [431, 118] width 27 height 19
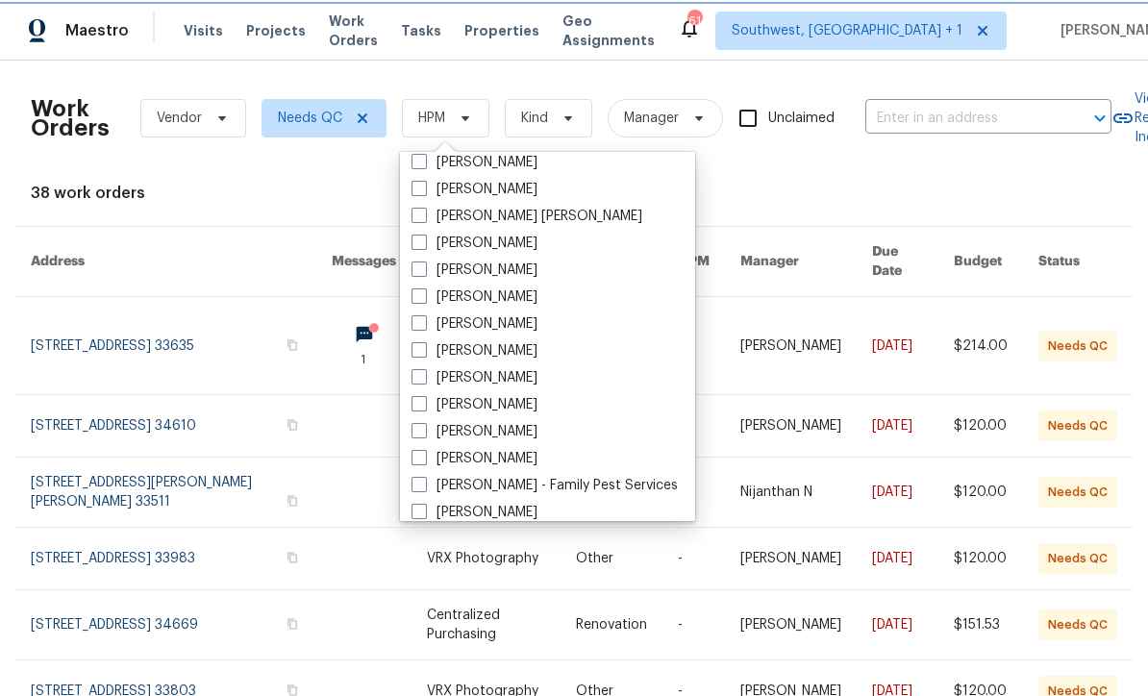
scroll to position [152, 0]
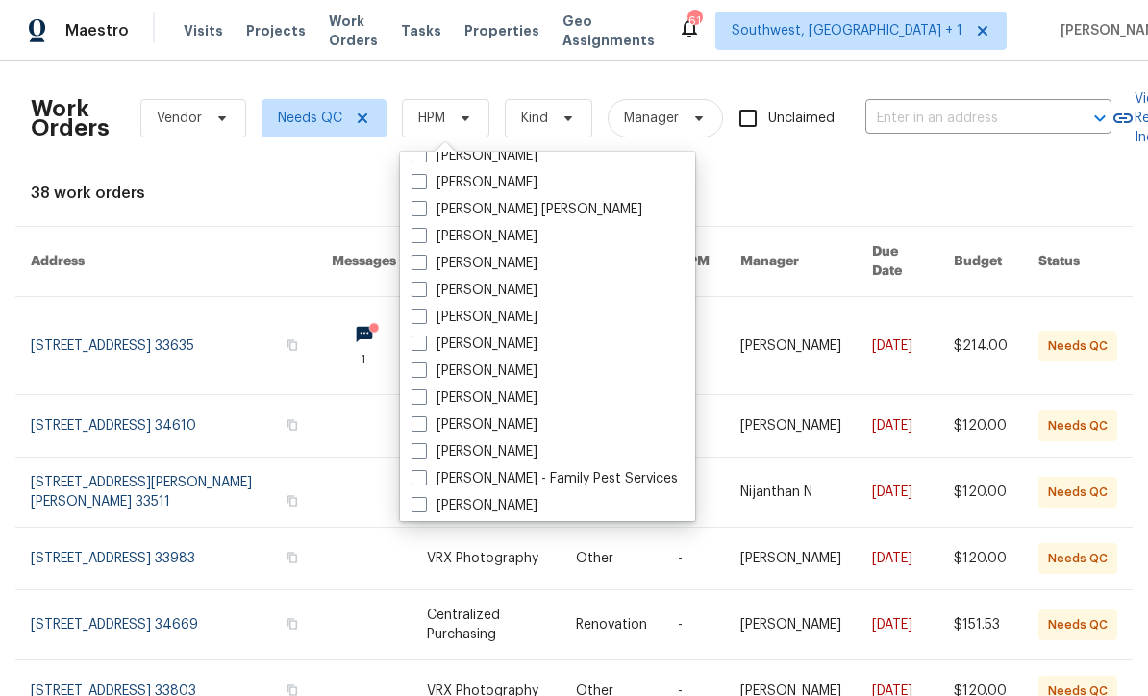
click at [419, 390] on span at bounding box center [419, 397] width 15 height 15
click at [419, 389] on input "[PERSON_NAME]" at bounding box center [418, 395] width 13 height 13
checkbox input "true"
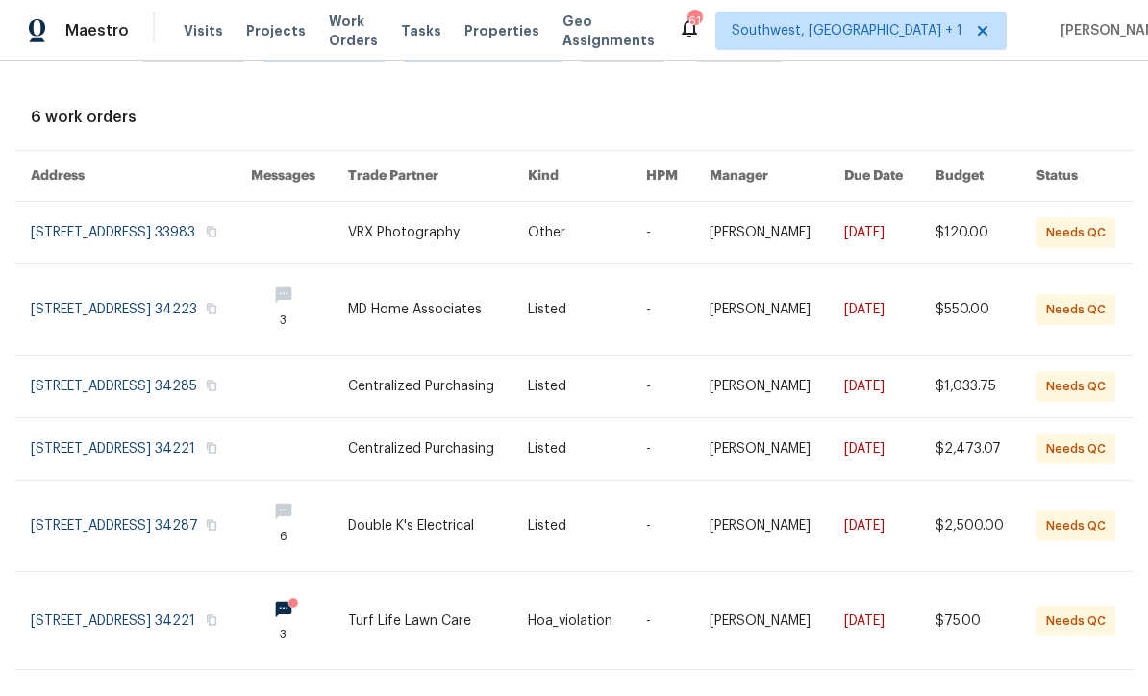
scroll to position [75, 0]
click at [431, 636] on link at bounding box center [438, 621] width 181 height 97
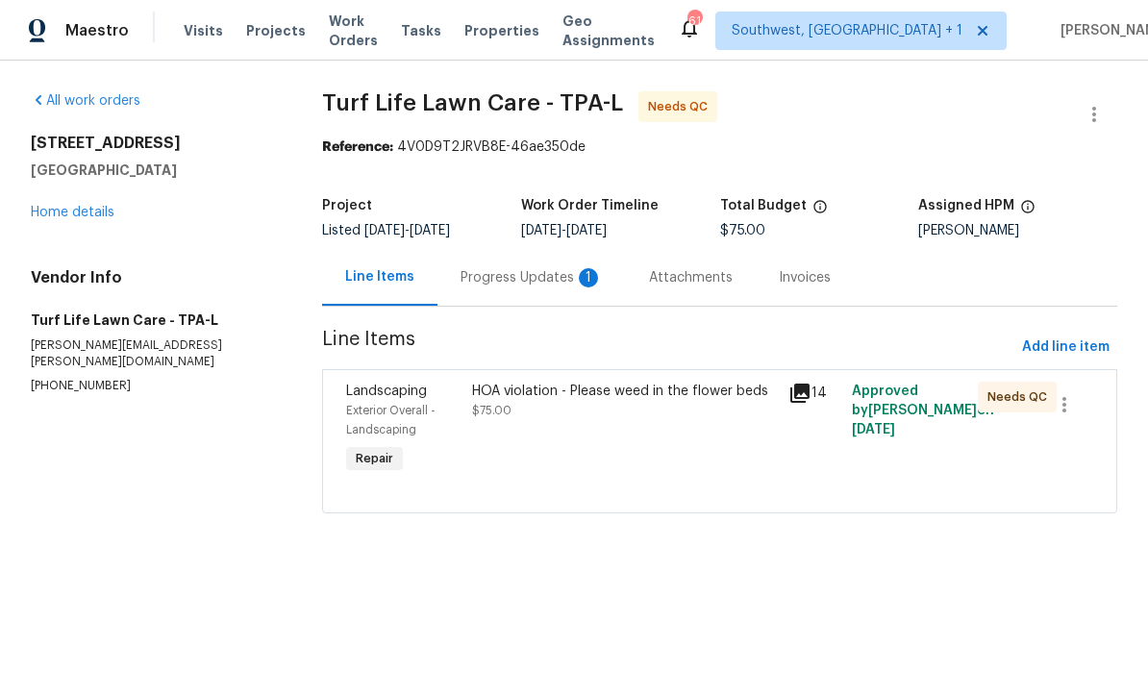
click at [463, 267] on div "Progress Updates 1" at bounding box center [532, 277] width 189 height 57
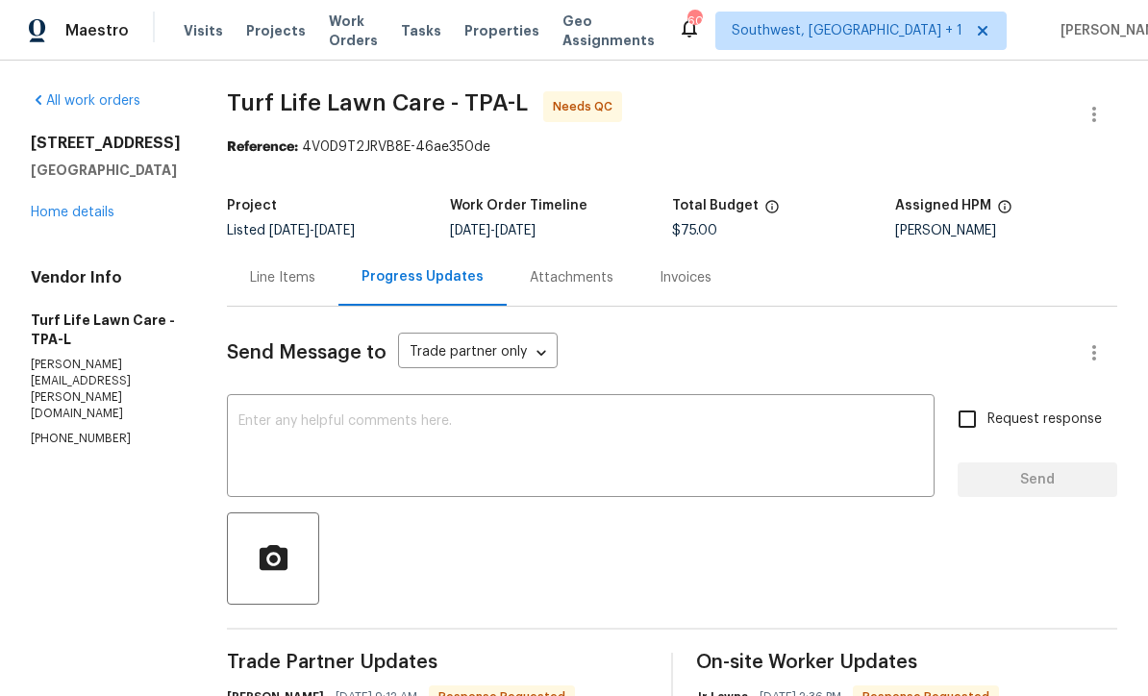
click at [250, 286] on div "Line Items" at bounding box center [282, 277] width 65 height 19
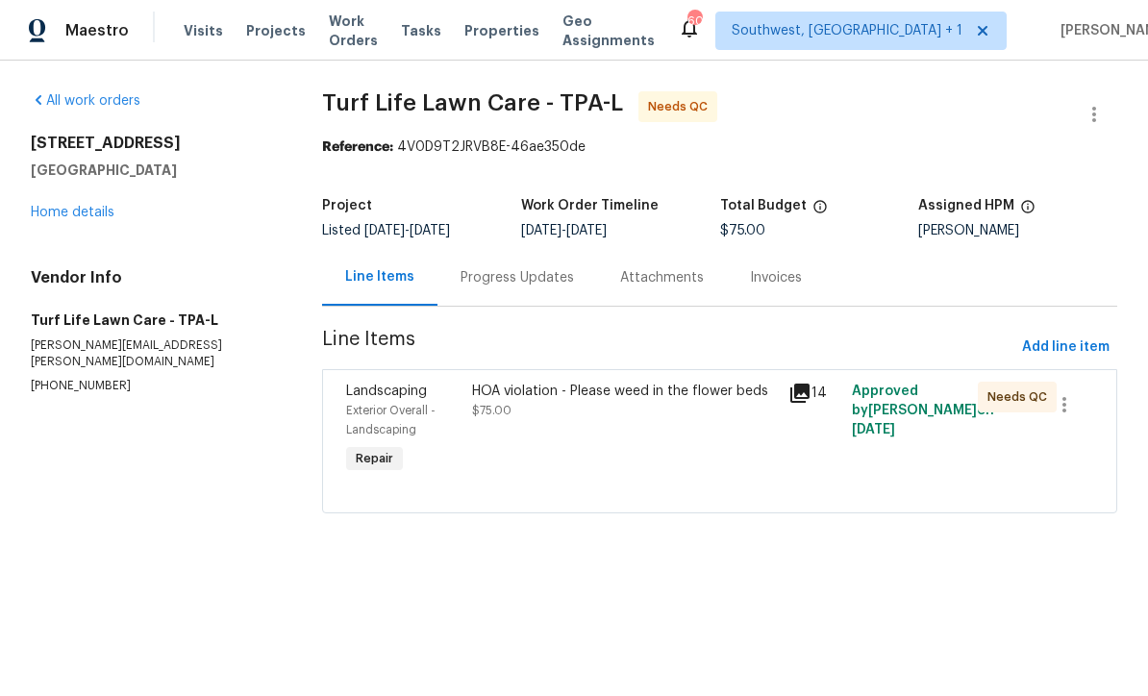
click at [606, 425] on div "HOA violation - Please weed in the flower beds $75.00" at bounding box center [625, 430] width 316 height 108
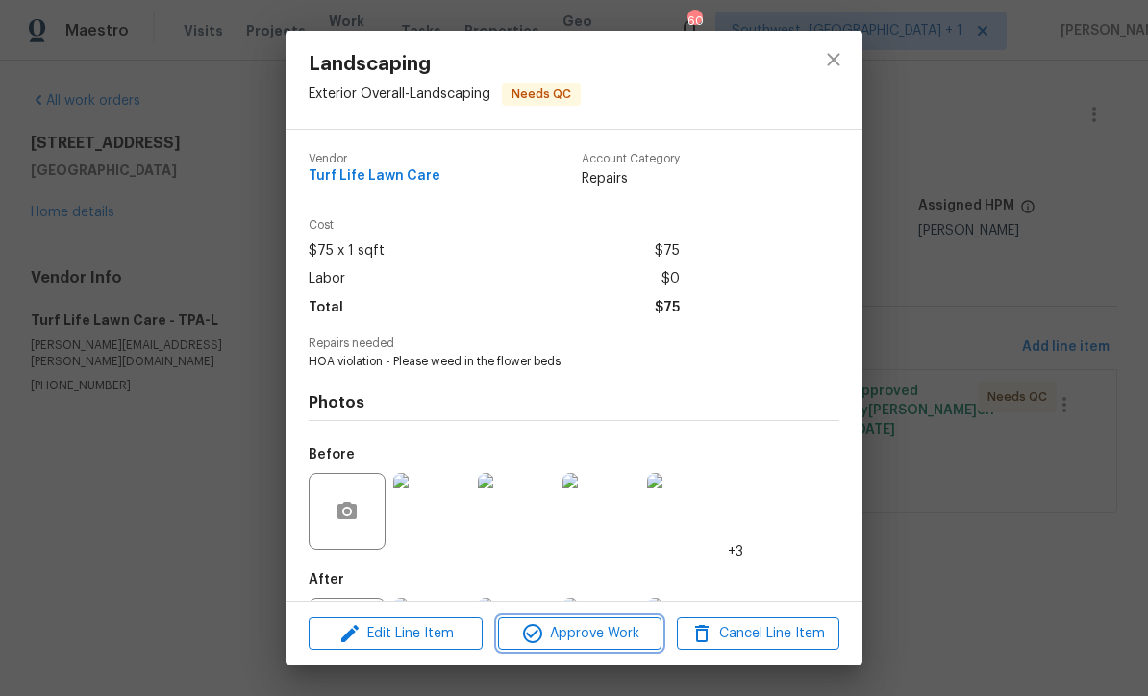
click at [599, 637] on span "Approve Work" at bounding box center [579, 634] width 151 height 24
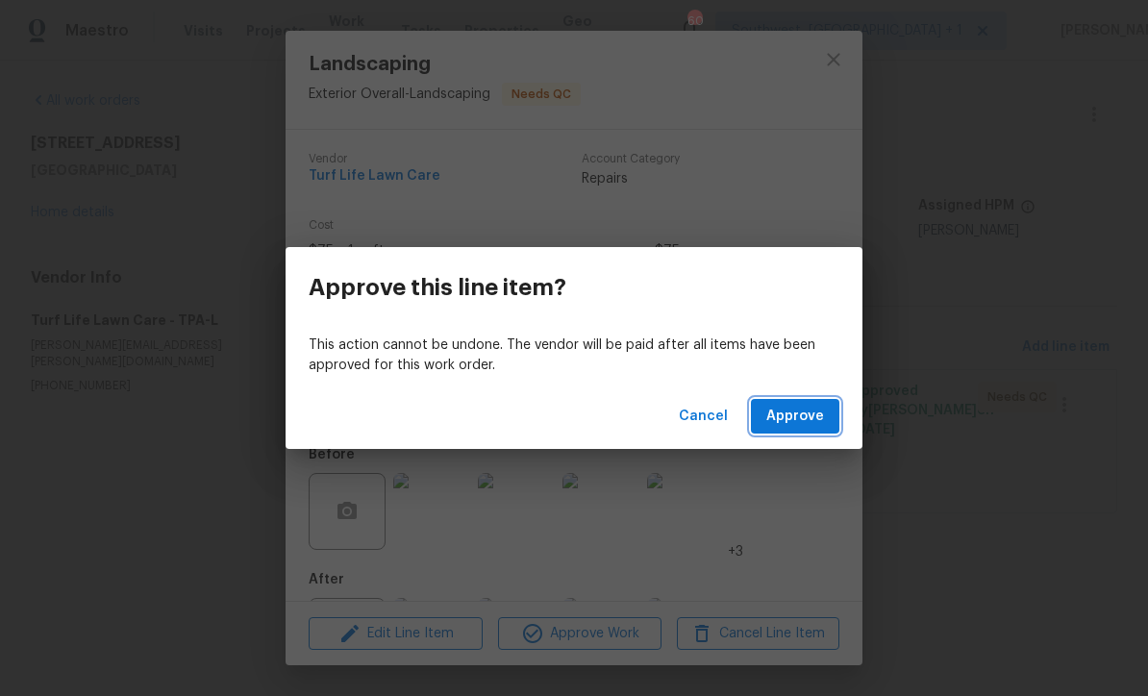
click at [803, 419] on span "Approve" at bounding box center [796, 417] width 58 height 24
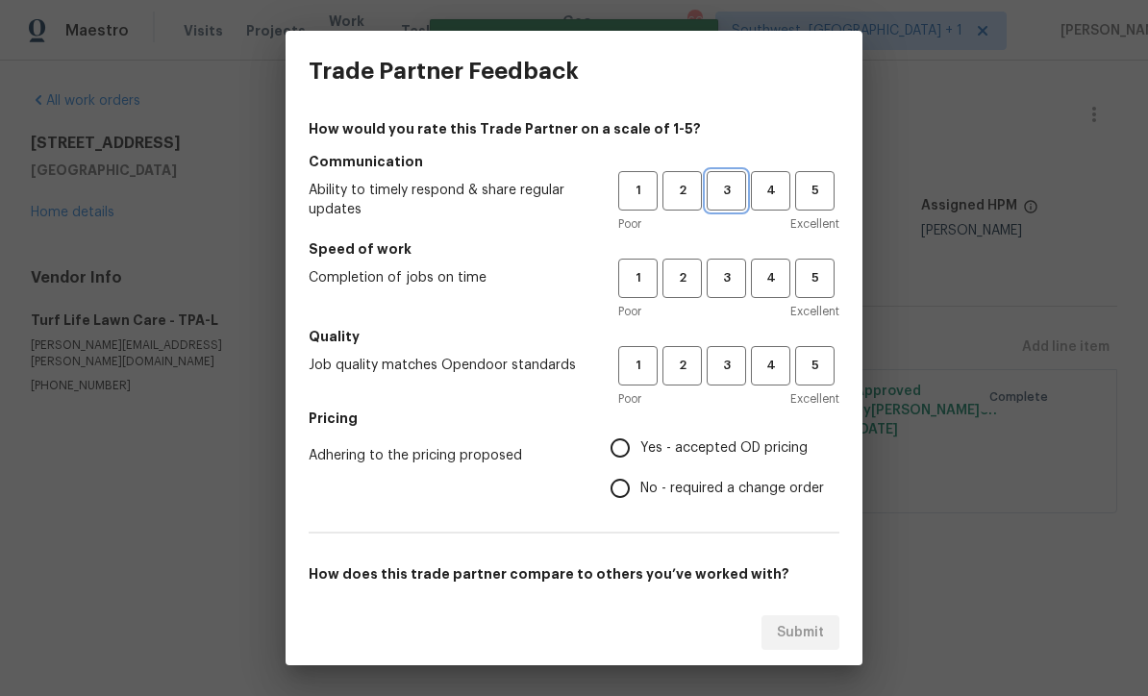
click at [721, 189] on span "3" at bounding box center [727, 191] width 36 height 22
click at [724, 384] on button "3" at bounding box center [726, 365] width 39 height 39
click at [739, 272] on span "3" at bounding box center [727, 278] width 36 height 22
click at [621, 441] on input "Yes - accepted OD pricing" at bounding box center [620, 448] width 40 height 40
radio input "true"
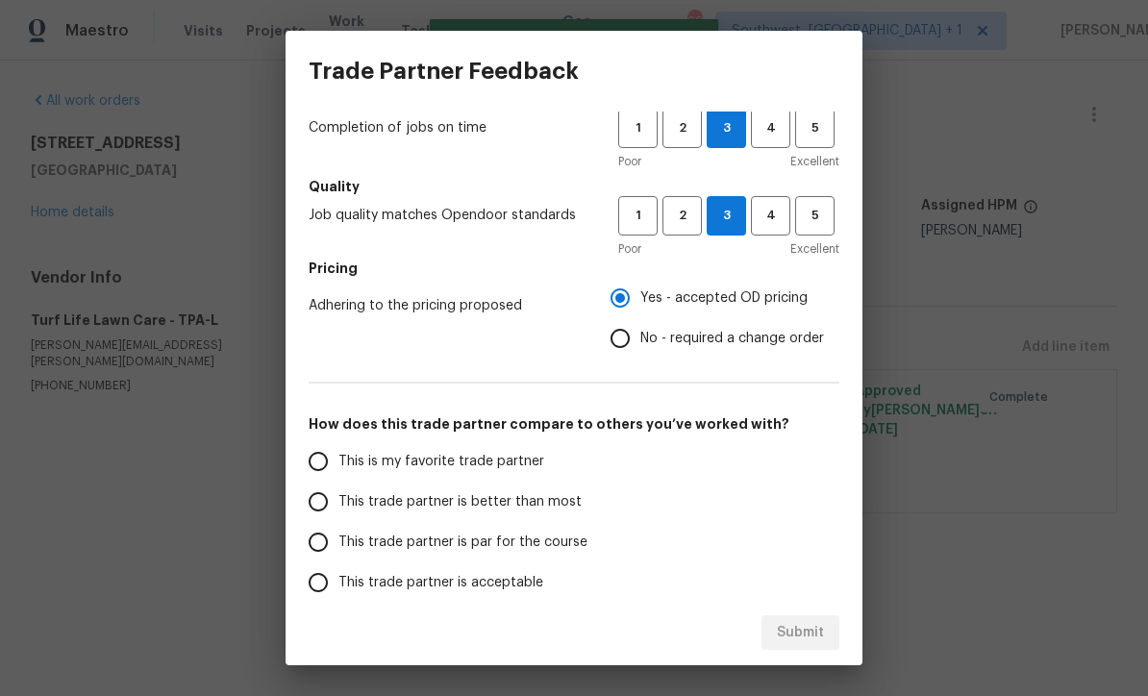
scroll to position [147, 0]
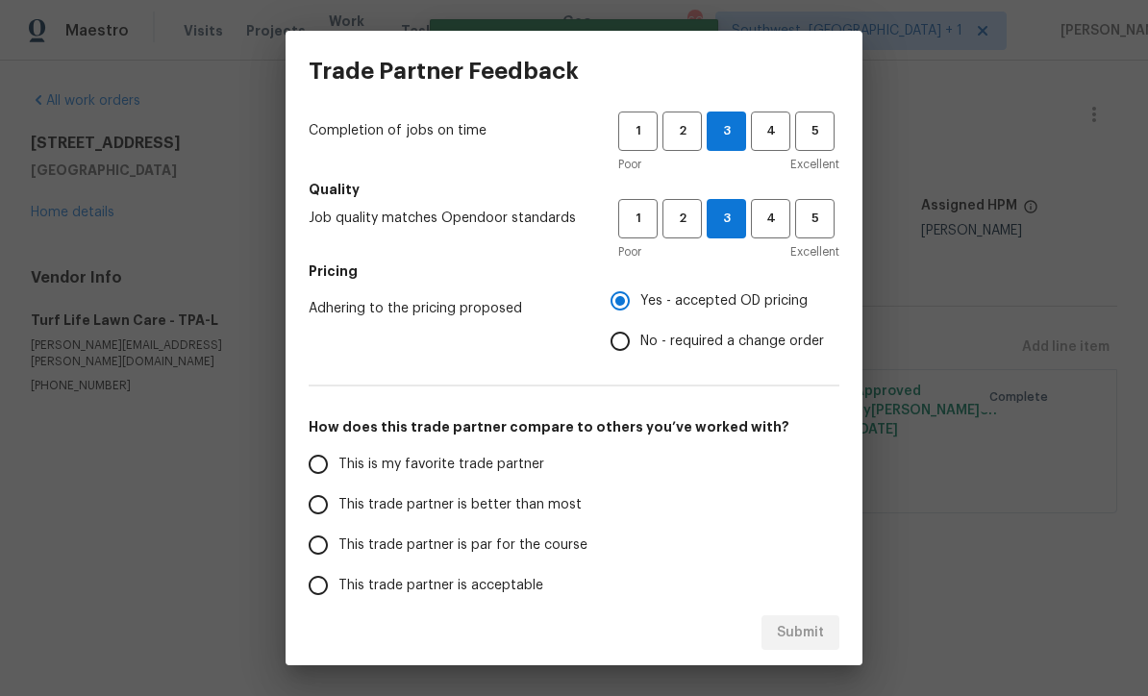
click at [334, 533] on input "This trade partner is par for the course" at bounding box center [318, 545] width 40 height 40
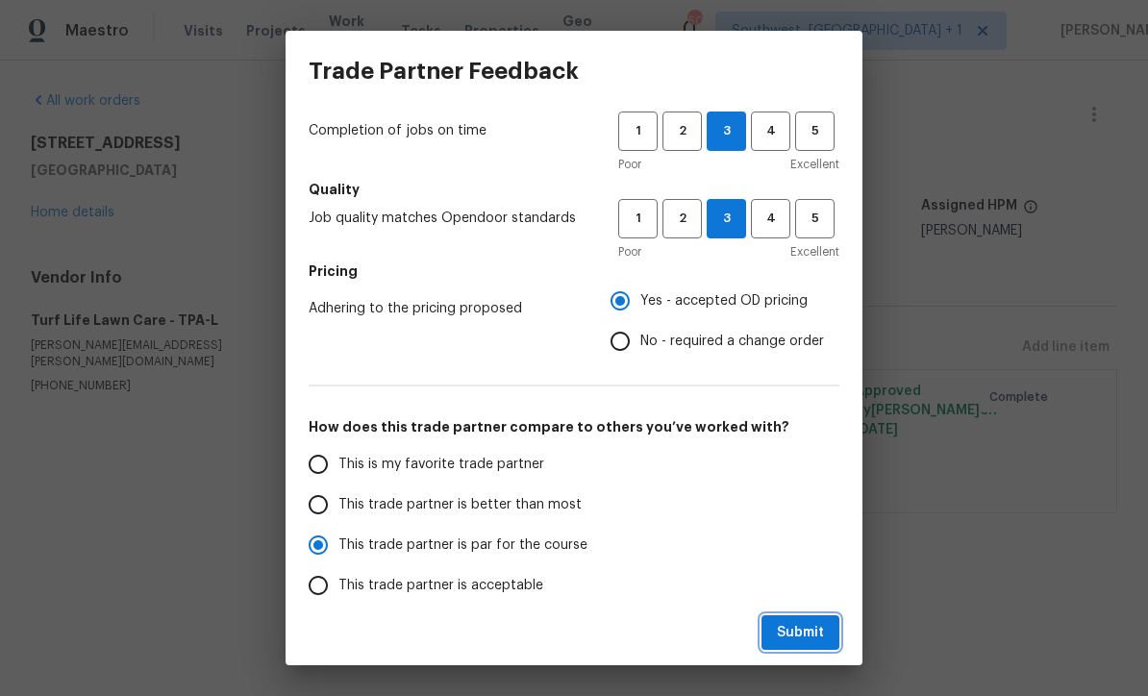
click at [795, 619] on button "Submit" at bounding box center [801, 634] width 78 height 36
radio input "true"
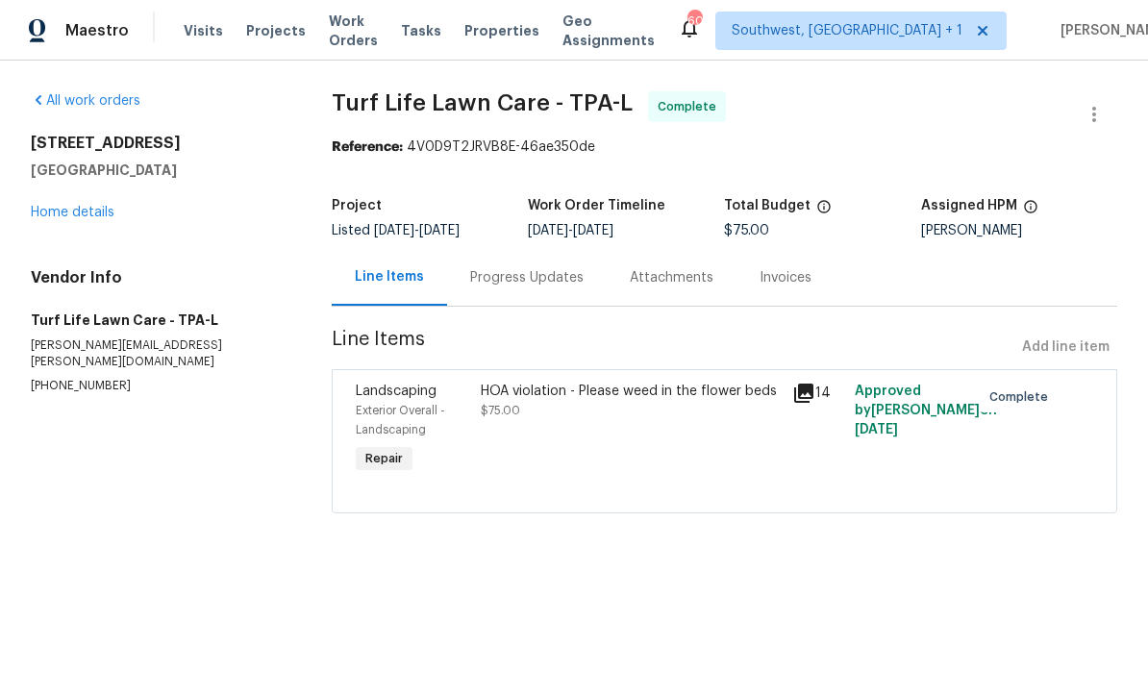
click at [329, 38] on span "Work Orders" at bounding box center [353, 31] width 49 height 38
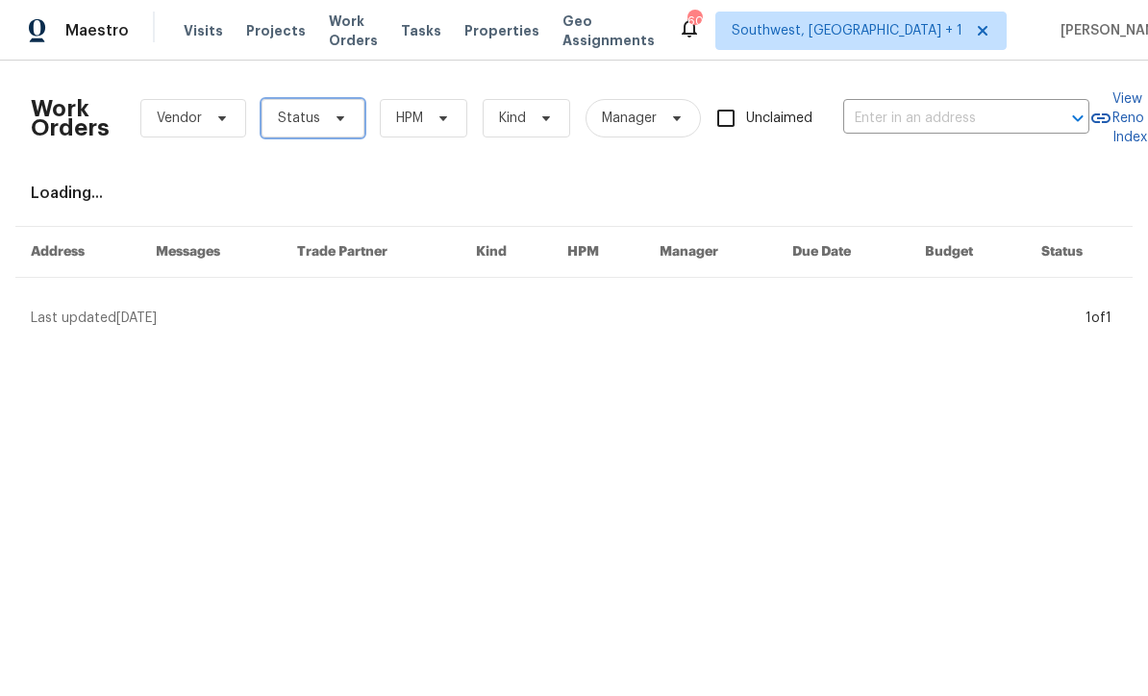
click at [298, 124] on span "Status" at bounding box center [299, 118] width 42 height 19
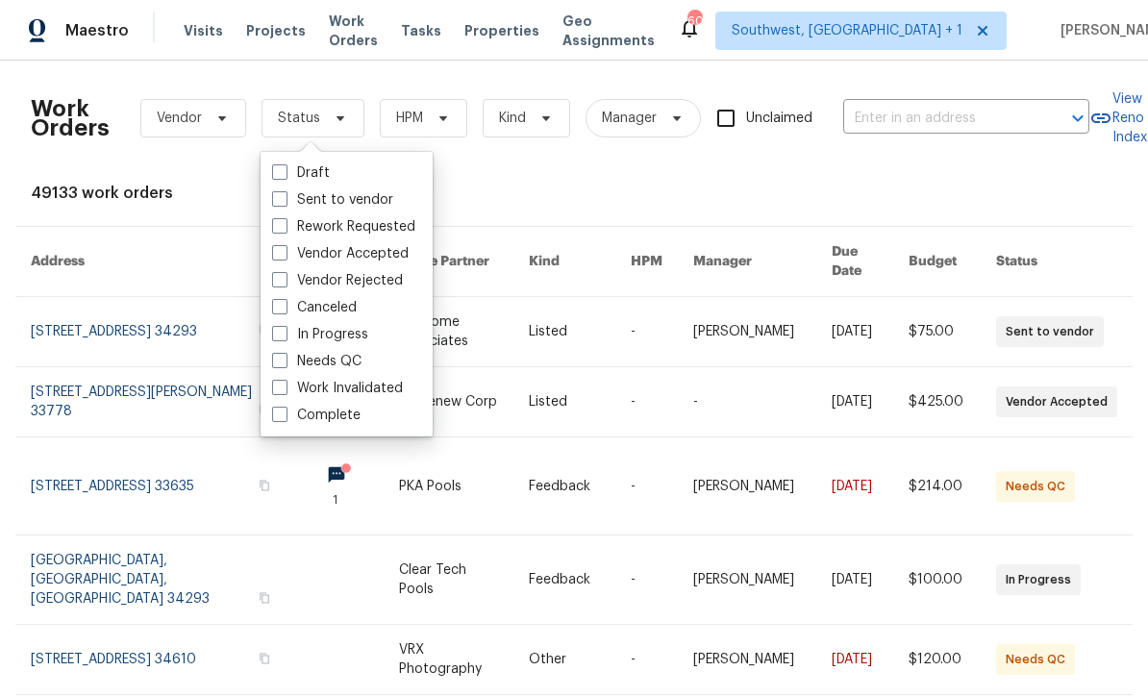
click at [278, 369] on label "Needs QC" at bounding box center [316, 361] width 89 height 19
click at [278, 365] on input "Needs QC" at bounding box center [278, 358] width 13 height 13
checkbox input "true"
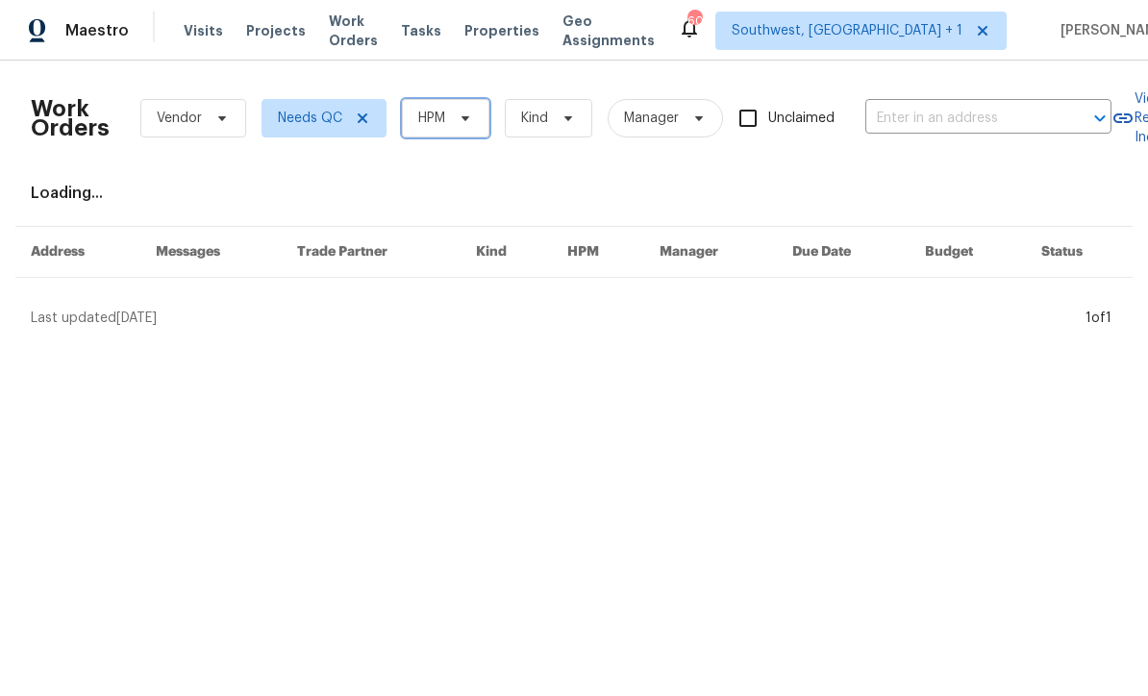
click at [426, 127] on span "HPM" at bounding box center [431, 118] width 27 height 19
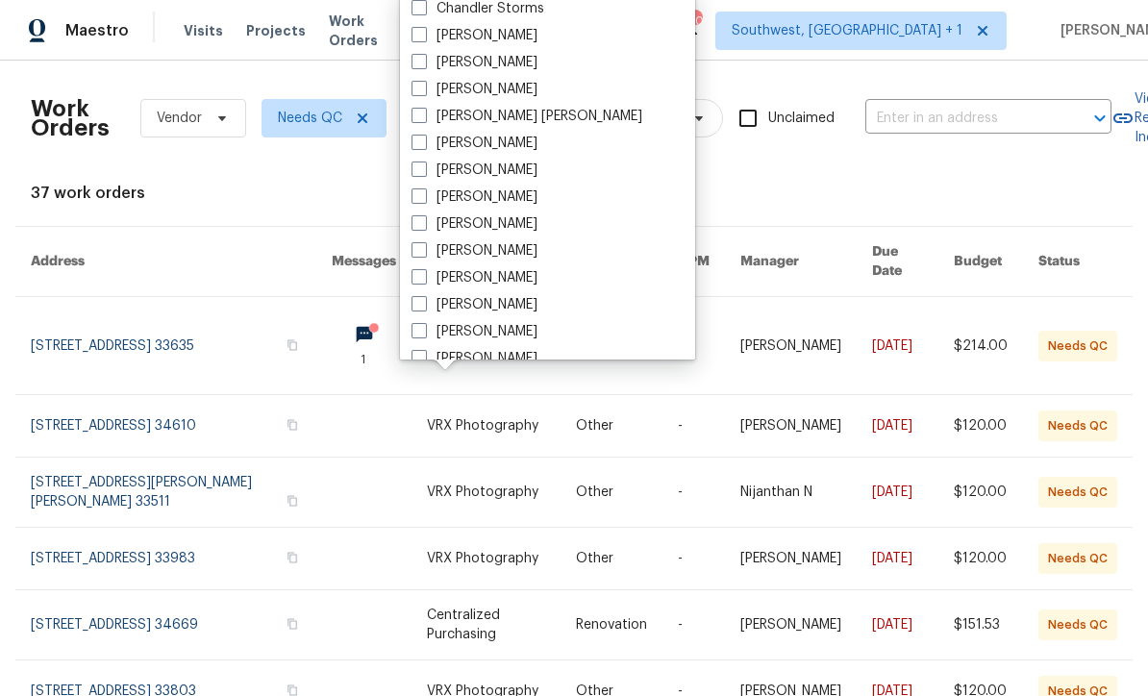
scroll to position [88, 0]
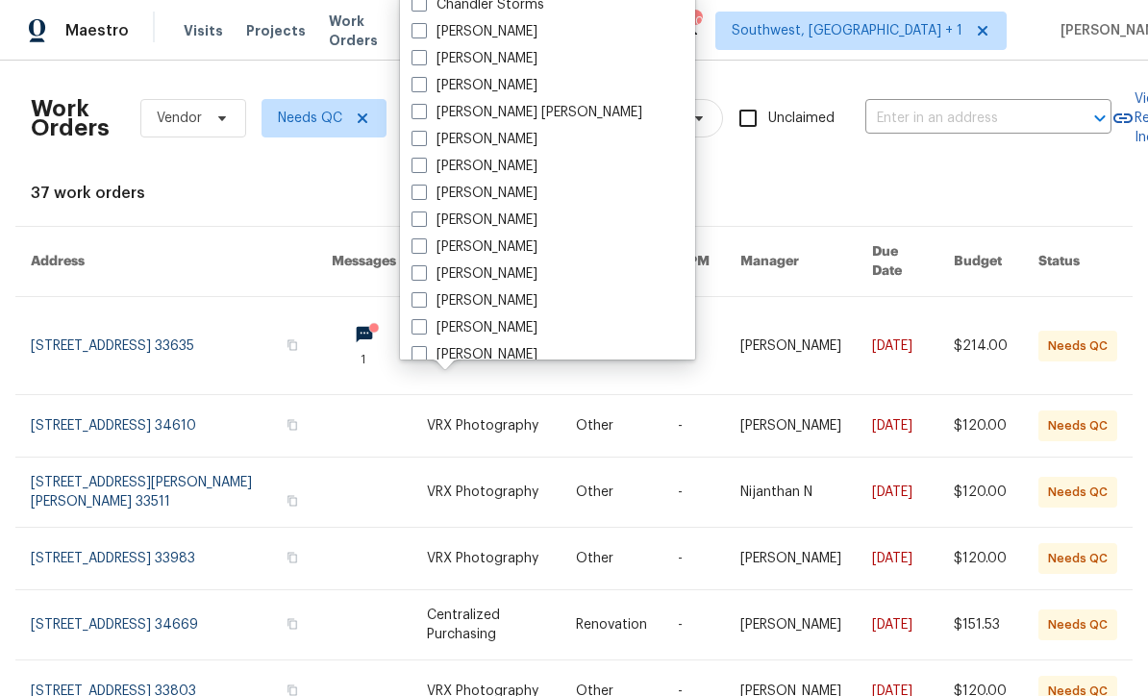
click at [414, 292] on span at bounding box center [419, 299] width 15 height 15
click at [414, 292] on input "[PERSON_NAME]" at bounding box center [418, 297] width 13 height 13
checkbox input "true"
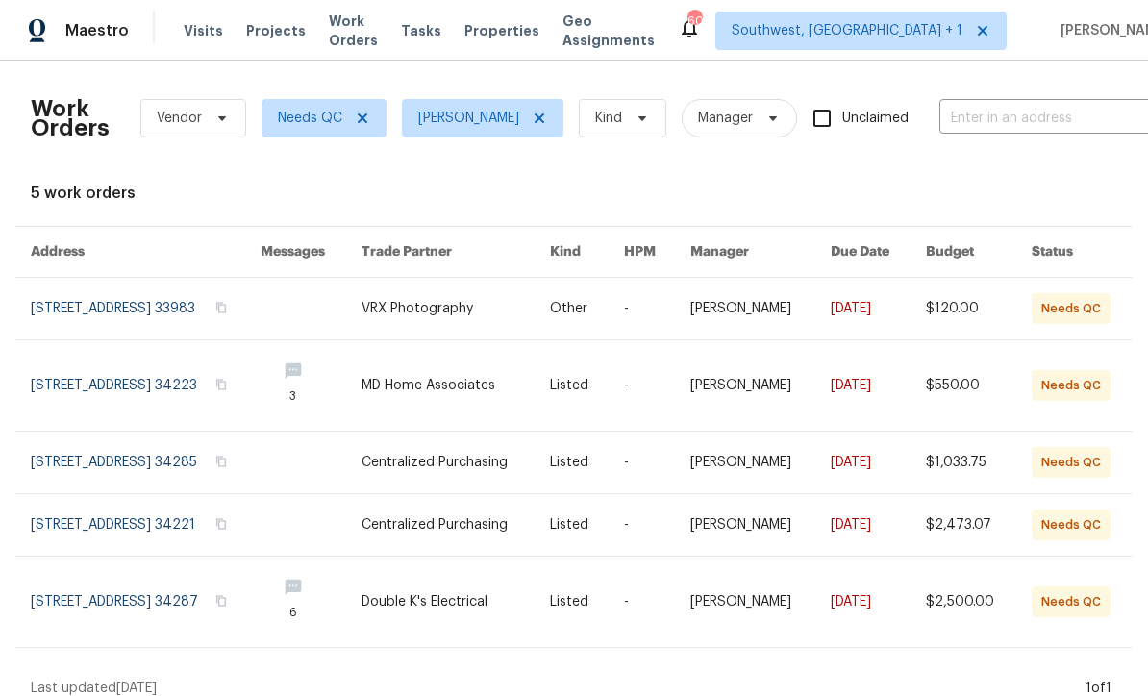
scroll to position [17, 0]
click at [95, 581] on link at bounding box center [146, 602] width 230 height 90
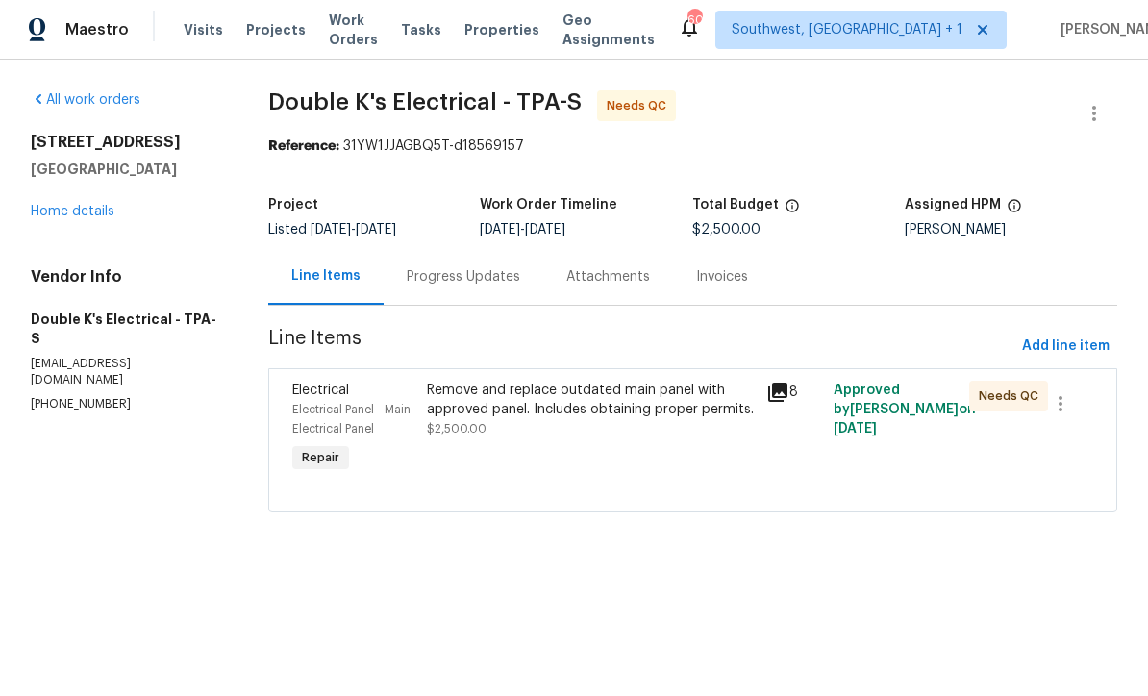
click at [433, 274] on div "Progress Updates" at bounding box center [464, 277] width 114 height 19
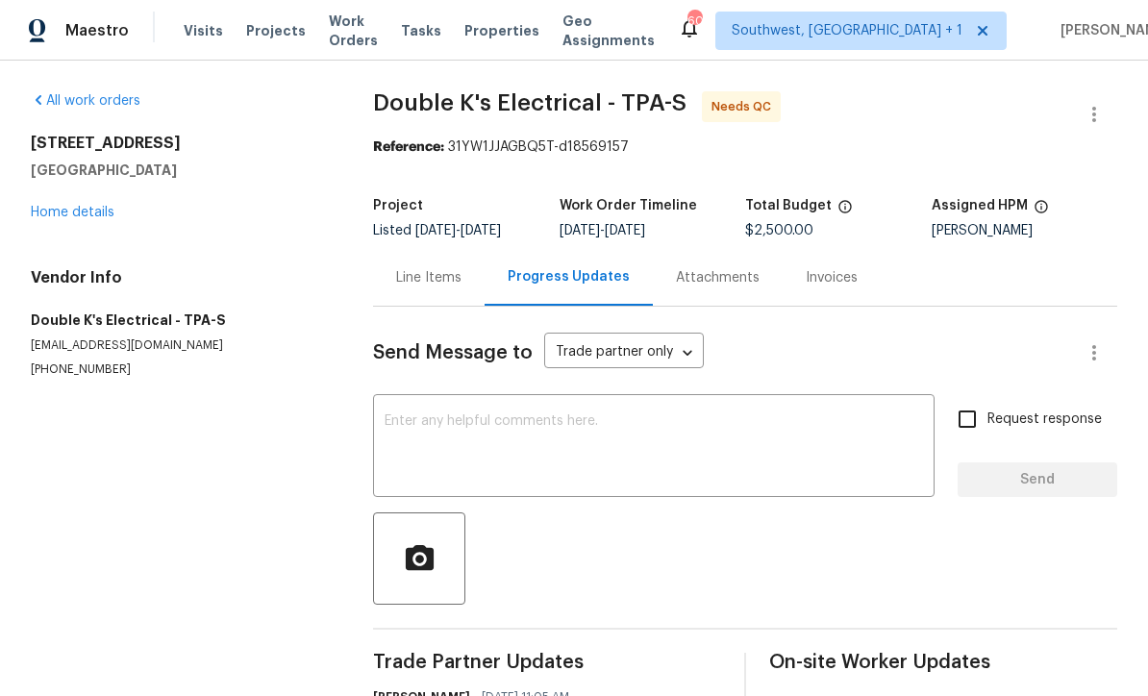
click at [398, 418] on textarea at bounding box center [654, 448] width 539 height 67
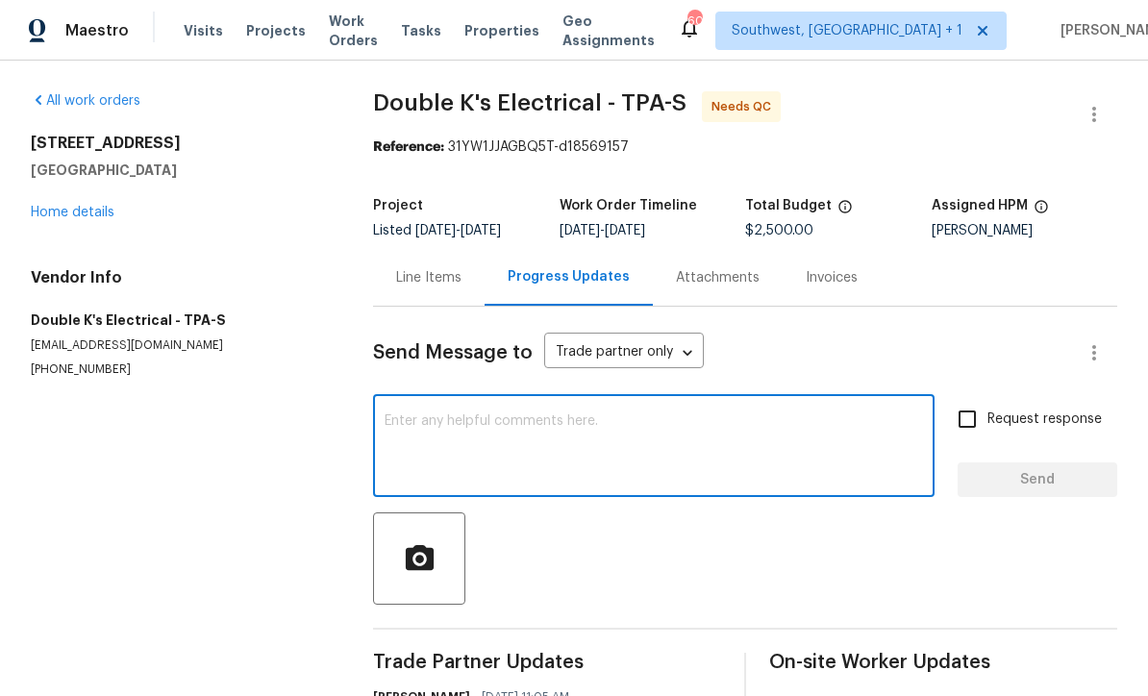
scroll to position [0, 0]
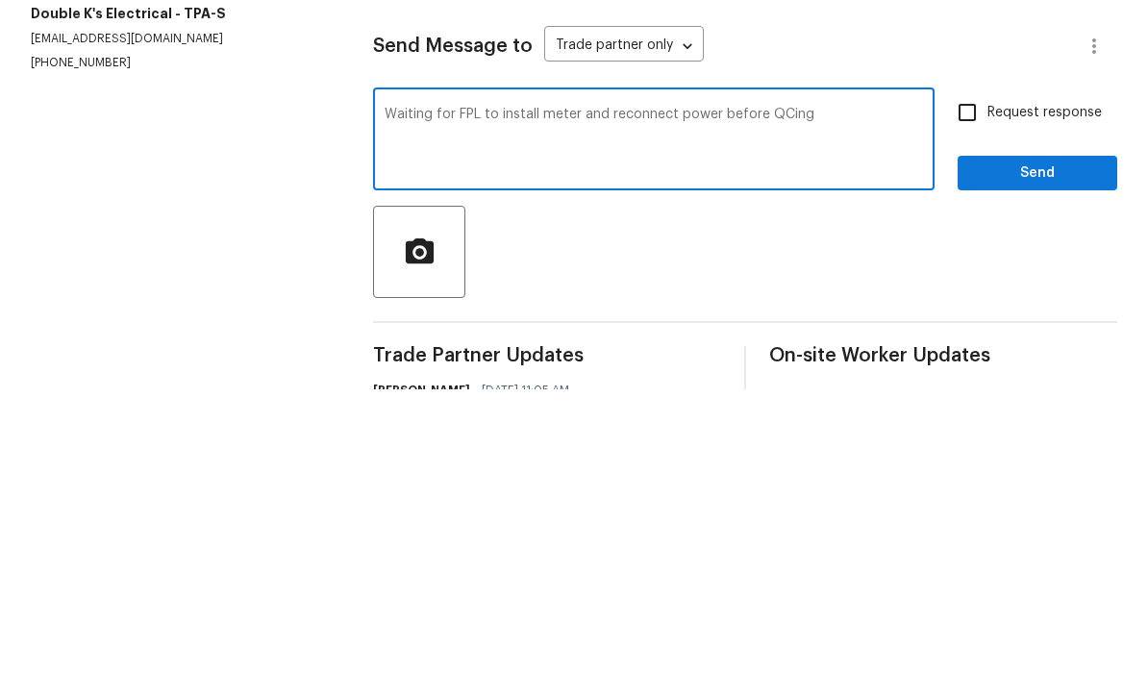
type textarea "Waiting for FPL to install meter and reconnect power before QCing"
click at [975, 399] on input "Request response" at bounding box center [967, 419] width 40 height 40
checkbox input "true"
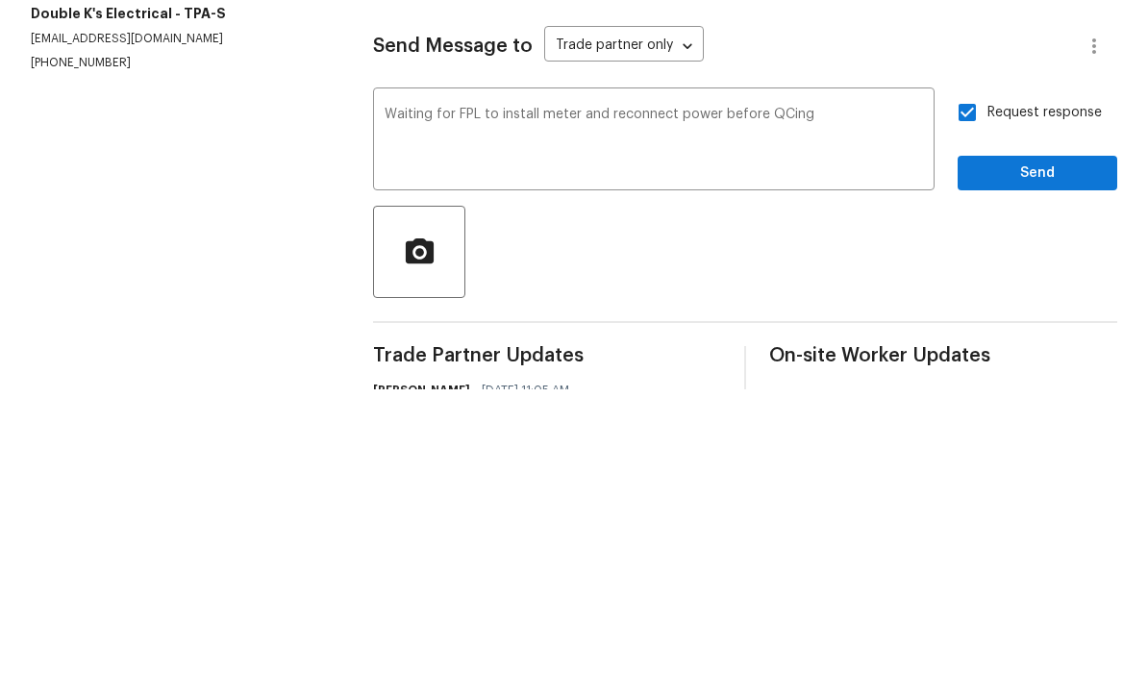
scroll to position [63, 0]
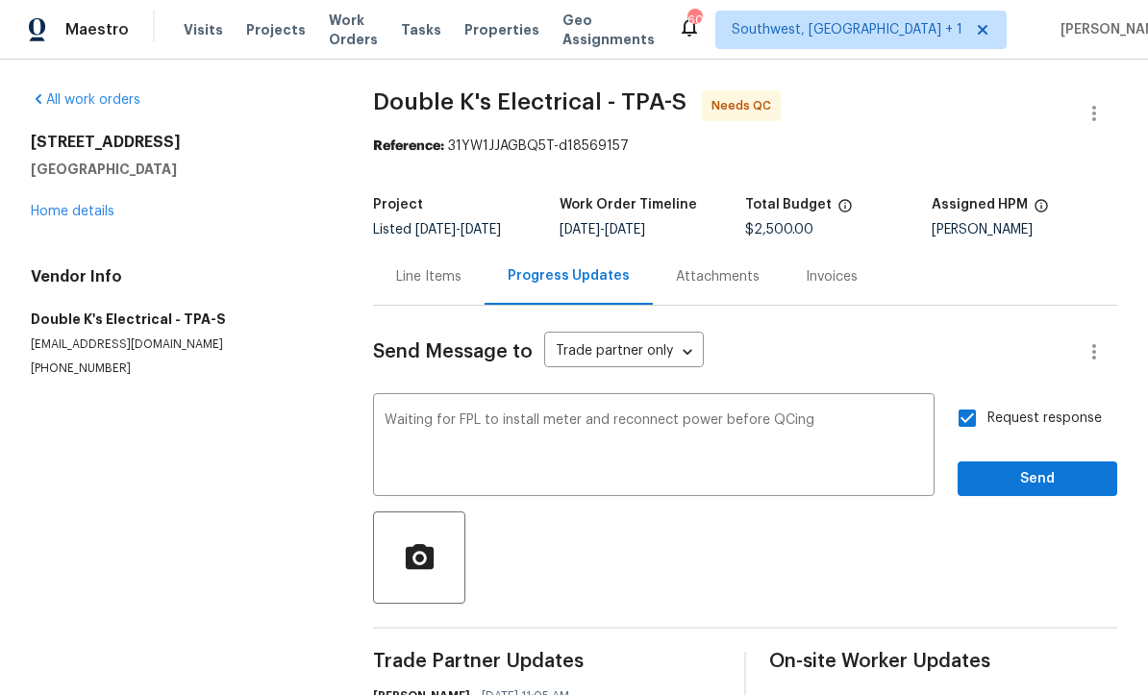
click at [395, 415] on textarea "Waiting for FPL to install meter and reconnect power before QCing" at bounding box center [654, 448] width 539 height 67
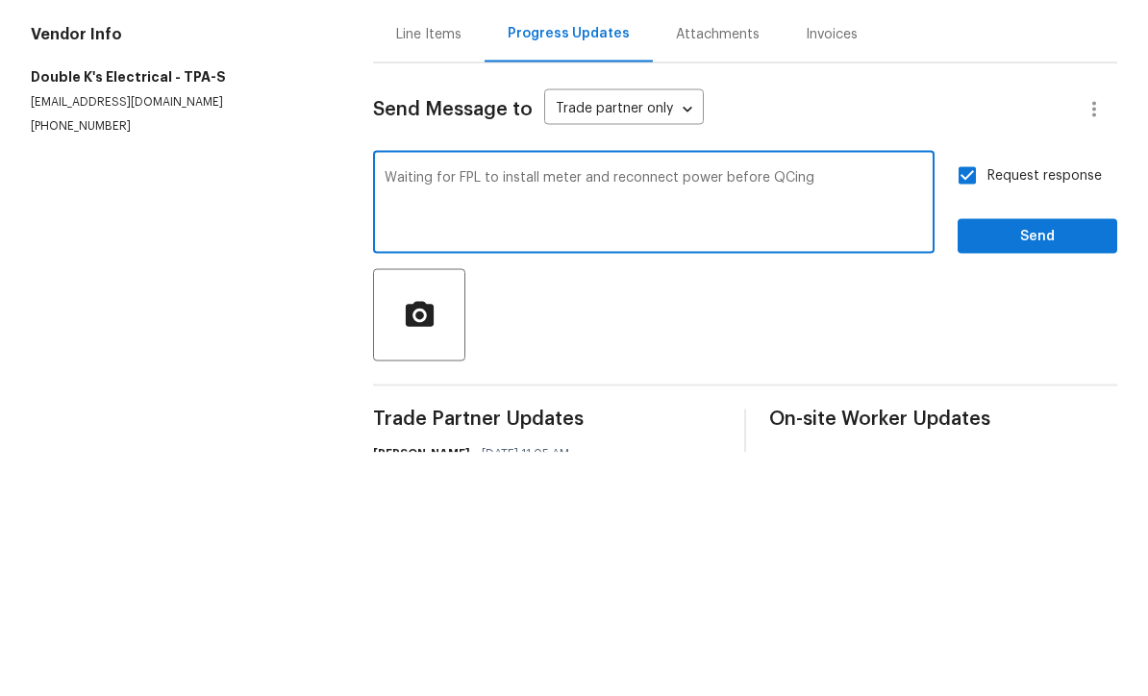
click at [391, 399] on div "Waiting for FPL to install meter and reconnect power before QCing x ​" at bounding box center [654, 448] width 562 height 98
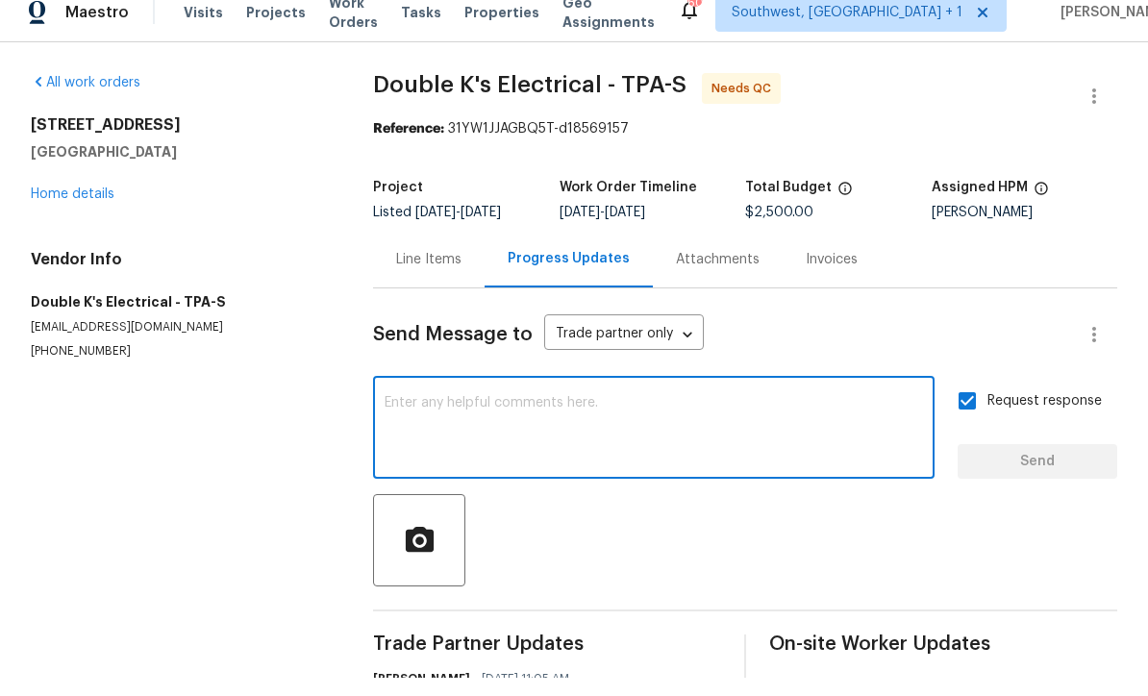
scroll to position [0, 0]
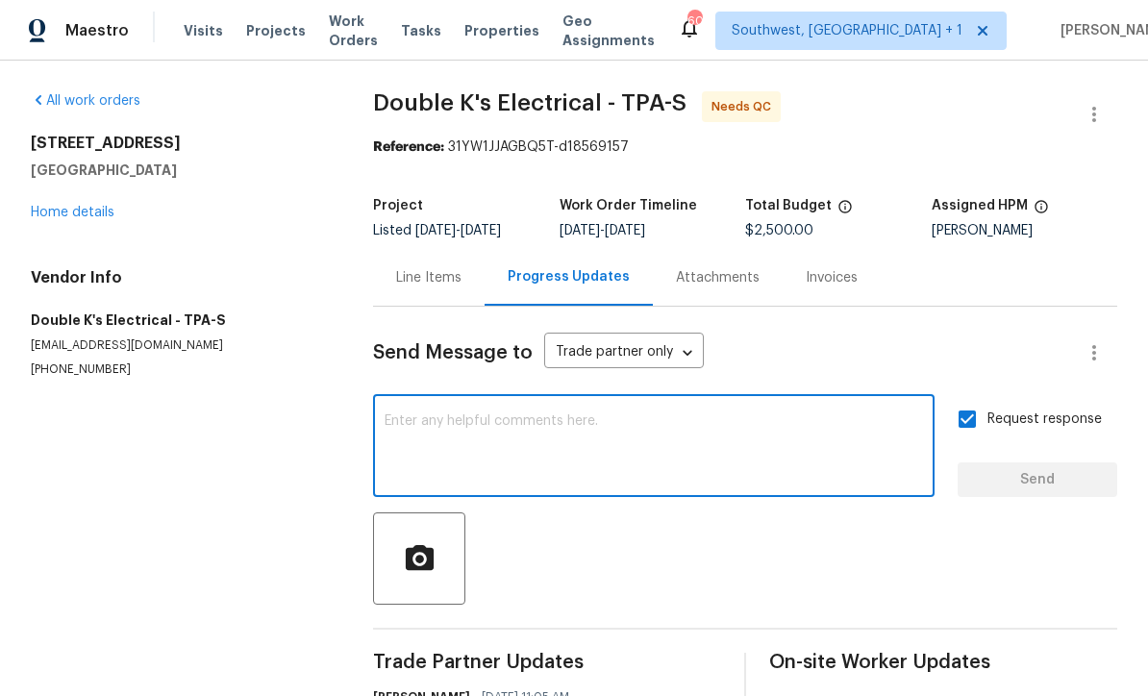
click at [88, 201] on div "[STREET_ADDRESS] Home details" at bounding box center [179, 178] width 296 height 88
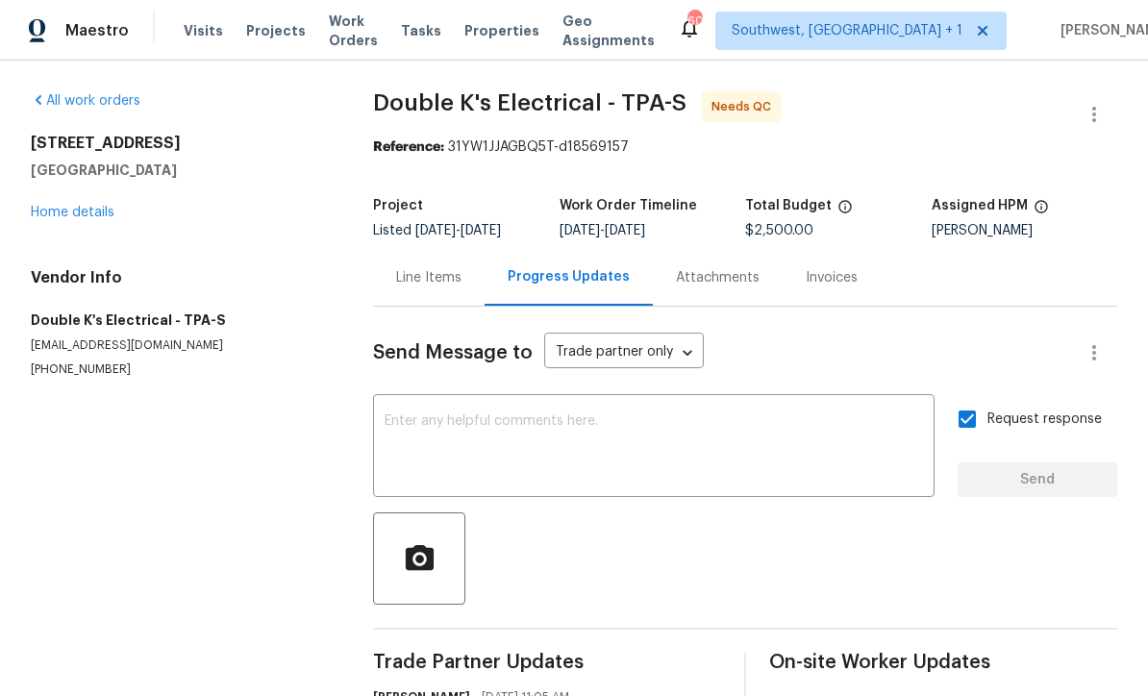
click at [71, 206] on link "Home details" at bounding box center [73, 212] width 84 height 13
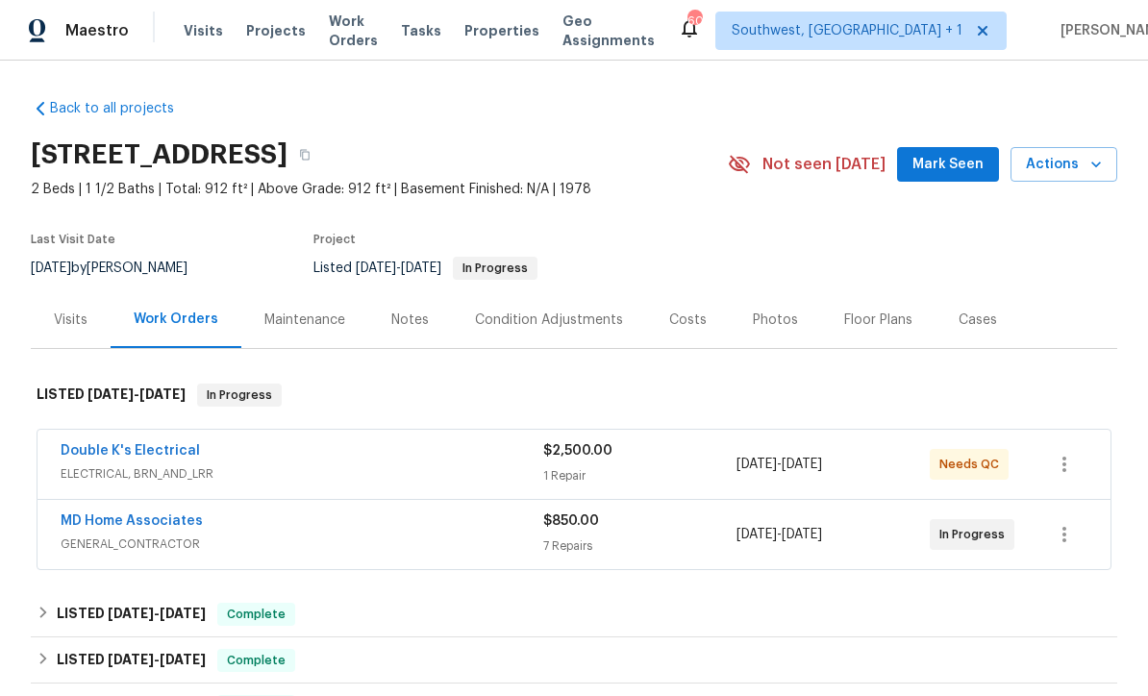
click at [397, 324] on div "Notes" at bounding box center [410, 320] width 38 height 19
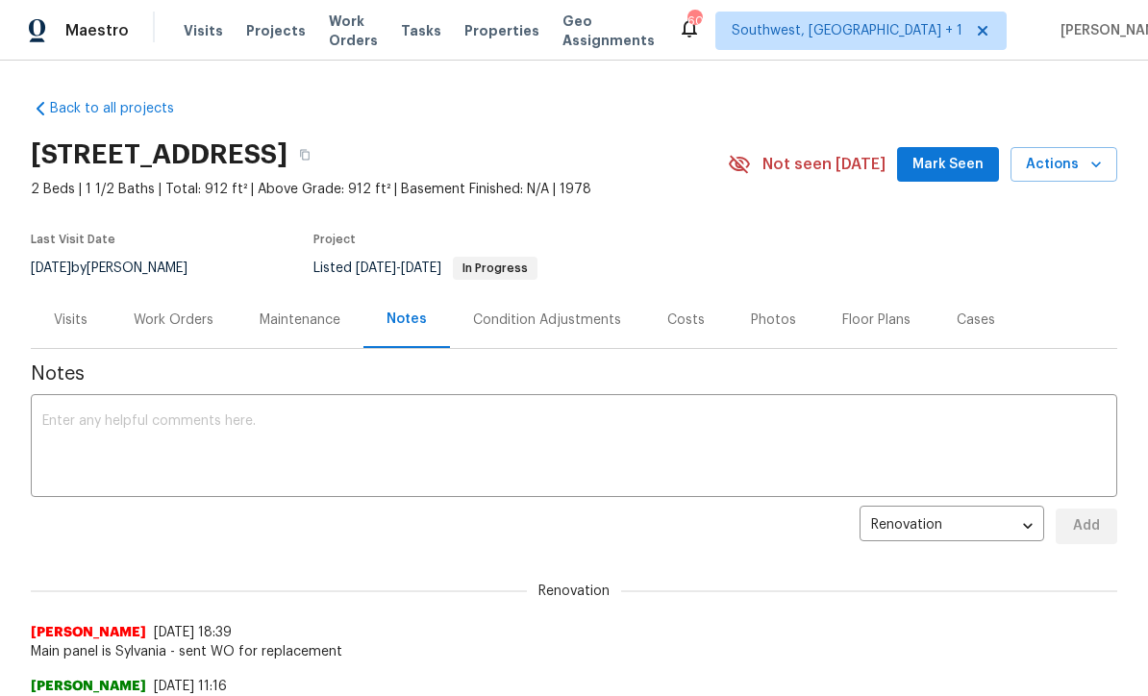
click at [129, 410] on div "x ​" at bounding box center [574, 448] width 1087 height 98
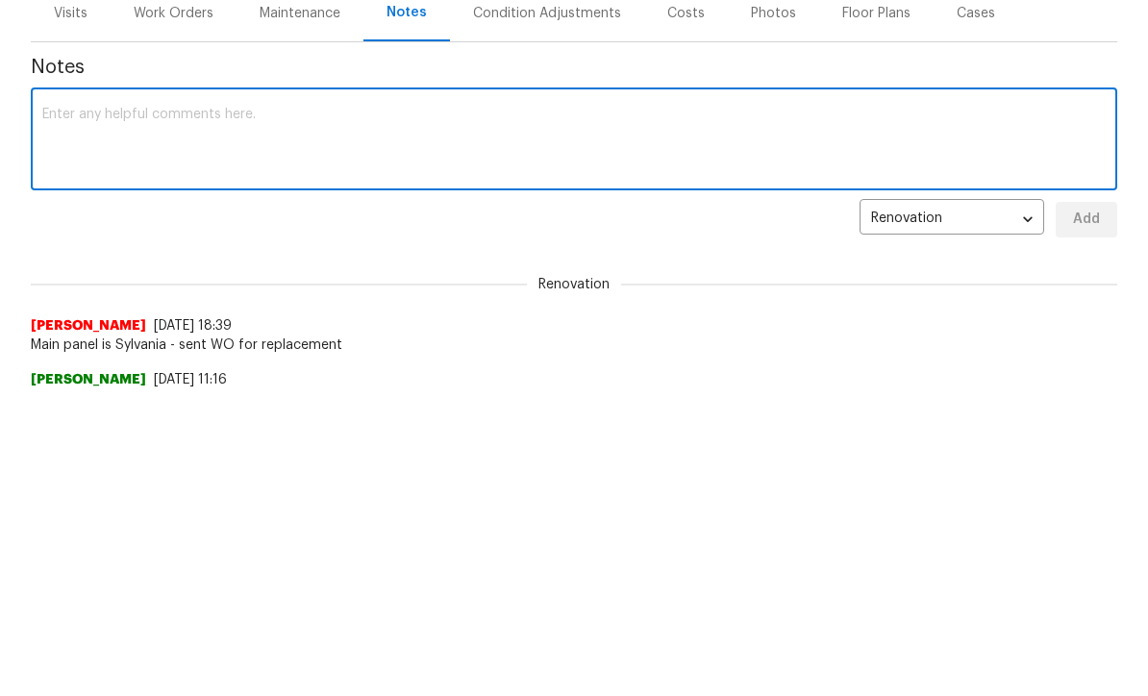
paste textarea "Waiting for FPL to install meter and reconnect power before QCing"
type textarea "Waiting for FPL to install meter and reconnect power before QCing Double K WO"
click at [1096, 515] on span "Add" at bounding box center [1087, 527] width 31 height 24
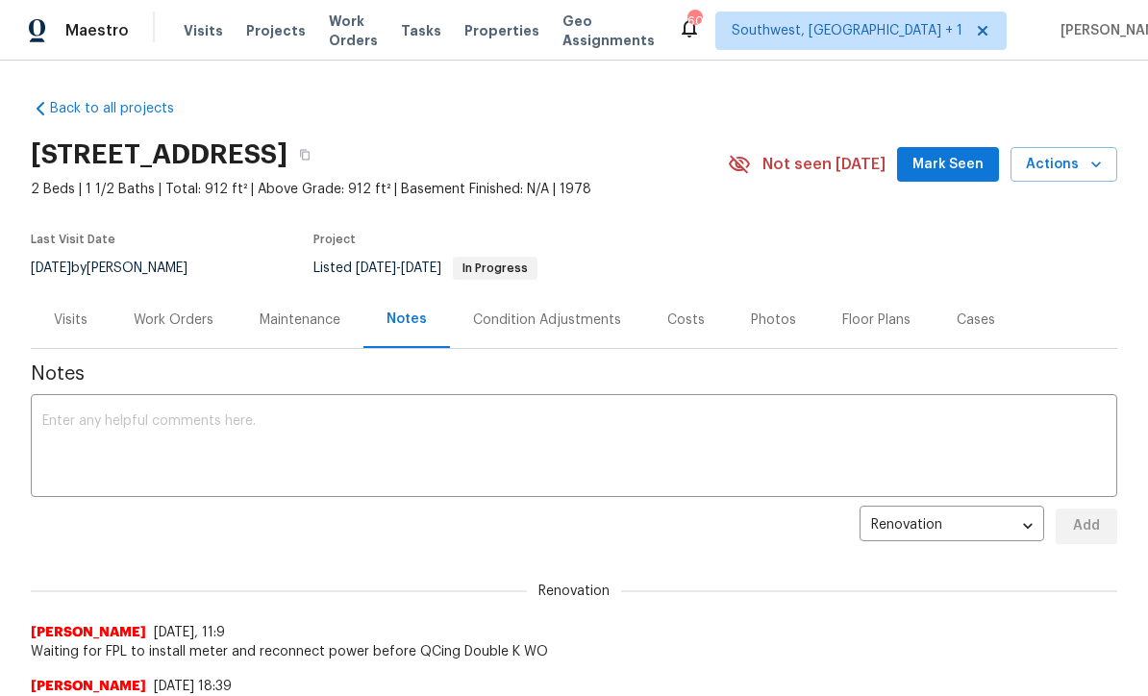
click at [167, 315] on div "Work Orders" at bounding box center [174, 320] width 80 height 19
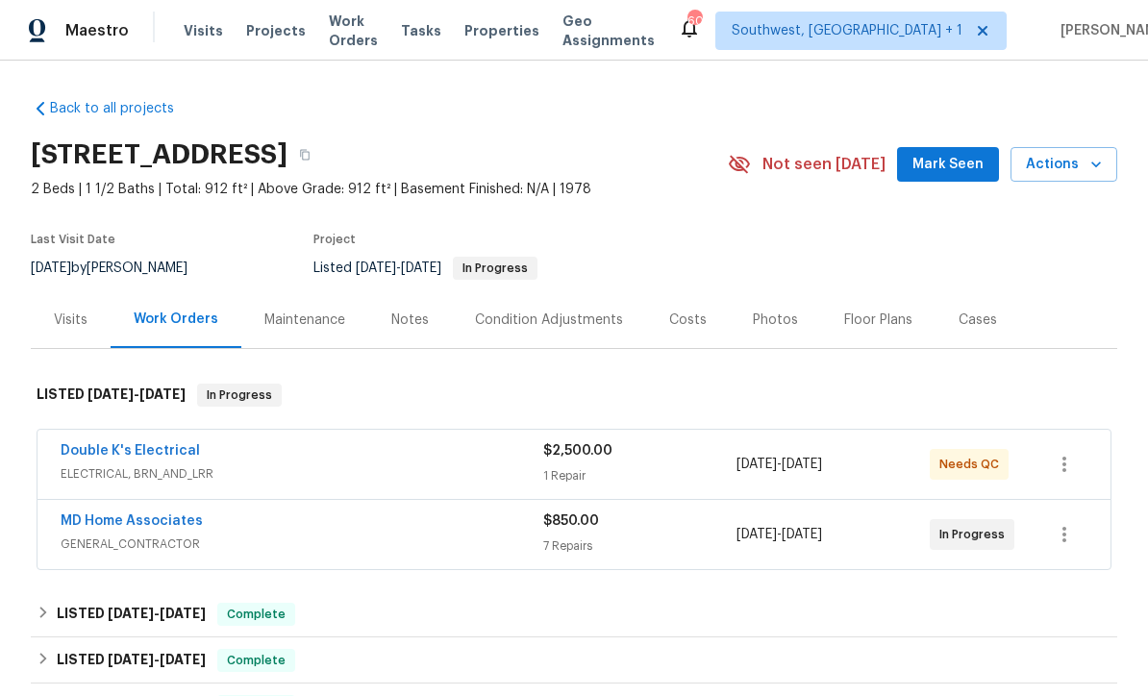
click at [132, 517] on link "MD Home Associates" at bounding box center [132, 521] width 142 height 13
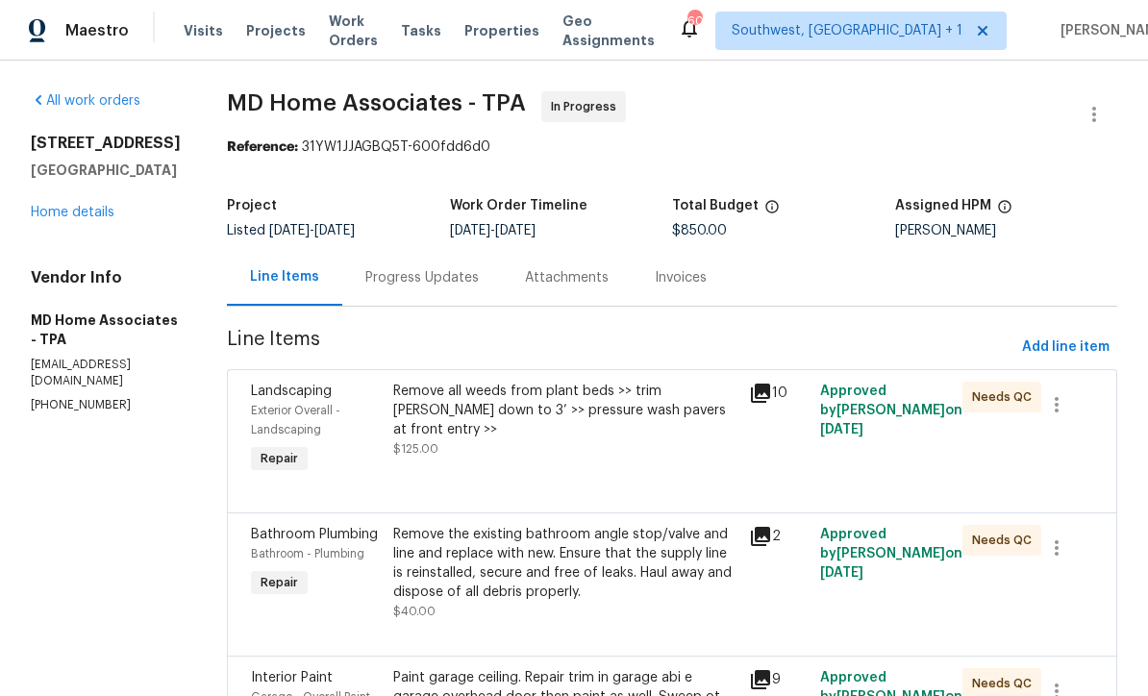
click at [83, 216] on link "Home details" at bounding box center [73, 212] width 84 height 13
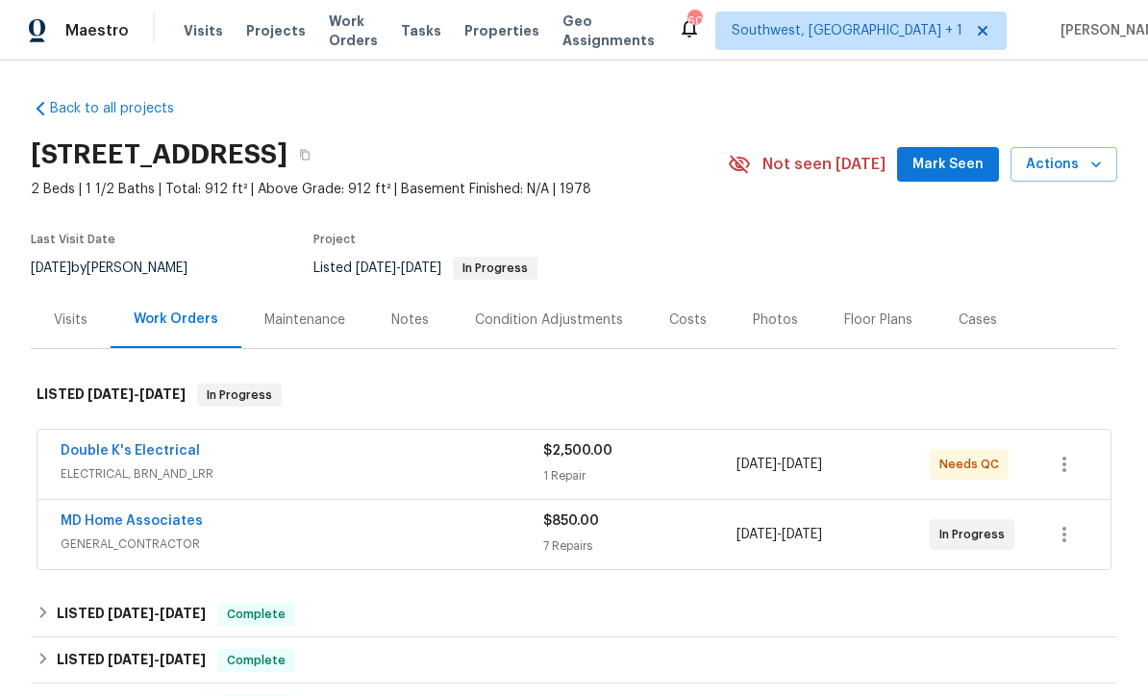
click at [269, 34] on span "Projects" at bounding box center [276, 30] width 60 height 19
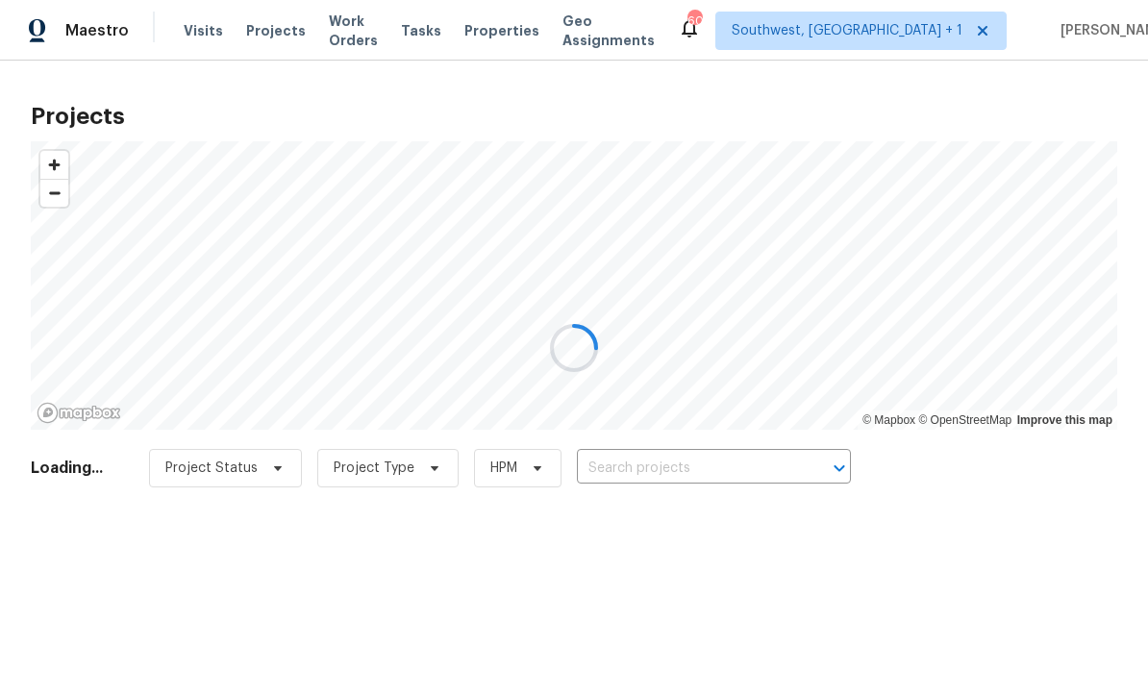
click at [694, 457] on div at bounding box center [574, 348] width 1148 height 696
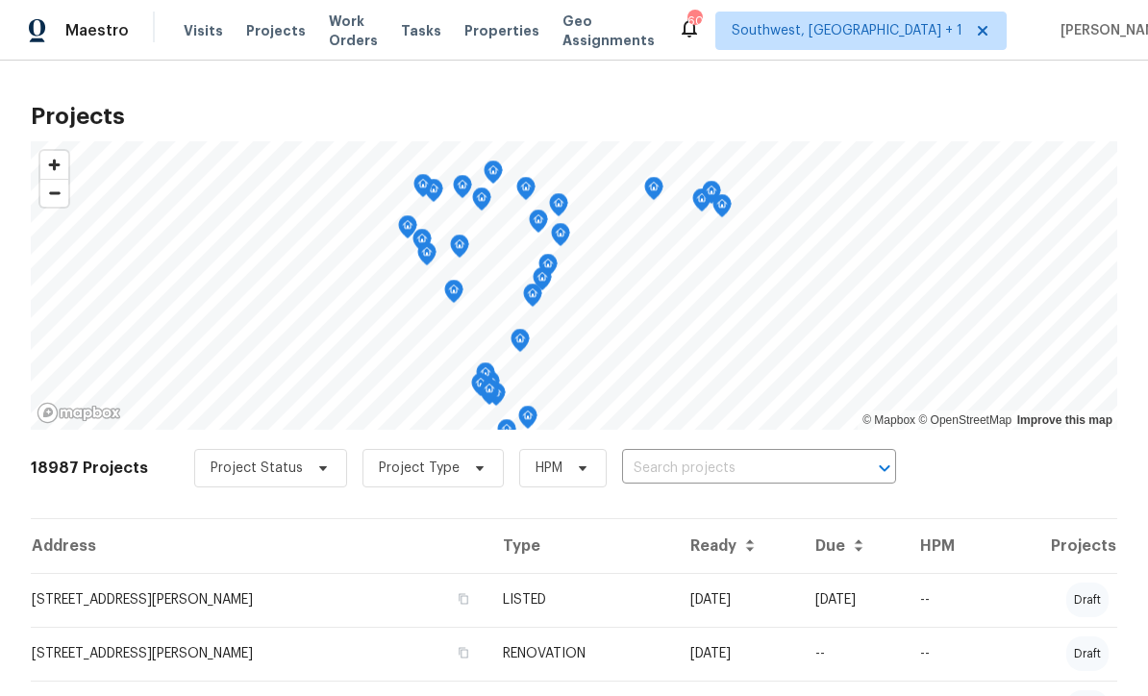
click at [685, 470] on input "text" at bounding box center [732, 469] width 220 height 30
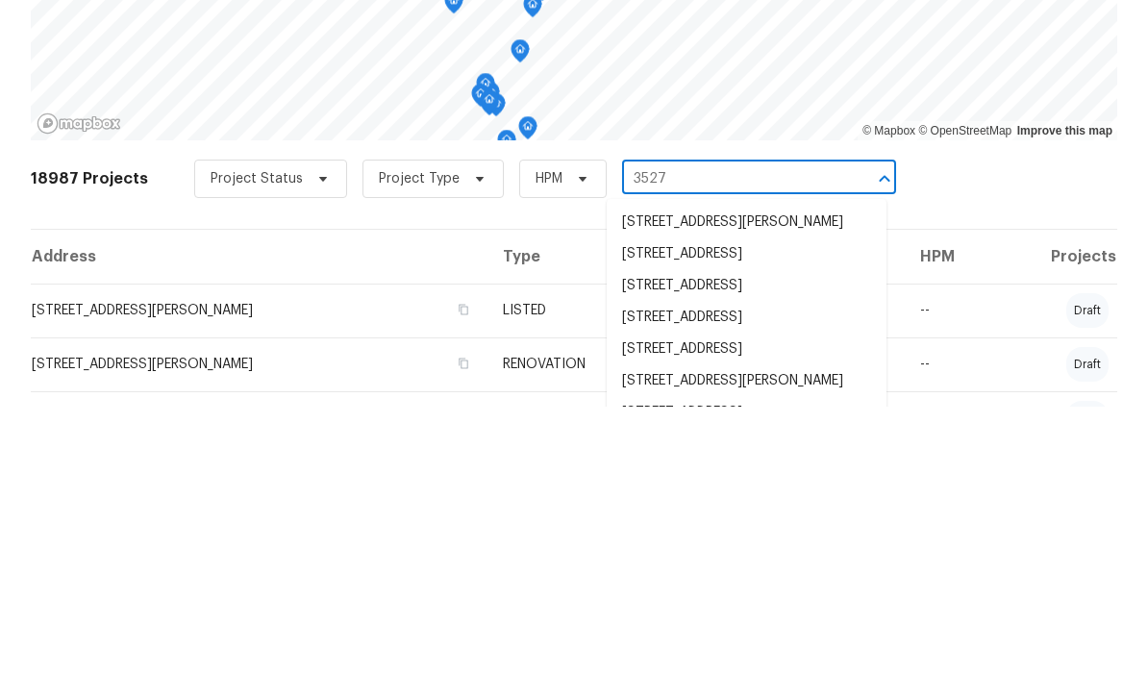
type input "3527 6"
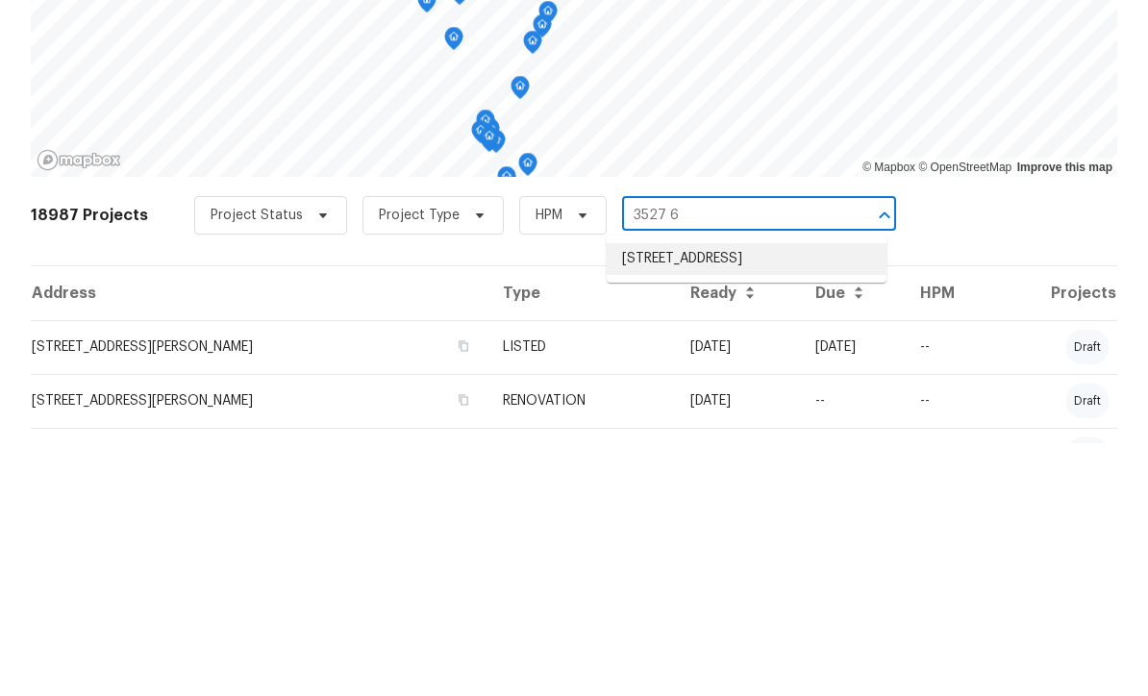
click at [733, 496] on li "[STREET_ADDRESS]" at bounding box center [747, 512] width 280 height 32
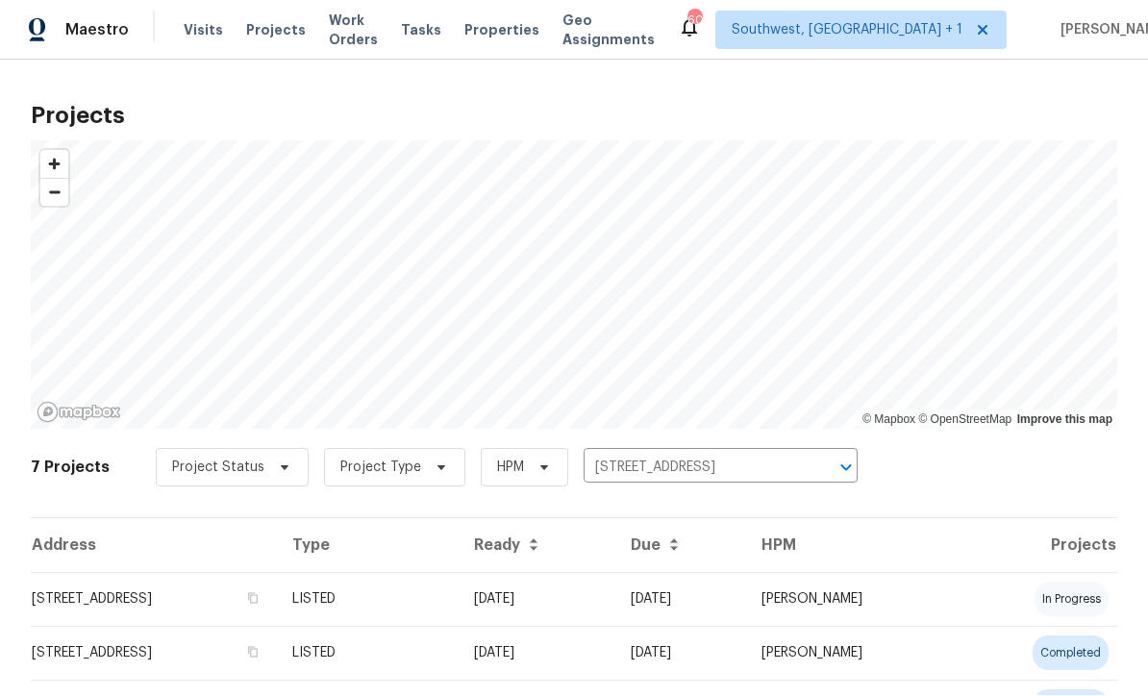
scroll to position [1, 0]
click at [616, 596] on td "[DATE]" at bounding box center [537, 600] width 157 height 54
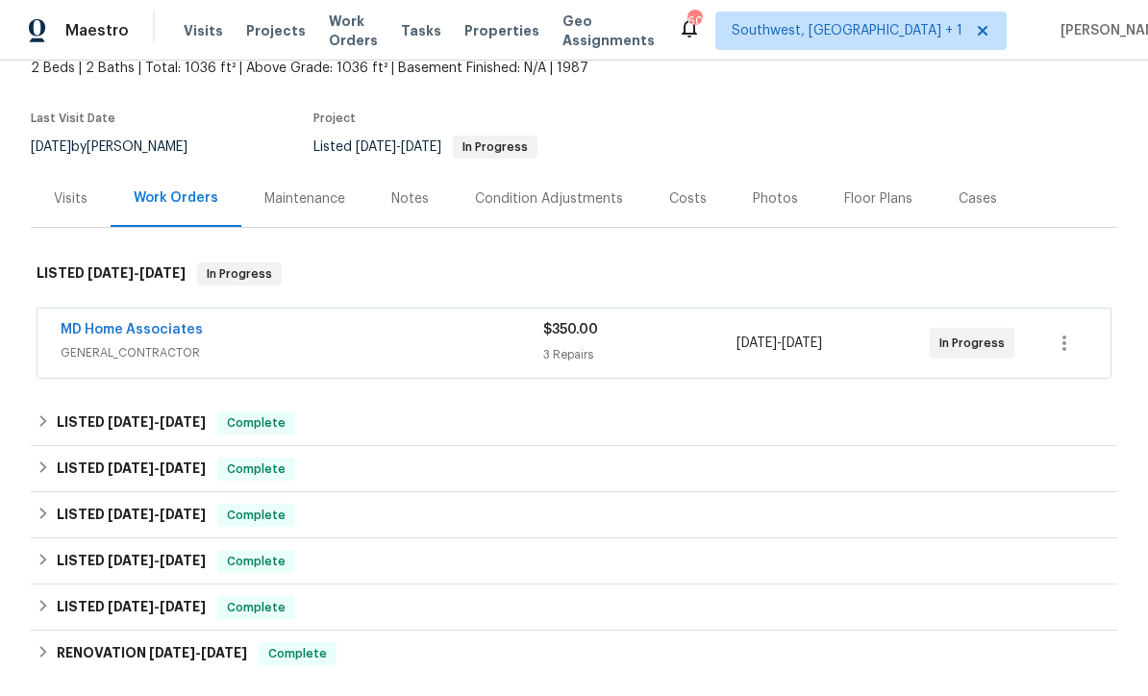
scroll to position [132, 0]
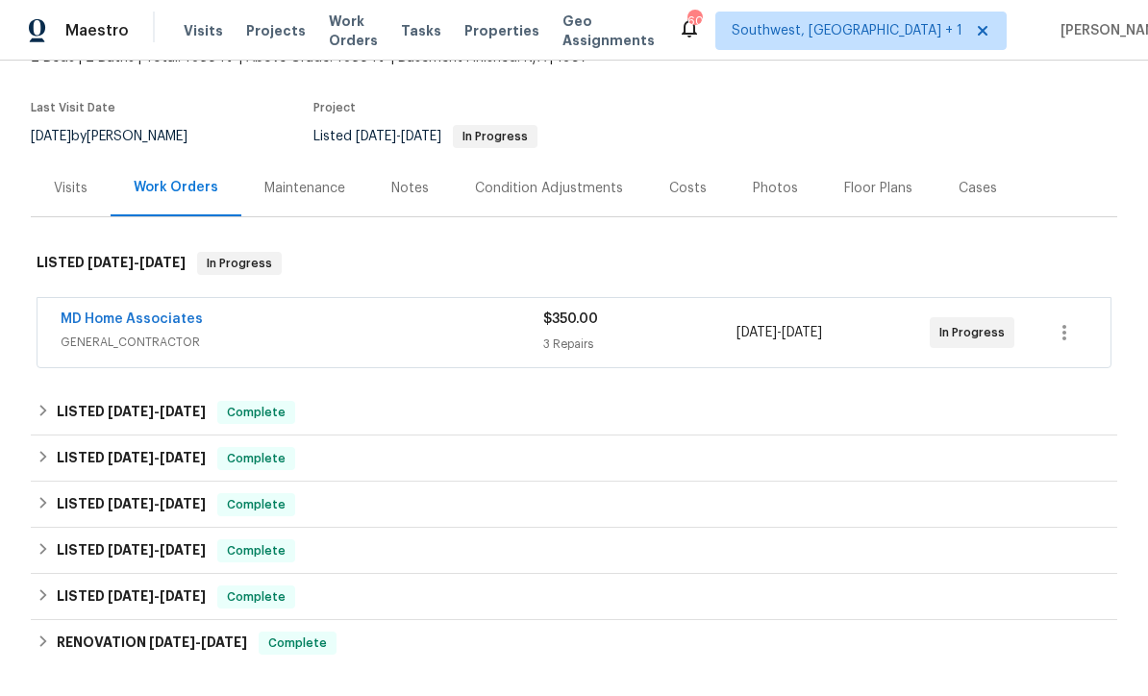
click at [113, 315] on link "MD Home Associates" at bounding box center [132, 319] width 142 height 13
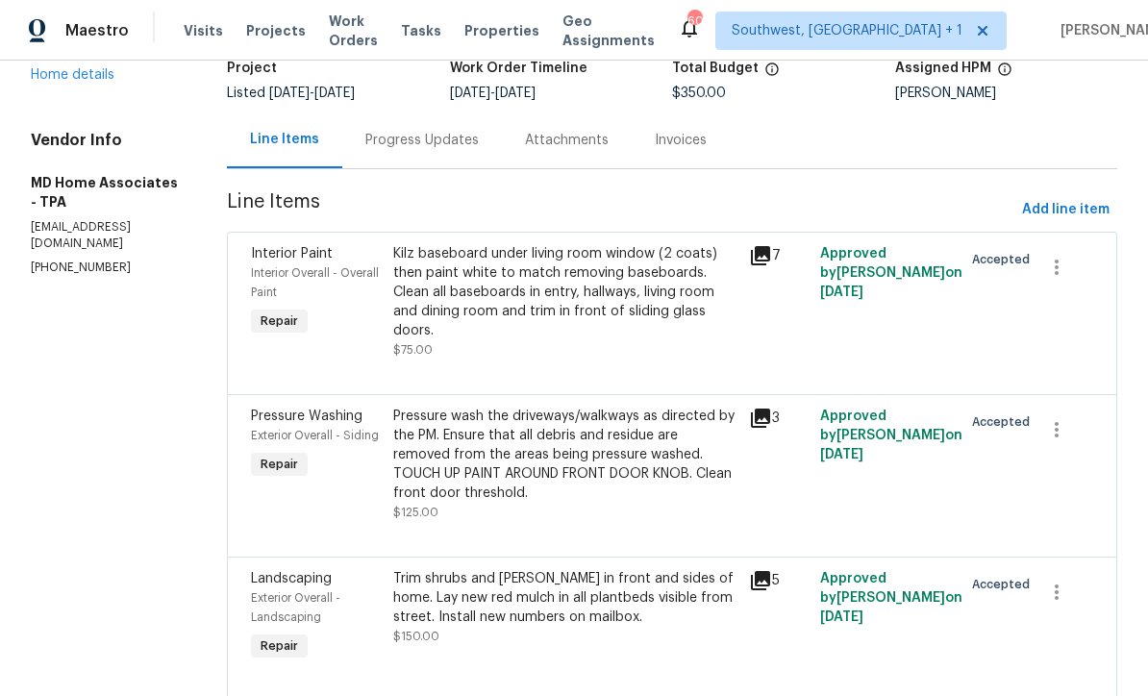
scroll to position [137, 0]
click at [618, 620] on div "Trim shrubs and [PERSON_NAME] in front and sides of home. Lay new red mulch in …" at bounding box center [565, 599] width 344 height 58
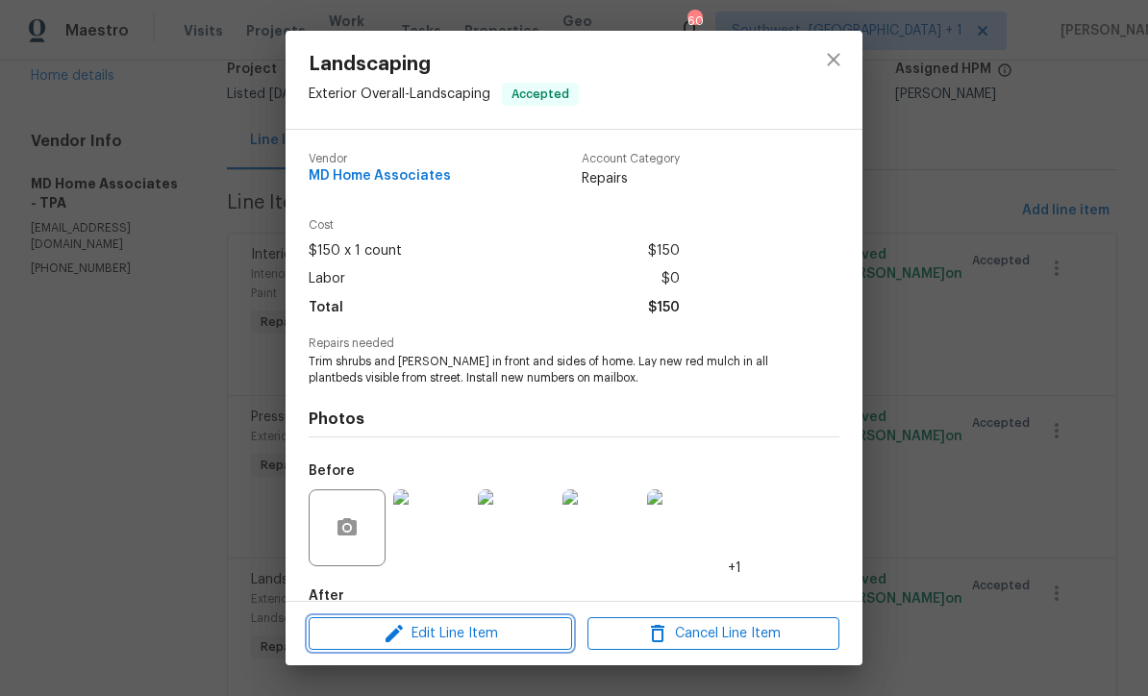
click at [516, 635] on span "Edit Line Item" at bounding box center [441, 634] width 252 height 24
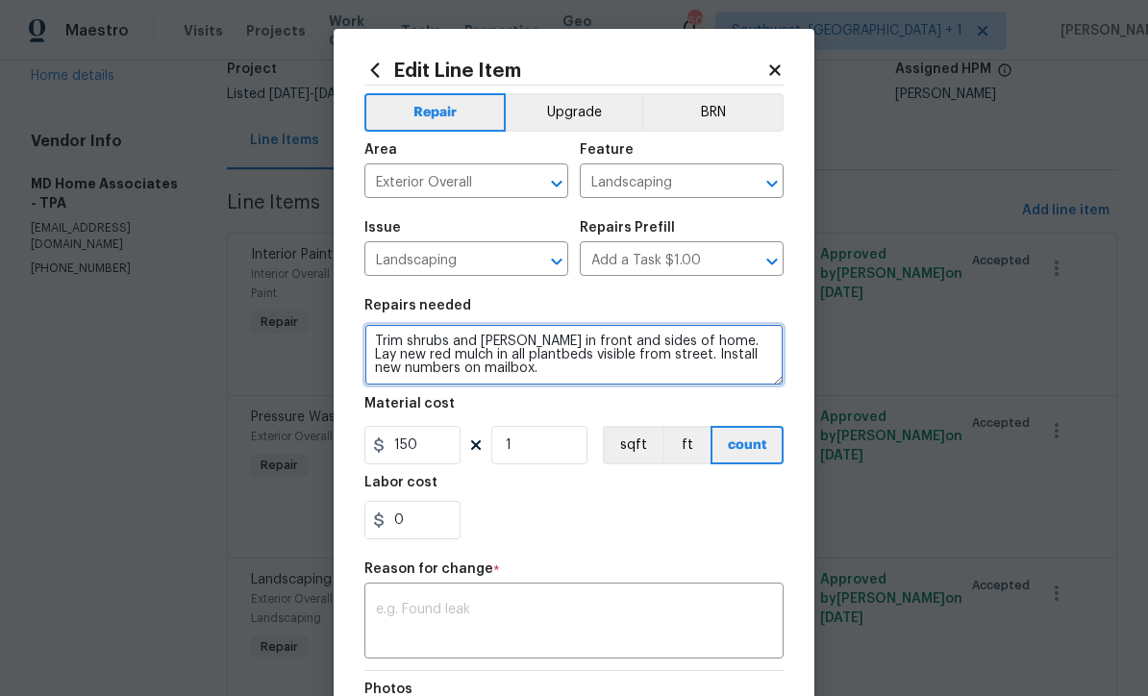
click at [618, 336] on textarea "Trim shrubs and [PERSON_NAME] in front and sides of home. Lay new red mulch in …" at bounding box center [574, 355] width 419 height 62
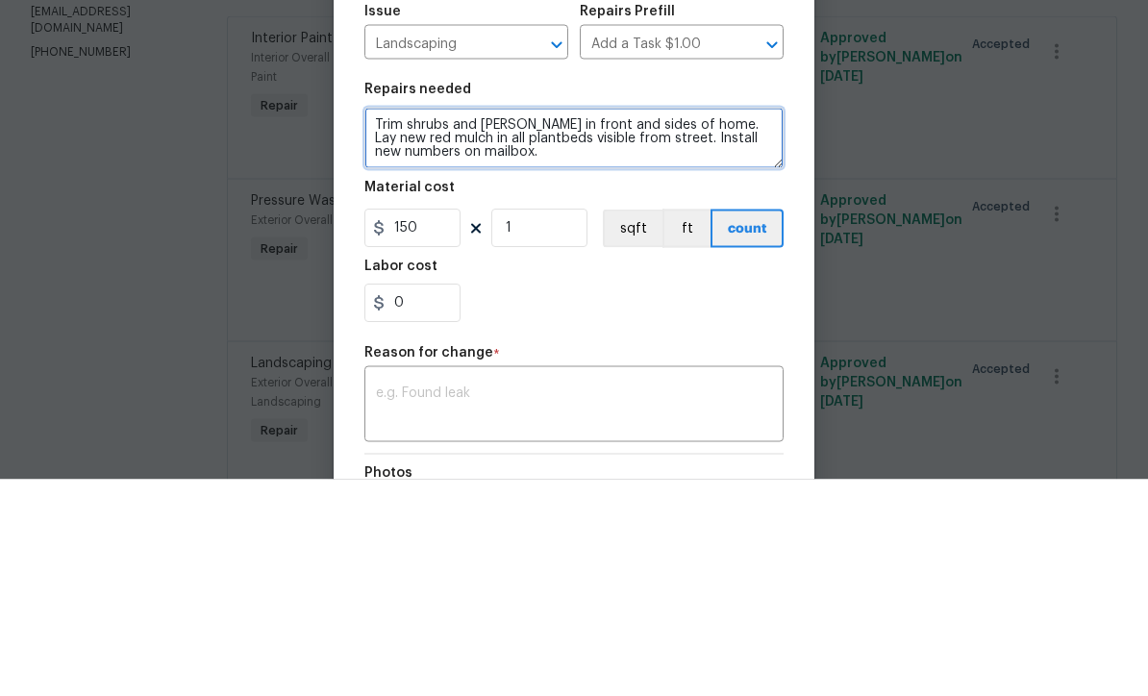
click at [606, 324] on textarea "Trim shrubs and [PERSON_NAME] in front and sides of home. Lay new red mulch in …" at bounding box center [574, 355] width 419 height 62
click at [747, 324] on textarea "Trim shrubs and [PERSON_NAME] in front, sides and back of home. Lay new red mul…" at bounding box center [574, 355] width 419 height 62
click at [774, 324] on textarea "Trim shrubs and [PERSON_NAME] in front, sides and back of home. Remove all weed…" at bounding box center [574, 355] width 419 height 62
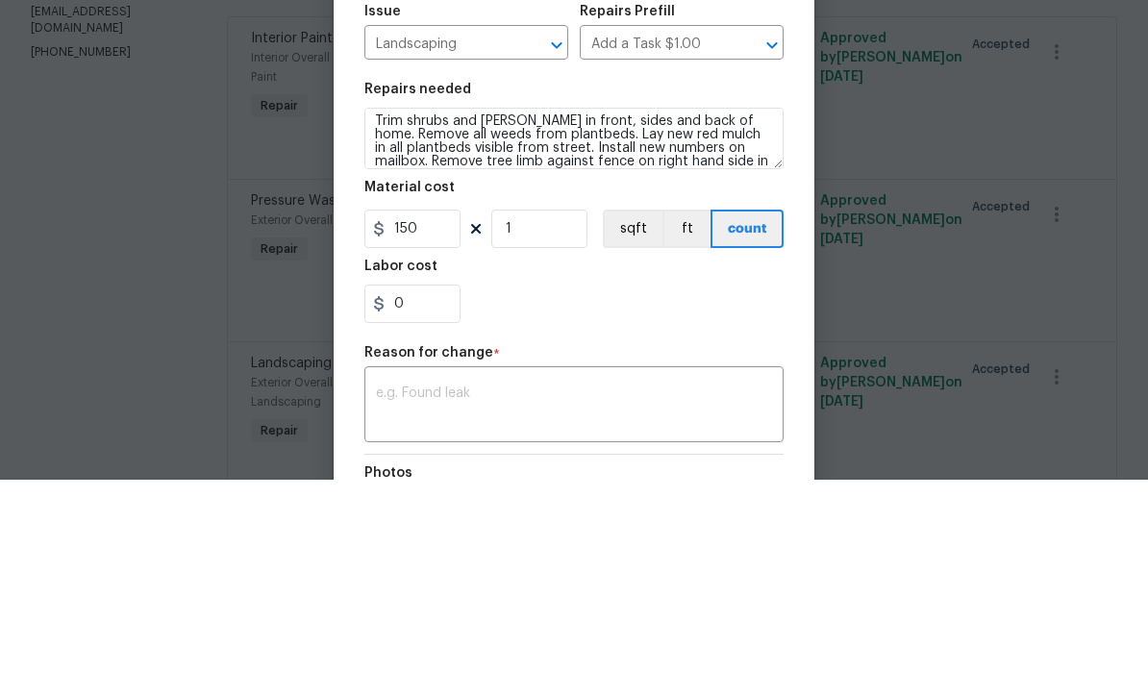
scroll to position [63, 0]
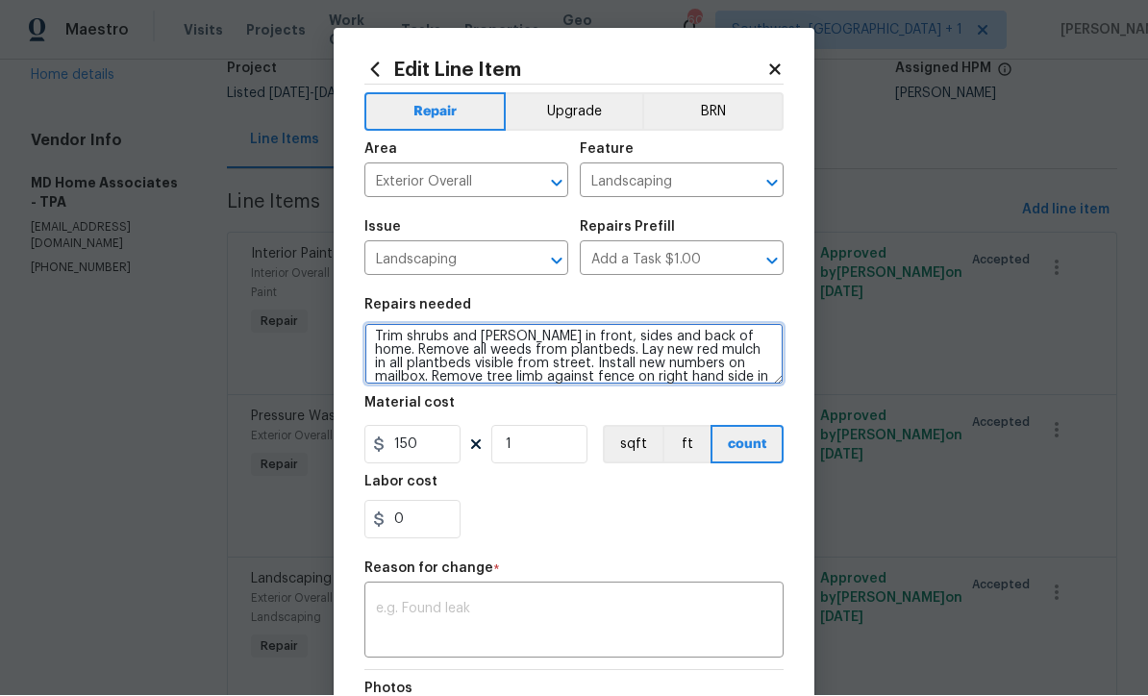
type textarea "Trim shrubs and [PERSON_NAME] in front, sides and back of home. Remove all weed…"
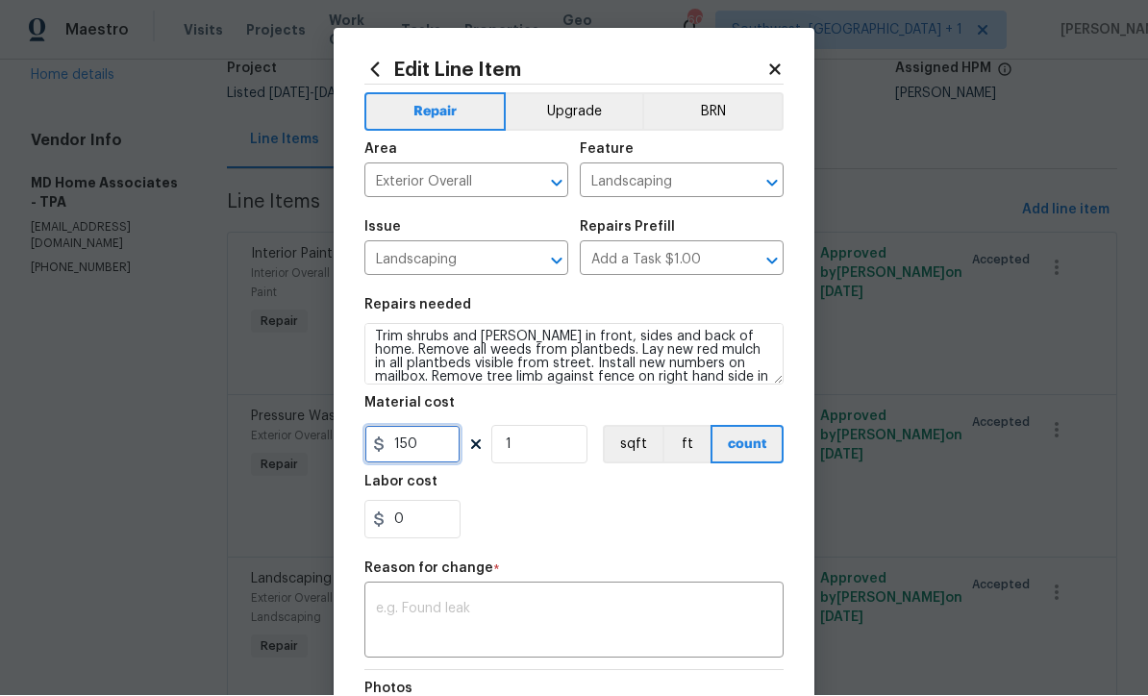
click at [419, 452] on input "150" at bounding box center [413, 445] width 96 height 38
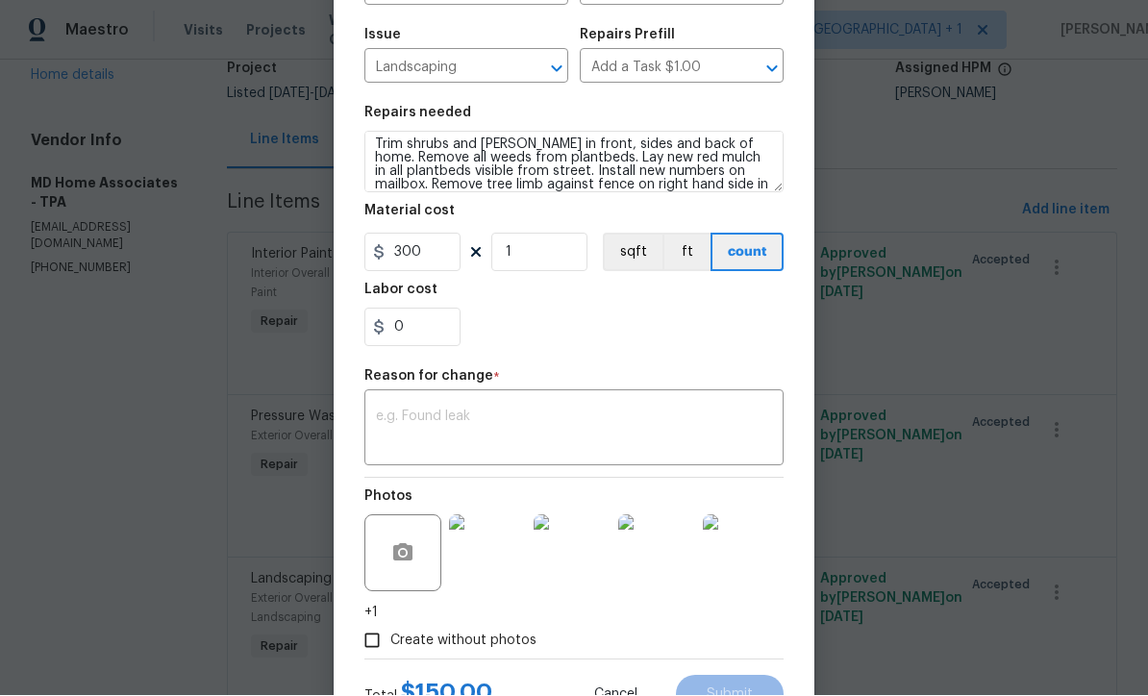
scroll to position [193, 0]
type input "300"
click at [603, 440] on textarea at bounding box center [574, 430] width 396 height 40
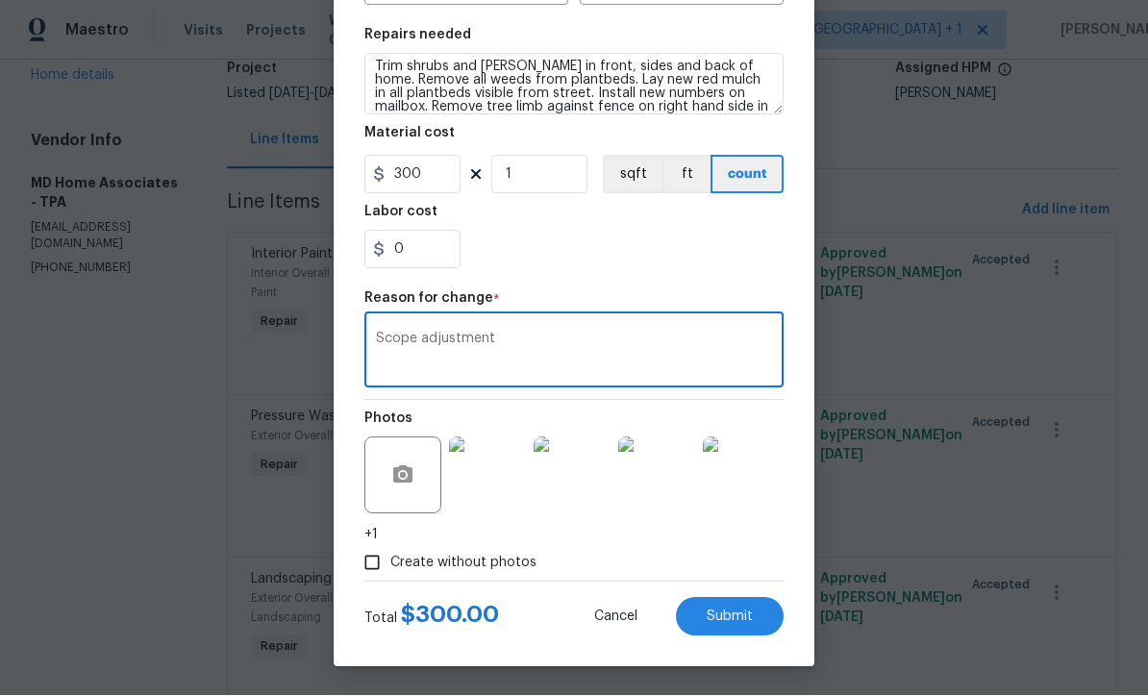
scroll to position [274, 0]
type textarea "Scope adjustment"
click at [394, 475] on icon "button" at bounding box center [402, 475] width 19 height 17
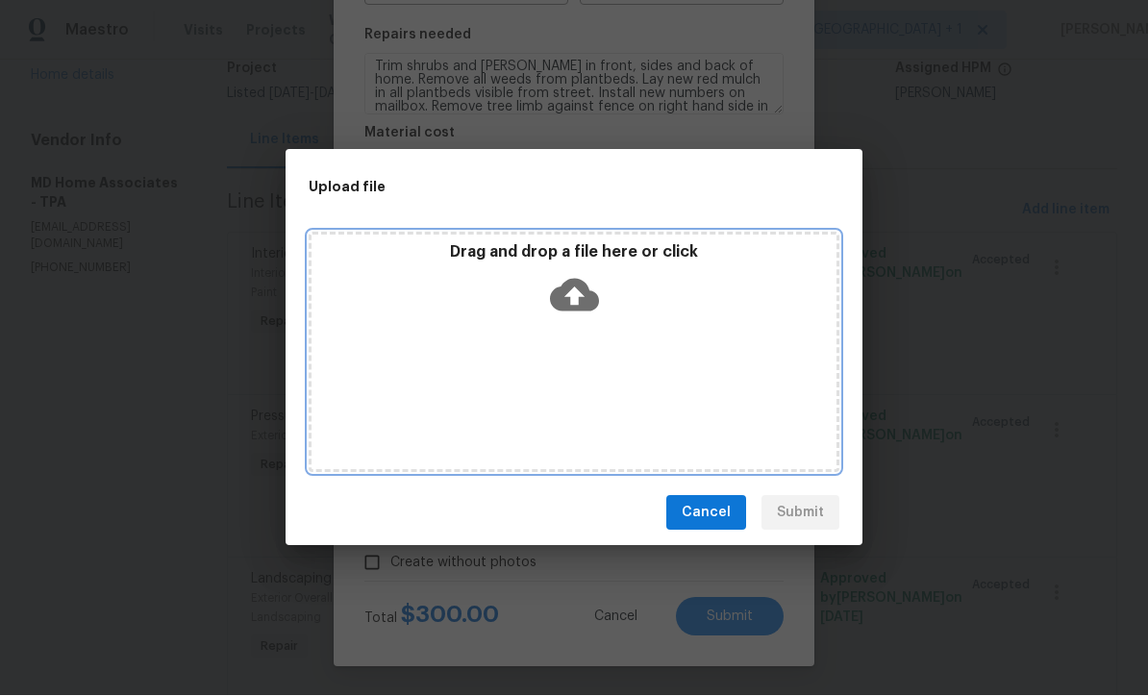
click at [568, 301] on icon at bounding box center [574, 296] width 49 height 33
